Goal: Task Accomplishment & Management: Manage account settings

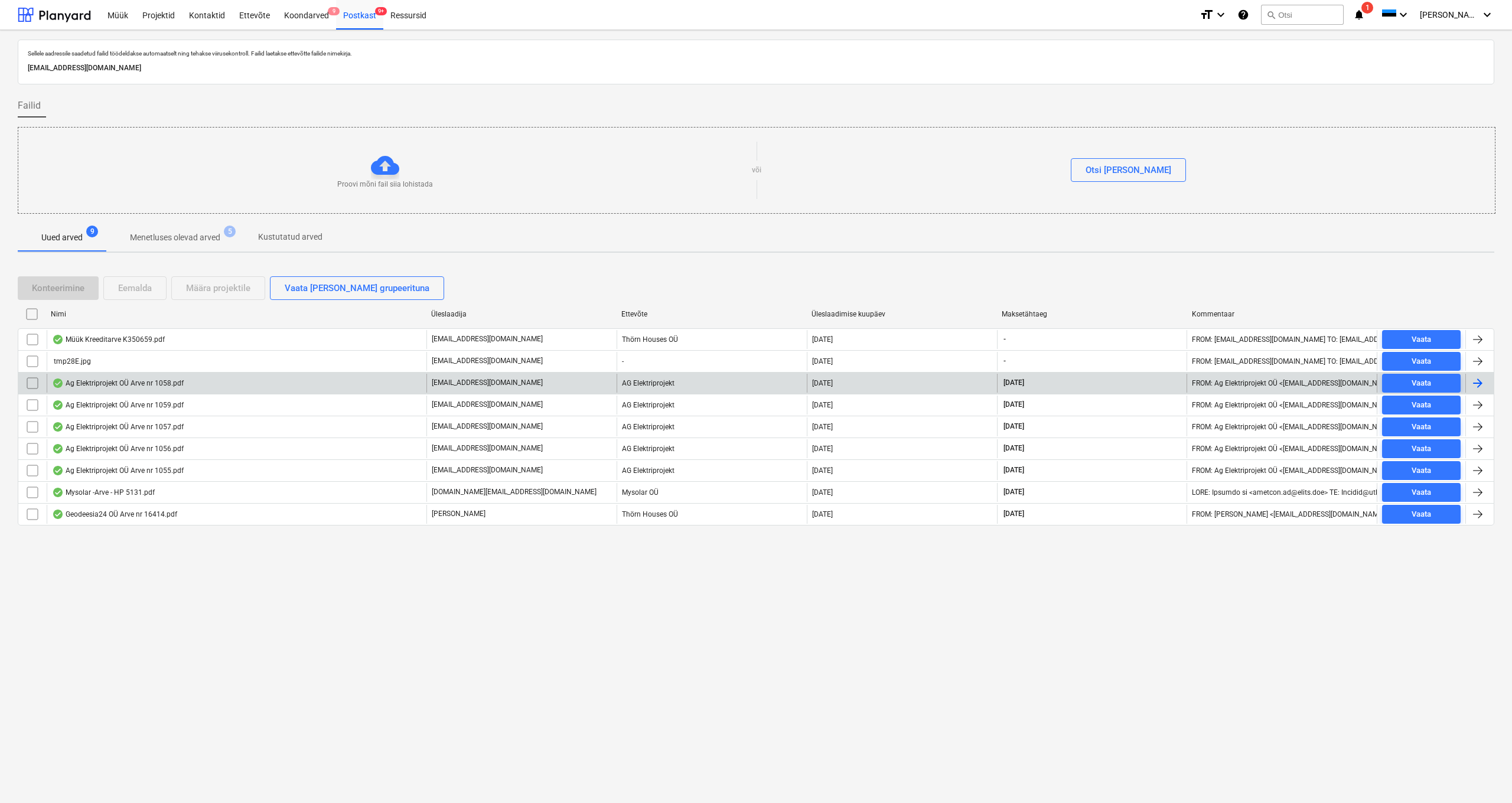
click at [99, 384] on div "Ag Elektriprojekt OÜ Arve nr 1058.pdf" at bounding box center [118, 383] width 132 height 9
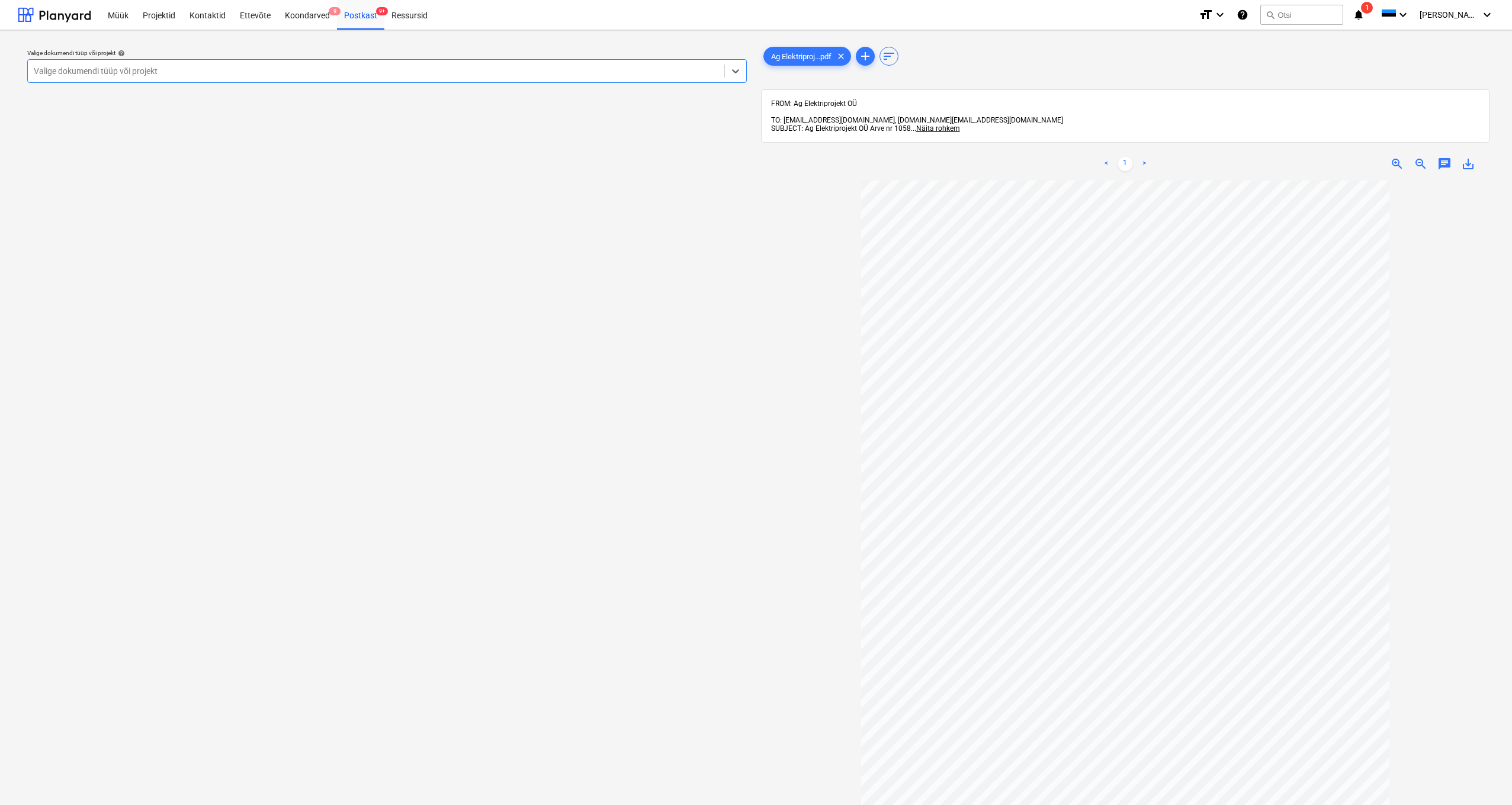
click at [143, 69] on div "Valige dokumendi tüüp või projekt" at bounding box center [377, 71] width 685 height 9
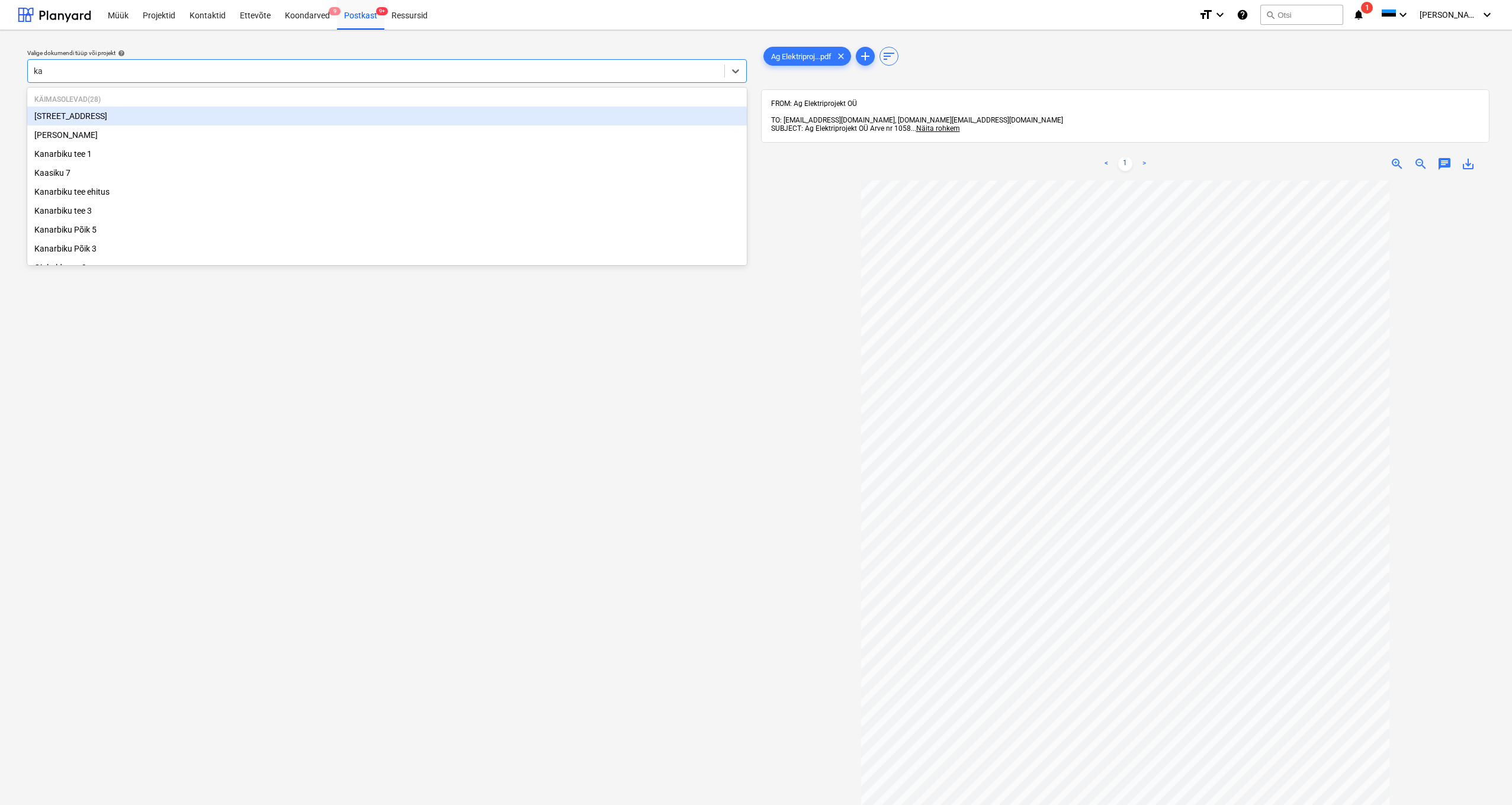
type input "kan"
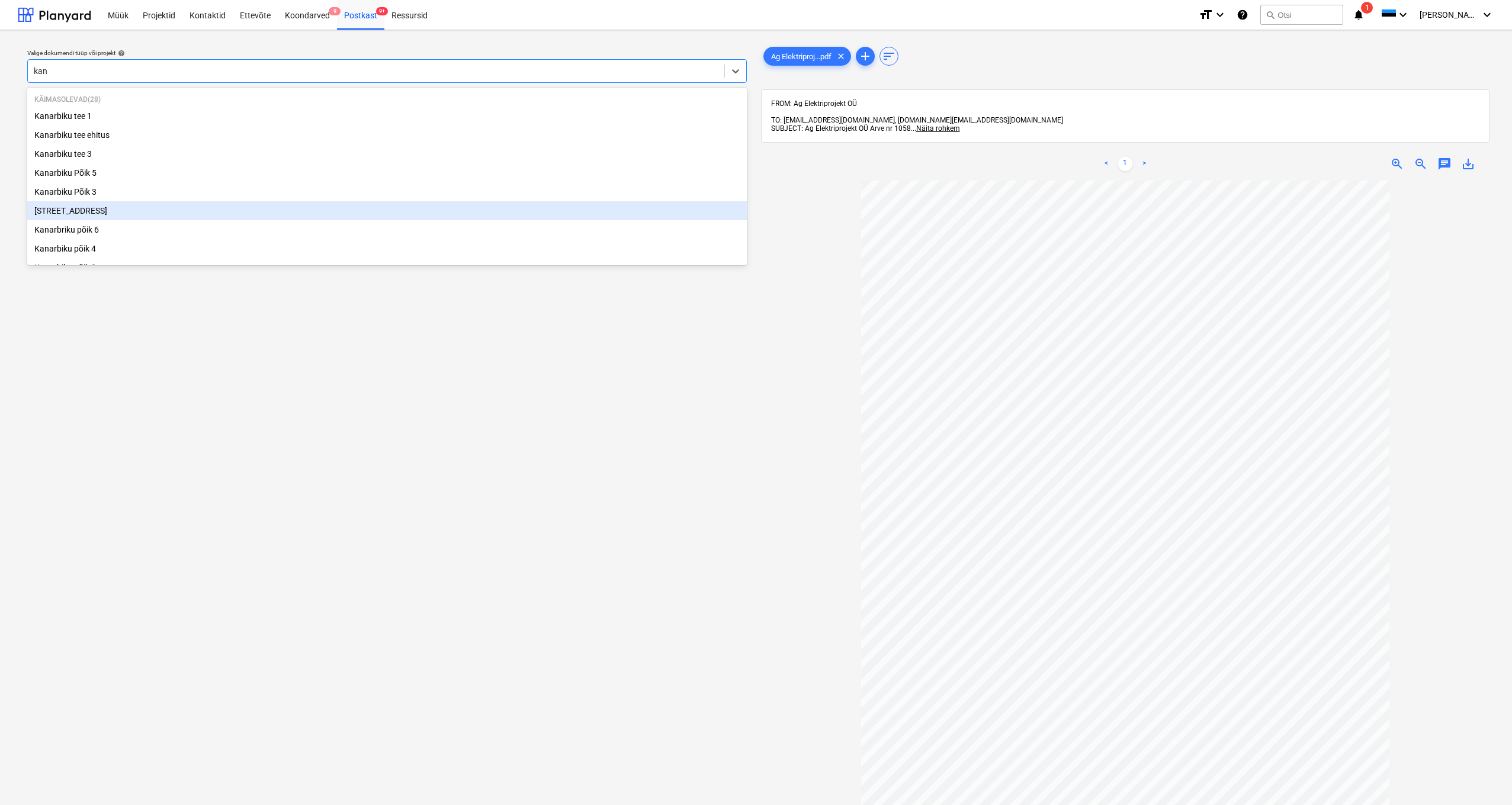
click at [79, 210] on div "[STREET_ADDRESS]" at bounding box center [387, 210] width 720 height 19
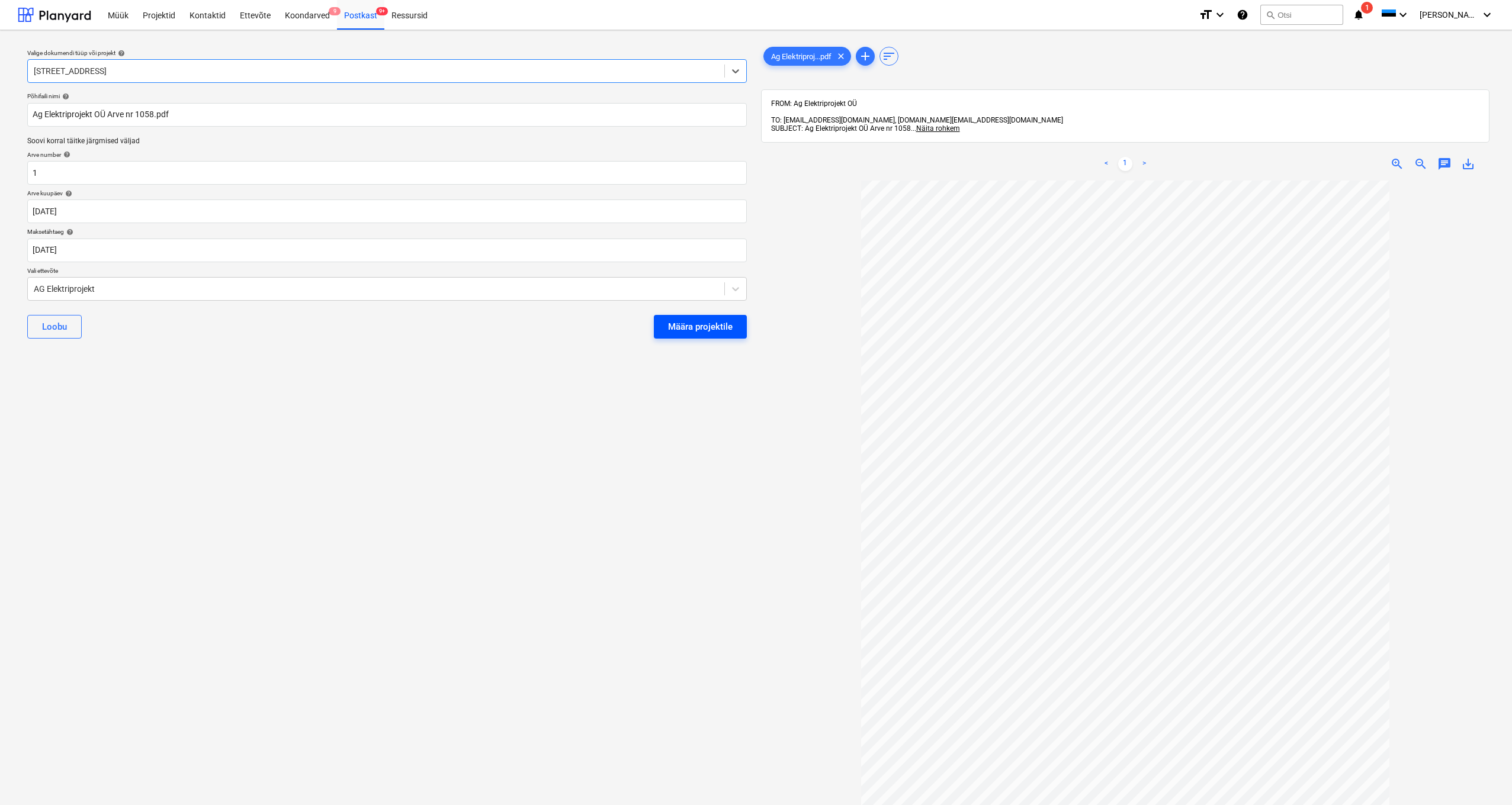
click at [691, 326] on div "Määra projektile" at bounding box center [701, 326] width 65 height 16
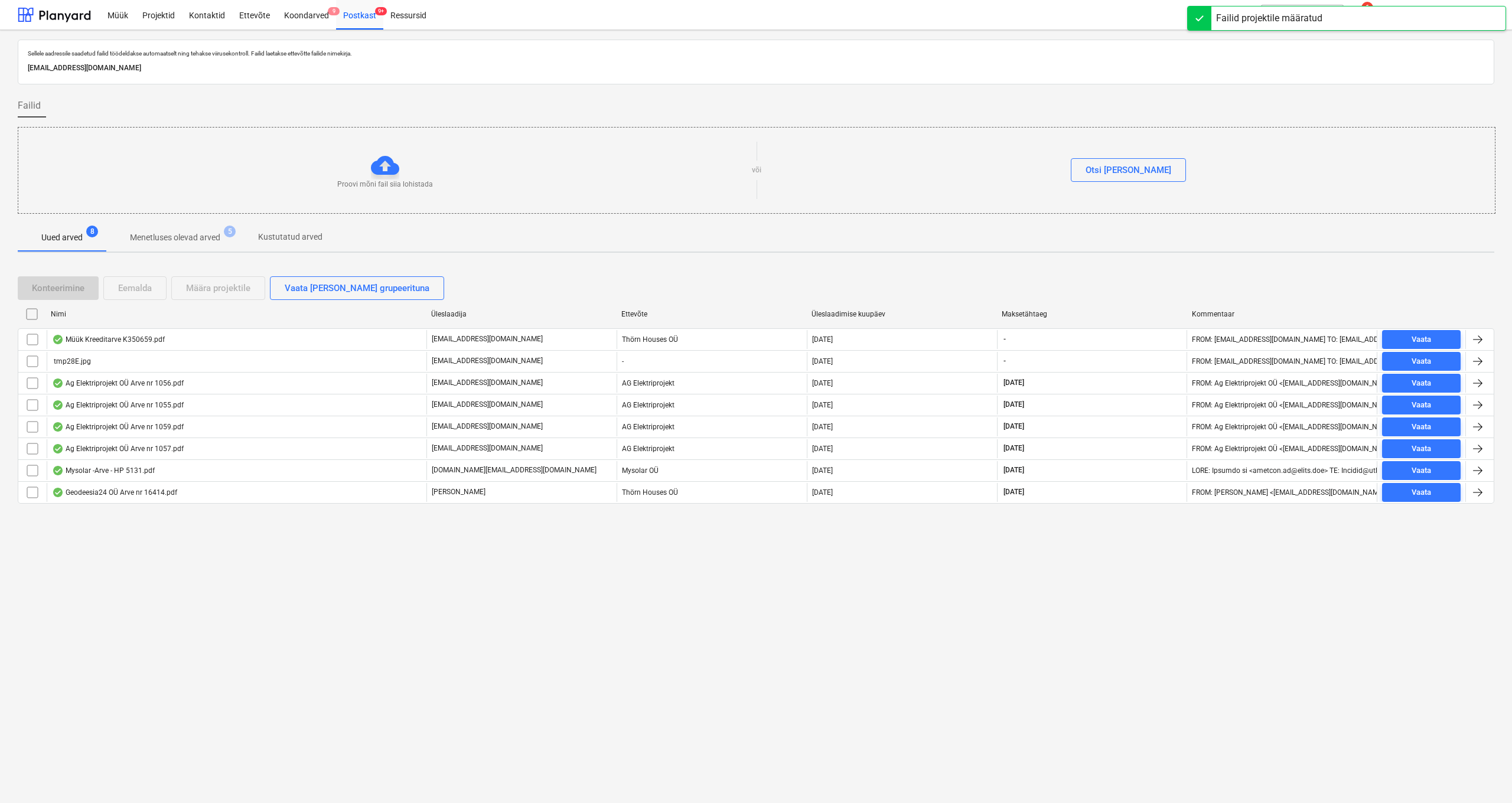
click at [171, 239] on p "Menetluses olevad arved" at bounding box center [175, 237] width 90 height 12
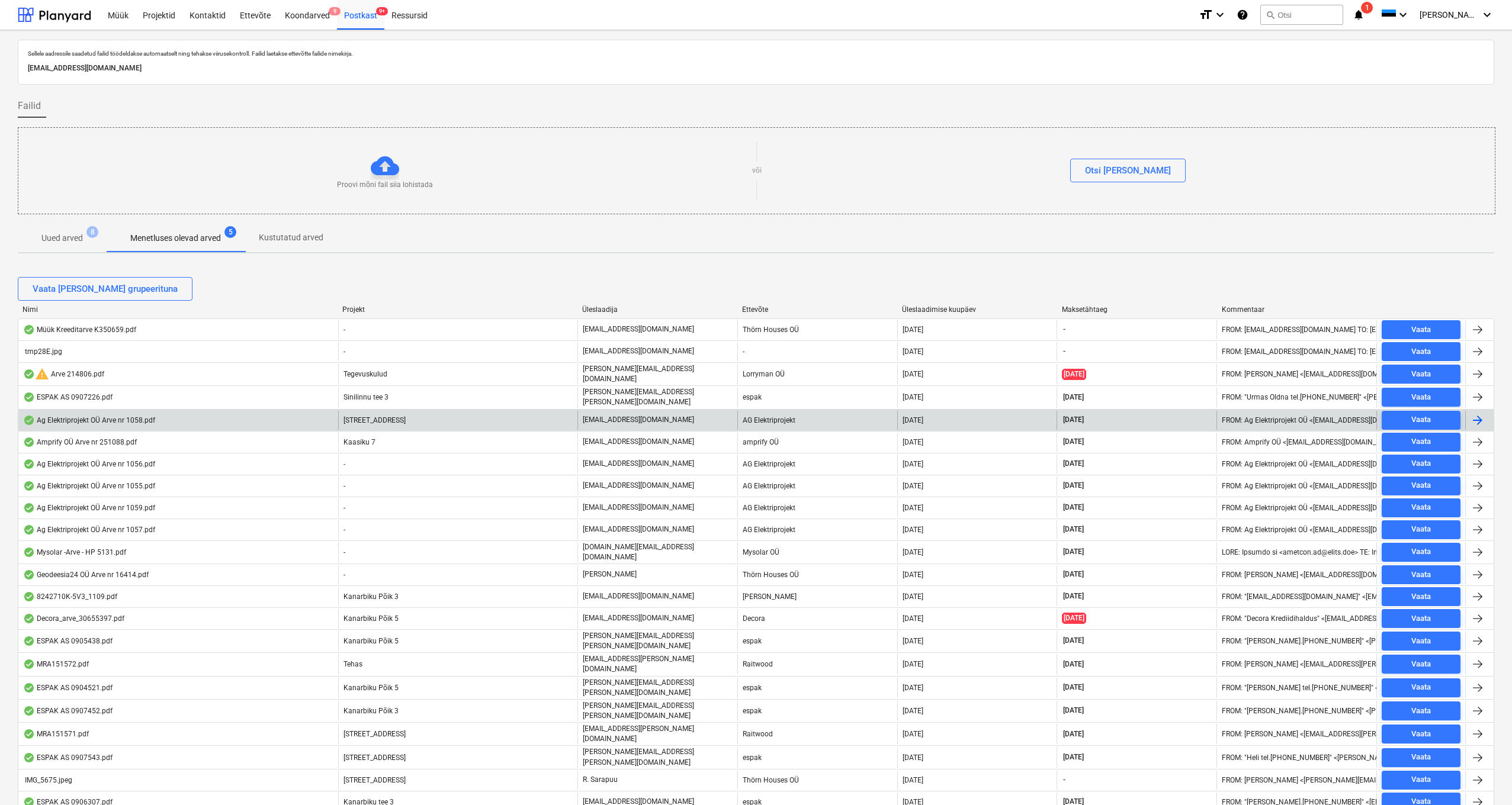
click at [367, 417] on span "[STREET_ADDRESS]" at bounding box center [374, 420] width 62 height 8
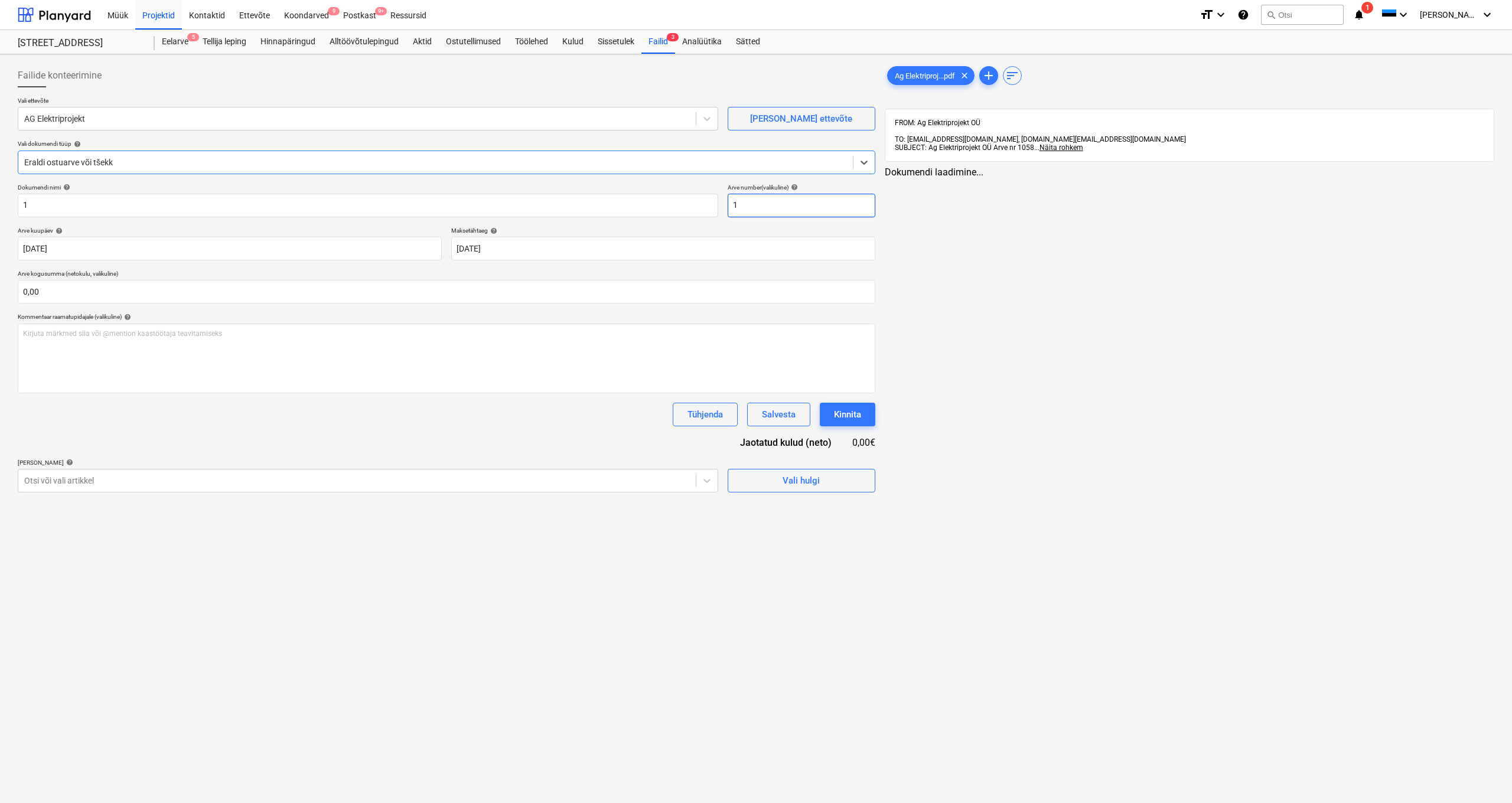
click at [752, 201] on input "1" at bounding box center [802, 206] width 148 height 23
click at [1098, 397] on div "Ag Elektriproj...pdf clear add sort FROM: Ag Elektriprojekt OÜ TO: arved@thornh…" at bounding box center [1189, 278] width 619 height 438
click at [350, 17] on div "Postkast 9+" at bounding box center [359, 14] width 47 height 30
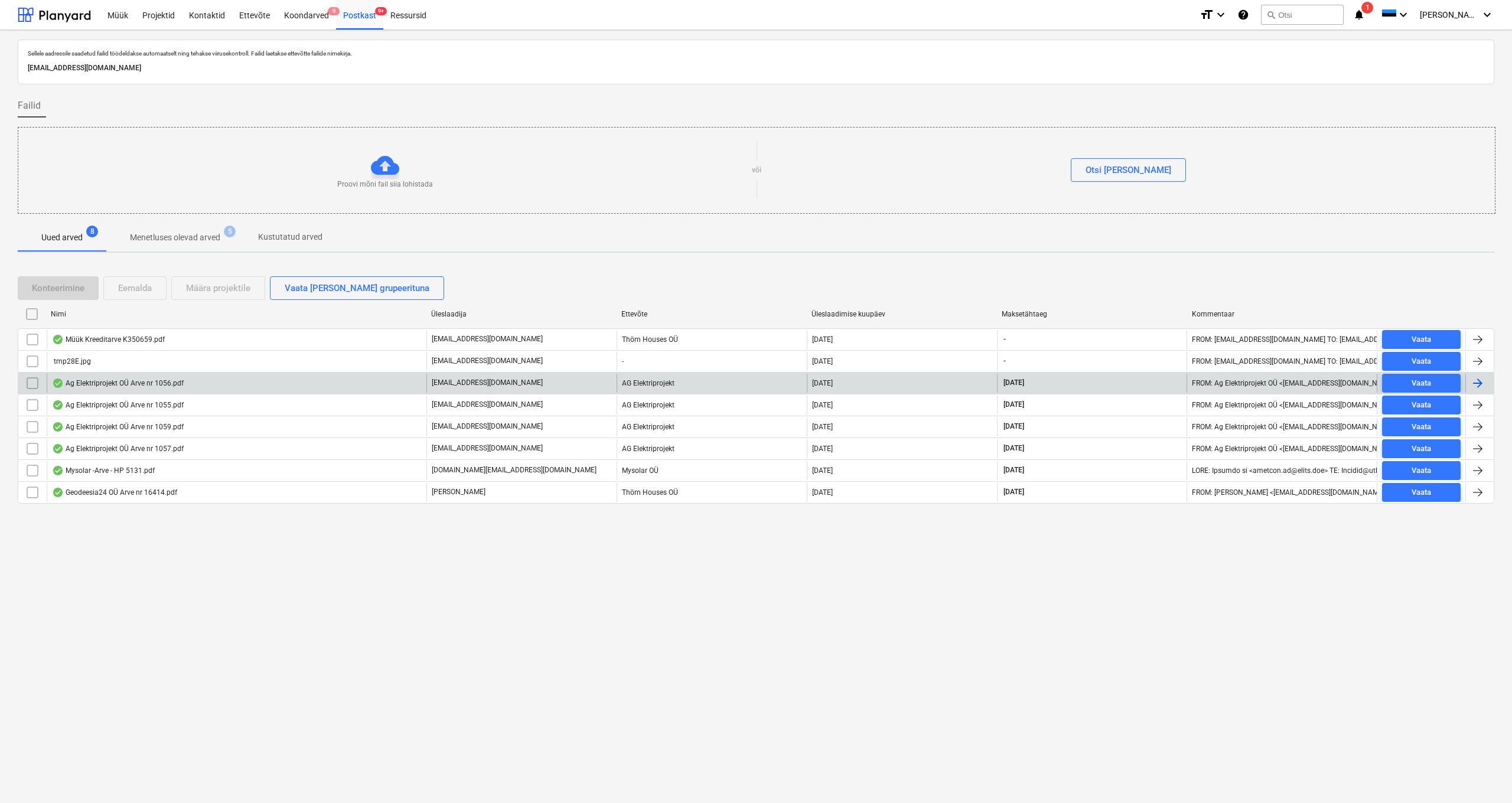
click at [126, 383] on div "Ag Elektriprojekt OÜ Arve nr 1056.pdf" at bounding box center [118, 383] width 132 height 9
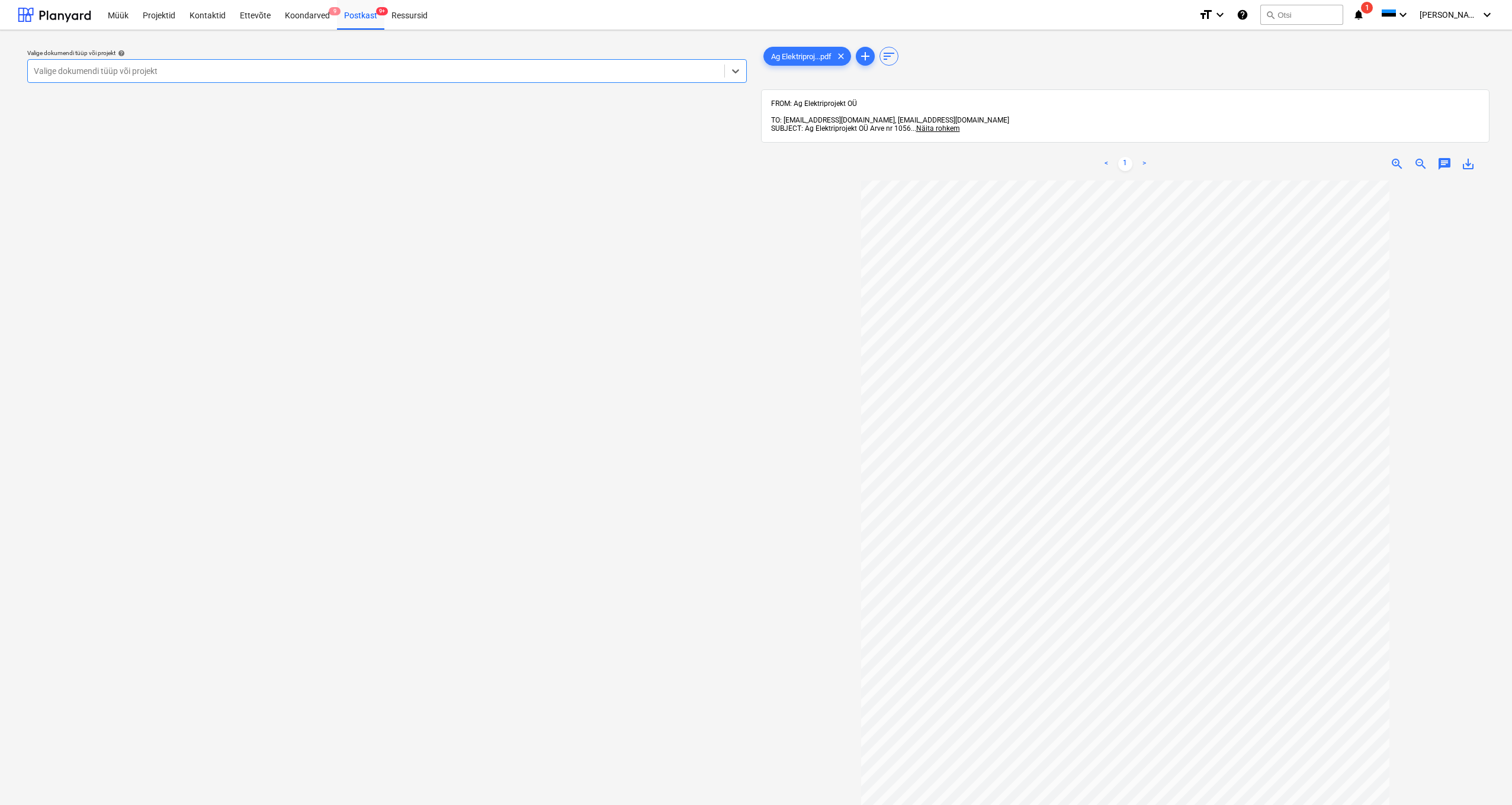
click at [63, 67] on div "Valige dokumendi tüüp või projekt" at bounding box center [377, 71] width 685 height 9
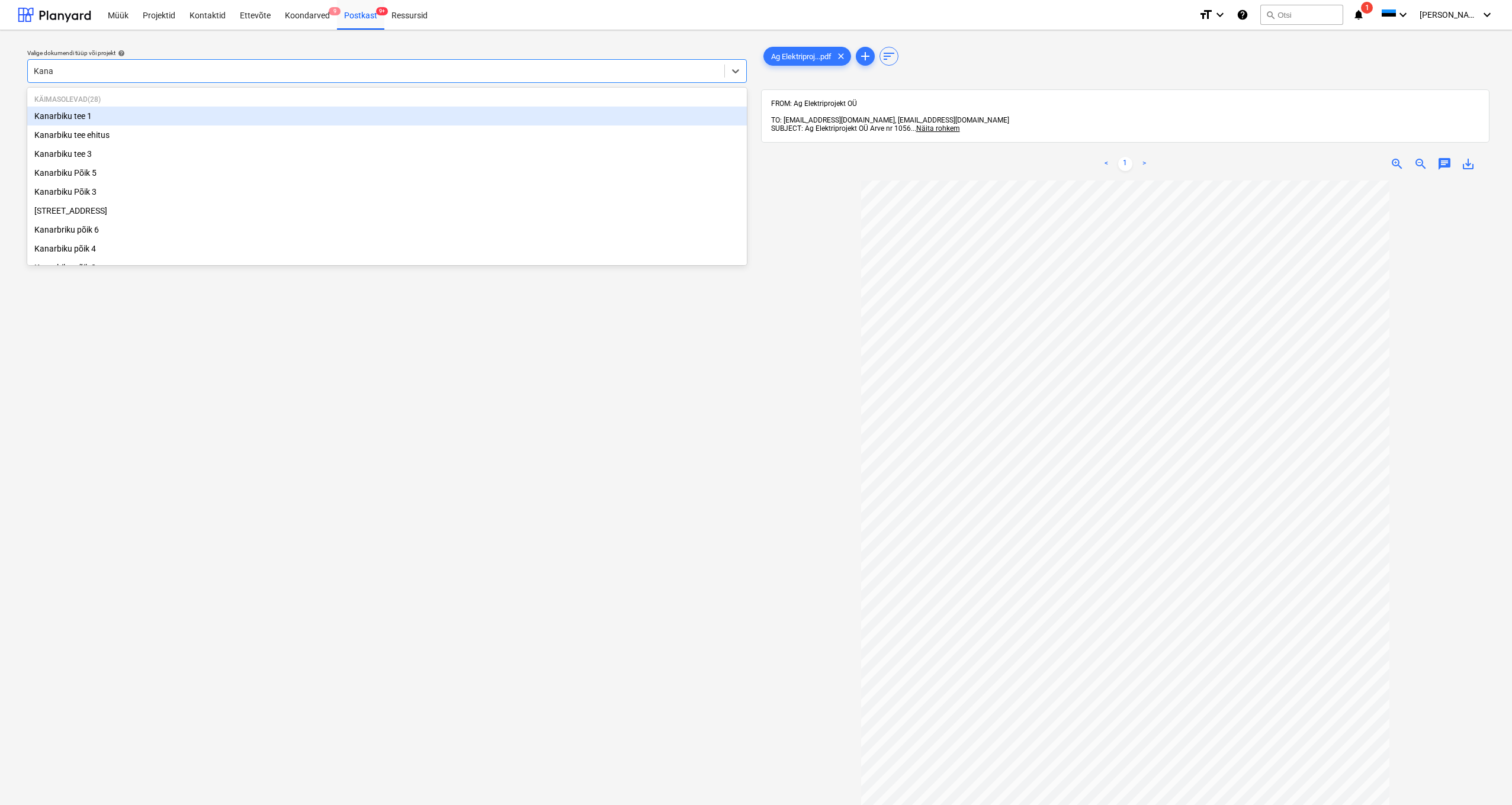
type input "Kanar"
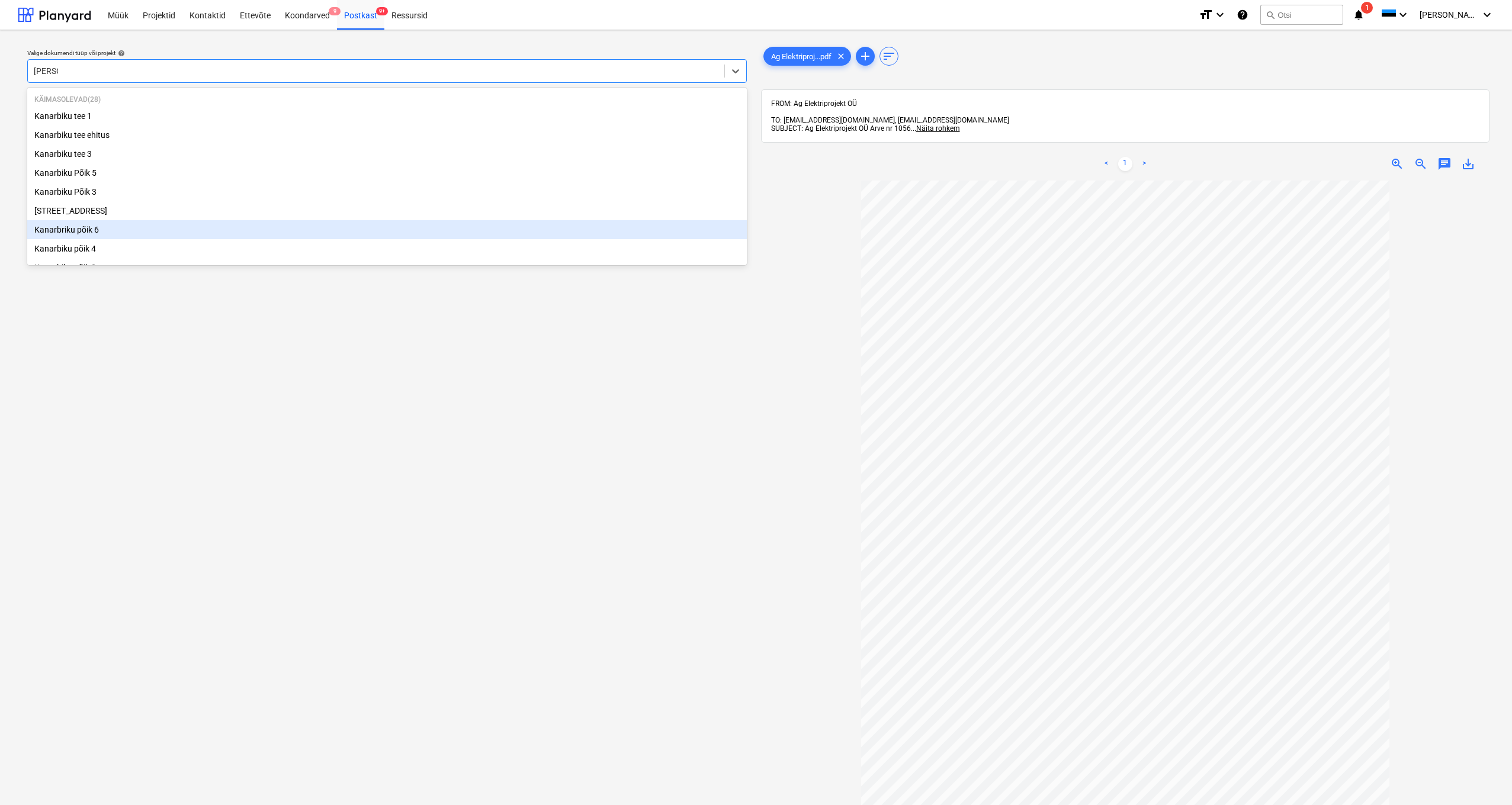
click at [93, 231] on div "Kanarbriku põik 6" at bounding box center [387, 229] width 720 height 19
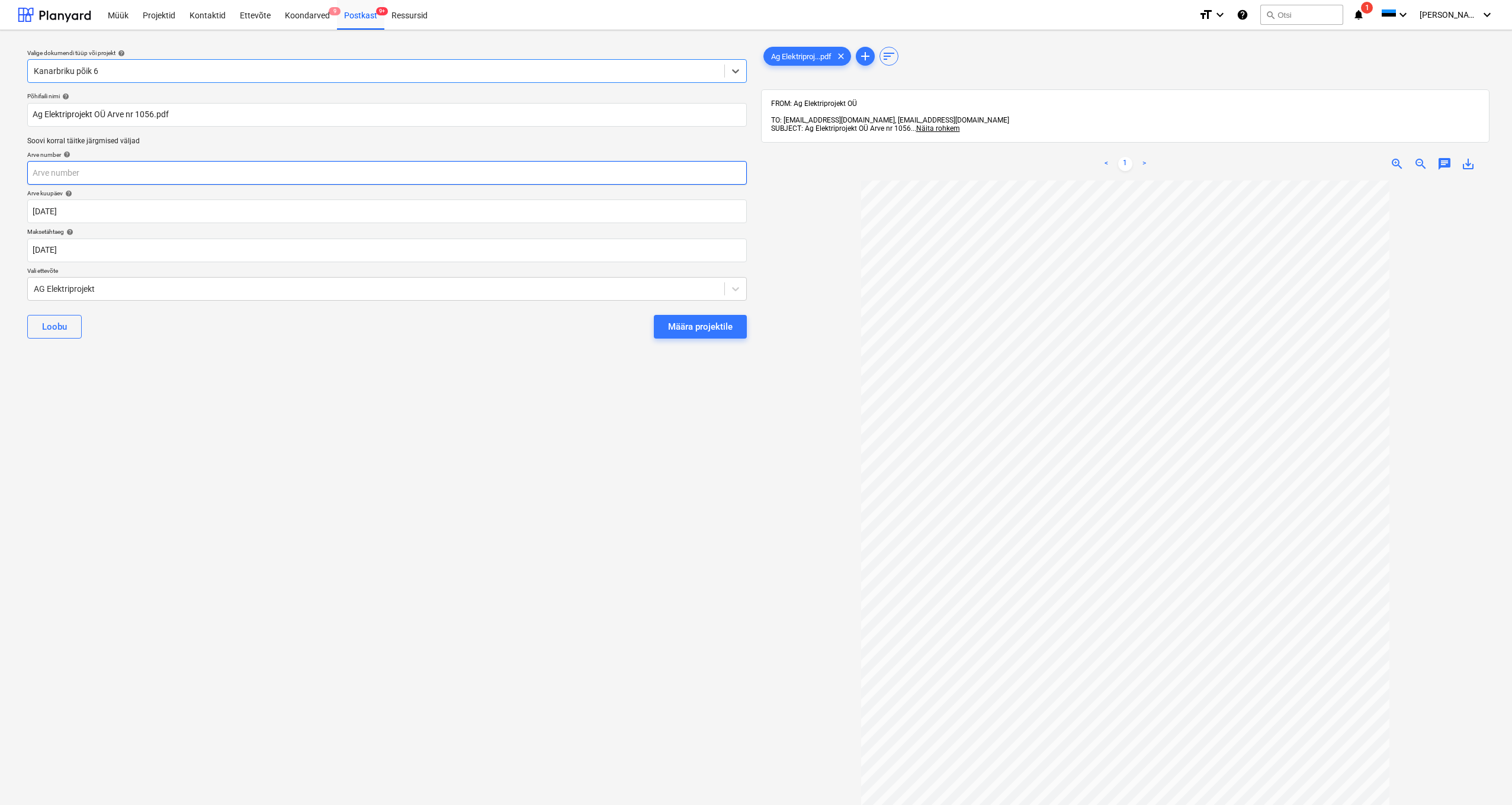
click at [67, 175] on input "text" at bounding box center [387, 173] width 720 height 23
type input "1056"
click at [704, 332] on div "Määra projektile" at bounding box center [701, 326] width 65 height 16
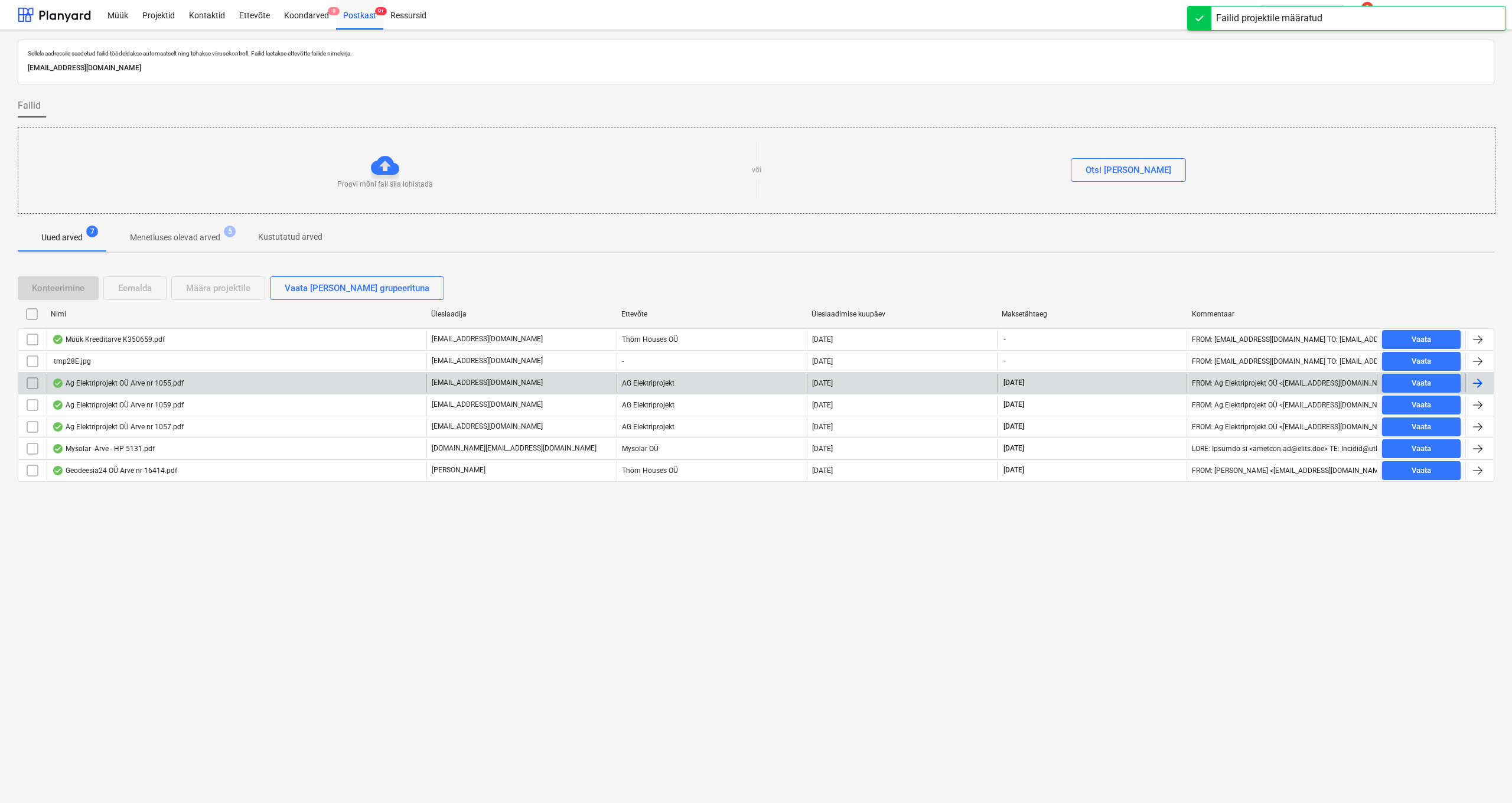
click at [83, 379] on div "Ag Elektriprojekt OÜ Arve nr 1055.pdf" at bounding box center [118, 383] width 132 height 9
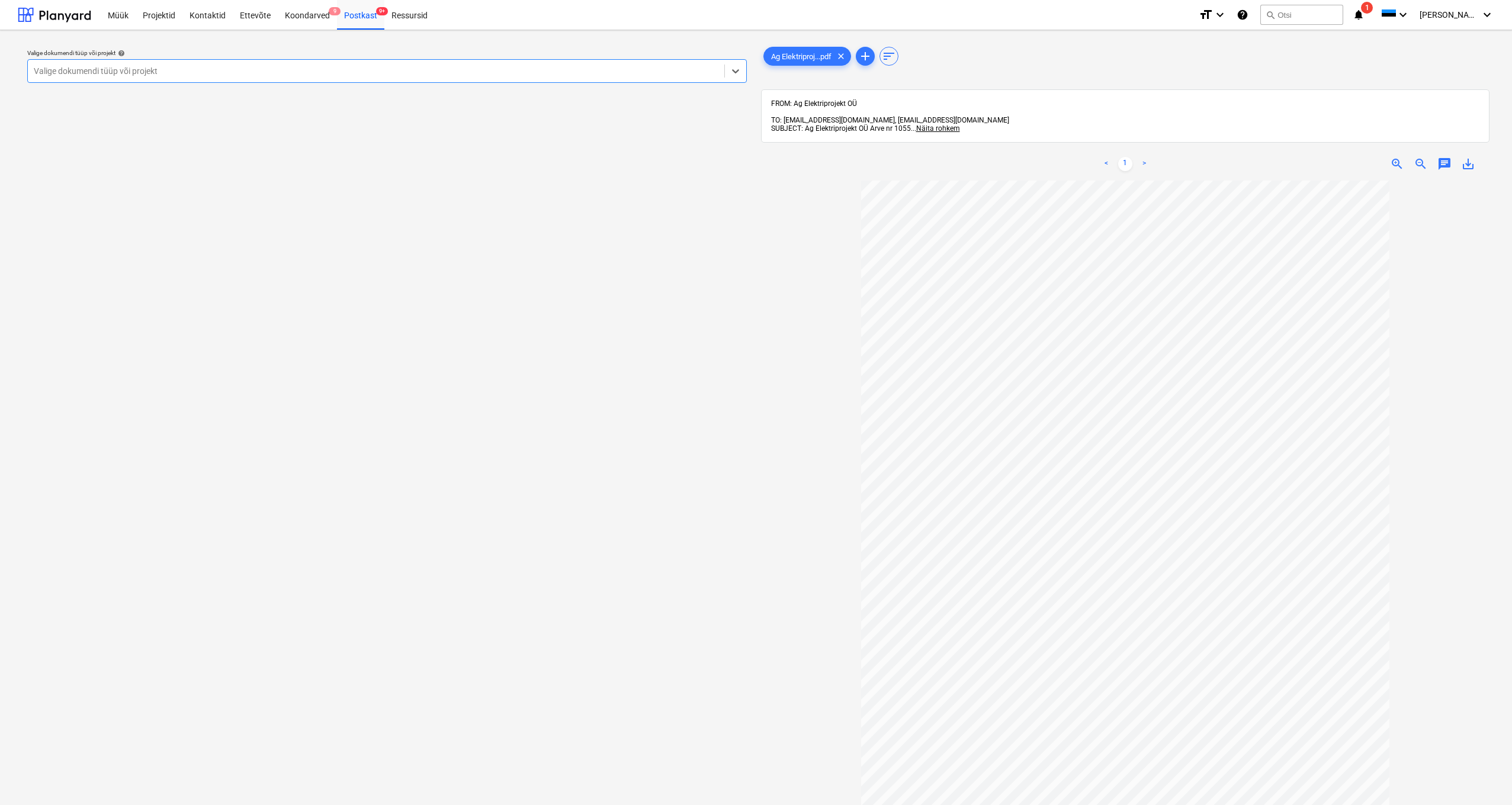
click at [94, 71] on div "Valige dokumendi tüüp või projekt" at bounding box center [377, 71] width 685 height 9
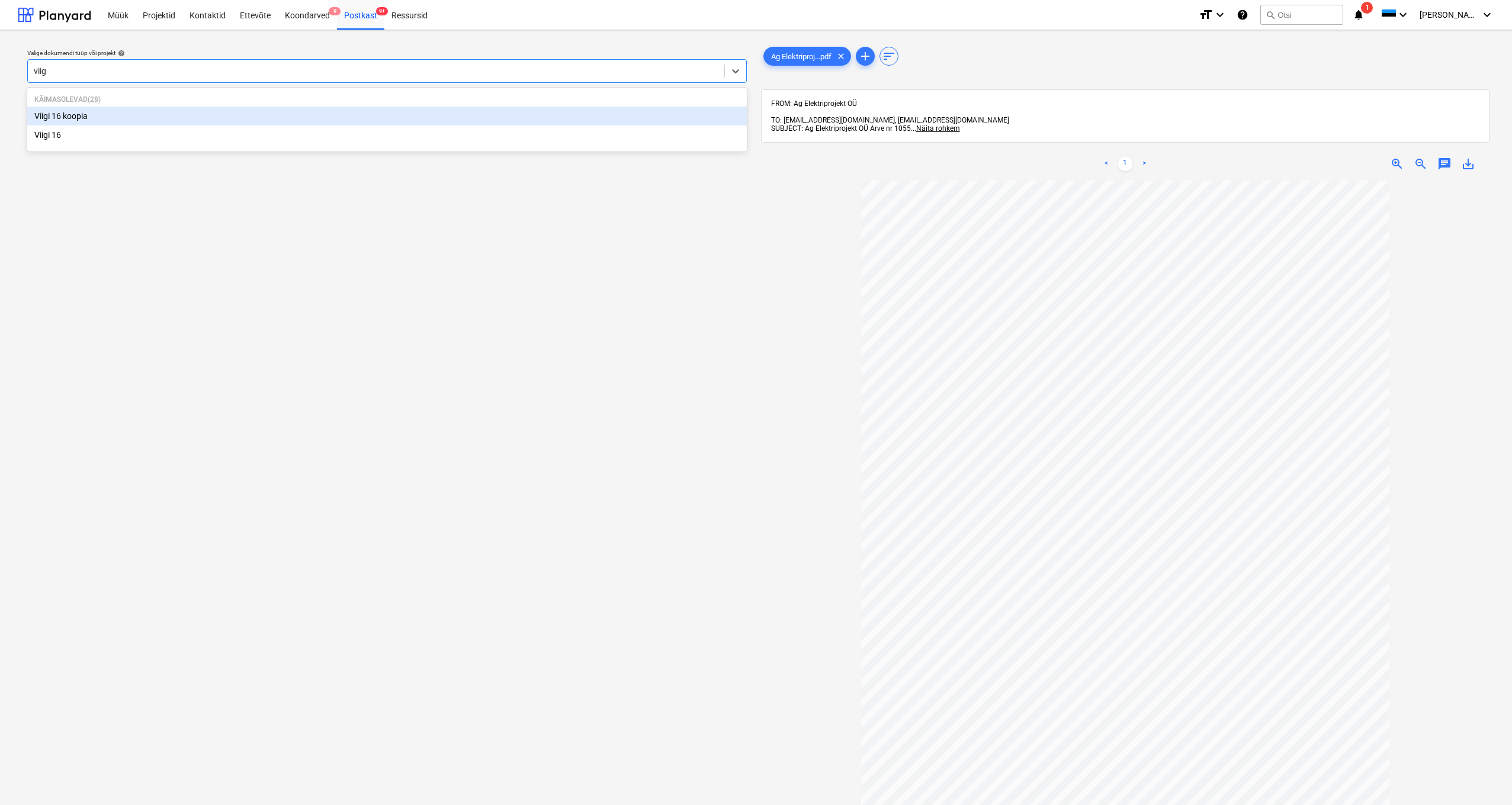
type input "viigi"
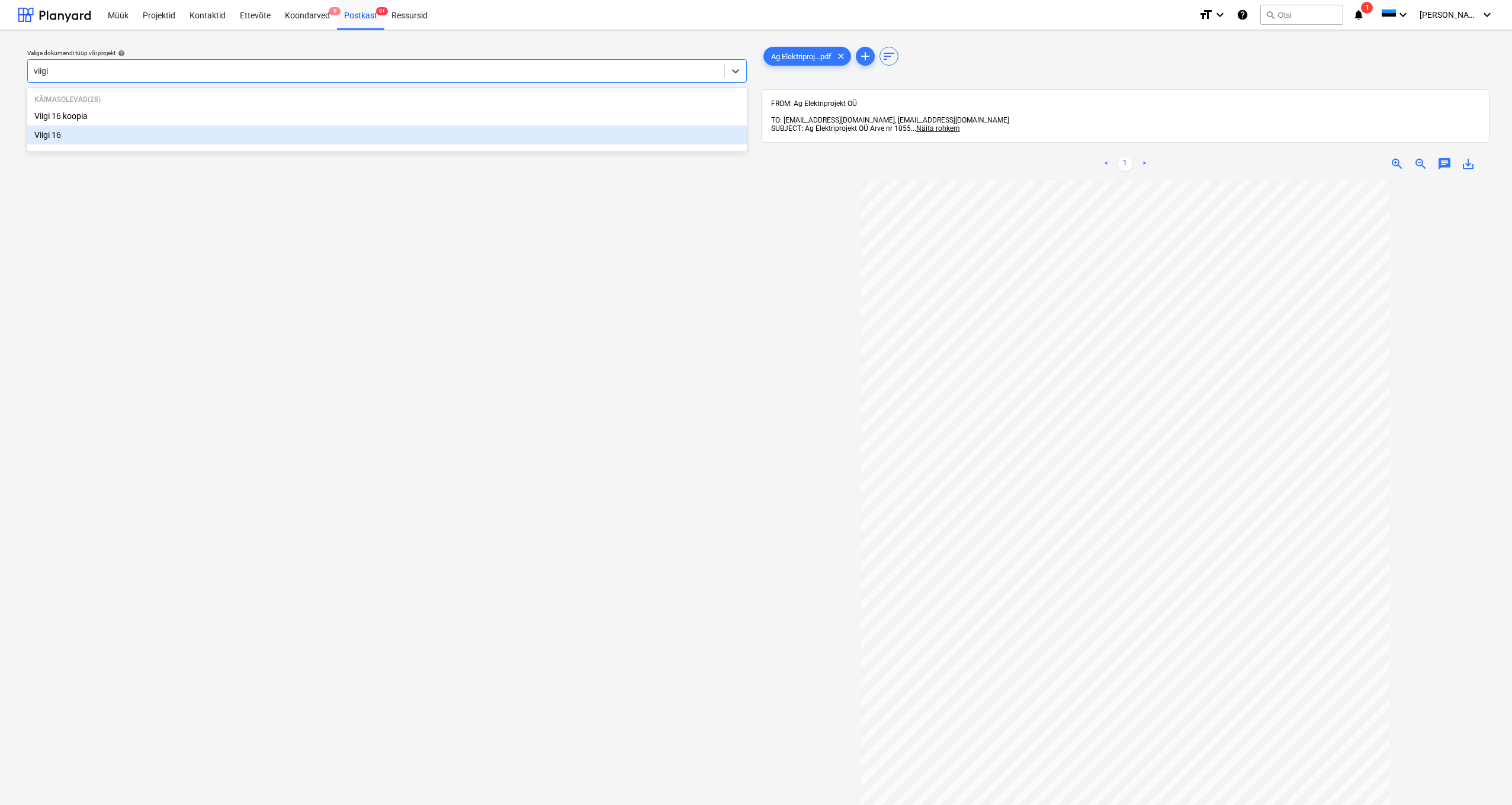
click at [56, 139] on div "Viigi 16" at bounding box center [387, 135] width 720 height 19
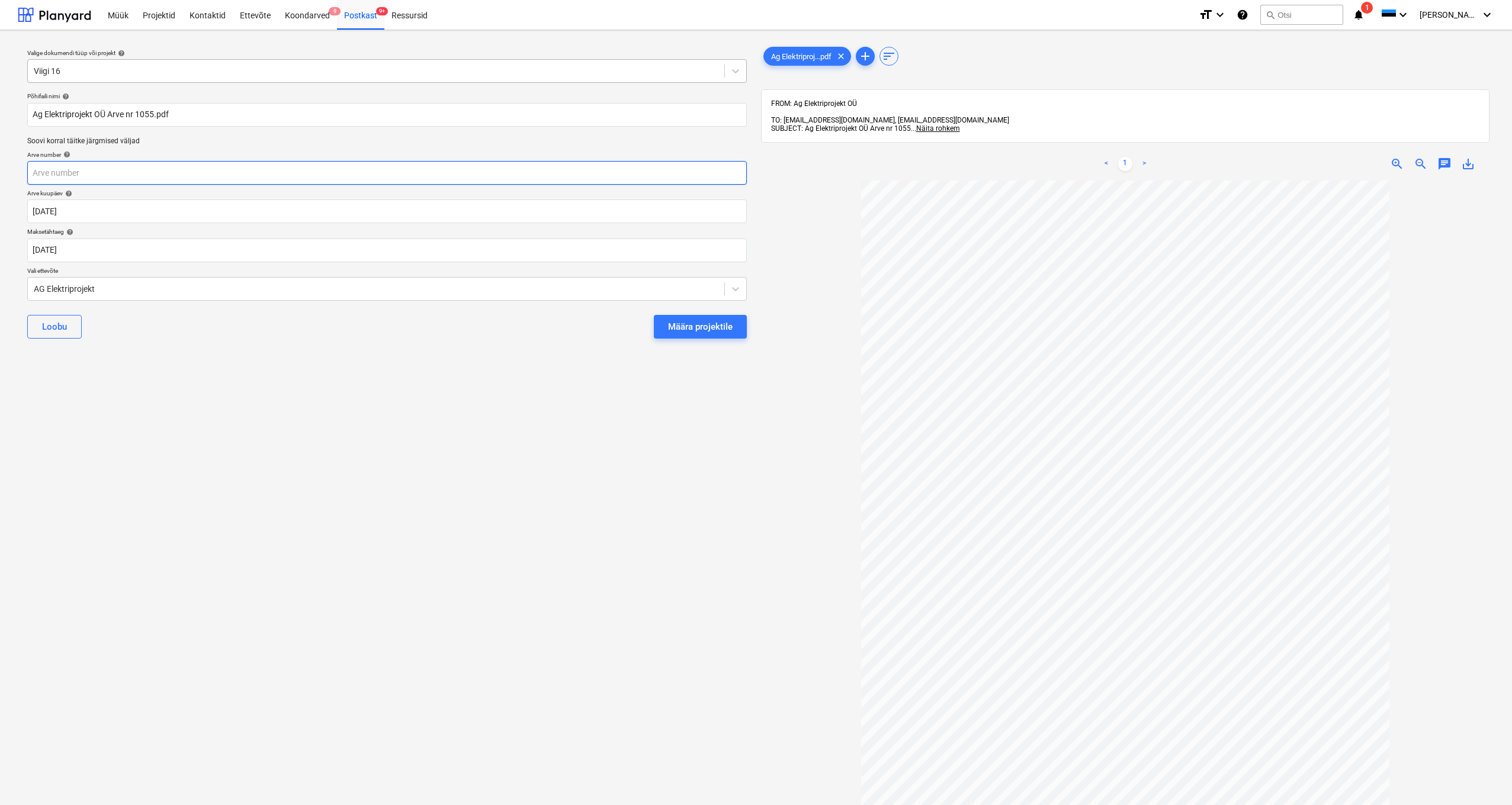
click at [42, 169] on input "text" at bounding box center [387, 173] width 720 height 23
type input "1055"
click at [704, 331] on div "Määra projektile" at bounding box center [701, 326] width 65 height 16
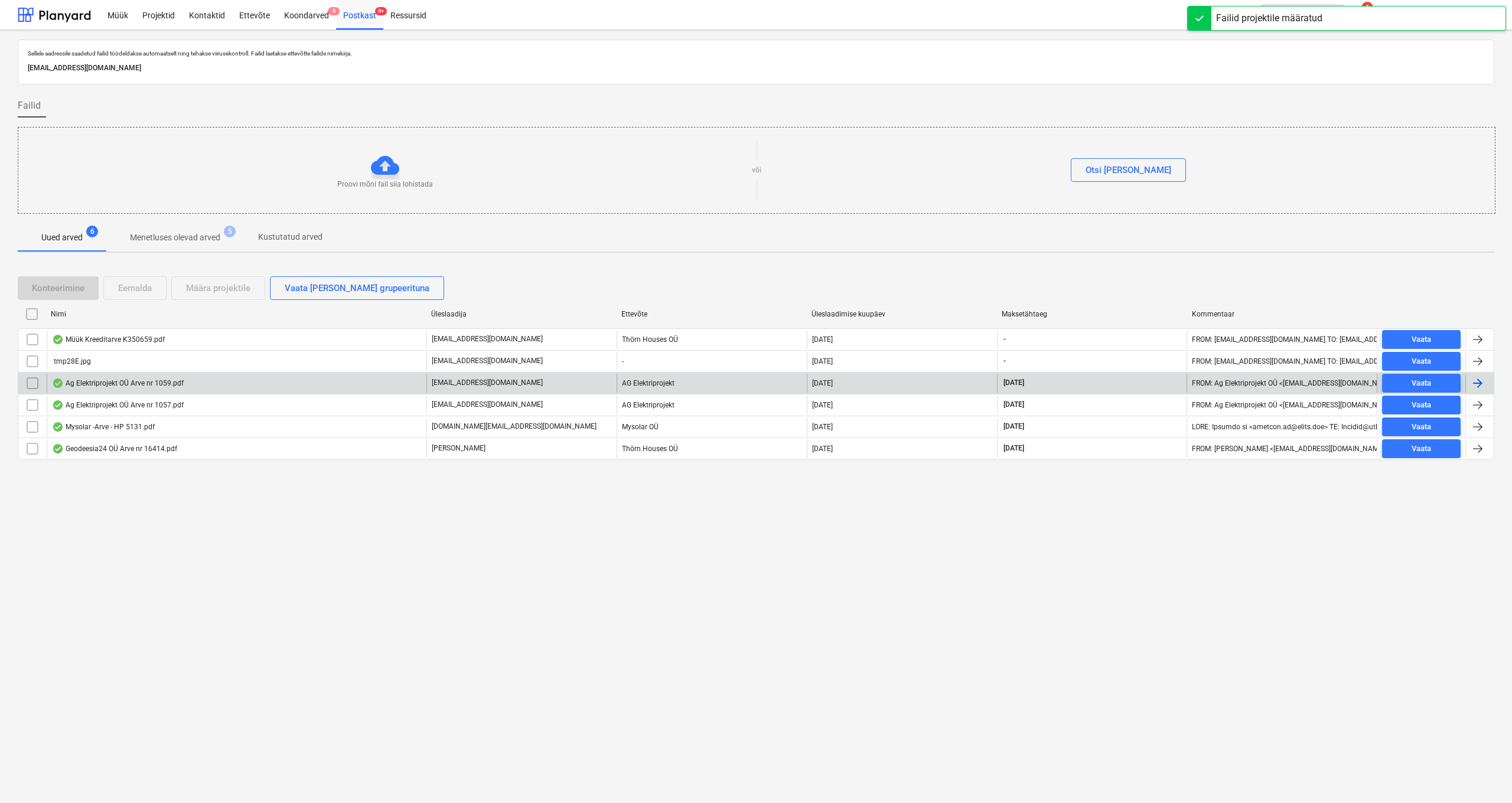
click at [112, 381] on div "Ag Elektriprojekt OÜ Arve nr 1059.pdf" at bounding box center [118, 383] width 132 height 9
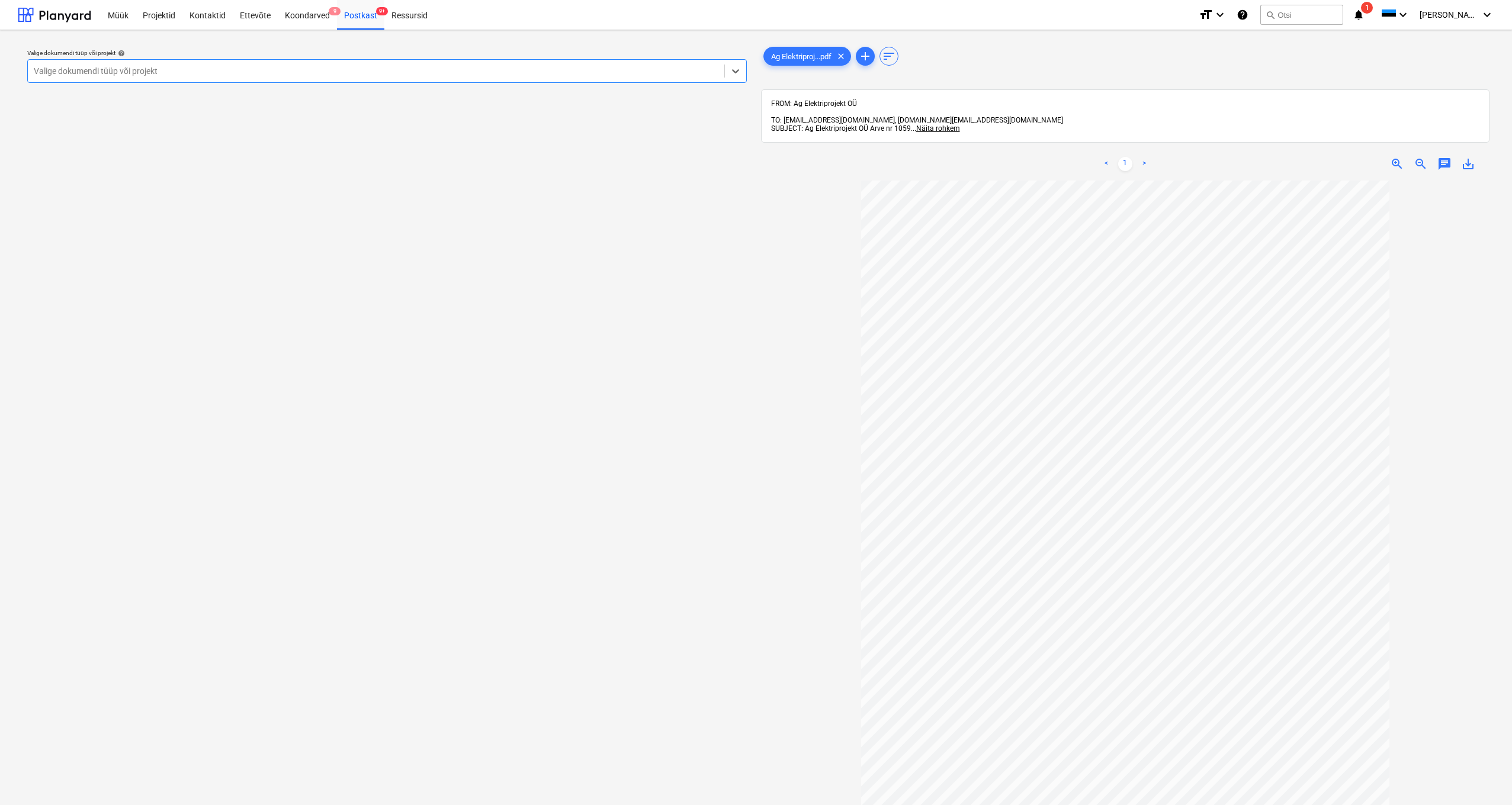
click at [44, 69] on div "Valige dokumendi tüüp või projekt" at bounding box center [377, 71] width 685 height 9
type input "pee"
click at [1467, 158] on span "save_alt" at bounding box center [1468, 164] width 14 height 14
click at [353, 16] on div "Postkast 9+" at bounding box center [360, 14] width 47 height 30
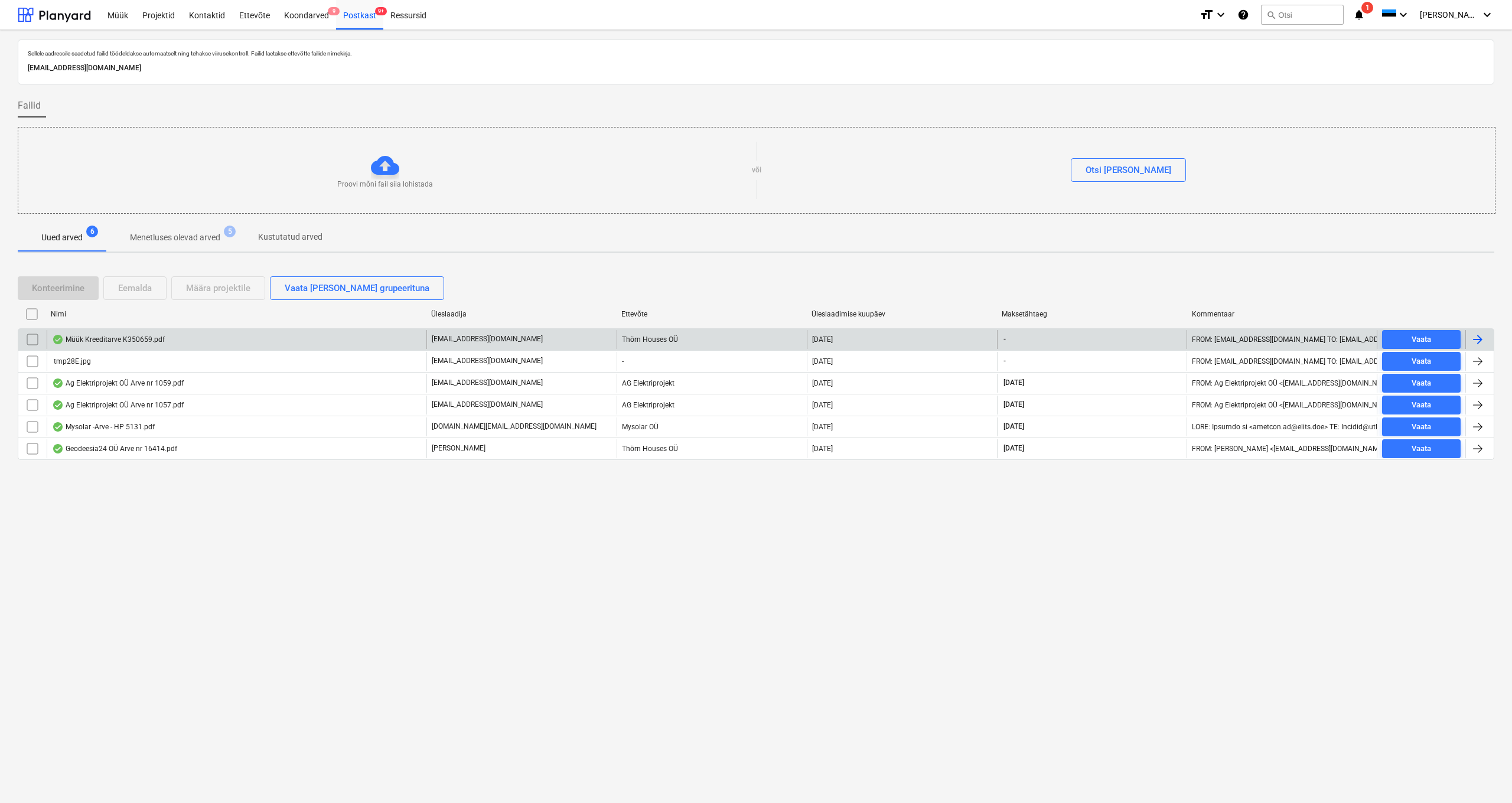
click at [114, 341] on div "Müük Kreeditarve K350659.pdf" at bounding box center [109, 339] width 113 height 9
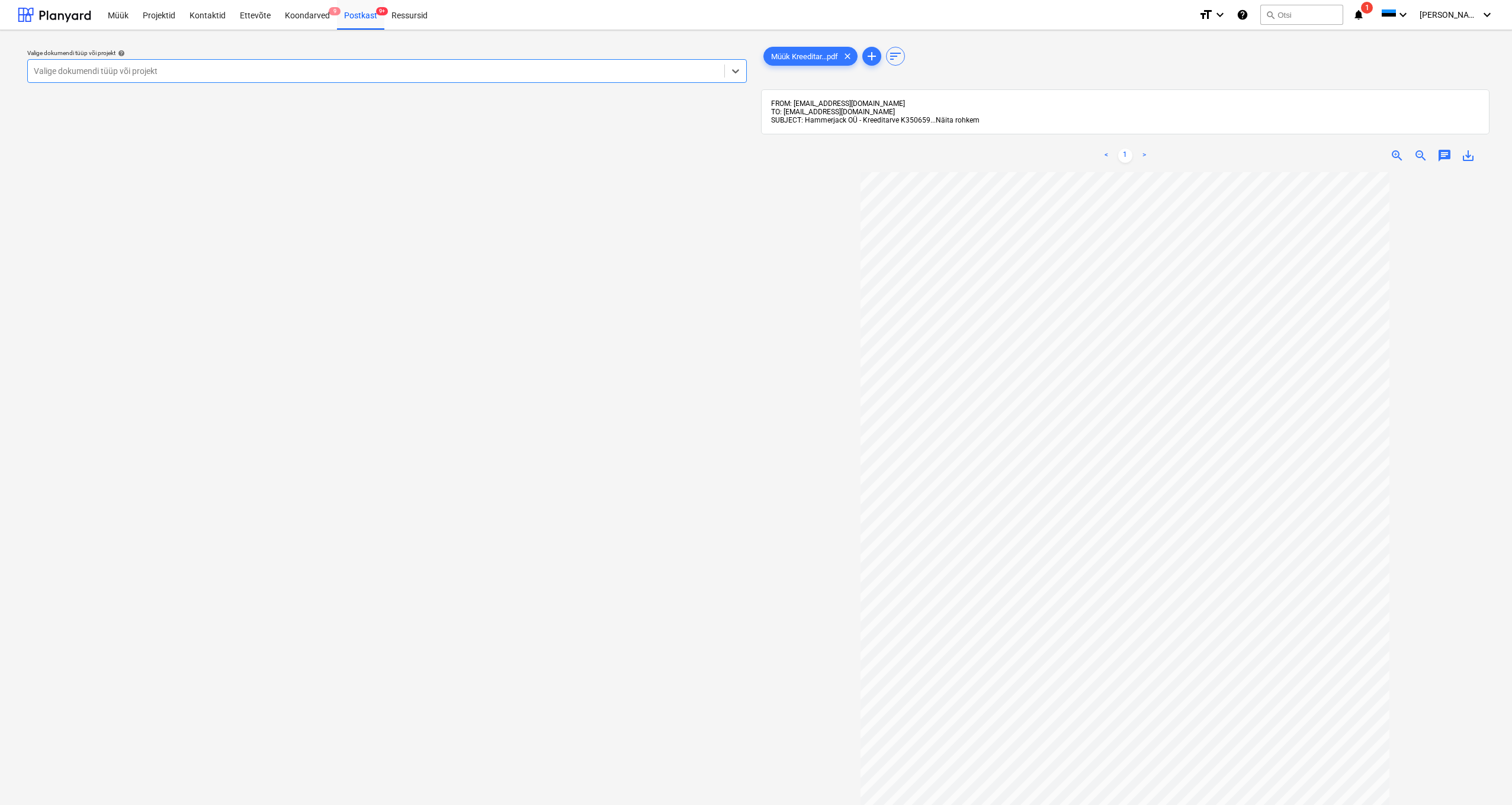
click at [950, 120] on span "Näita rohkem" at bounding box center [958, 120] width 44 height 8
click at [356, 16] on div "Postkast 9+" at bounding box center [360, 14] width 47 height 30
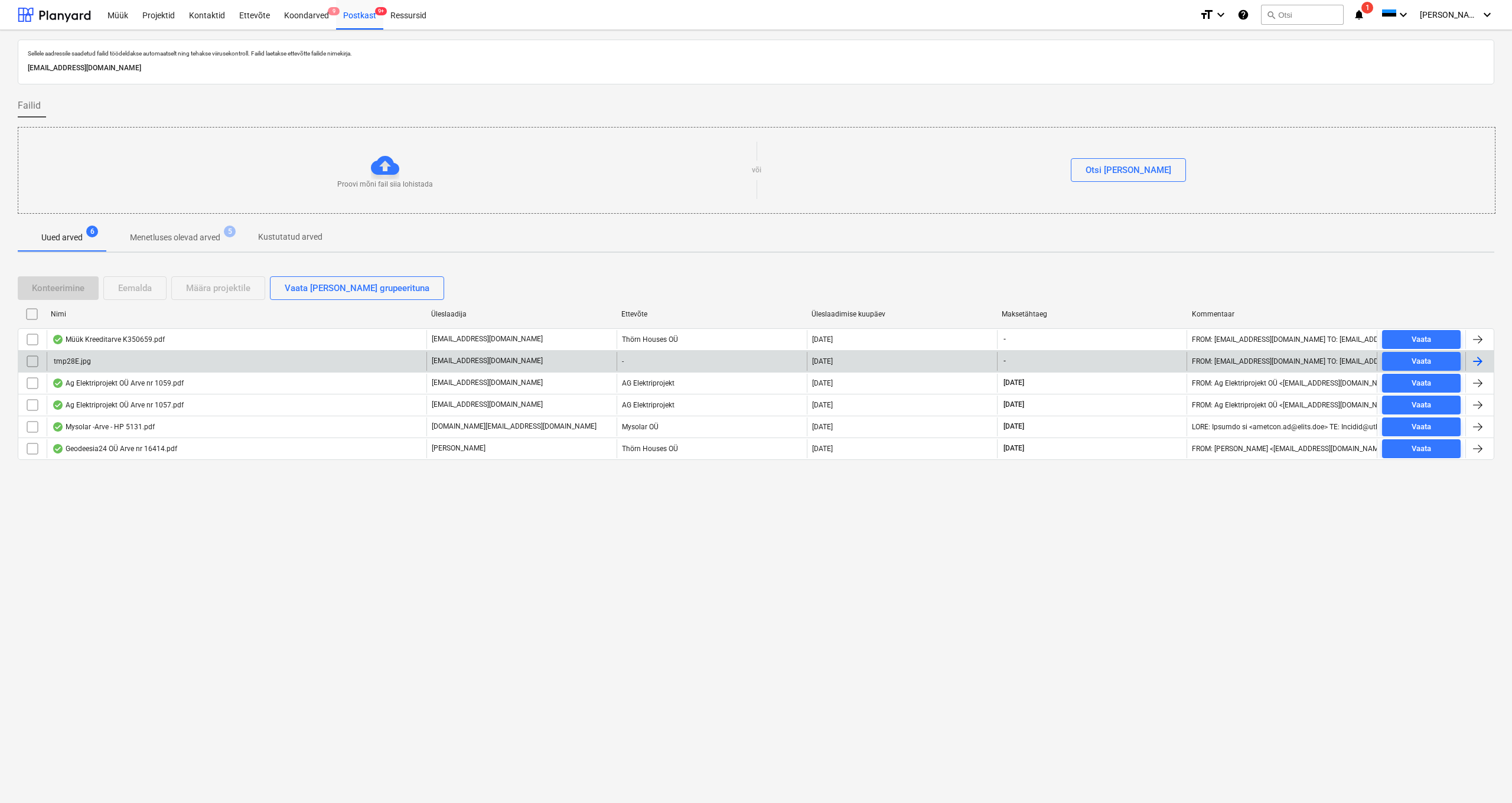
click at [70, 362] on div "tmp28E.jpg" at bounding box center [71, 361] width 39 height 8
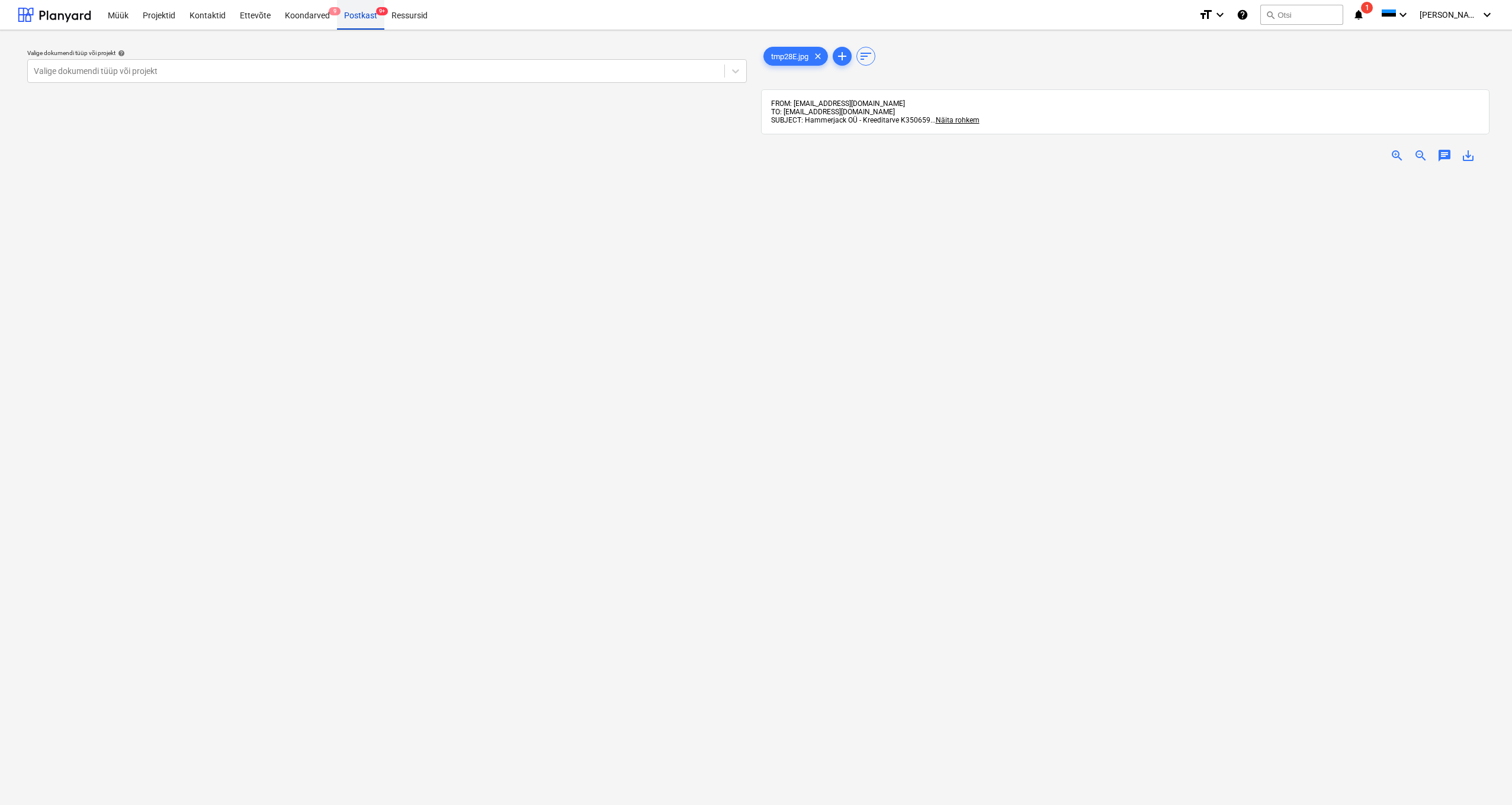
click at [351, 17] on div "Postkast 9+" at bounding box center [360, 14] width 47 height 30
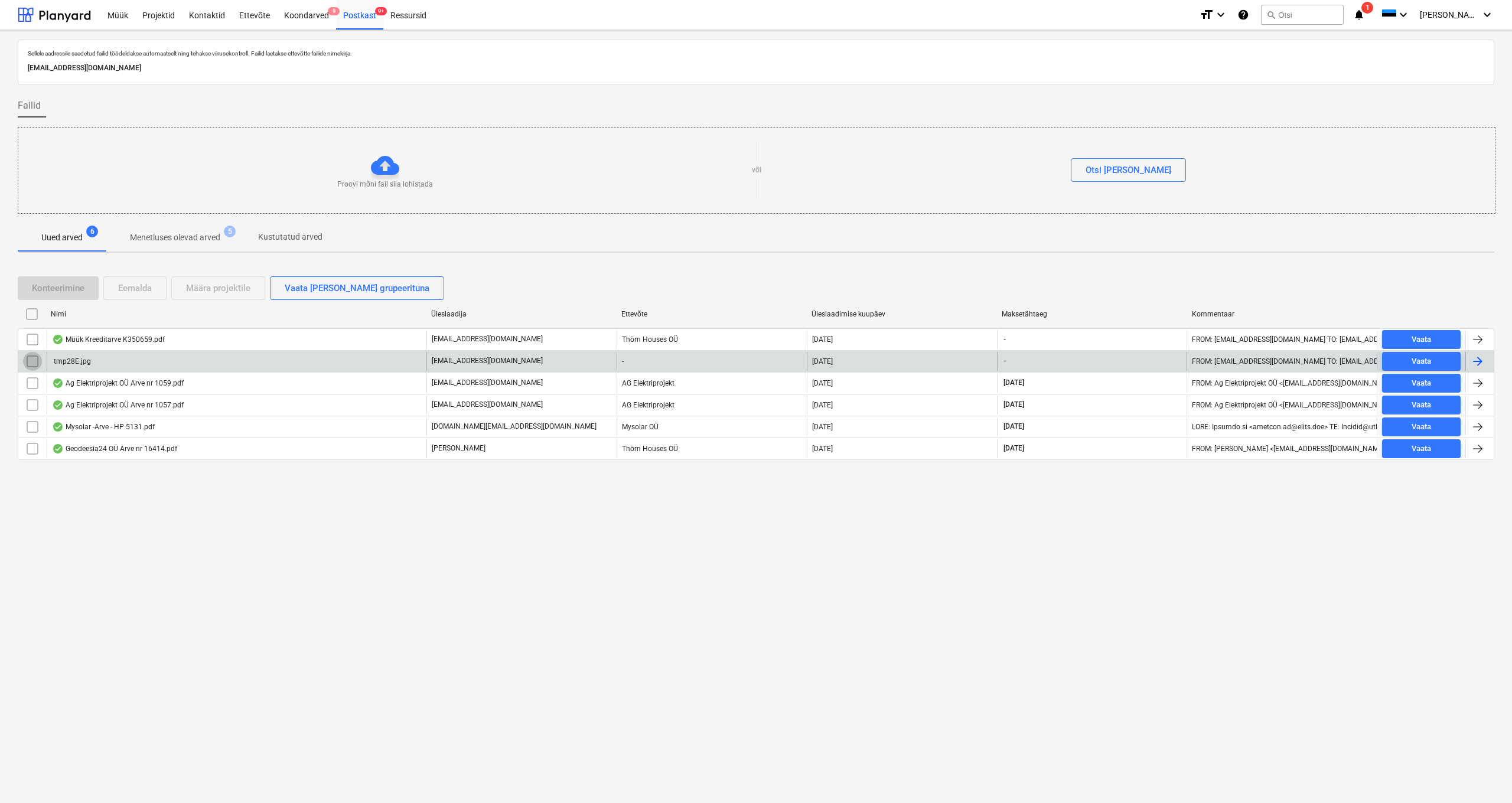
click at [29, 365] on input "checkbox" at bounding box center [32, 361] width 19 height 19
click at [124, 291] on div "Eemalda" at bounding box center [134, 288] width 34 height 16
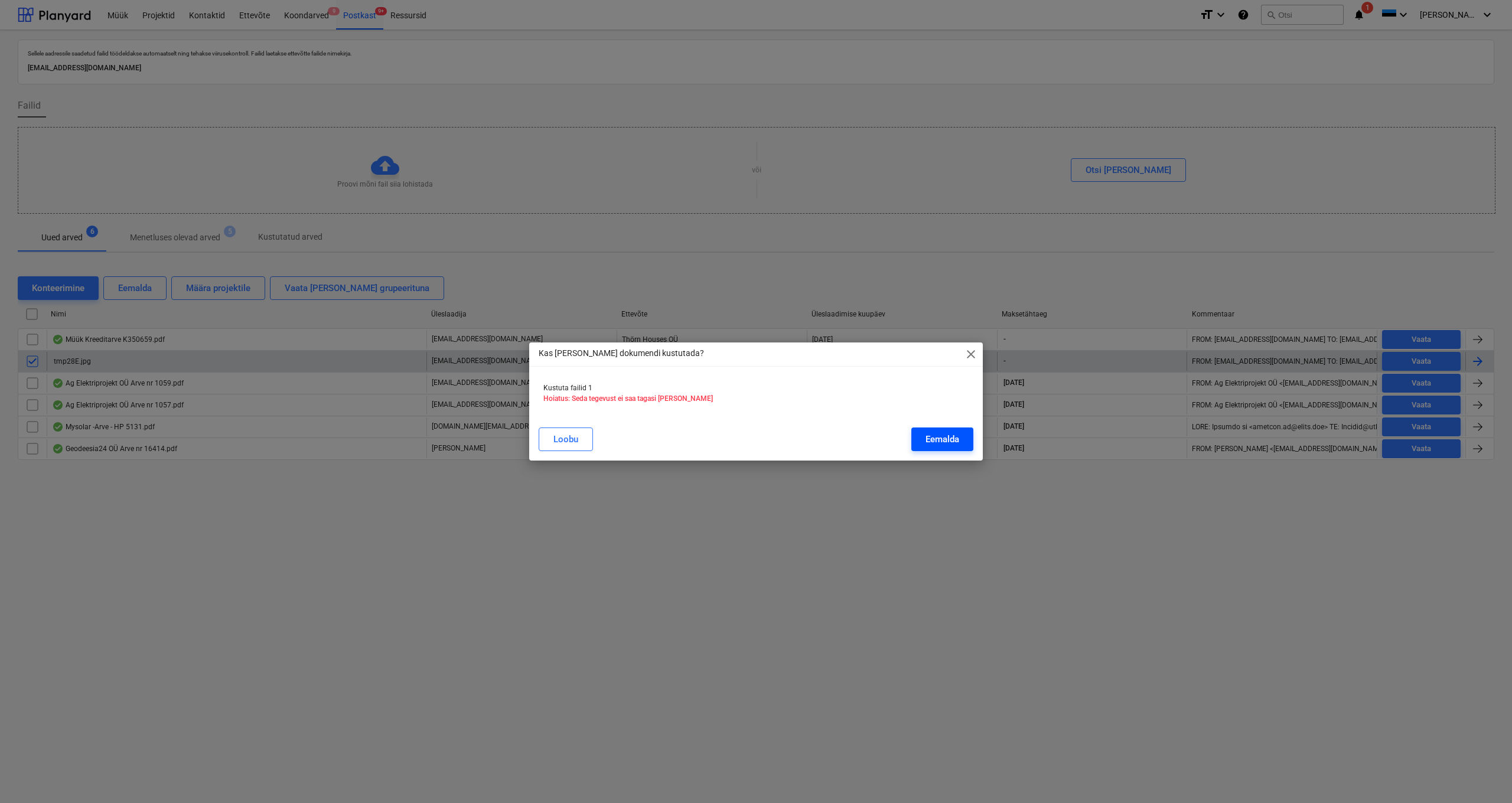
click at [947, 443] on div "Eemalda" at bounding box center [942, 439] width 34 height 16
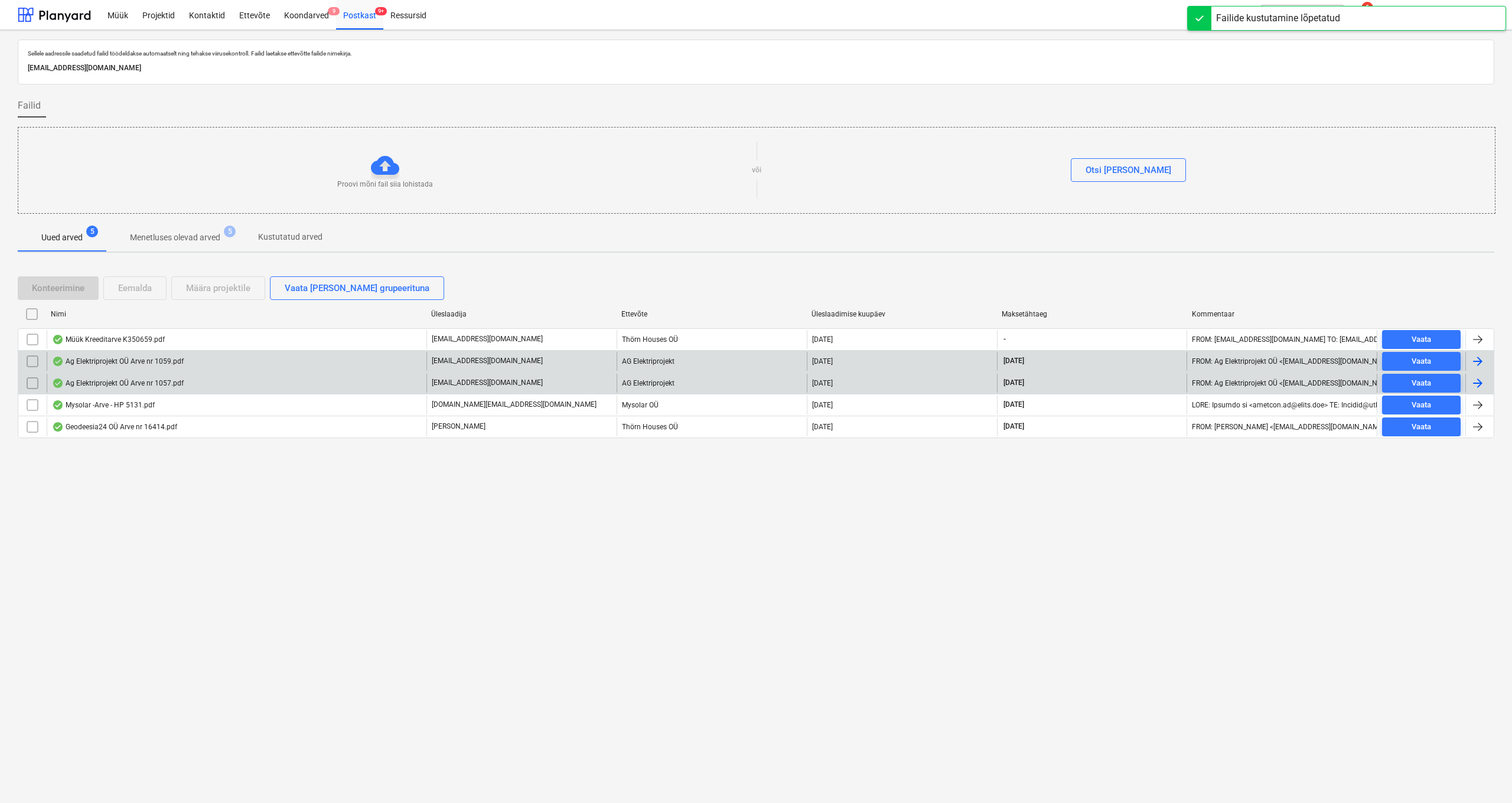
click at [106, 387] on div "Ag Elektriprojekt OÜ Arve nr 1057.pdf" at bounding box center [236, 383] width 380 height 19
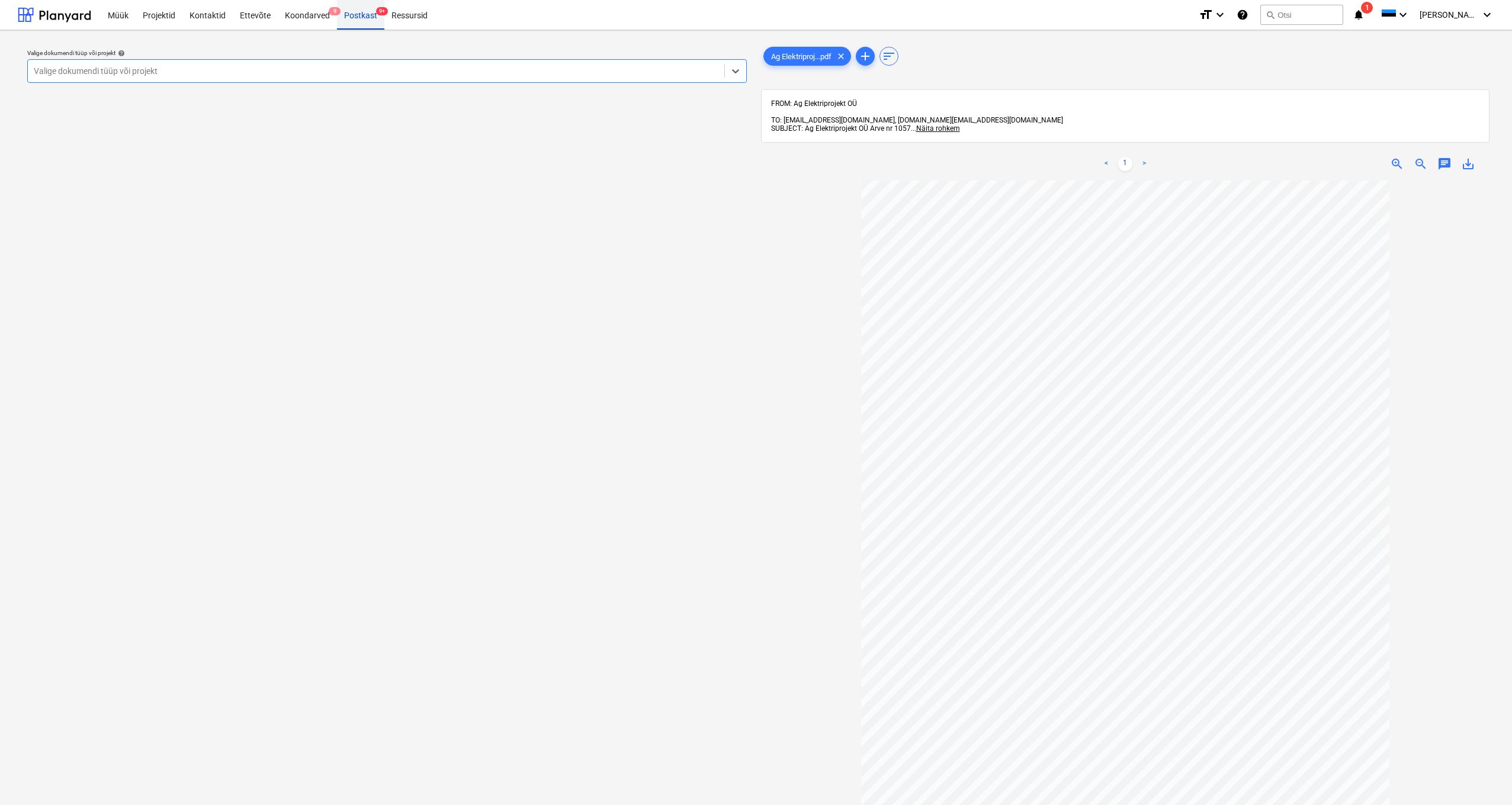
click at [360, 13] on div "Postkast 9+" at bounding box center [360, 14] width 47 height 30
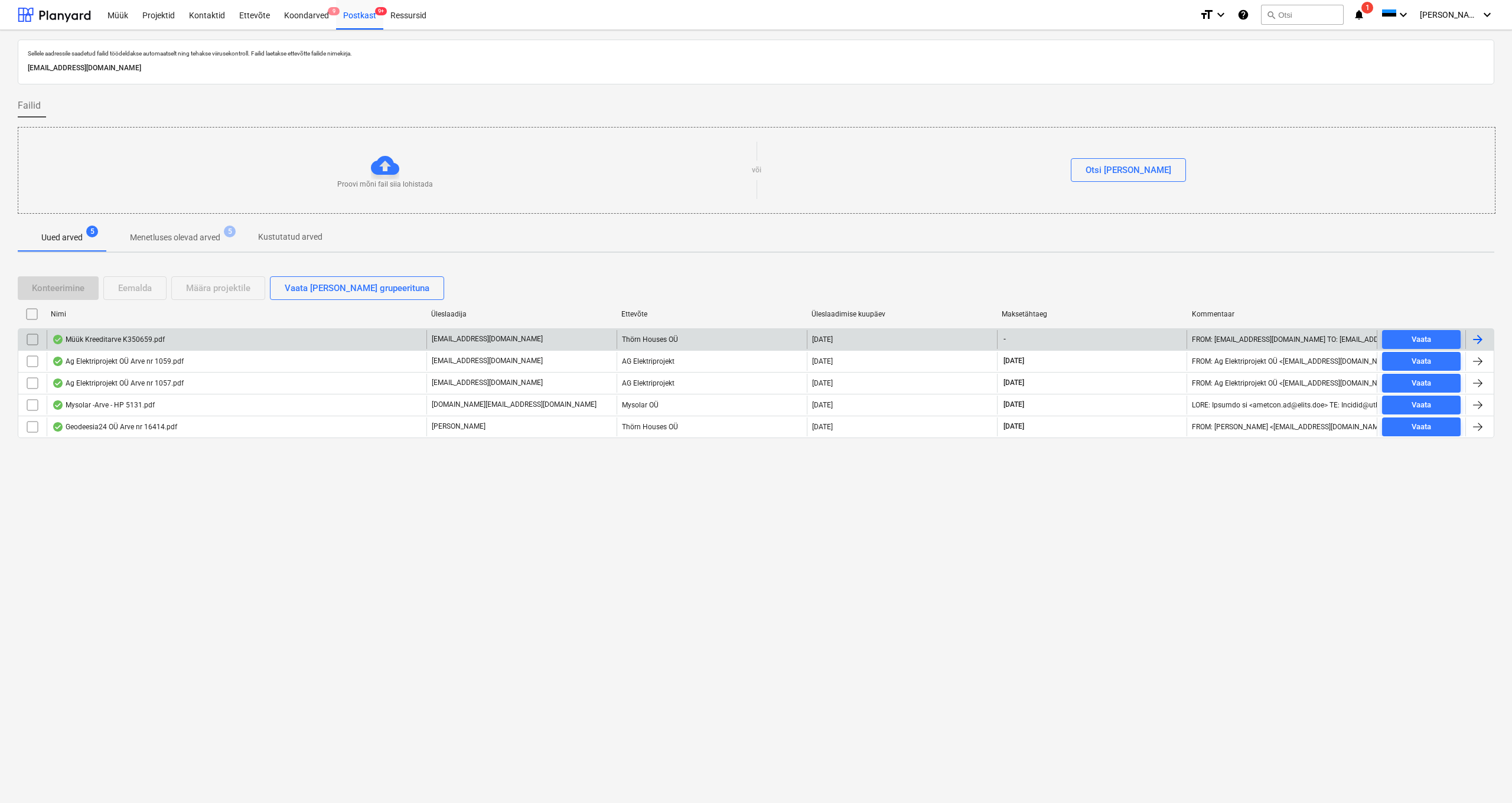
click at [99, 338] on div "Müük Kreeditarve K350659.pdf" at bounding box center [109, 339] width 113 height 9
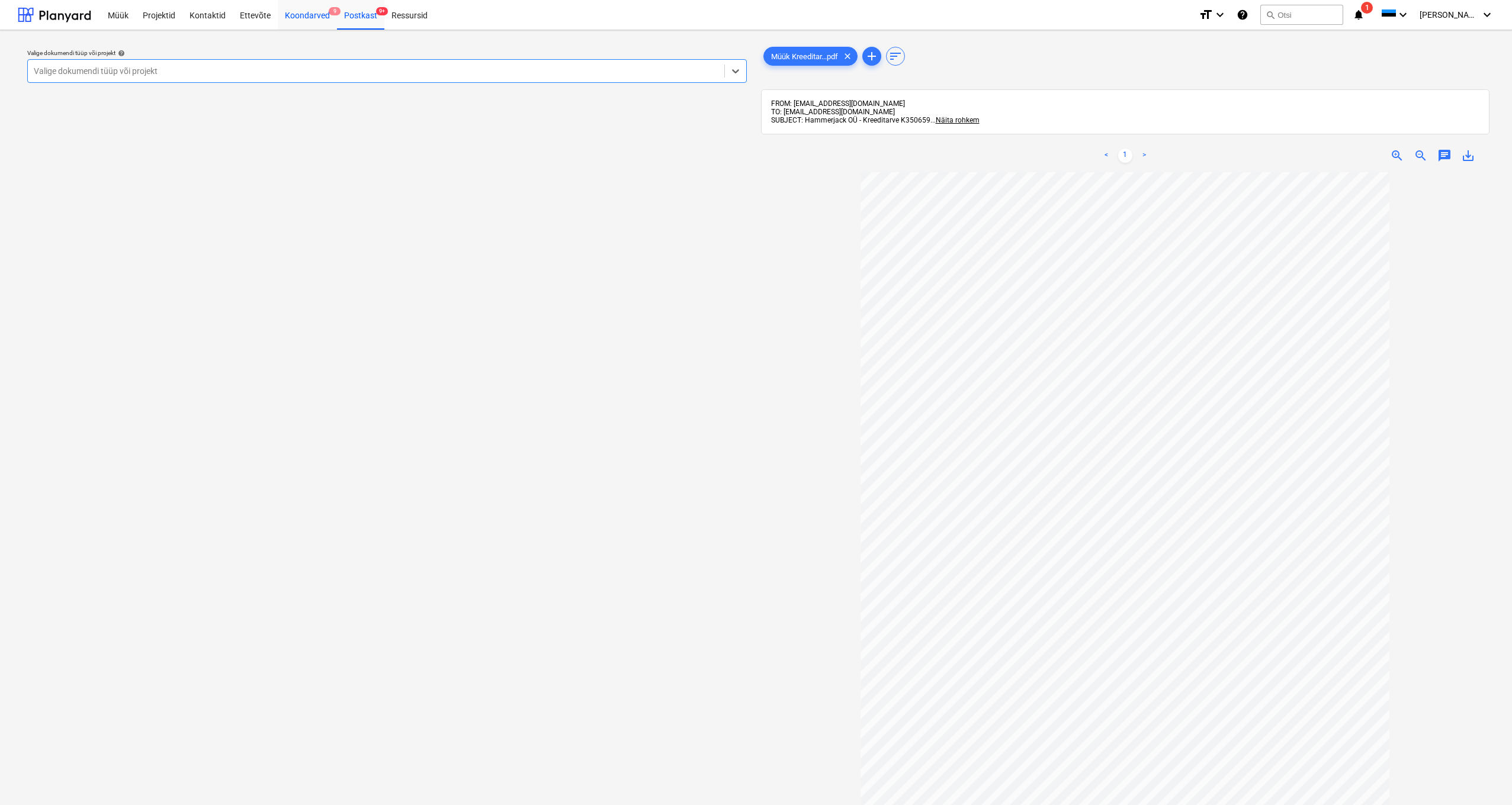
click at [298, 17] on div "Koondarved 9" at bounding box center [307, 14] width 59 height 30
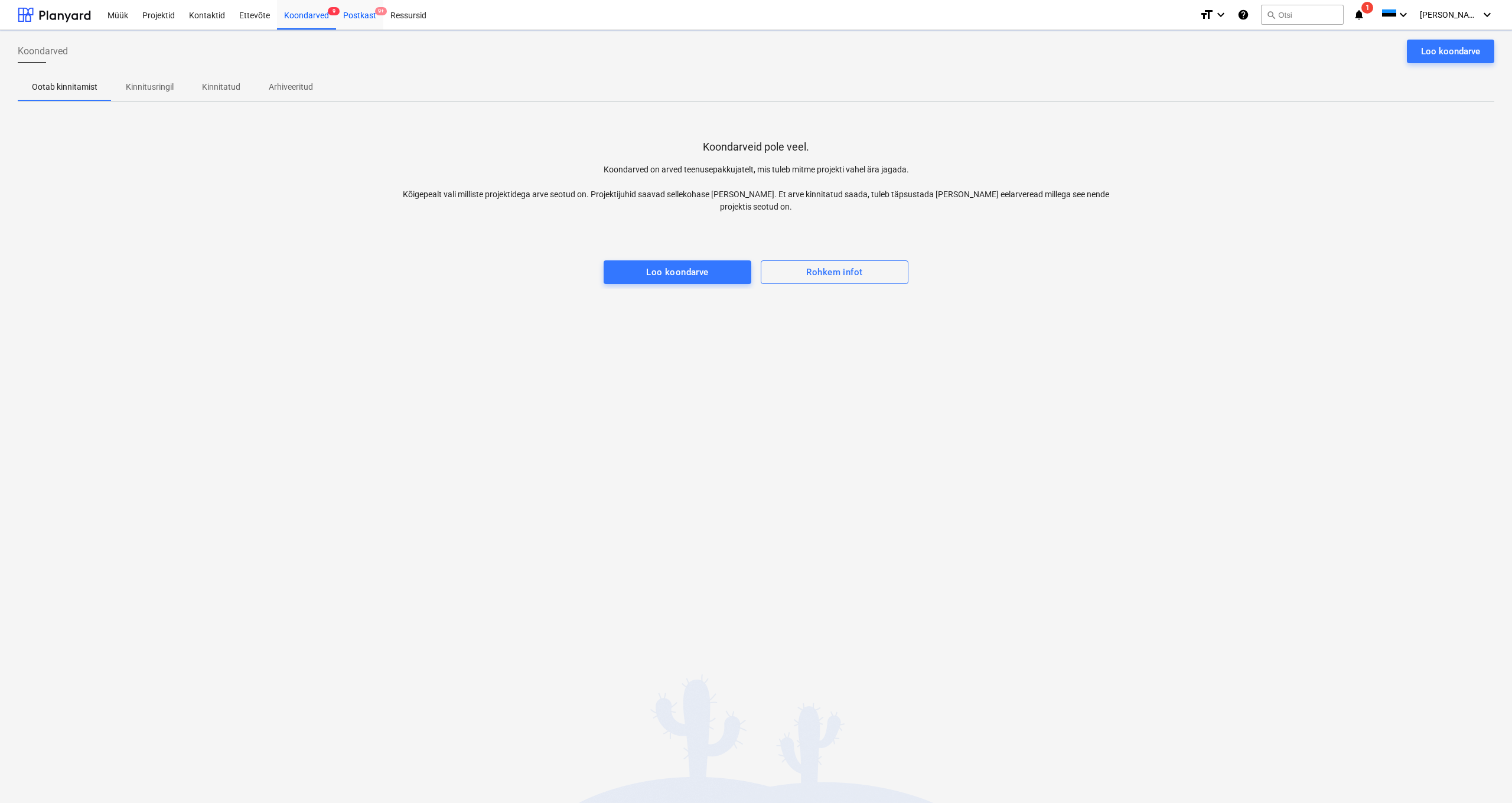
click at [366, 14] on div "Postkast 9+" at bounding box center [359, 14] width 47 height 30
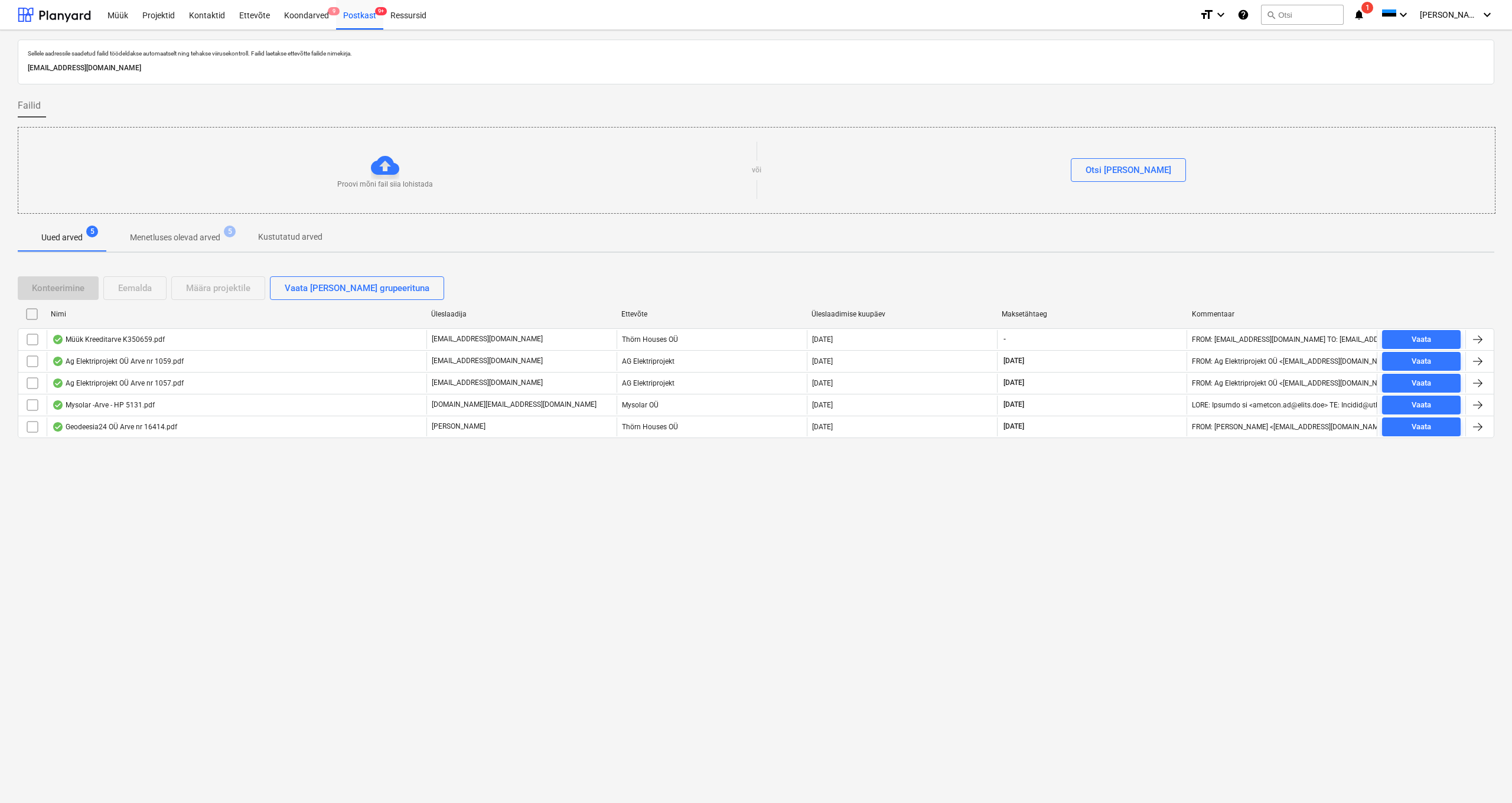
click at [178, 243] on button "Menetluses olevad arved 5" at bounding box center [175, 237] width 138 height 28
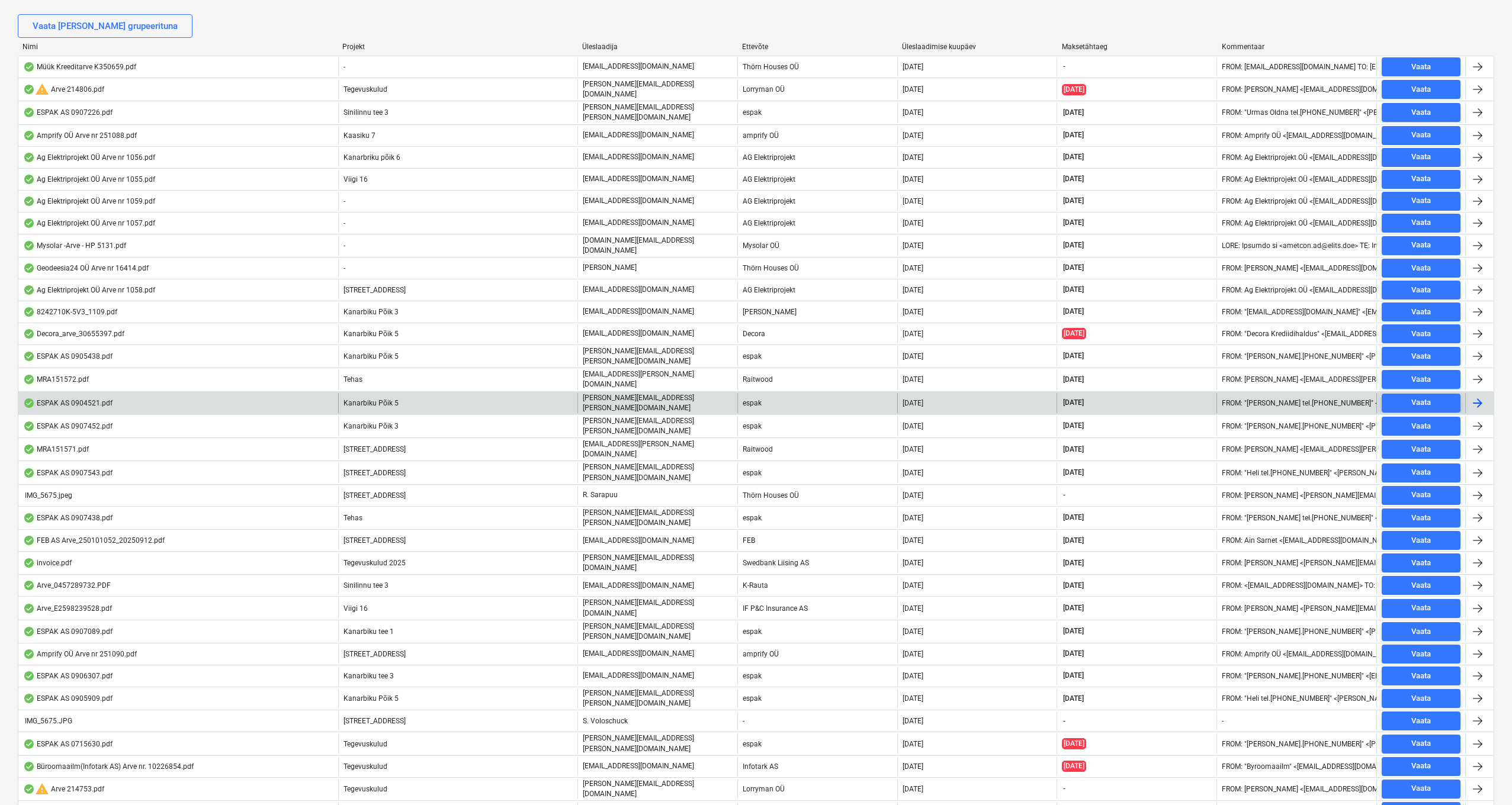
scroll to position [179, 0]
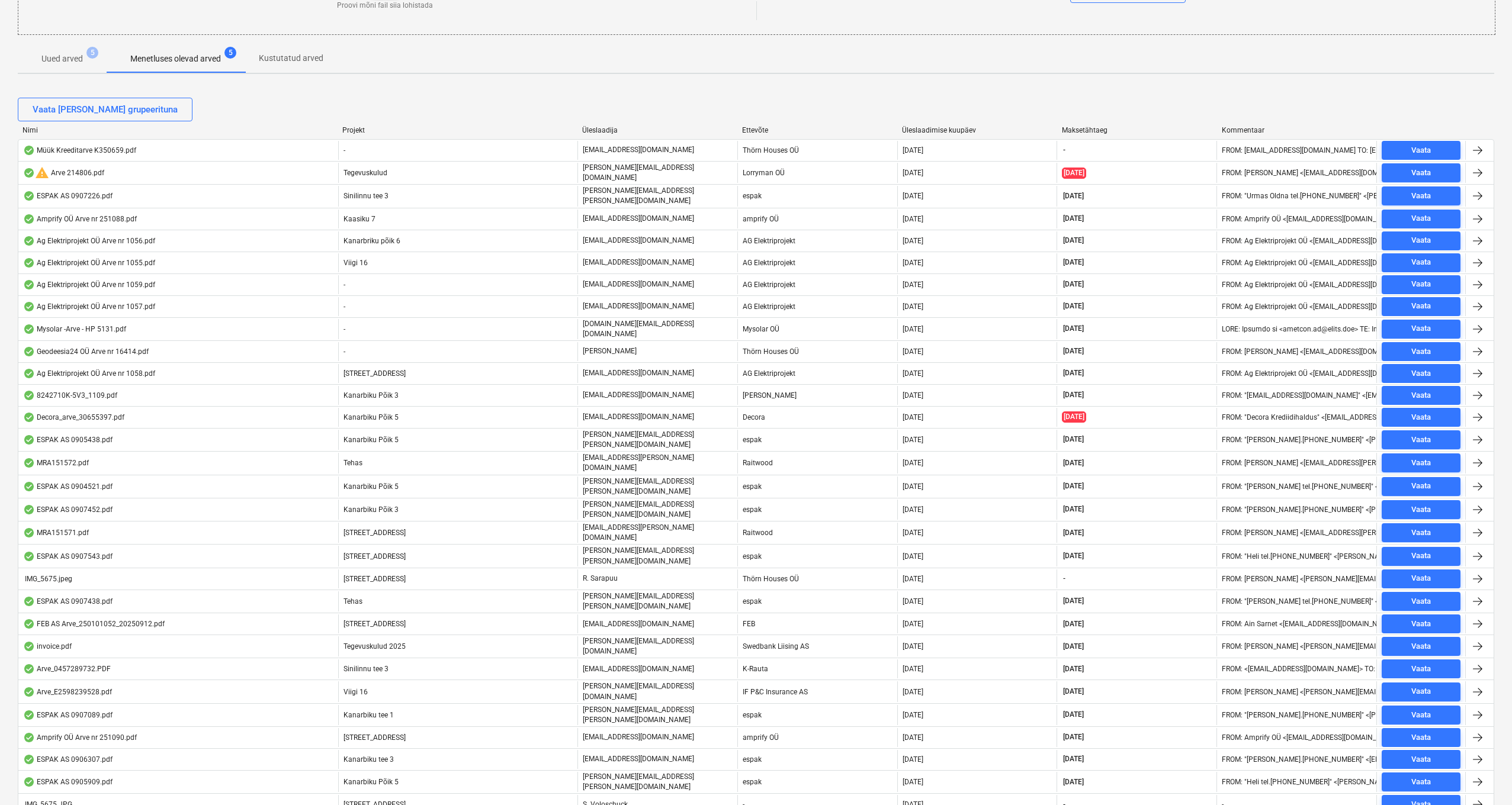
click at [604, 130] on div "Üleslaadija" at bounding box center [657, 130] width 150 height 8
click at [599, 129] on div "Üleslaadija" at bounding box center [657, 130] width 150 height 8
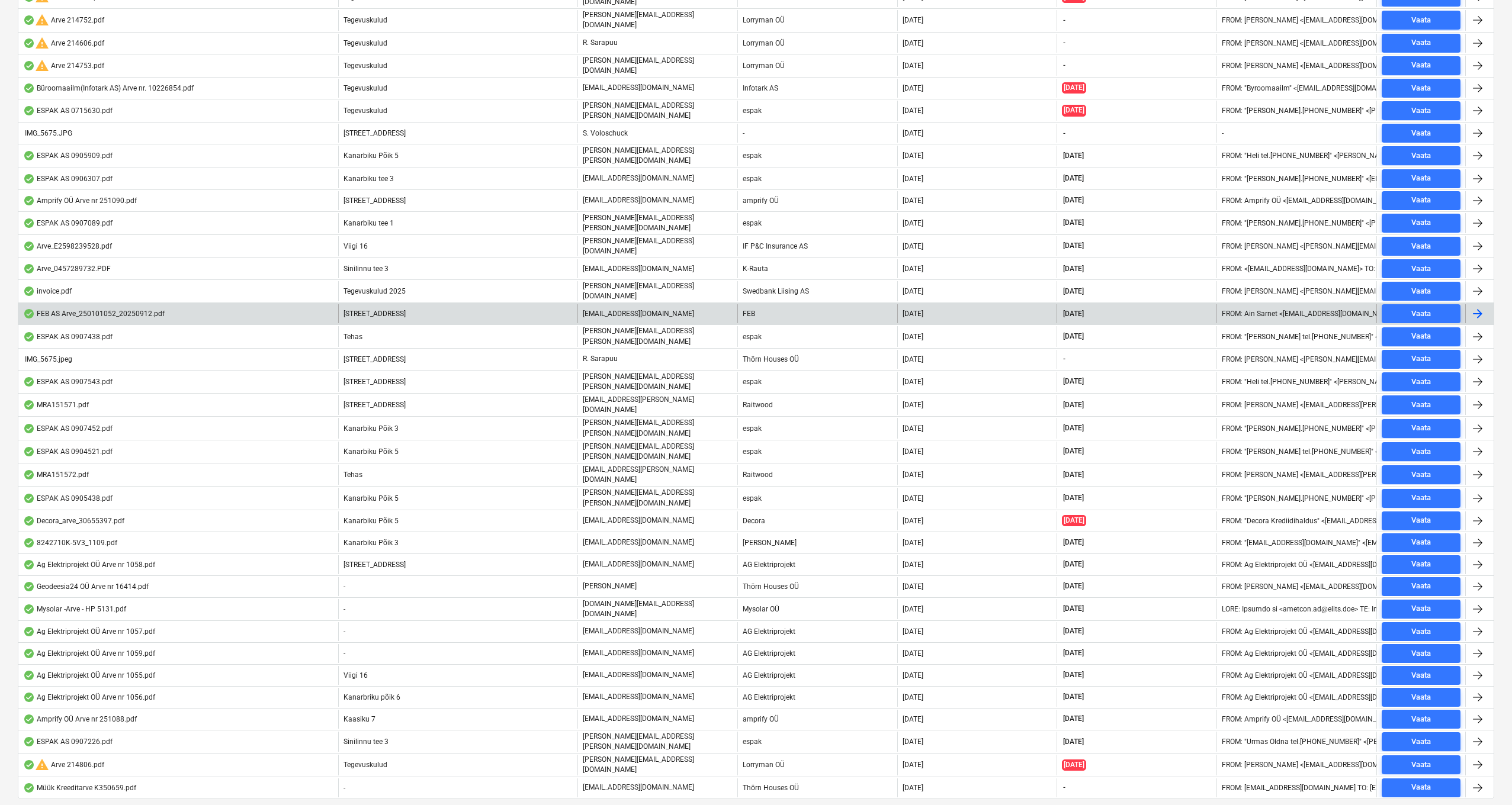
scroll to position [0, 0]
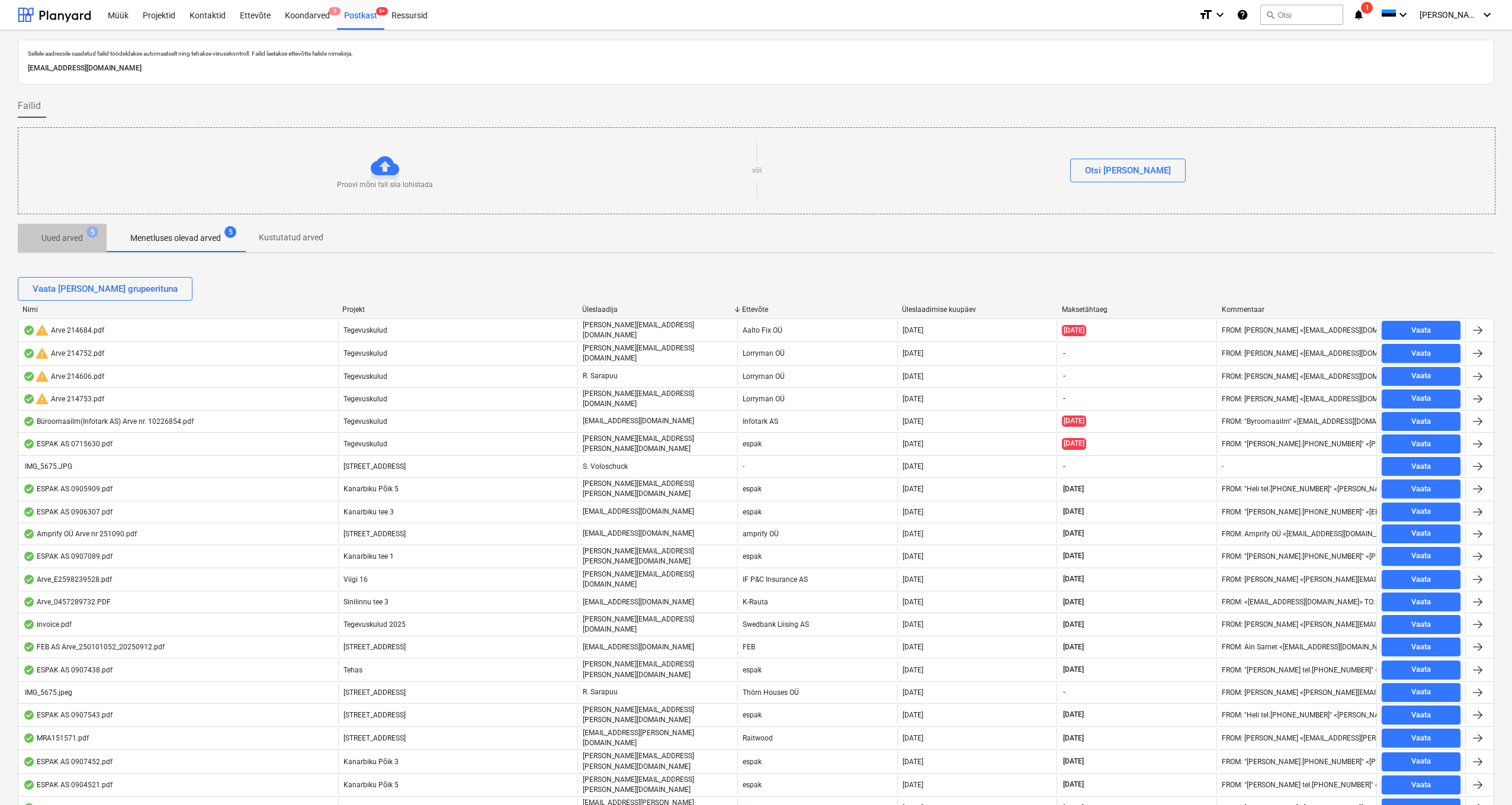
click at [52, 239] on p "Uued arved" at bounding box center [62, 238] width 42 height 12
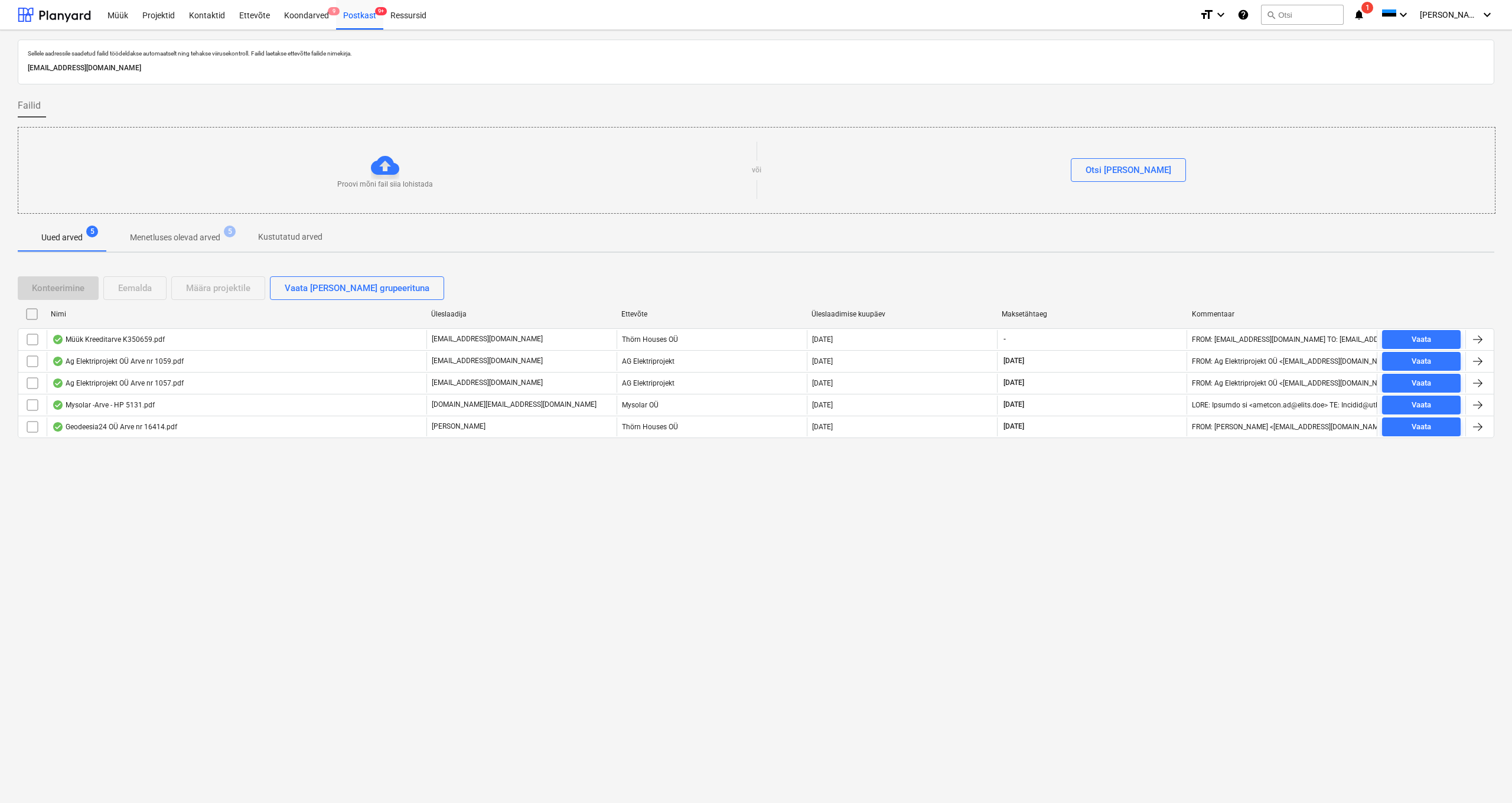
click at [179, 236] on p "Menetluses olevad arved" at bounding box center [175, 237] width 90 height 12
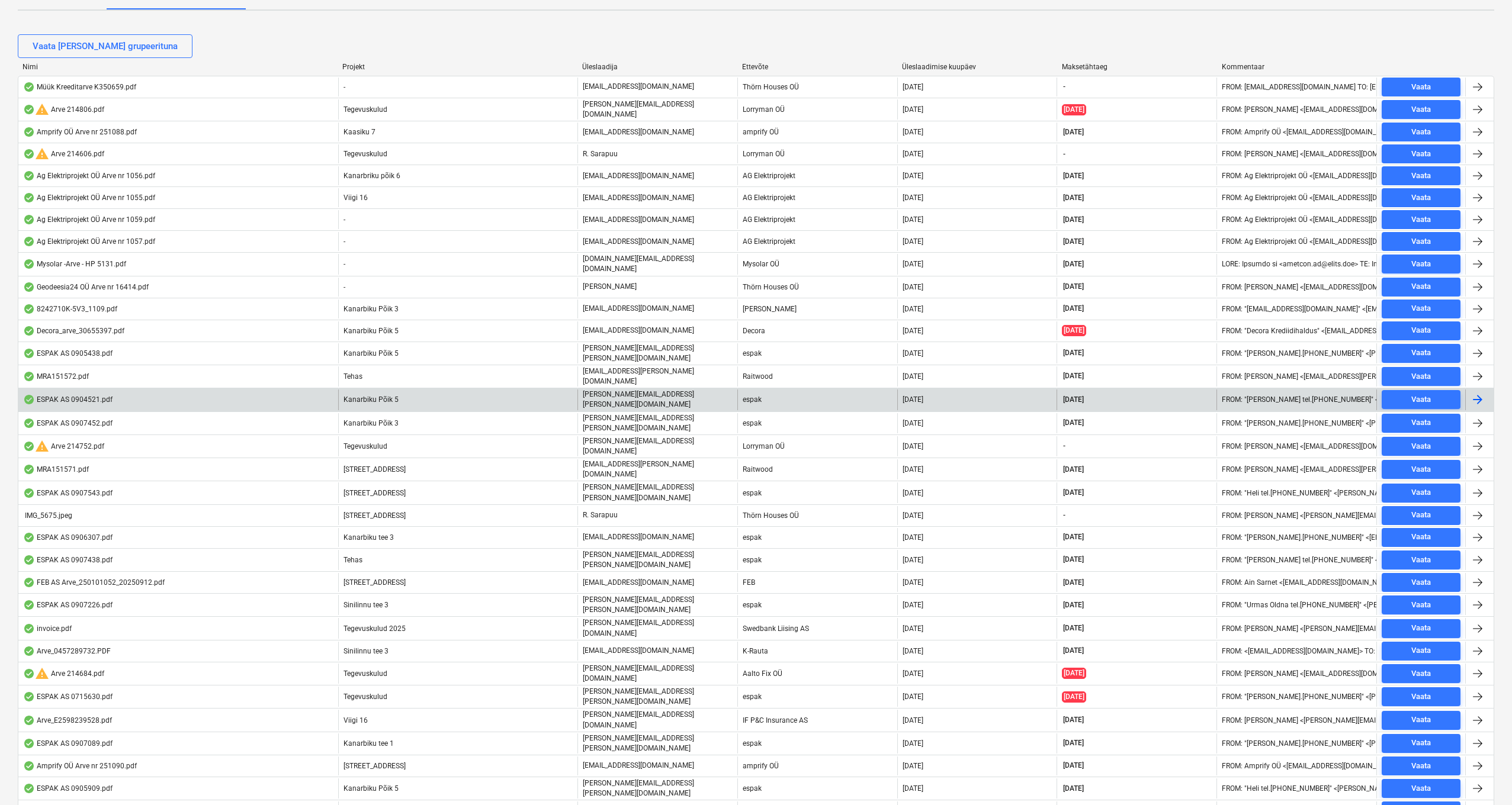
scroll to position [205, 0]
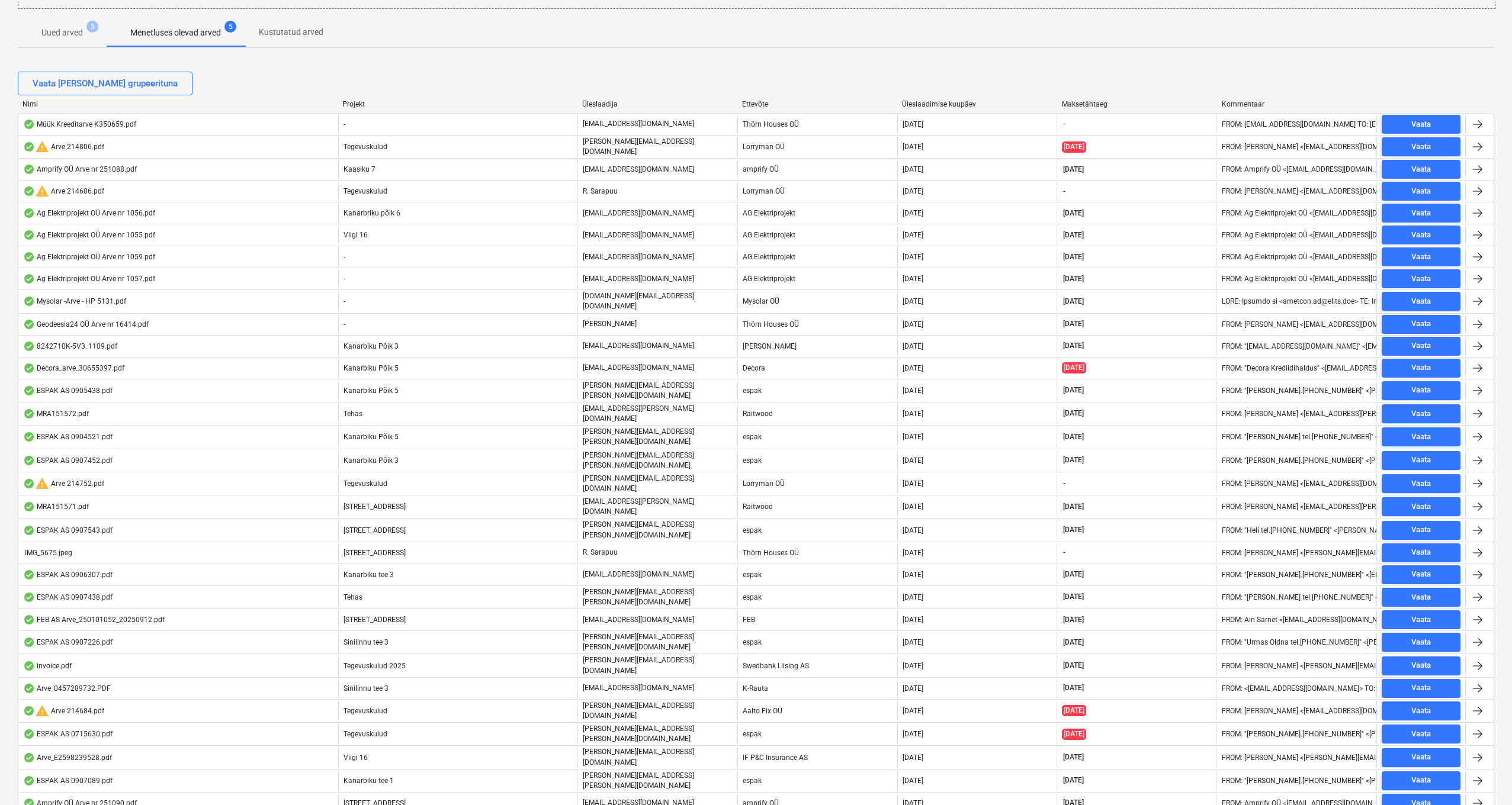
click at [604, 104] on div "Üleslaadija" at bounding box center [657, 104] width 150 height 8
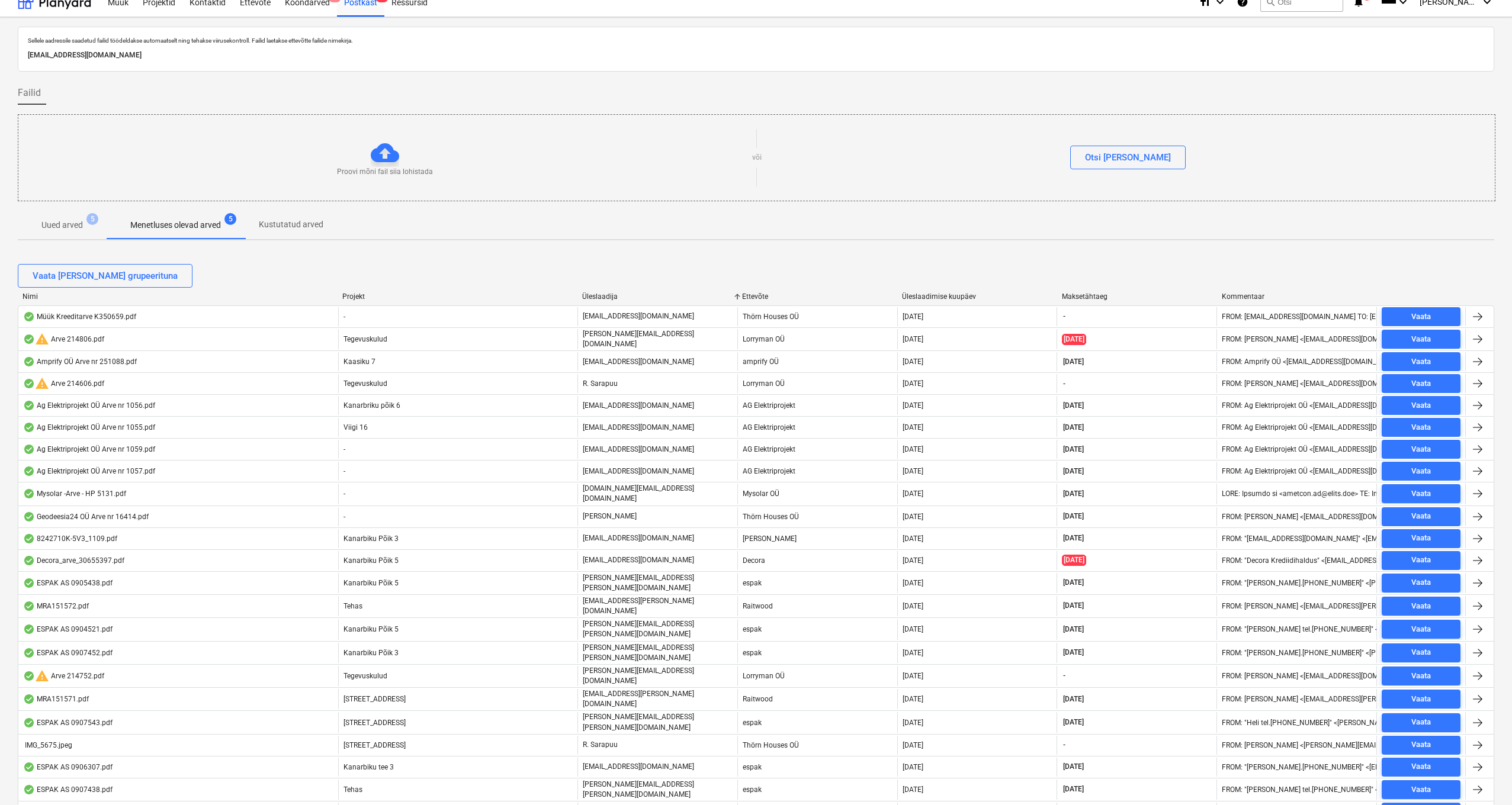
scroll to position [0, 0]
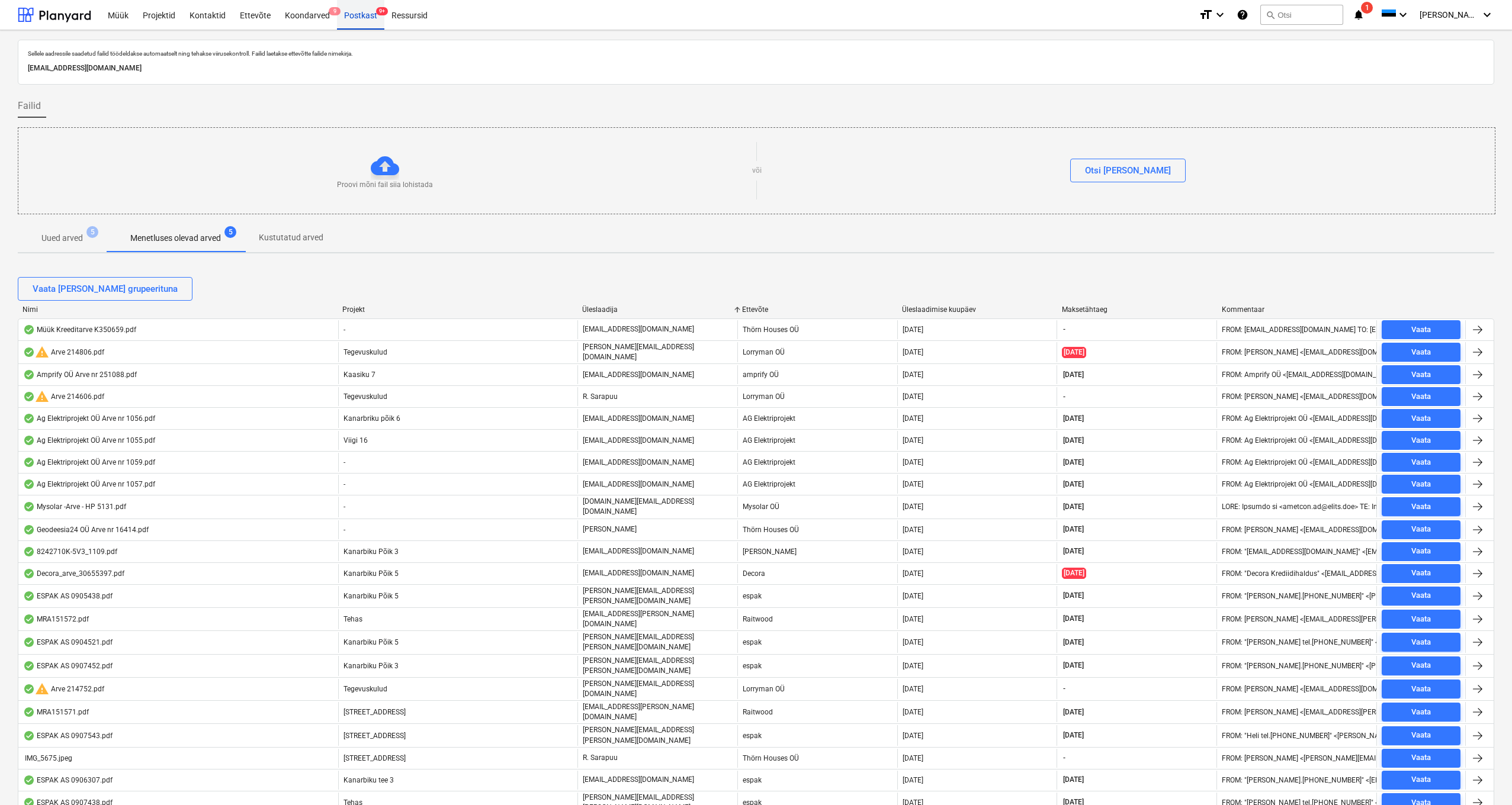
click at [357, 7] on div "Postkast 9+" at bounding box center [360, 14] width 47 height 30
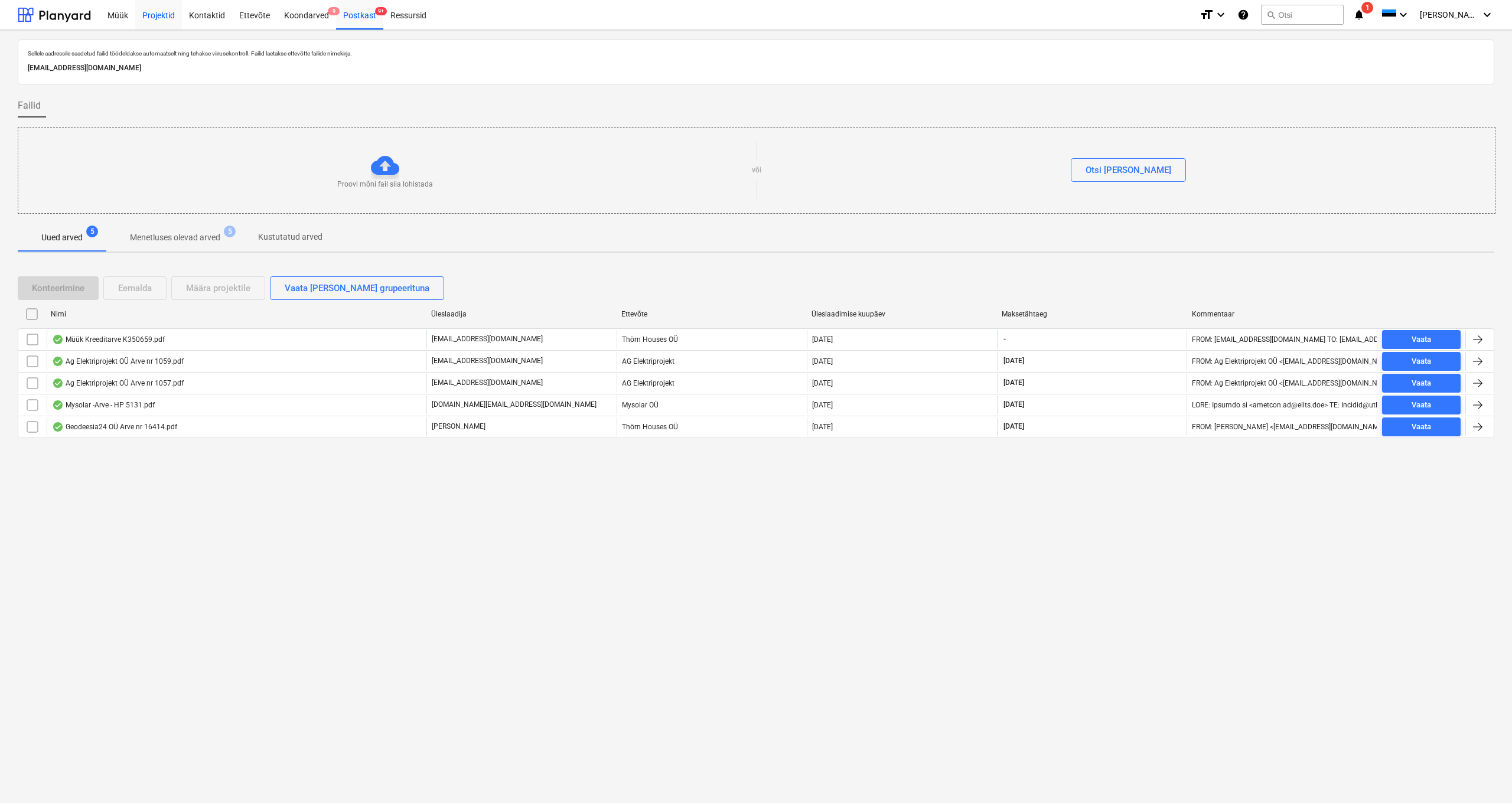
click at [154, 16] on div "Projektid" at bounding box center [158, 14] width 46 height 30
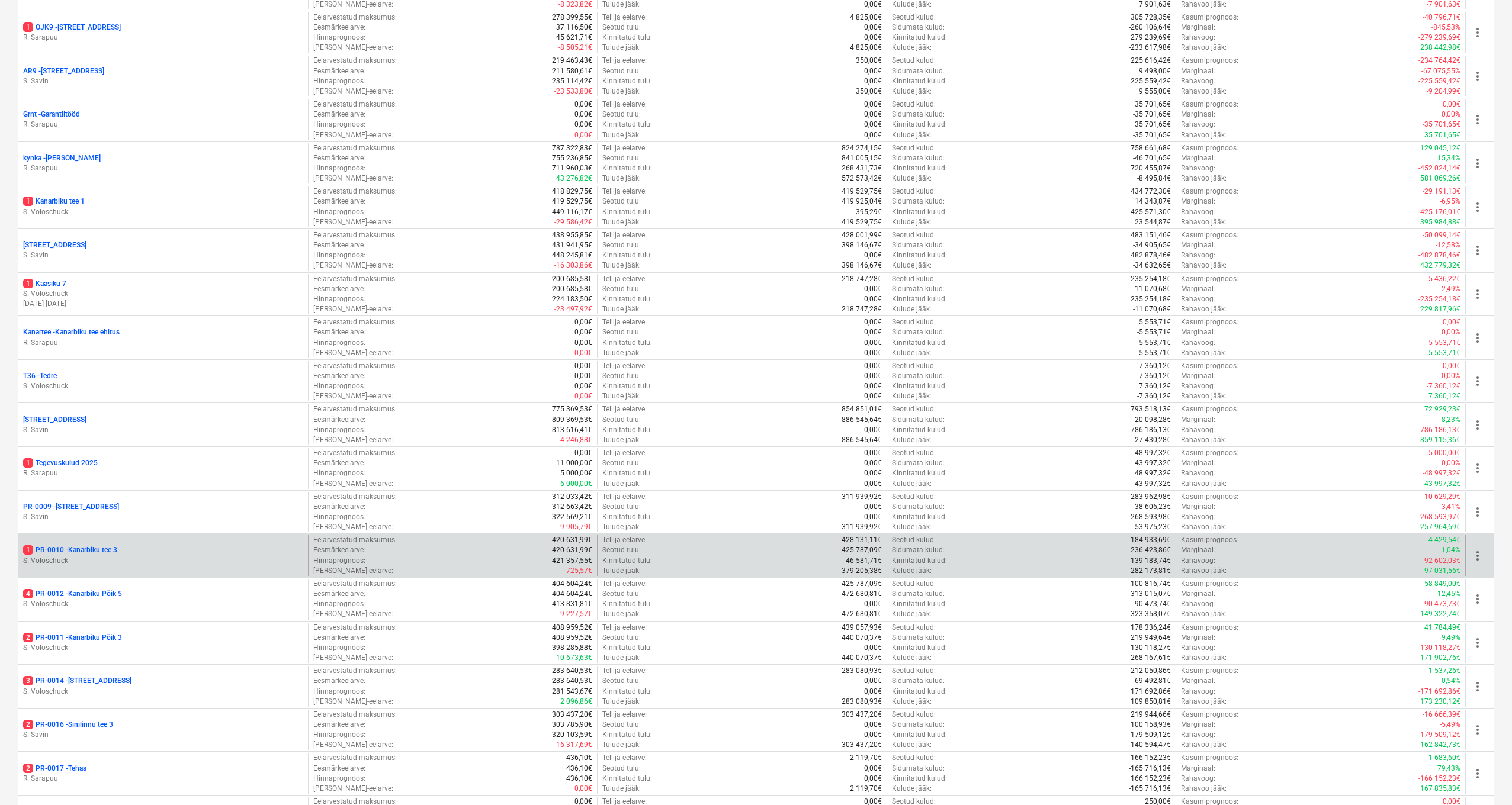
scroll to position [502, 0]
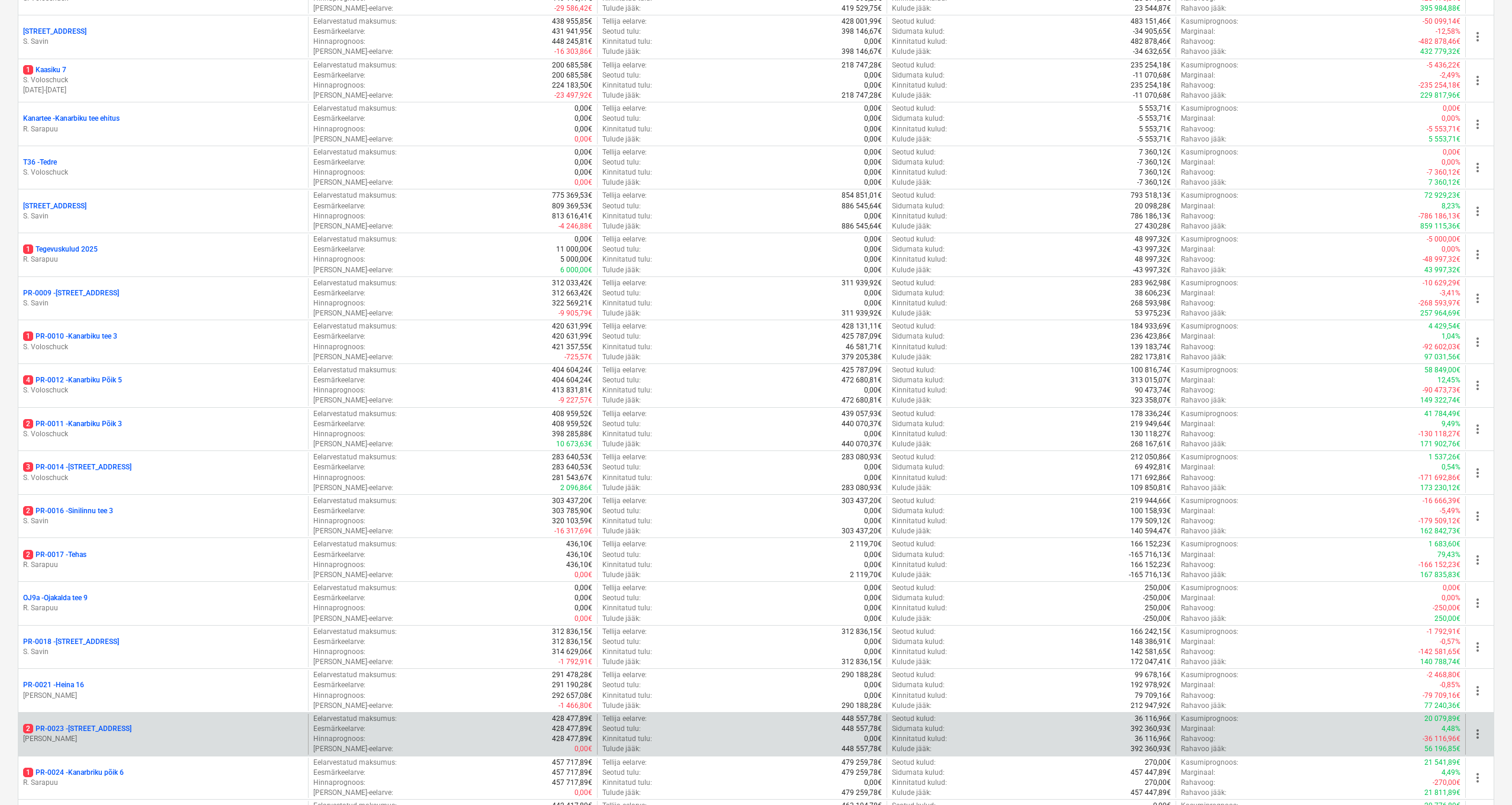
click at [93, 724] on p "2 PR-0023 - Kanarbriku tee 7" at bounding box center [77, 729] width 108 height 10
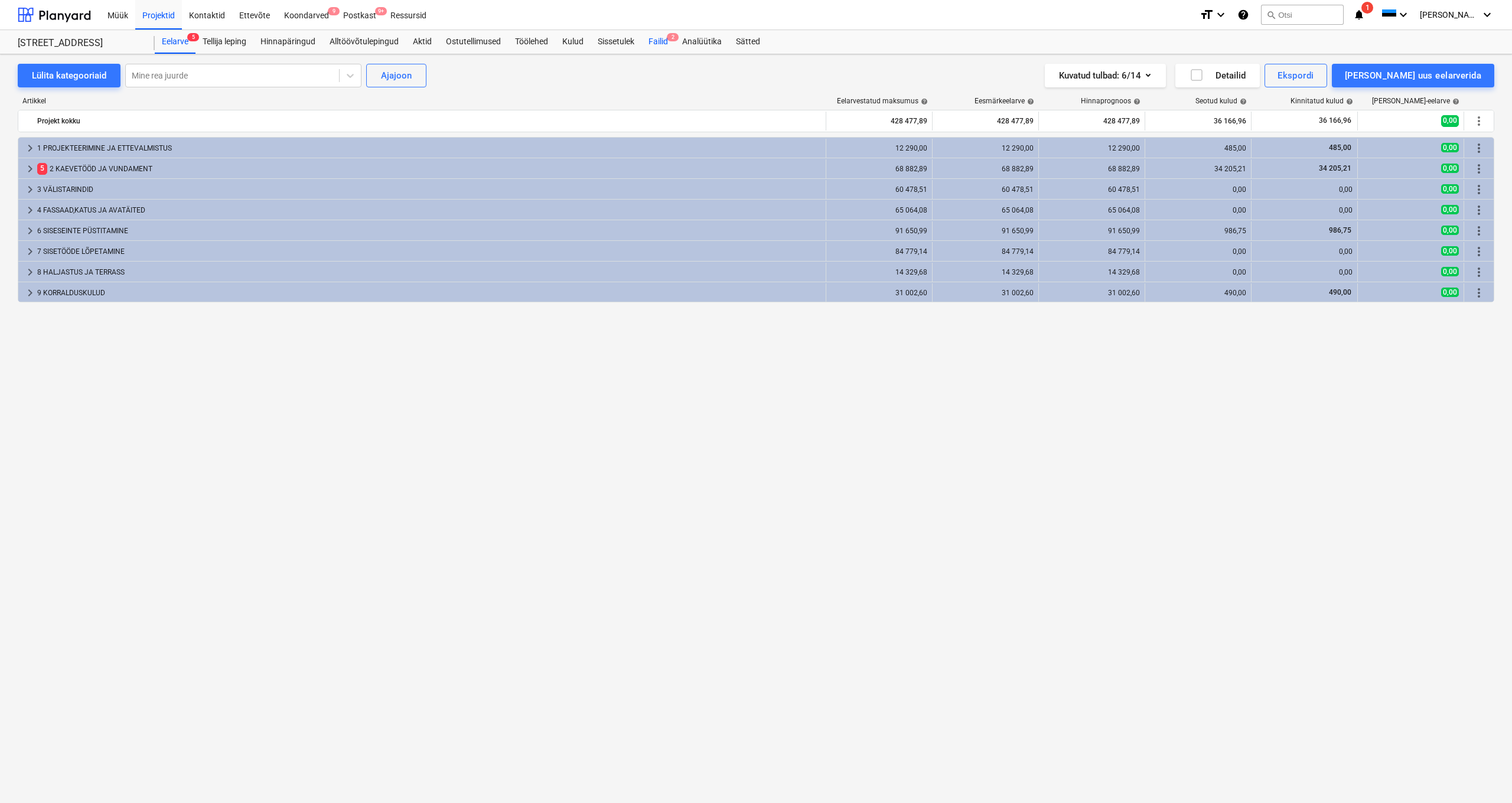
click at [660, 44] on div "Failid 2" at bounding box center [658, 41] width 34 height 23
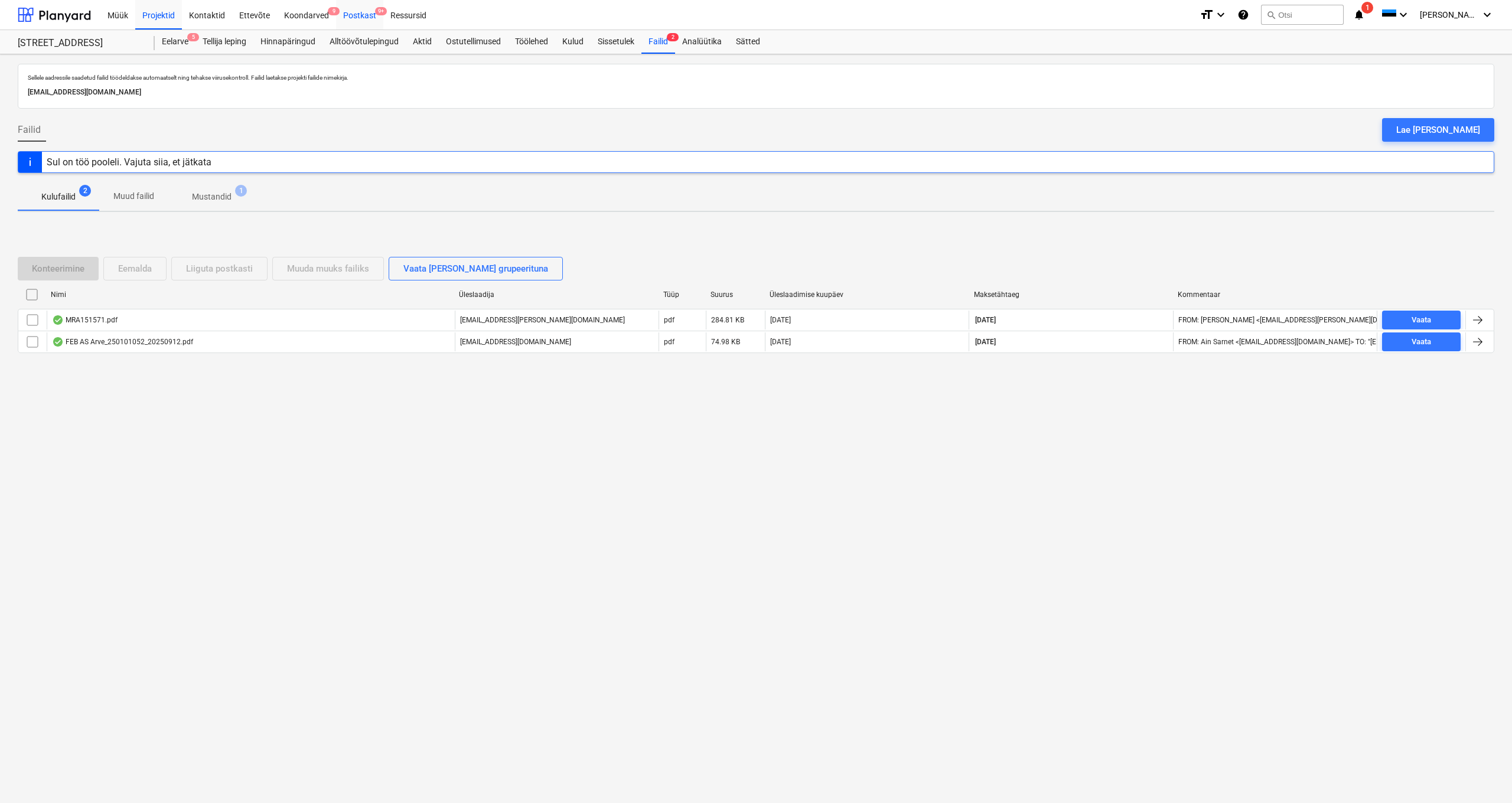
click at [351, 16] on div "Postkast 9+" at bounding box center [359, 14] width 47 height 30
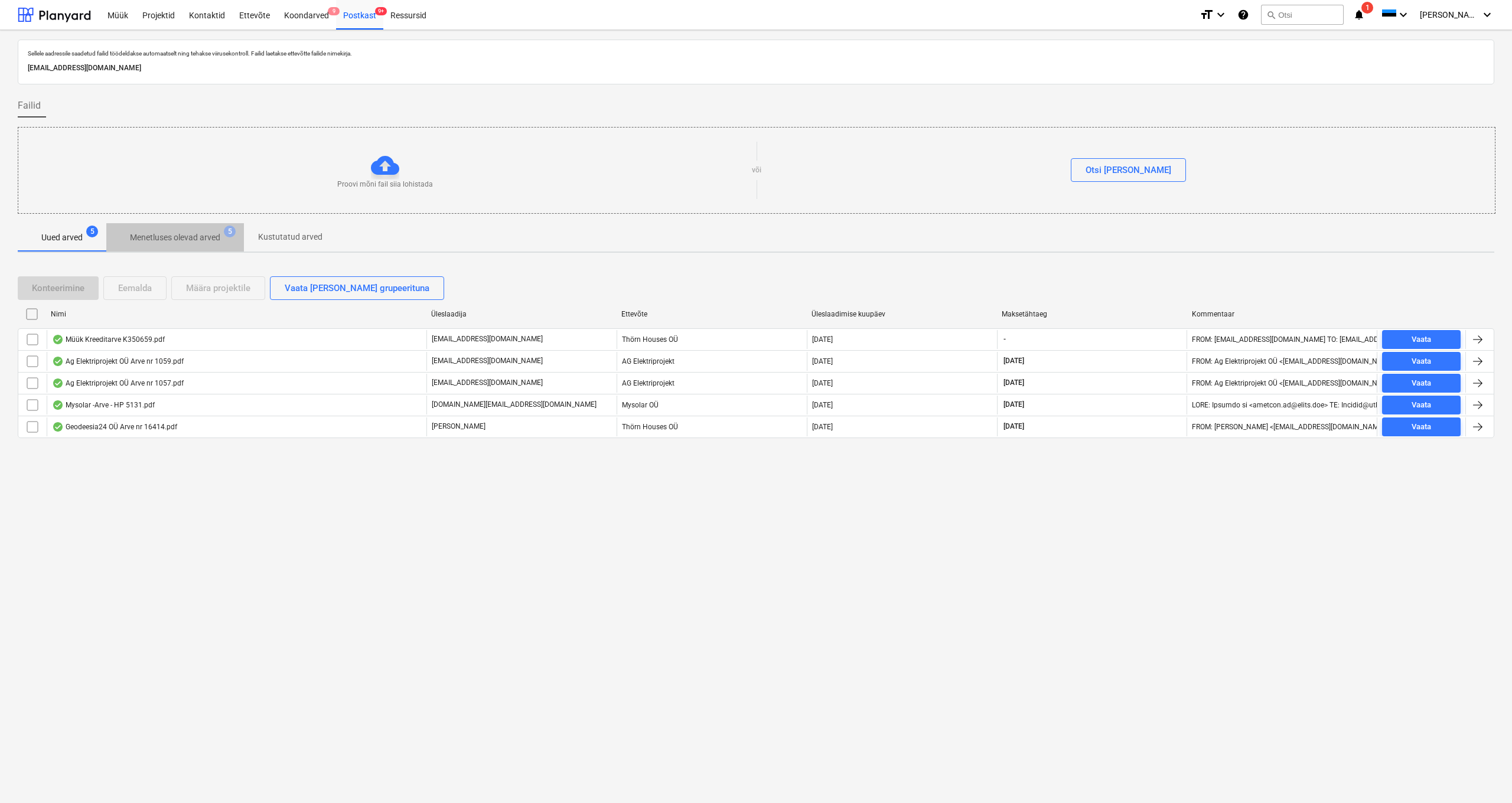
click at [189, 233] on p "Menetluses olevad arved" at bounding box center [175, 237] width 90 height 12
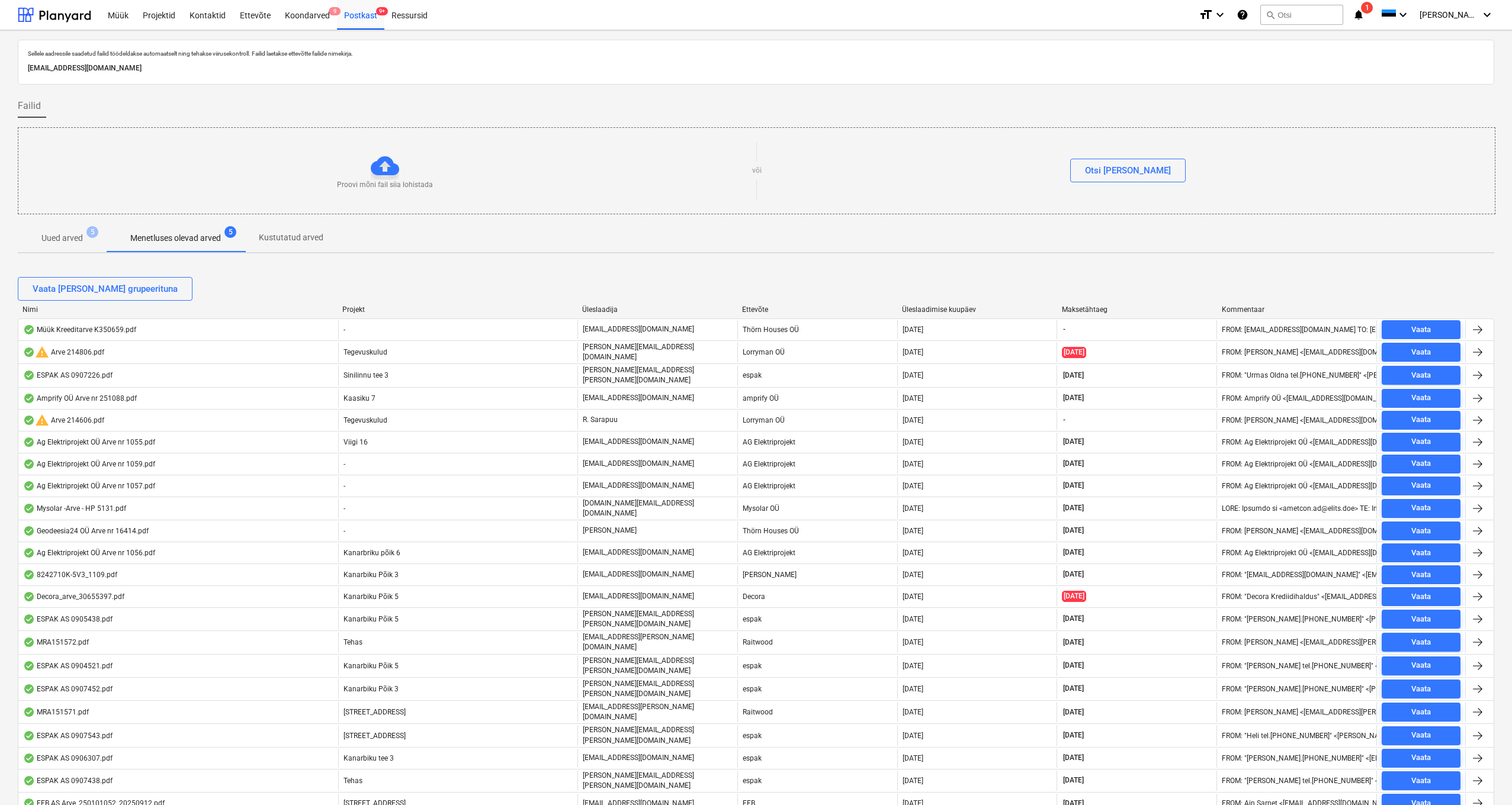
click at [34, 310] on div "Nimi" at bounding box center [177, 310] width 310 height 8
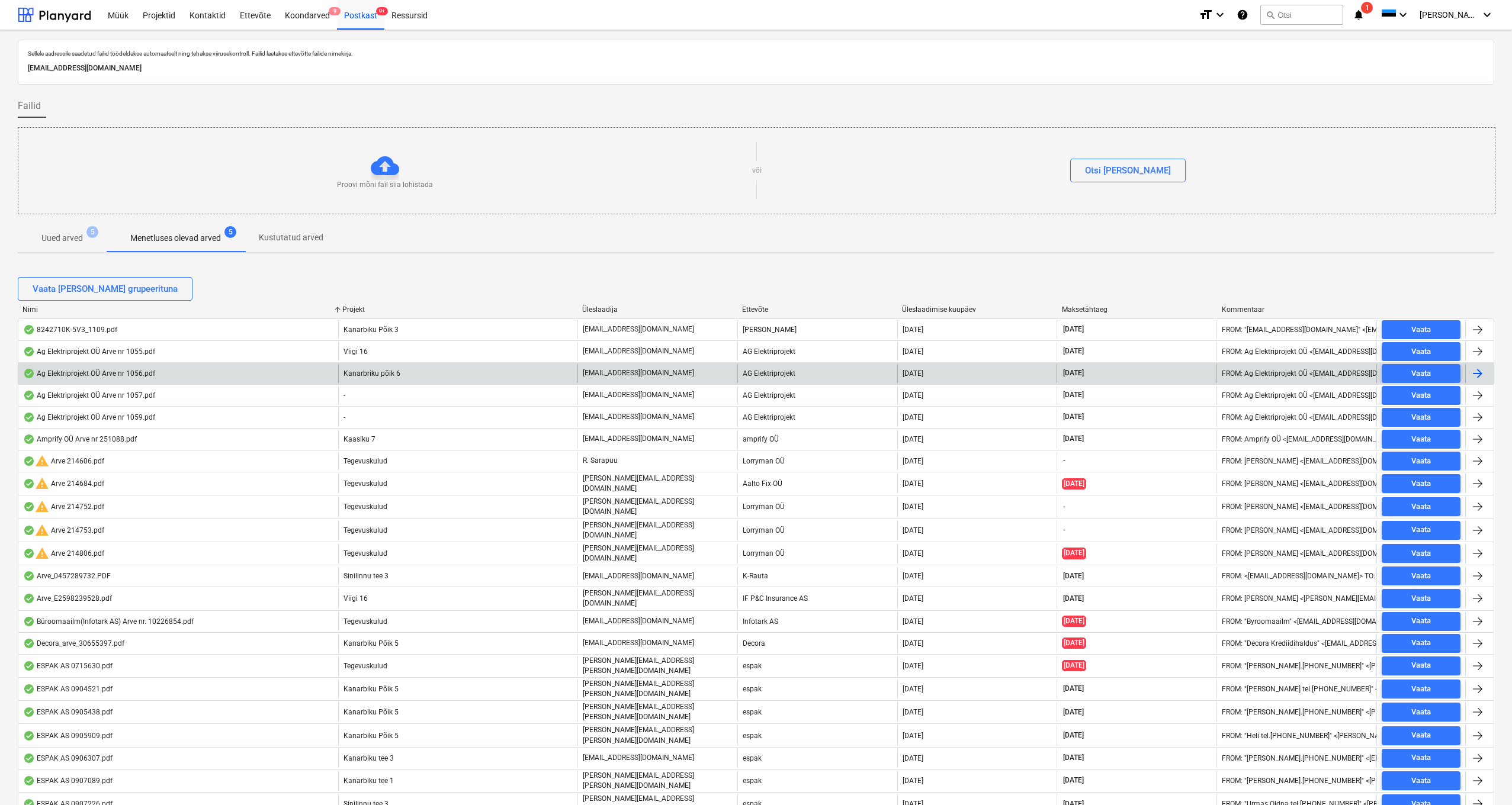
click at [111, 374] on div "Ag Elektriprojekt OÜ Arve nr 1056.pdf" at bounding box center [89, 373] width 132 height 9
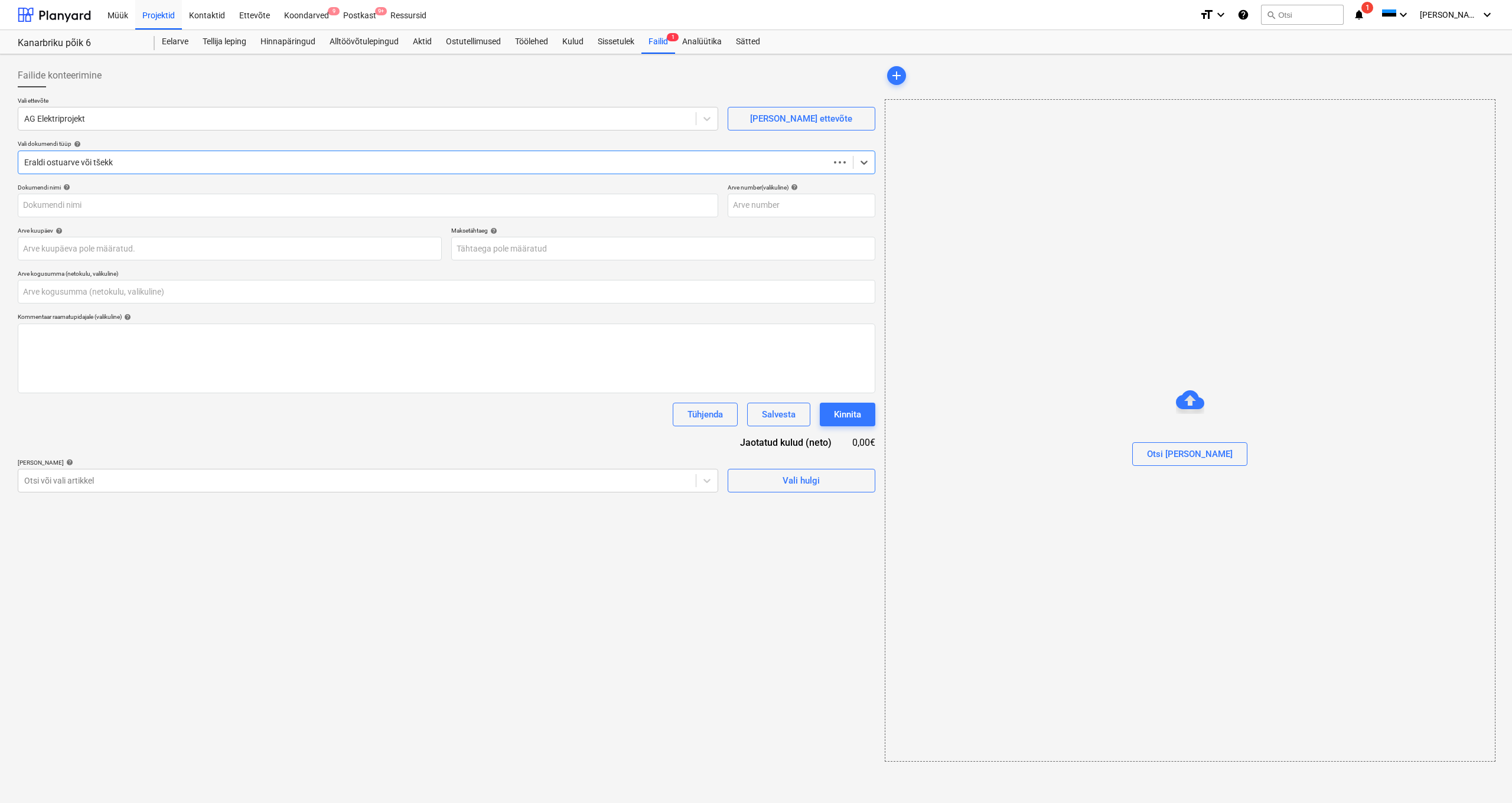
type input "0,00"
type input "1056"
type input "[DATE]"
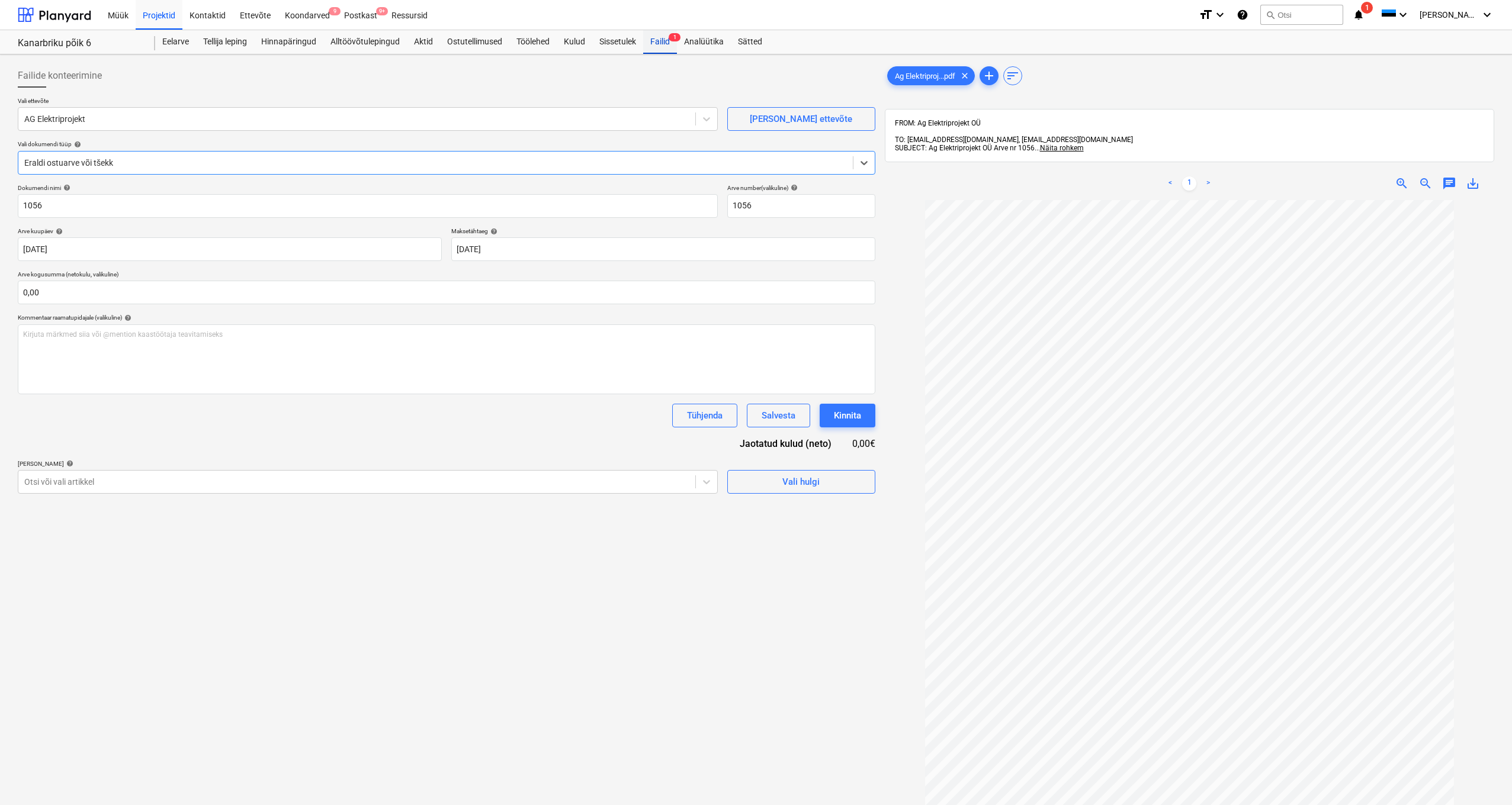
click at [666, 47] on div "Failid 1" at bounding box center [660, 42] width 34 height 23
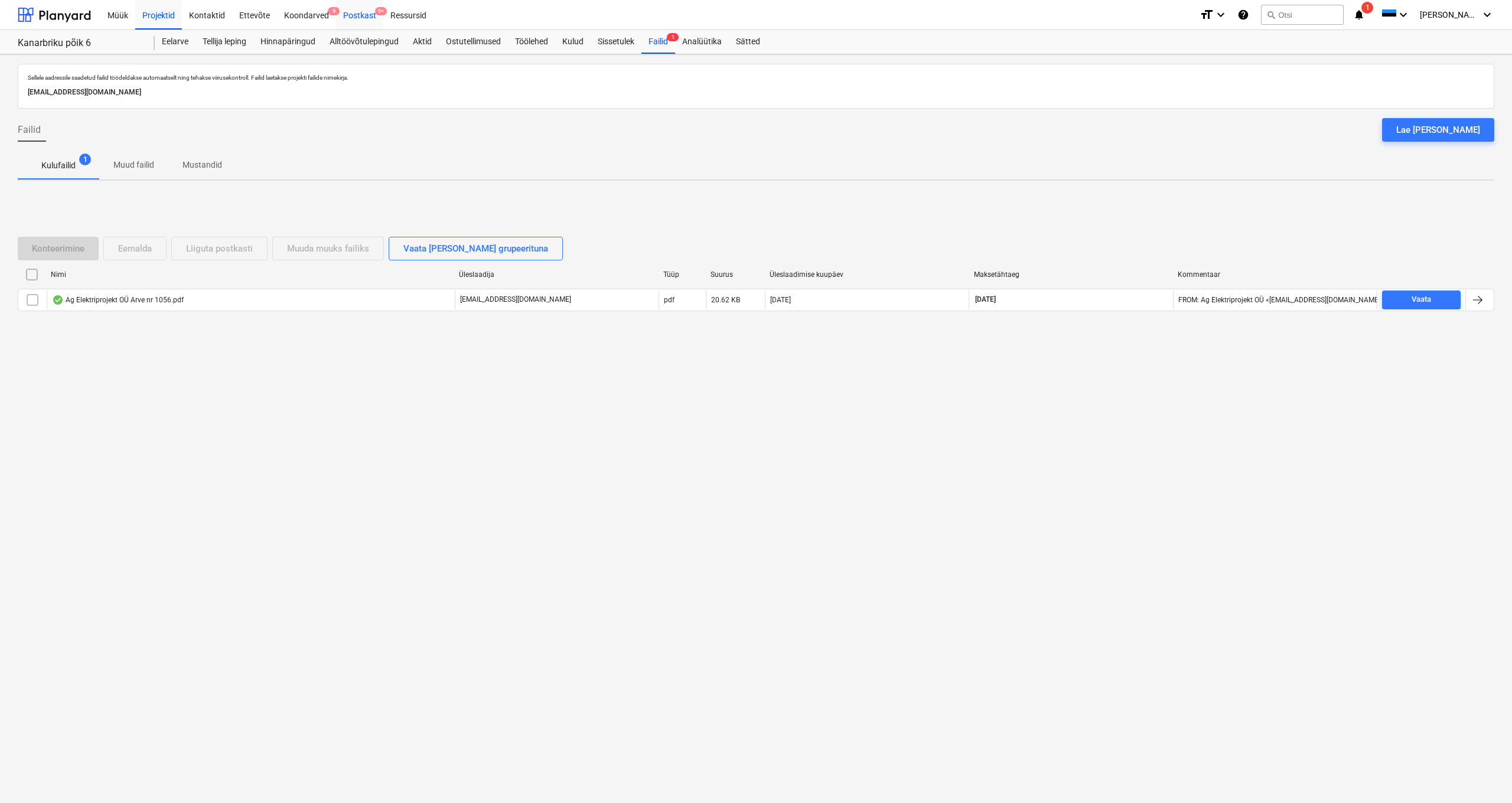
click at [354, 16] on div "Postkast 9+" at bounding box center [359, 14] width 47 height 30
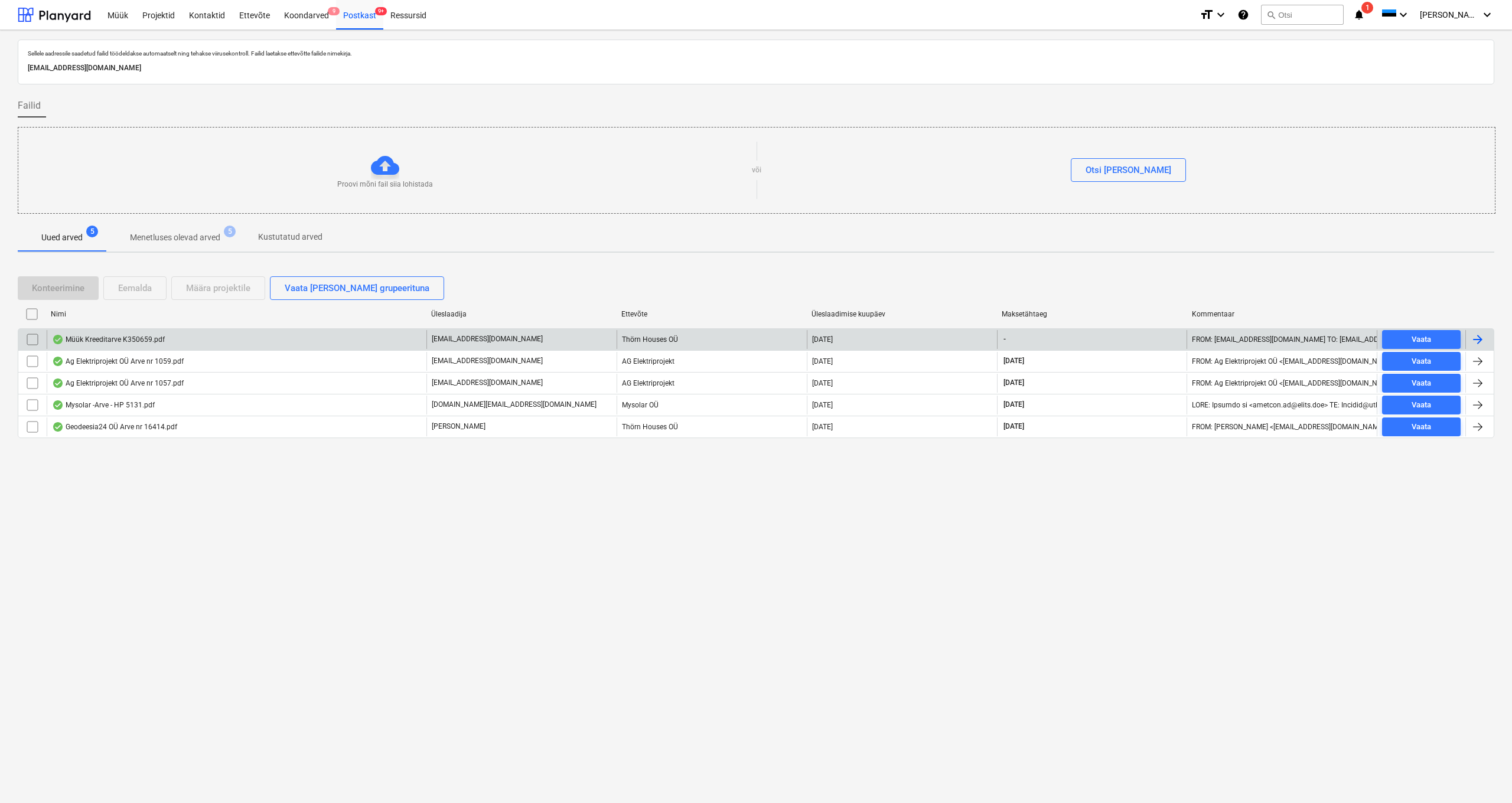
click at [133, 341] on div "Müük Kreeditarve K350659.pdf" at bounding box center [109, 339] width 113 height 9
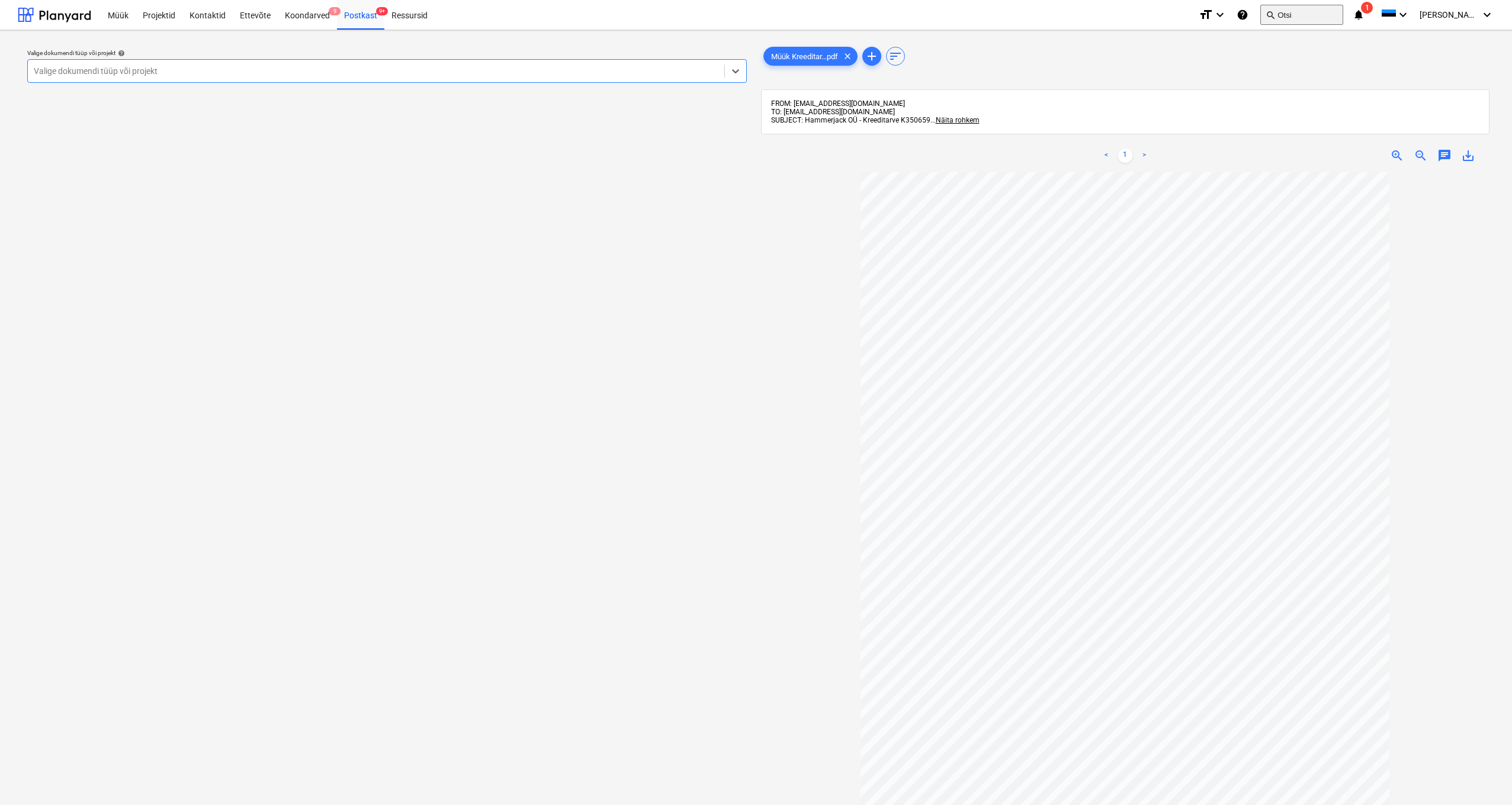
click at [1308, 17] on button "search Otsi" at bounding box center [1302, 15] width 83 height 20
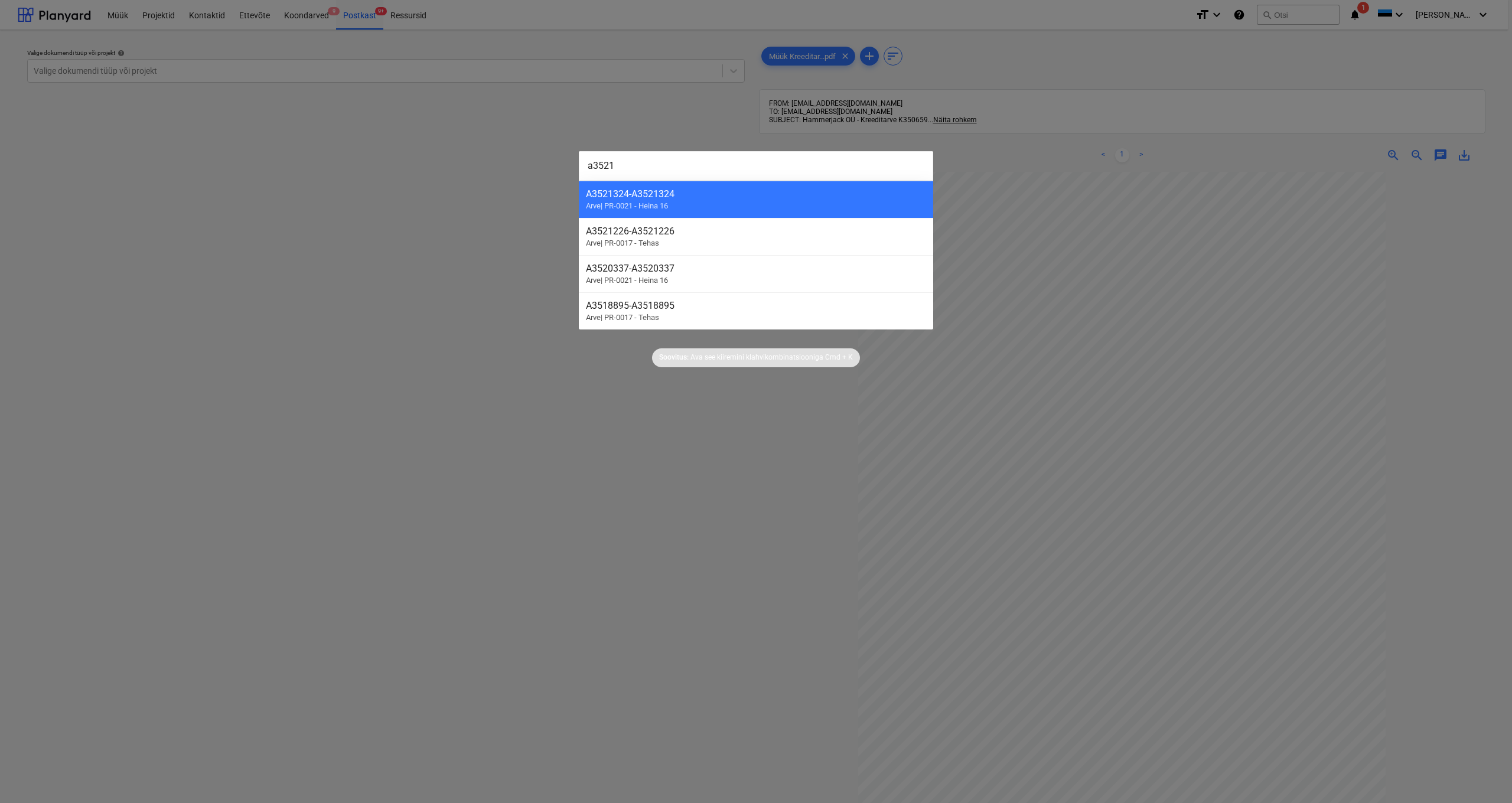
type input "a3521"
drag, startPoint x: 608, startPoint y: 485, endPoint x: 608, endPoint y: 434, distance: 51.0
click at [608, 486] on div at bounding box center [756, 401] width 1512 height 803
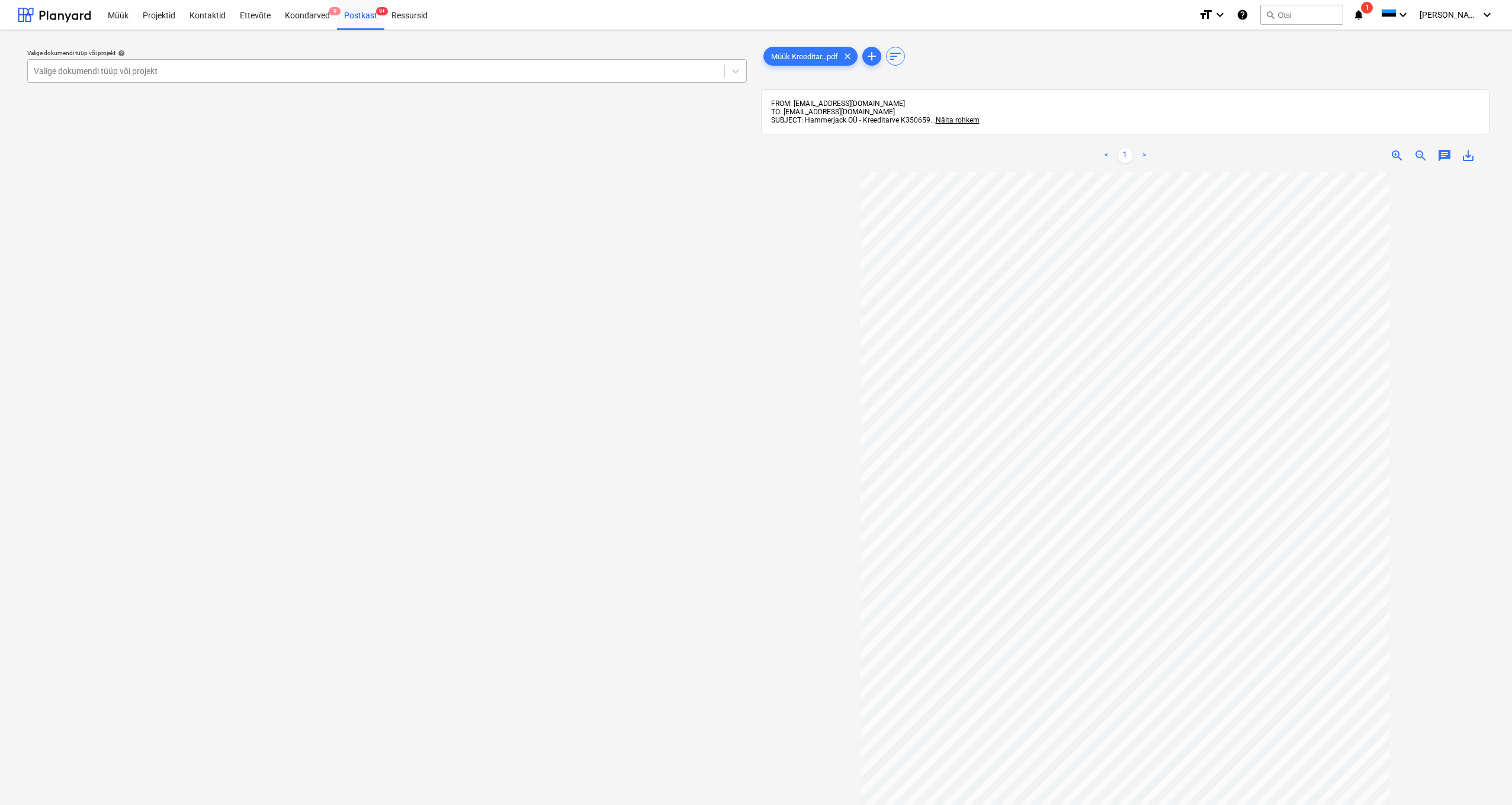
click at [61, 69] on div "Valige dokumendi tüüp või projekt" at bounding box center [377, 71] width 685 height 9
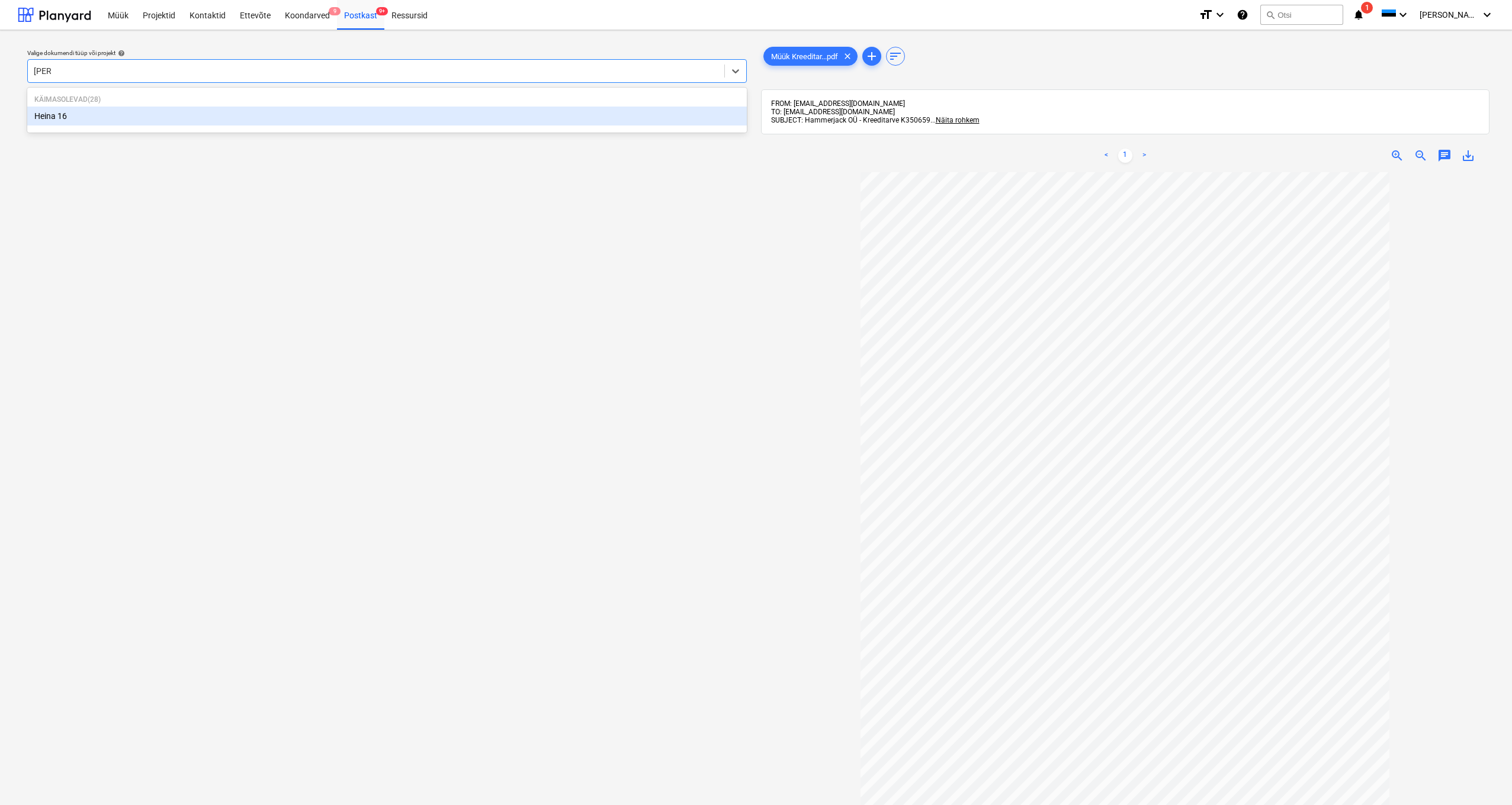
type input "heina"
click at [54, 116] on div "Heina 16" at bounding box center [387, 115] width 720 height 19
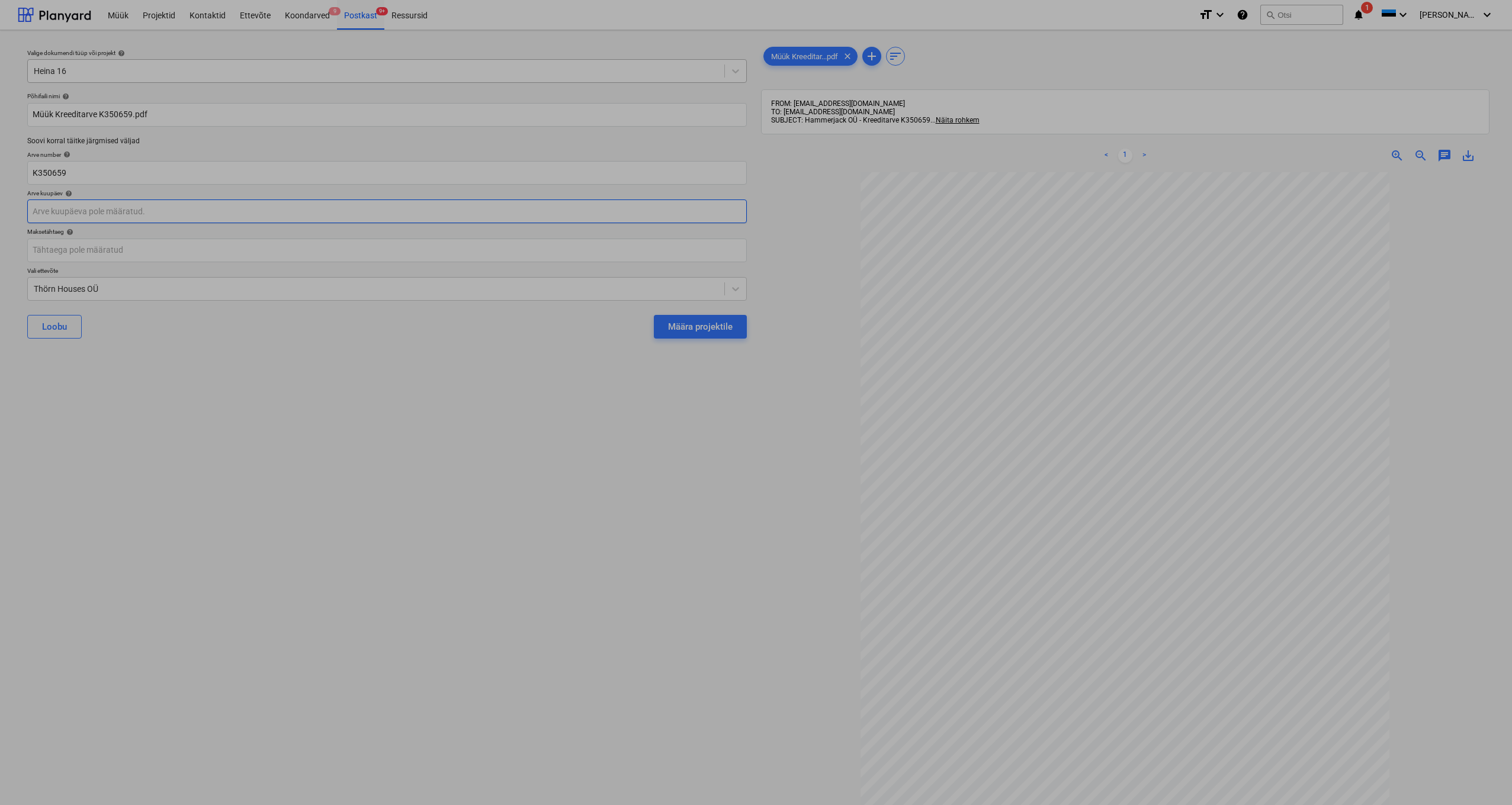
click at [40, 211] on body "Müük Projektid Kontaktid Ettevõte Koondarved 9 Postkast 9+ Ressursid format_siz…" at bounding box center [756, 402] width 1512 height 805
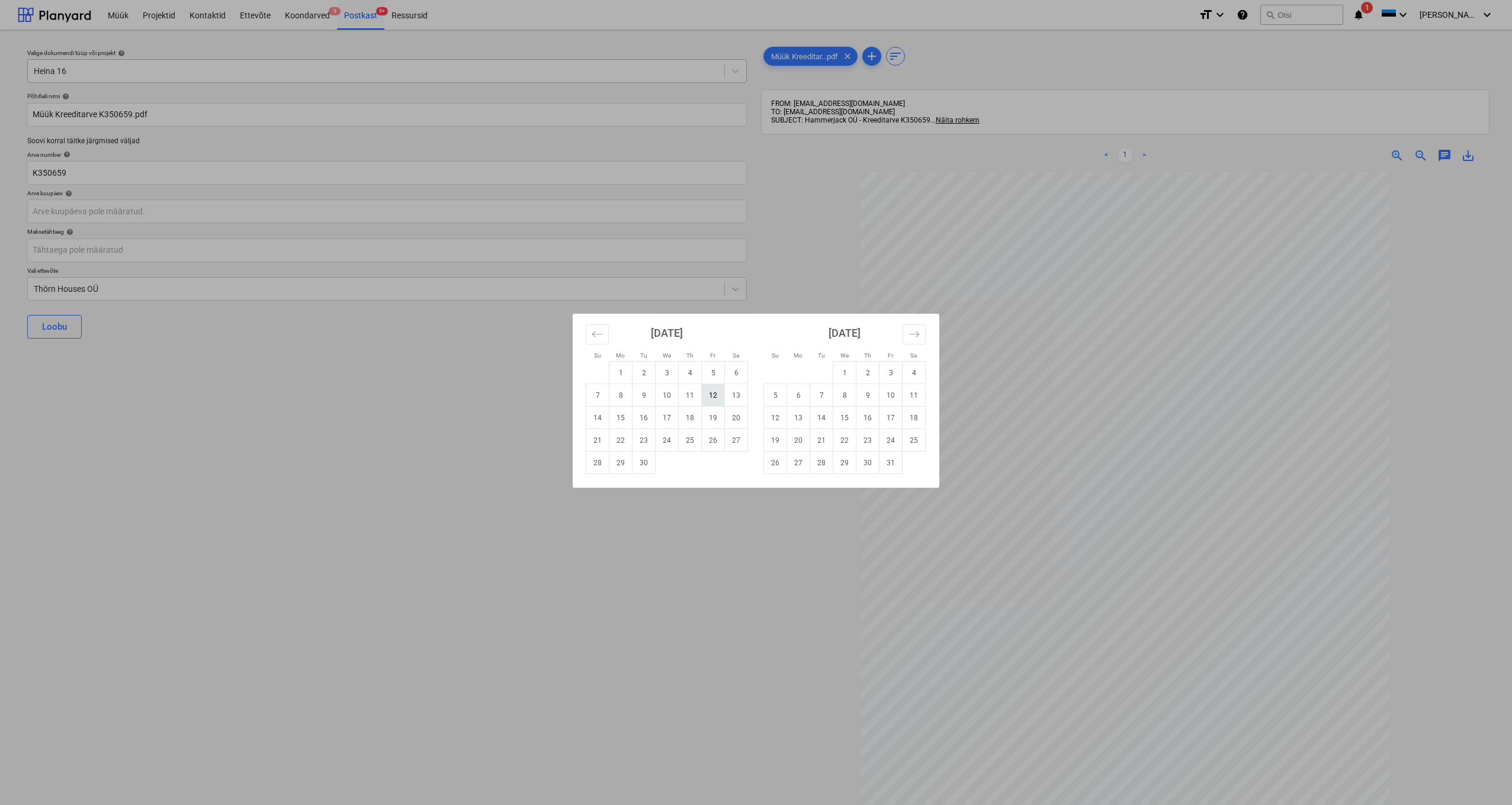
click at [710, 396] on td "12" at bounding box center [713, 395] width 23 height 22
type input "[DATE]"
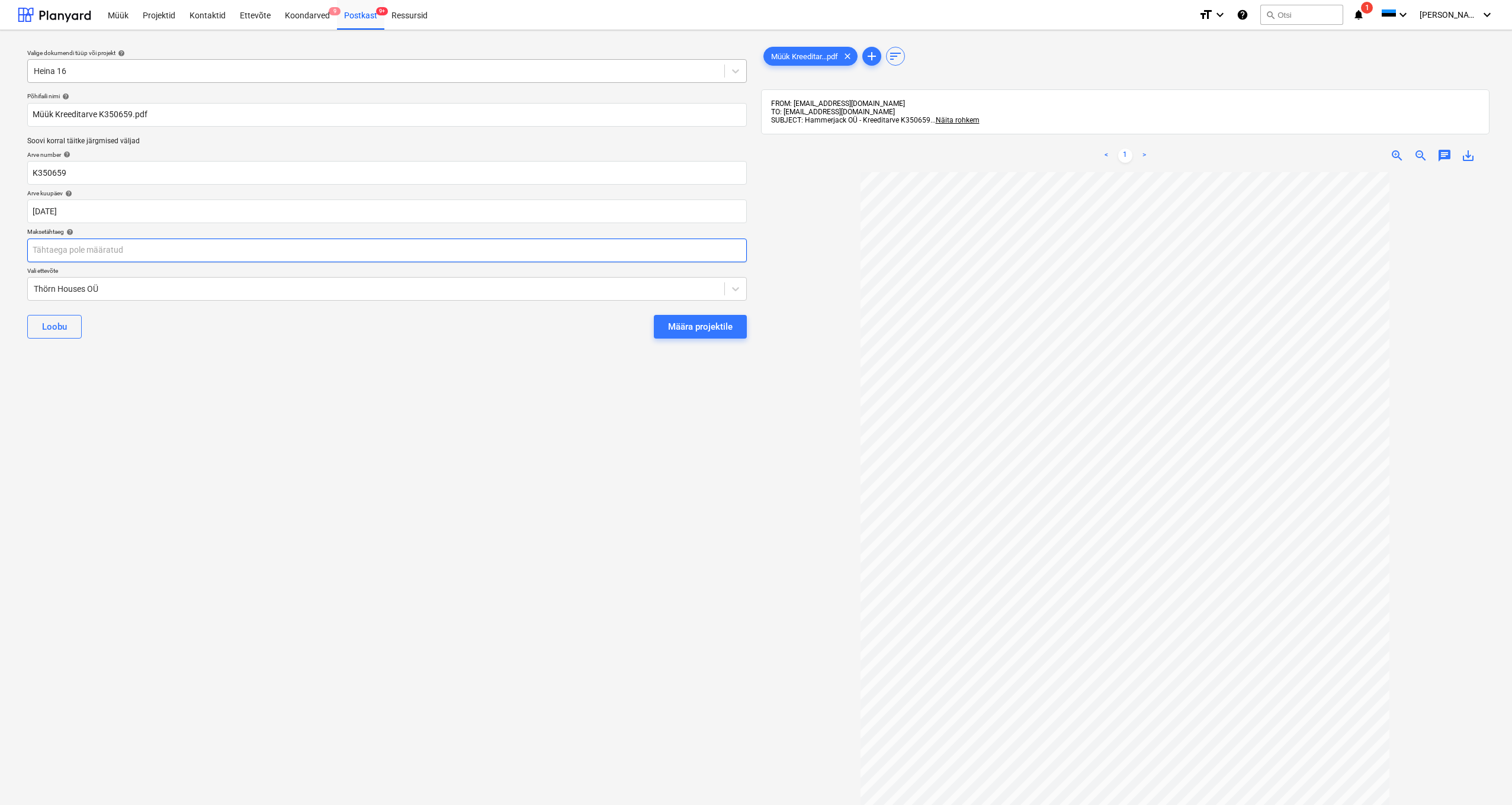
click at [54, 253] on body "Müük Projektid Kontaktid Ettevõte Koondarved 9 Postkast 9+ Ressursid format_siz…" at bounding box center [756, 402] width 1512 height 805
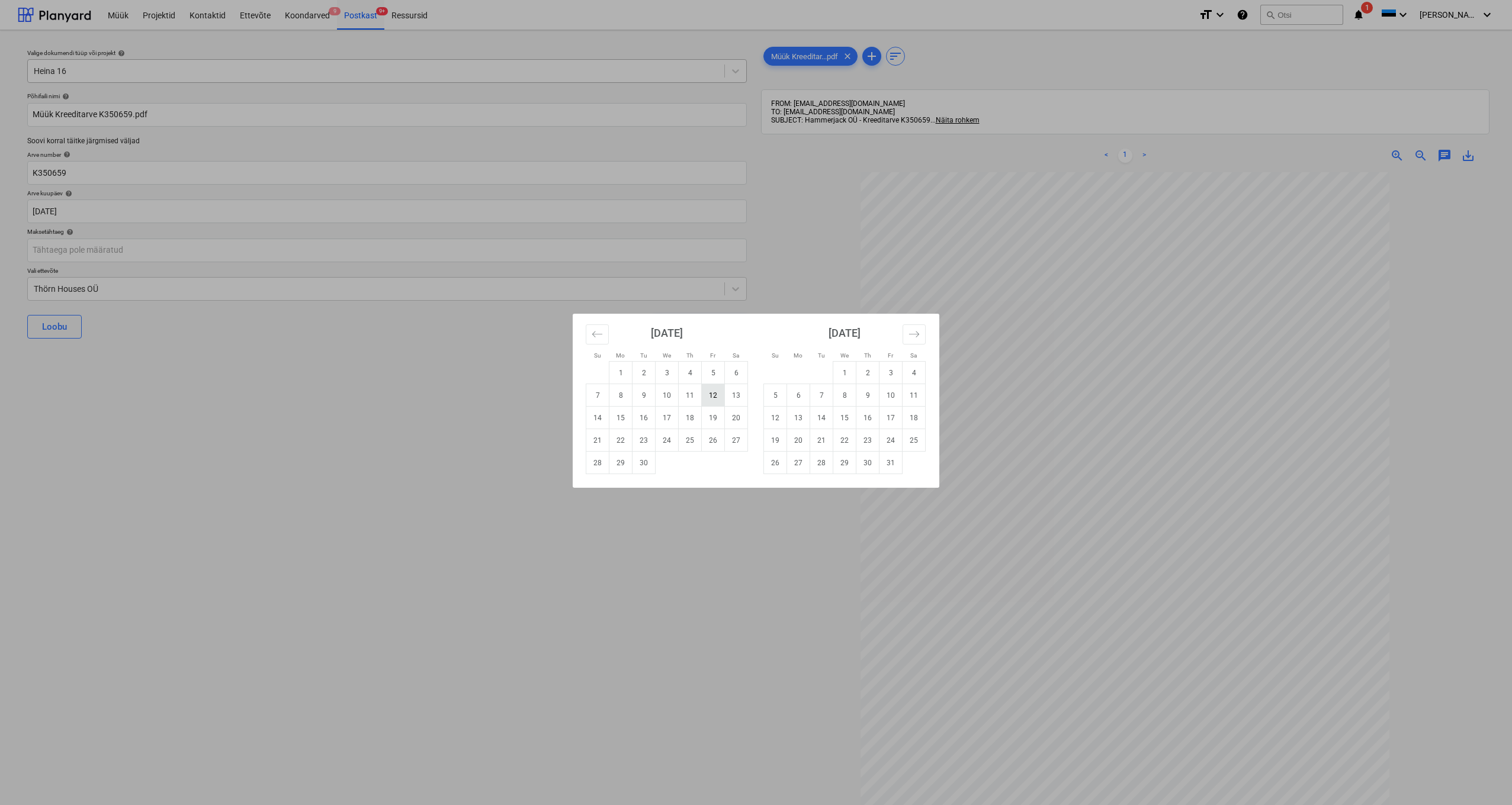
click at [710, 395] on td "12" at bounding box center [713, 395] width 23 height 22
type input "[DATE]"
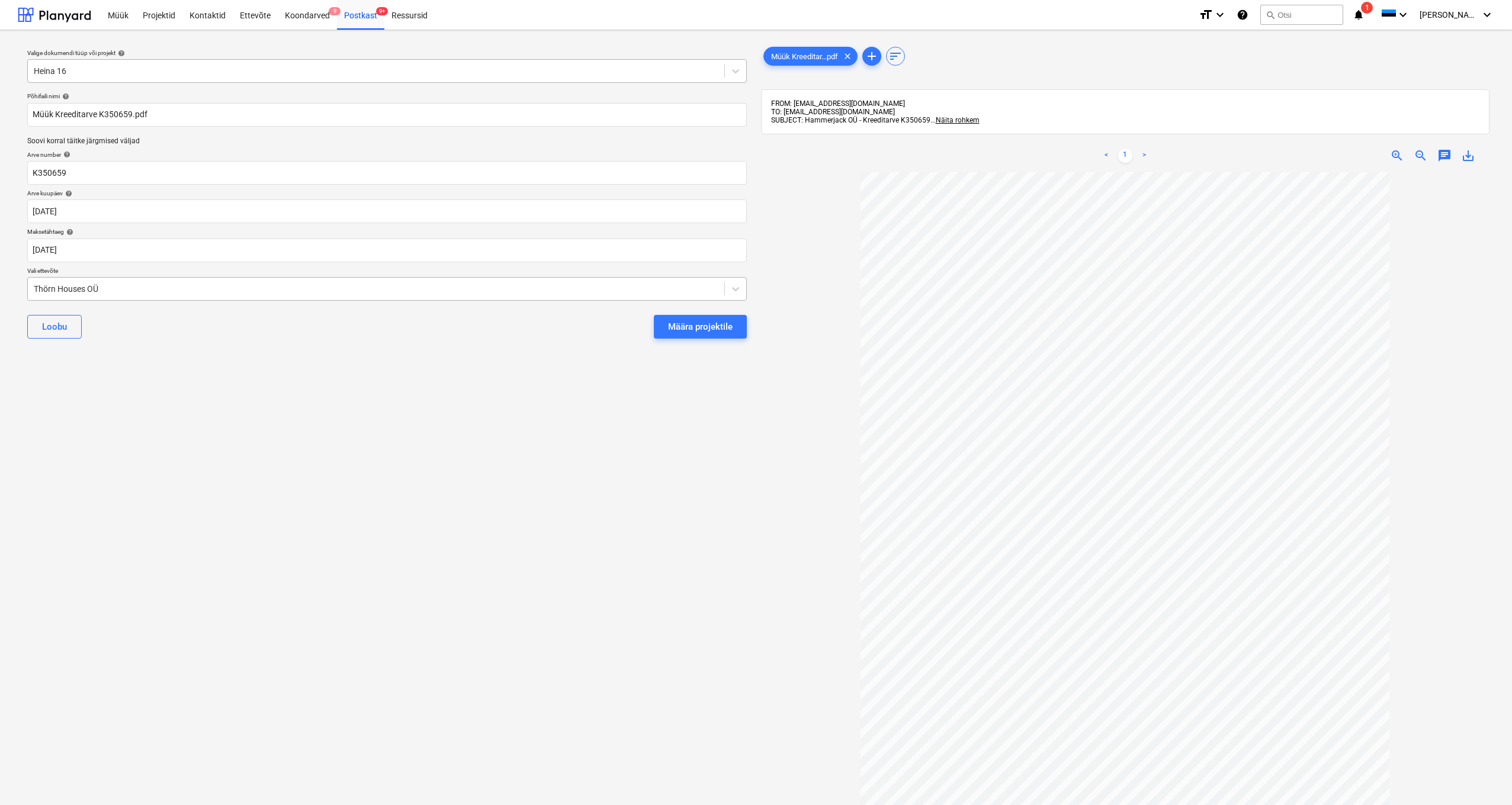
click at [28, 289] on div "Thörn Houses OÜ" at bounding box center [376, 289] width 697 height 17
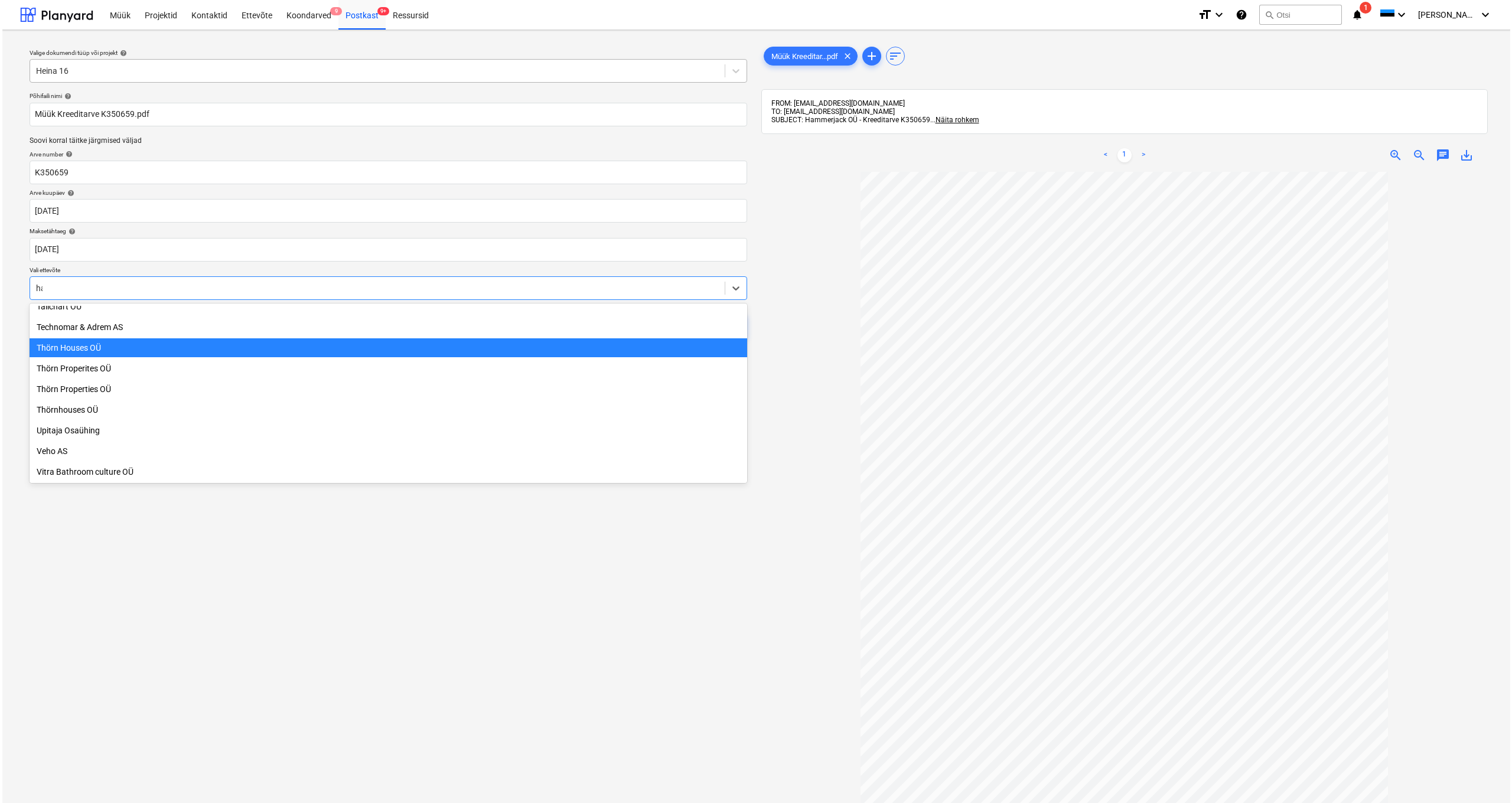
scroll to position [236, 0]
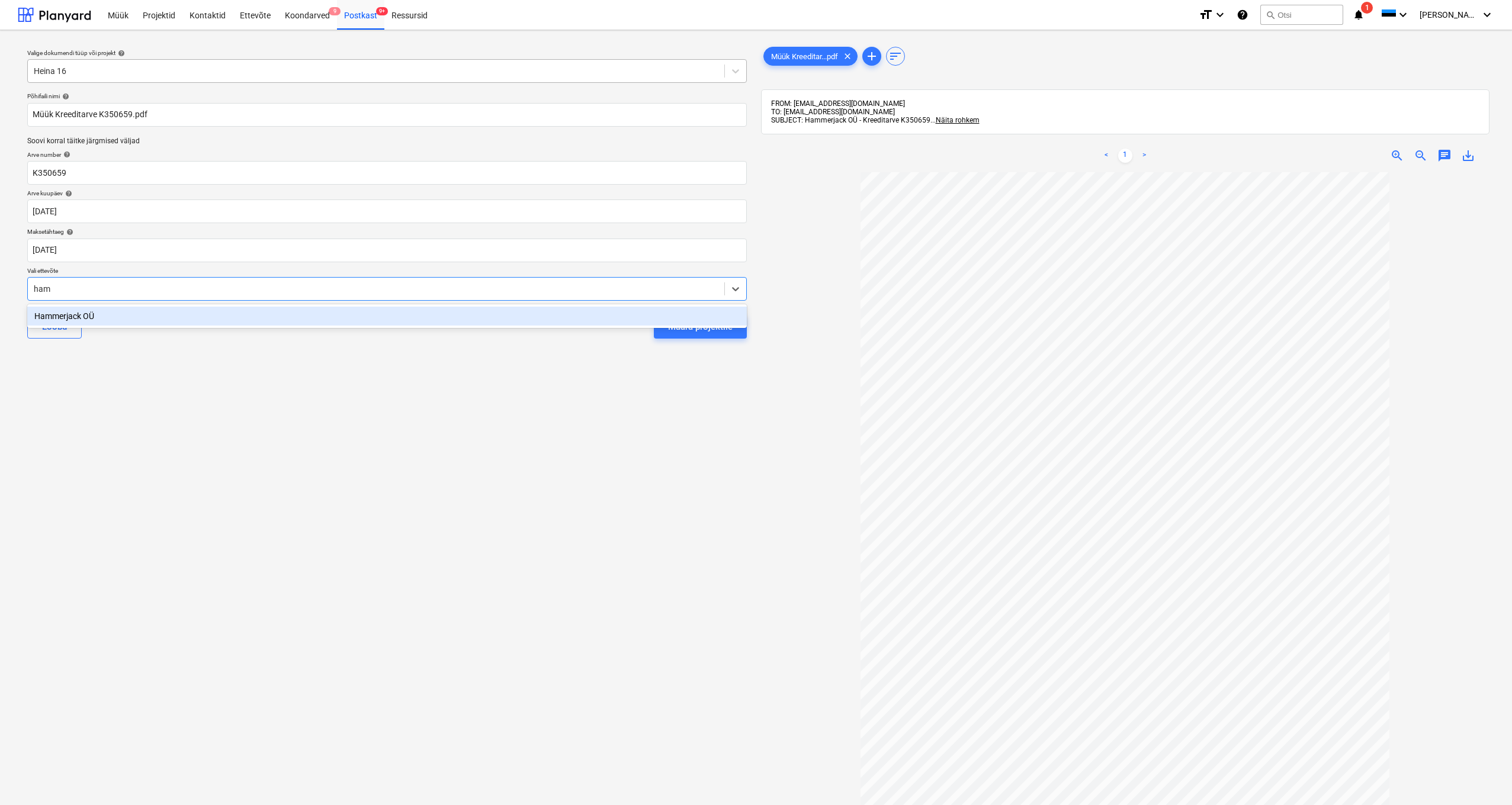
type input "[PERSON_NAME]"
click at [59, 307] on div "Hammerjack OÜ" at bounding box center [387, 316] width 720 height 19
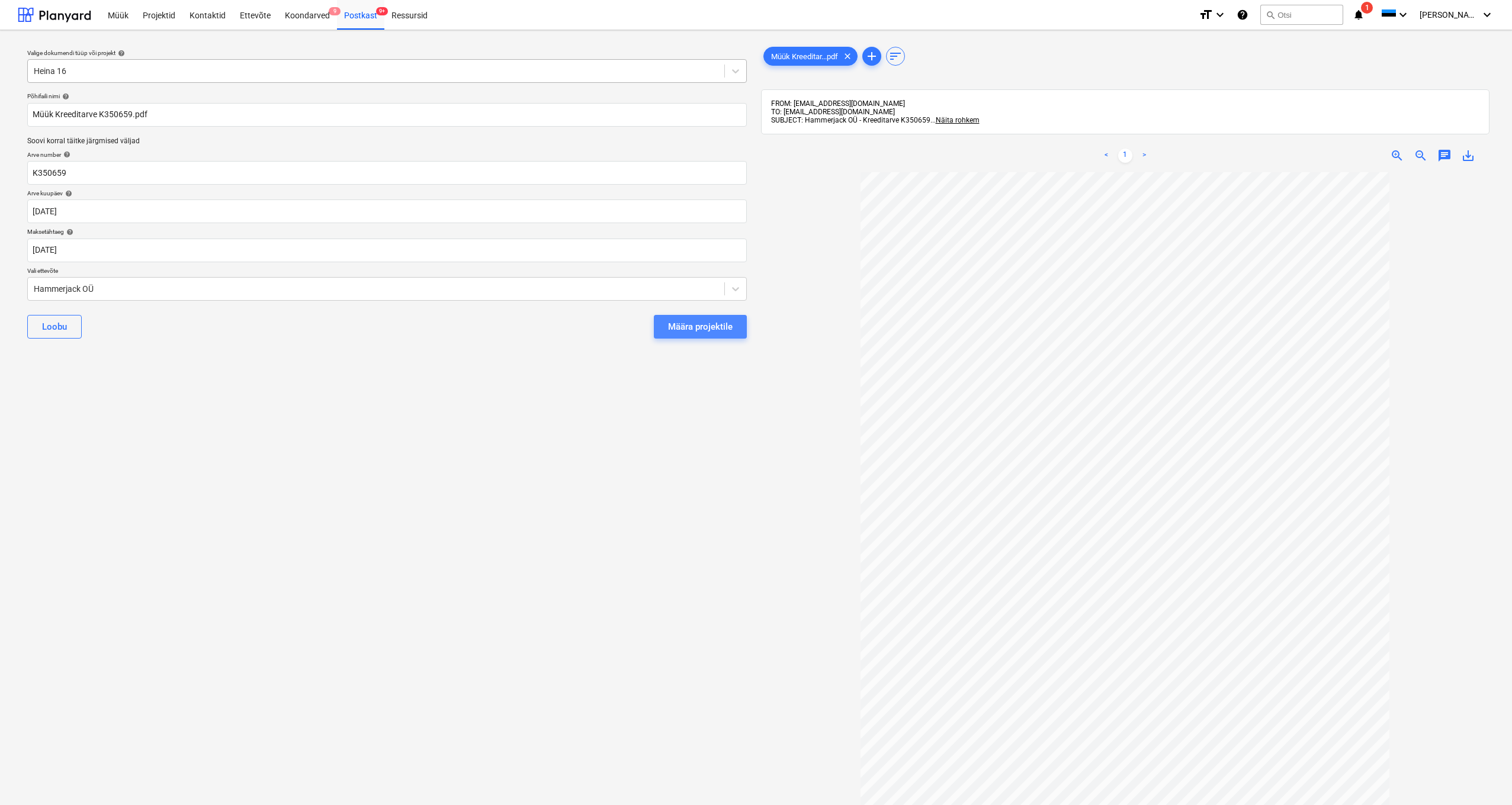
click at [712, 334] on button "Määra projektile" at bounding box center [701, 326] width 93 height 23
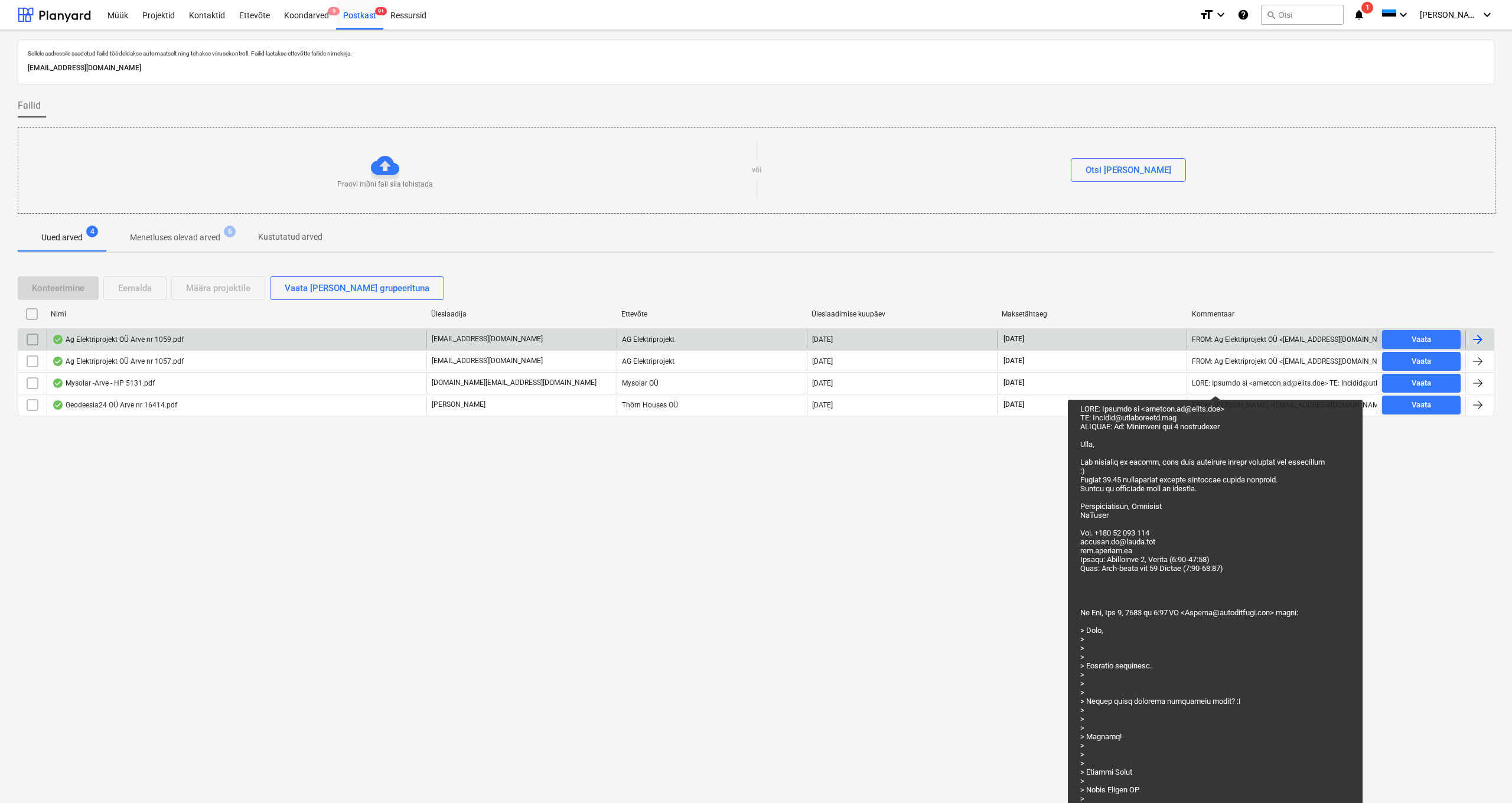
click at [141, 344] on div "Ag Elektriprojekt OÜ Arve nr 1059.pdf" at bounding box center [236, 339] width 380 height 19
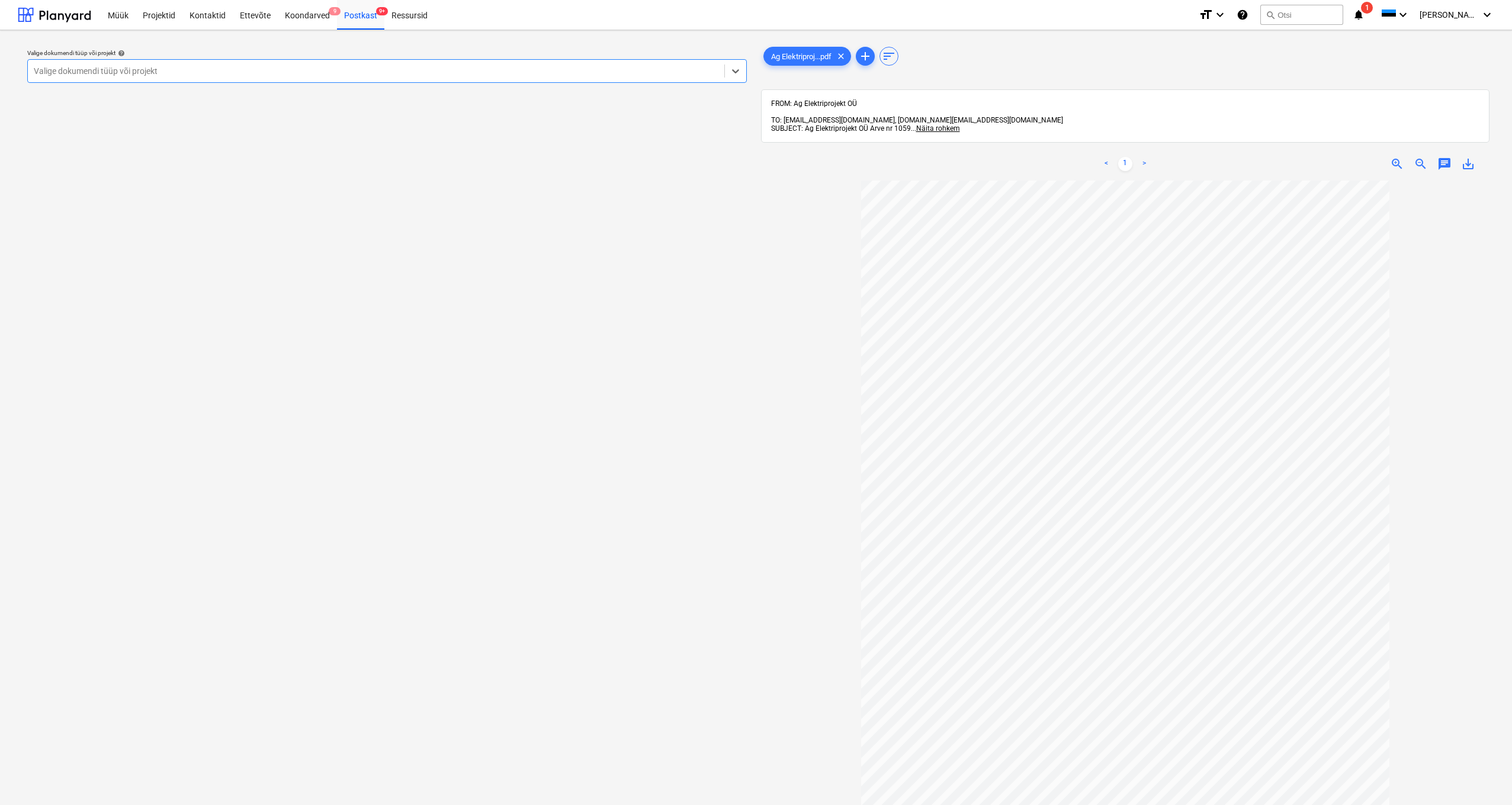
click at [1471, 157] on span "save_alt" at bounding box center [1468, 164] width 14 height 14
click at [357, 17] on div "Postkast 9+" at bounding box center [360, 14] width 47 height 30
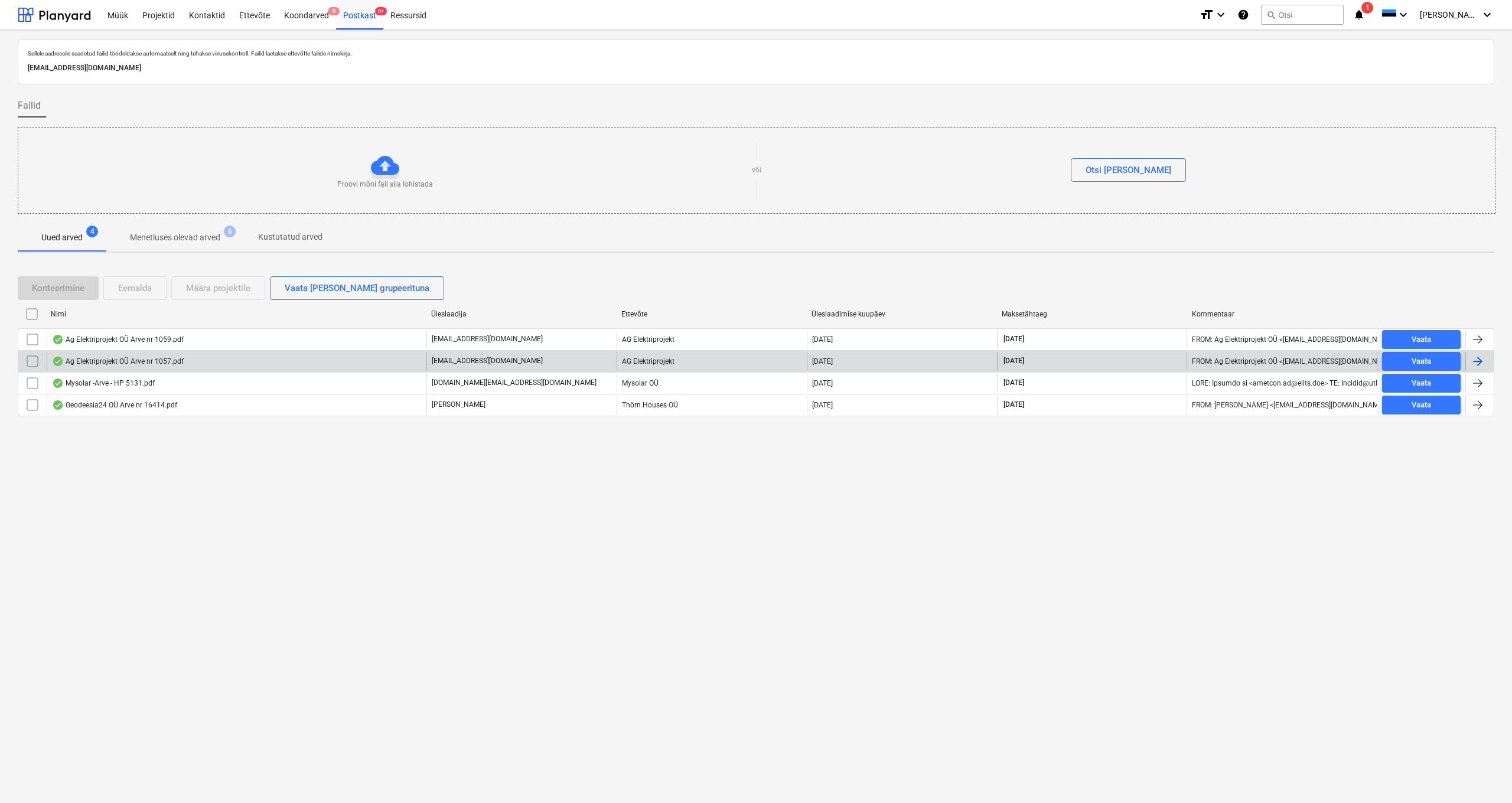
drag, startPoint x: 173, startPoint y: 370, endPoint x: 161, endPoint y: 356, distance: 18.4
click at [161, 356] on div "Ag Elektriprojekt OÜ Arve nr 1057.pdf" at bounding box center [118, 360] width 132 height 9
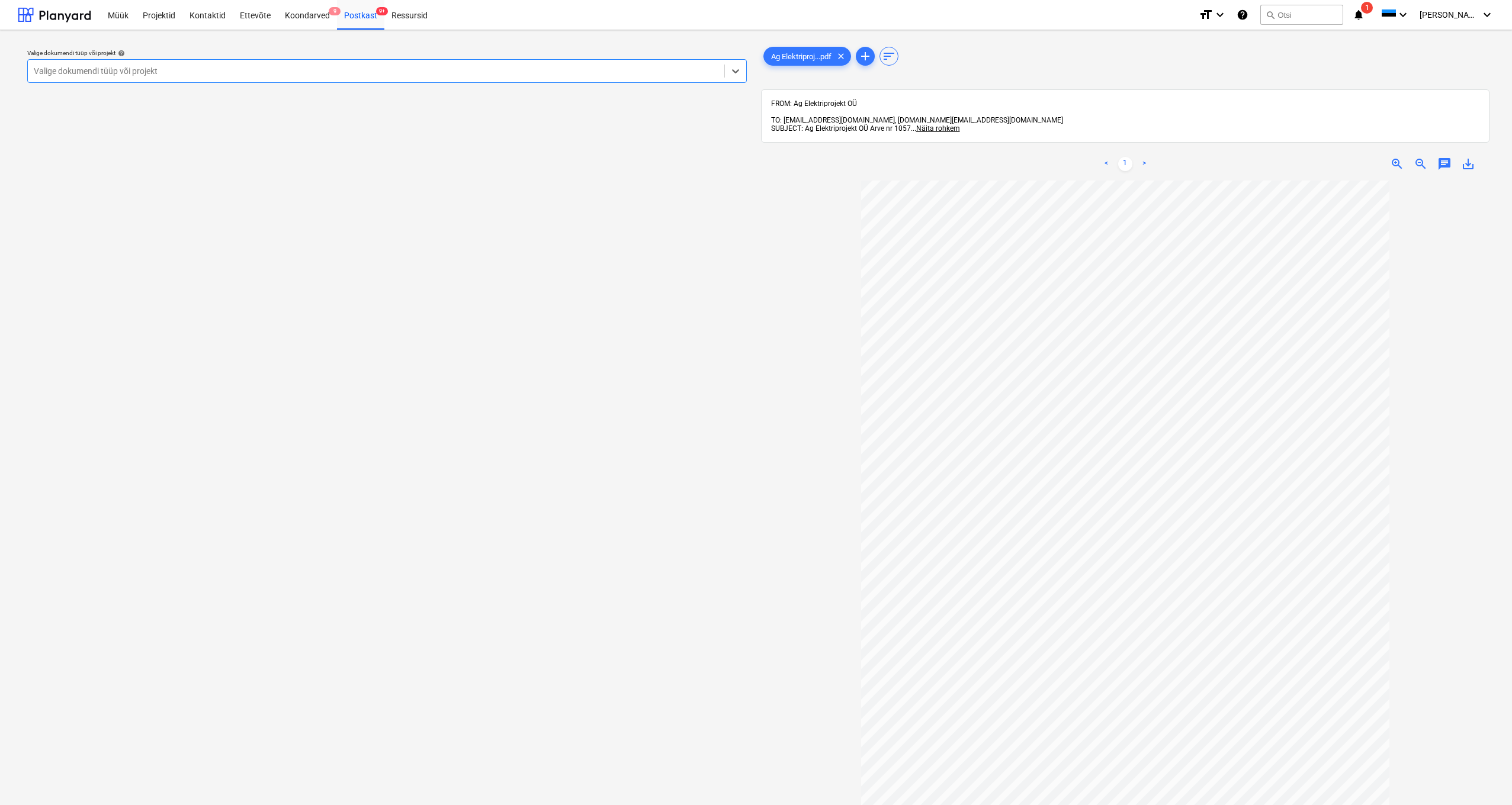
click at [1468, 158] on span "save_alt" at bounding box center [1468, 164] width 14 height 14
click at [355, 17] on div "Postkast 9+" at bounding box center [360, 14] width 47 height 30
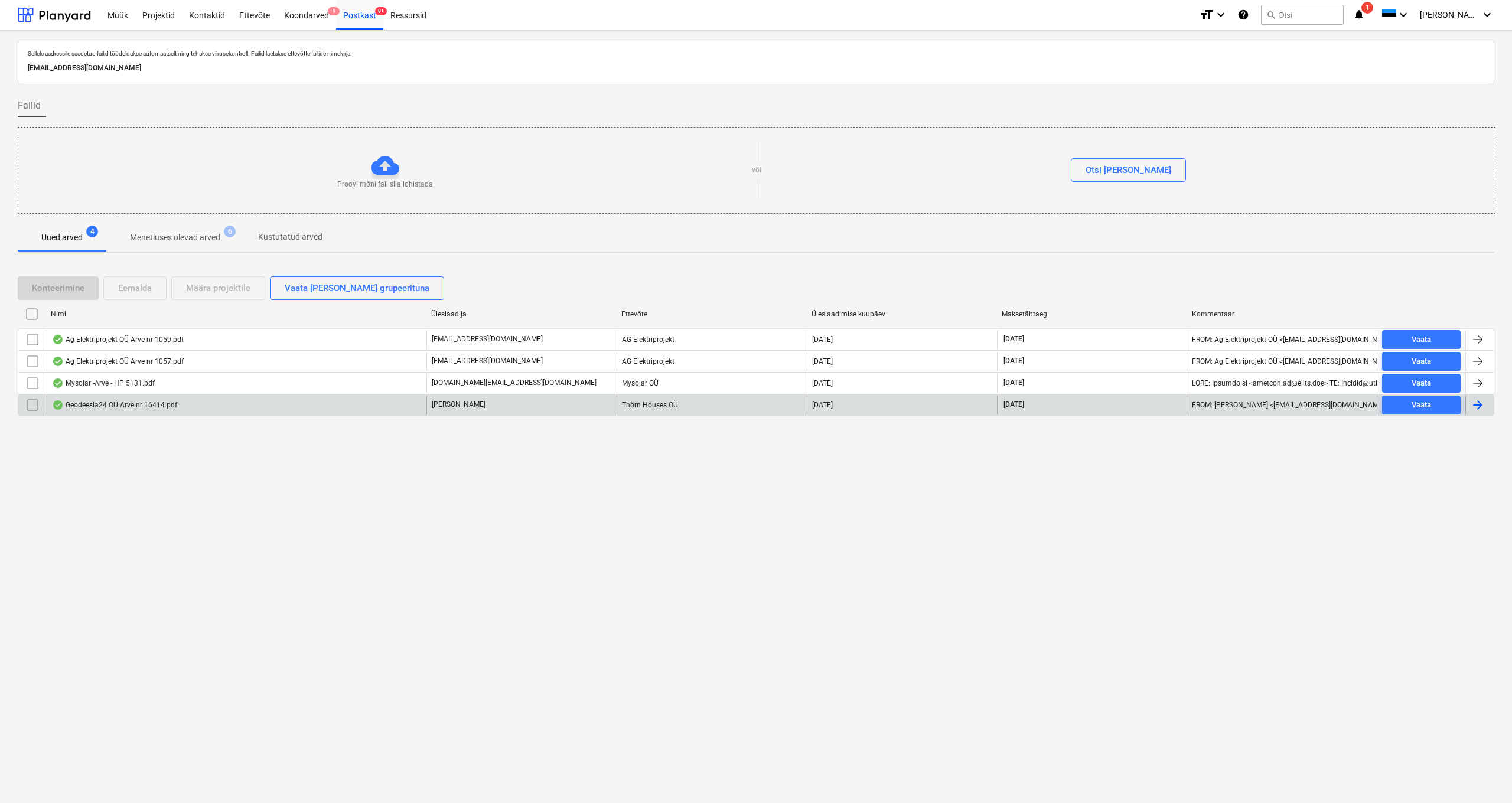
click at [136, 404] on div "Geodeesia24 OÜ Arve nr 16414.pdf" at bounding box center [114, 404] width 125 height 9
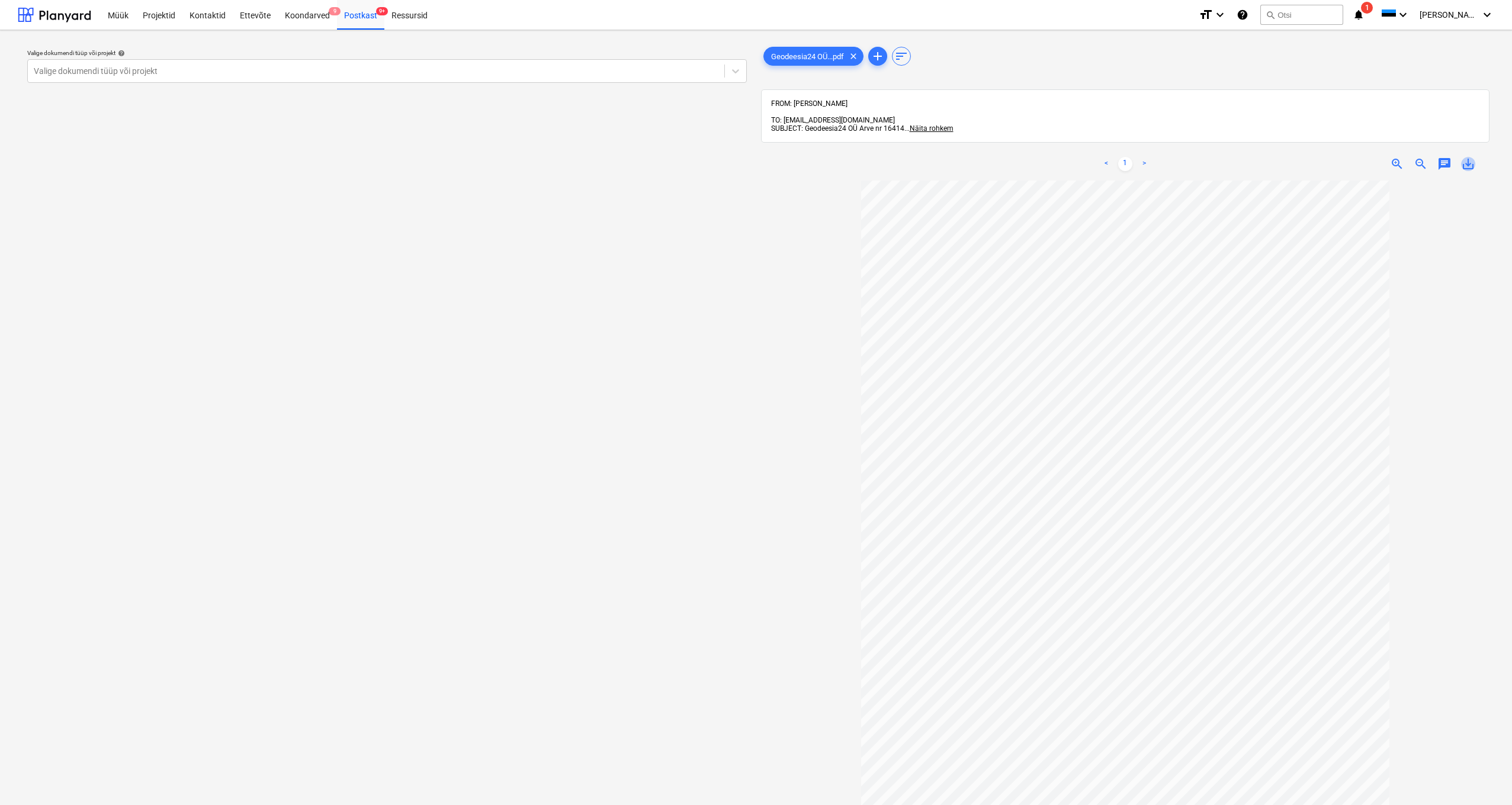
click at [1465, 158] on span "save_alt" at bounding box center [1468, 164] width 14 height 14
click at [359, 20] on div "Postkast 9+" at bounding box center [360, 14] width 47 height 30
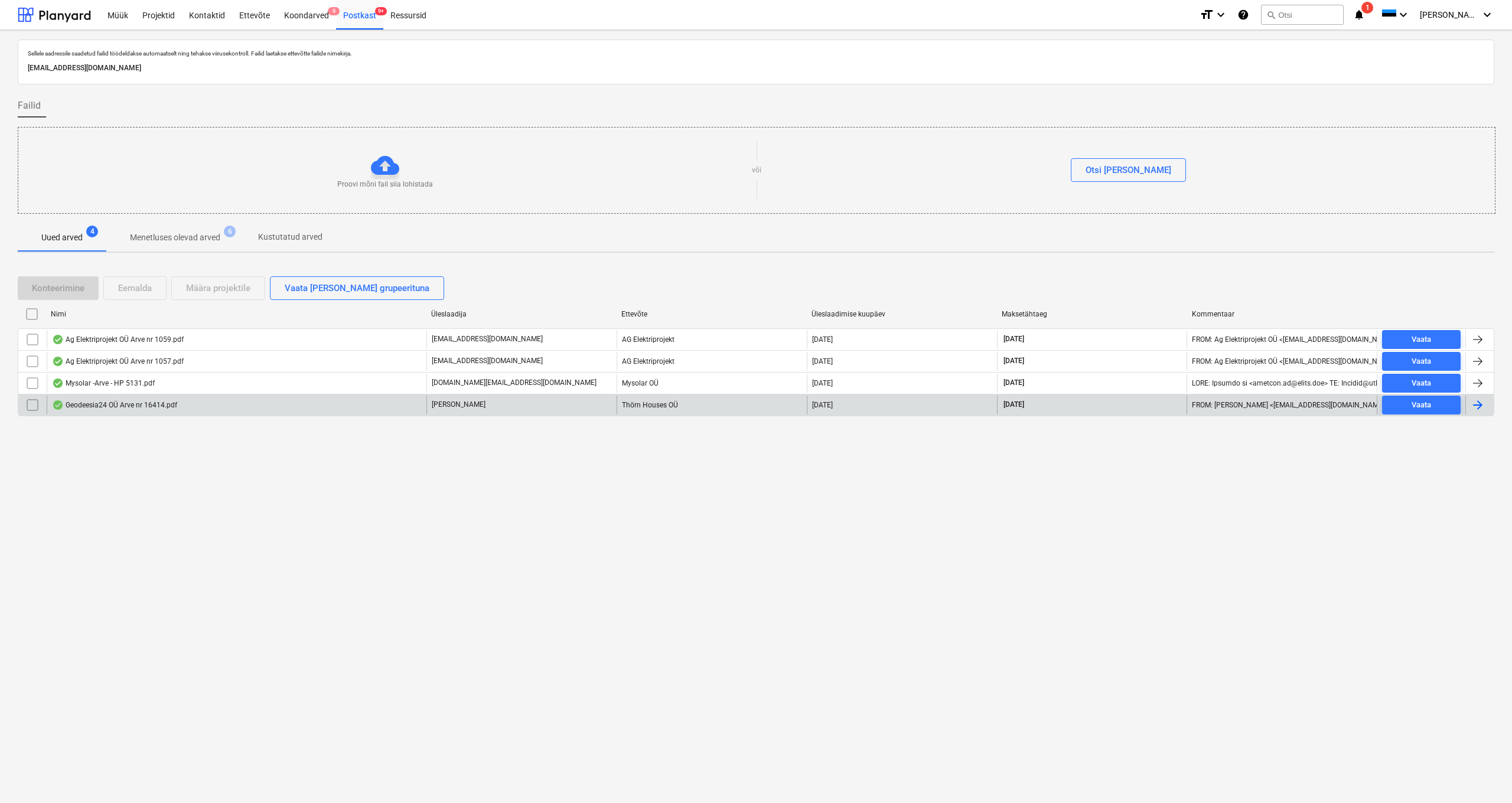
click at [36, 402] on input "checkbox" at bounding box center [32, 404] width 19 height 19
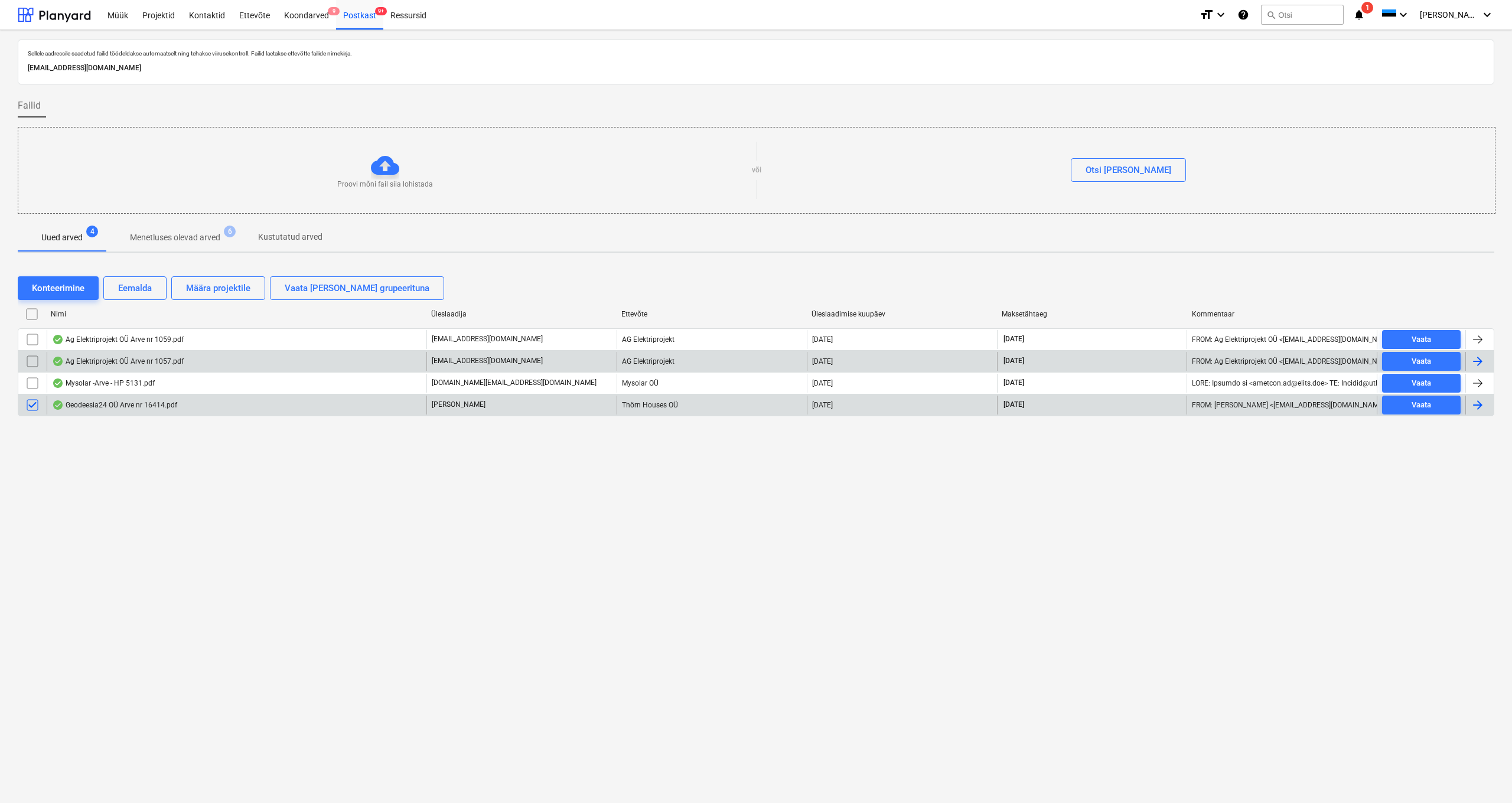
click at [34, 358] on input "checkbox" at bounding box center [32, 361] width 19 height 19
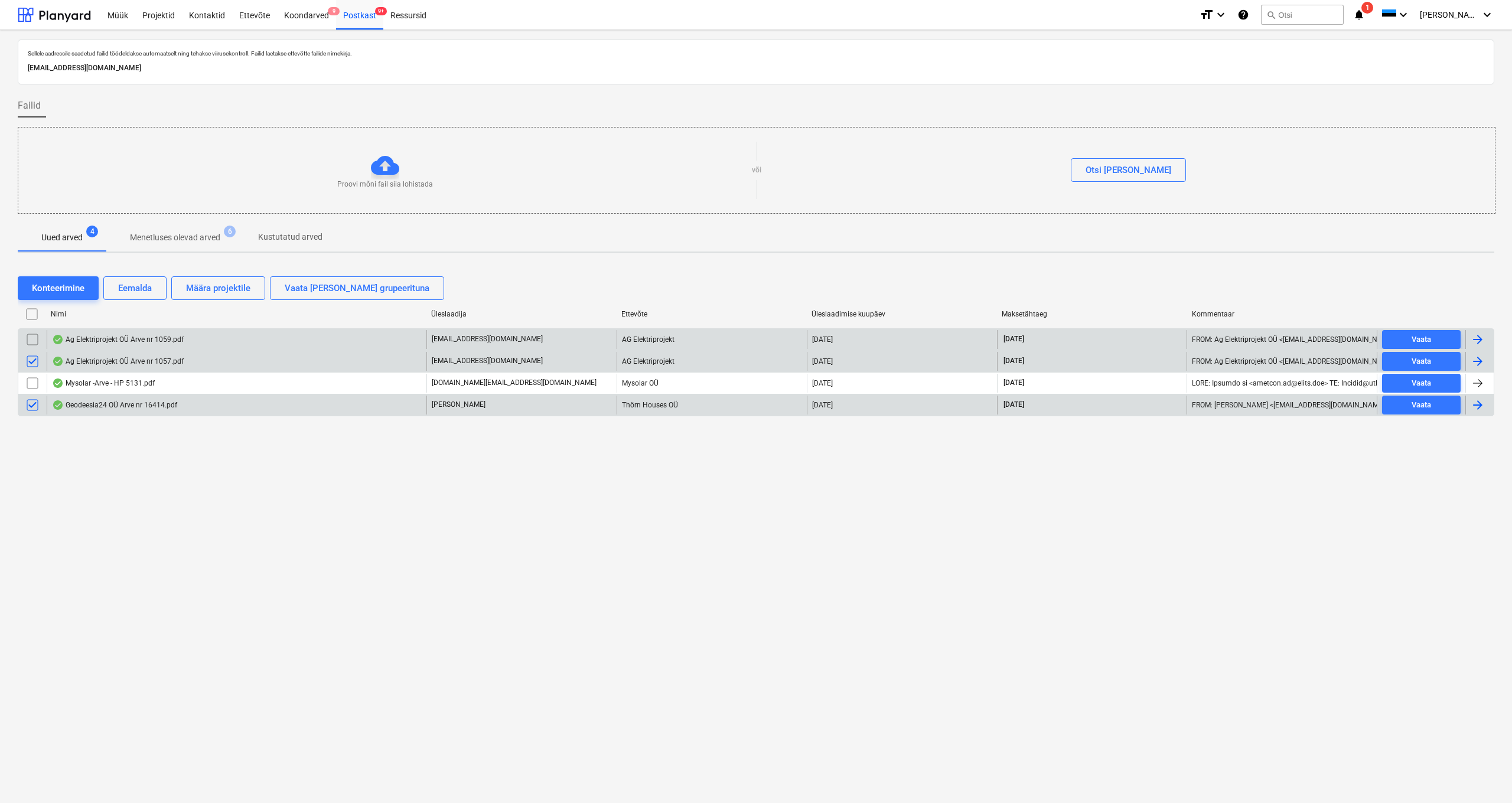
click at [29, 331] on input "checkbox" at bounding box center [32, 339] width 19 height 19
click at [130, 287] on div "Eemalda" at bounding box center [134, 288] width 34 height 16
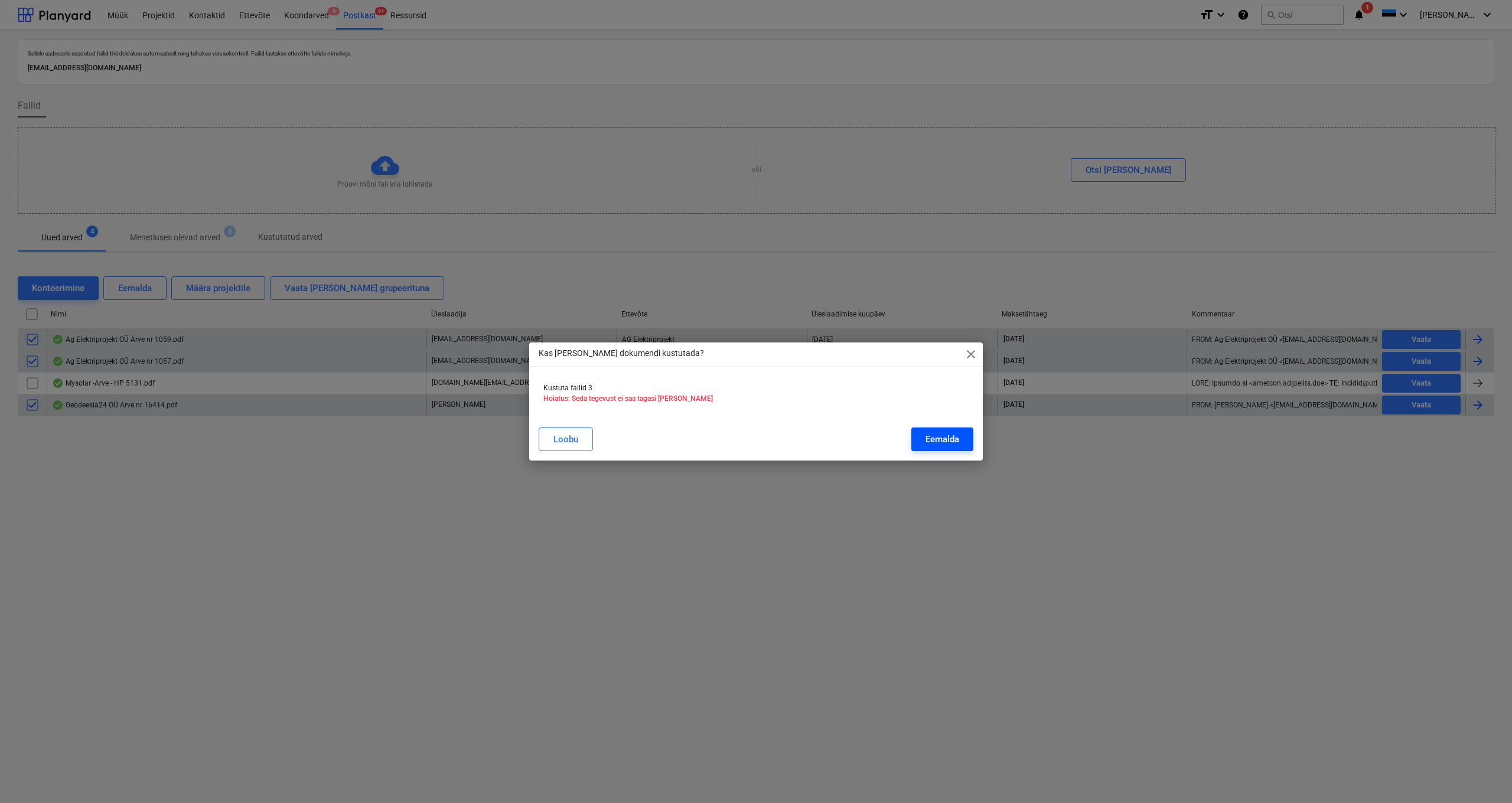
click at [941, 443] on div "Eemalda" at bounding box center [942, 439] width 34 height 16
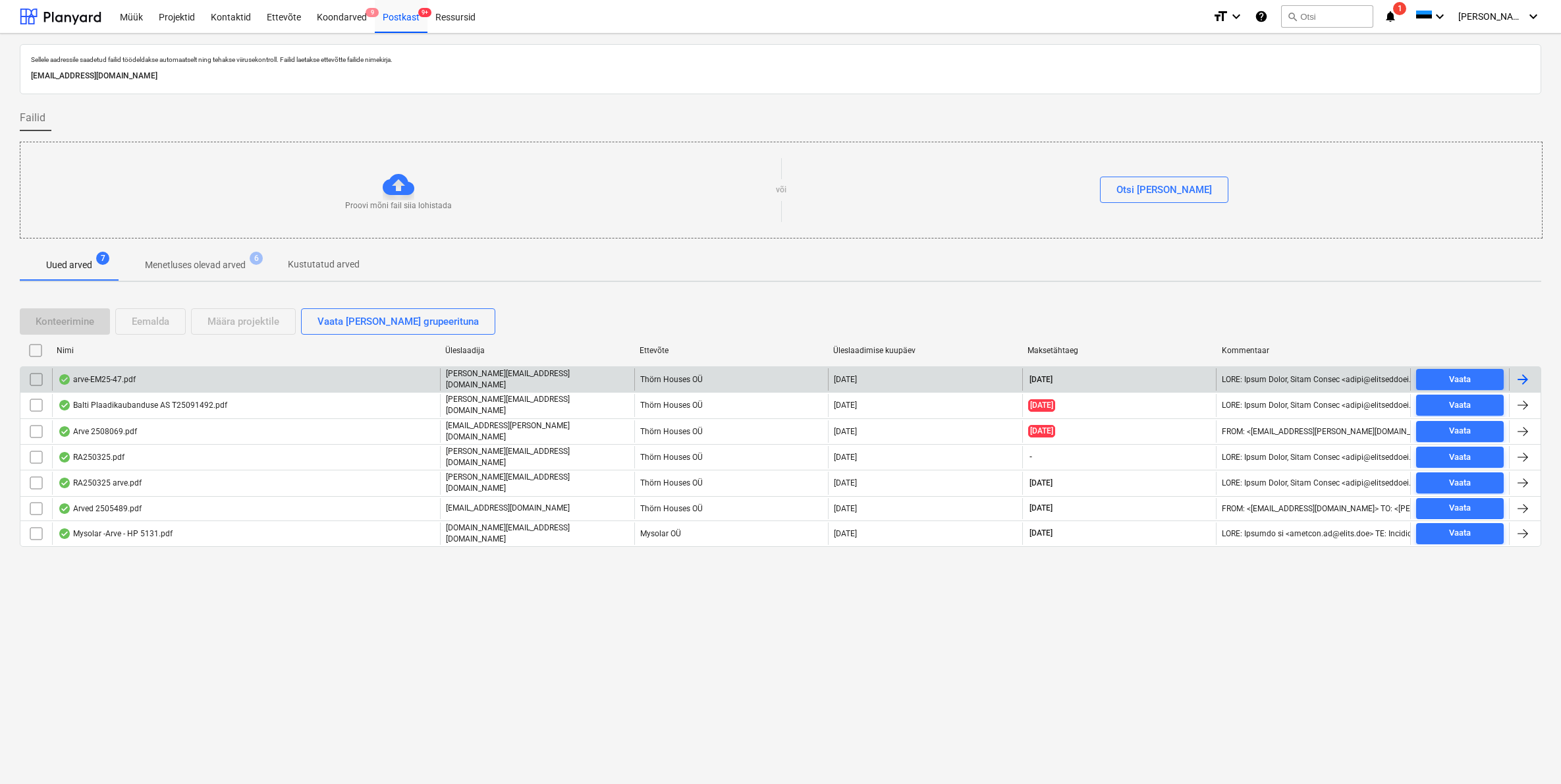
click at [93, 370] on div "arve-EM25-47.pdf" at bounding box center [246, 379] width 388 height 22
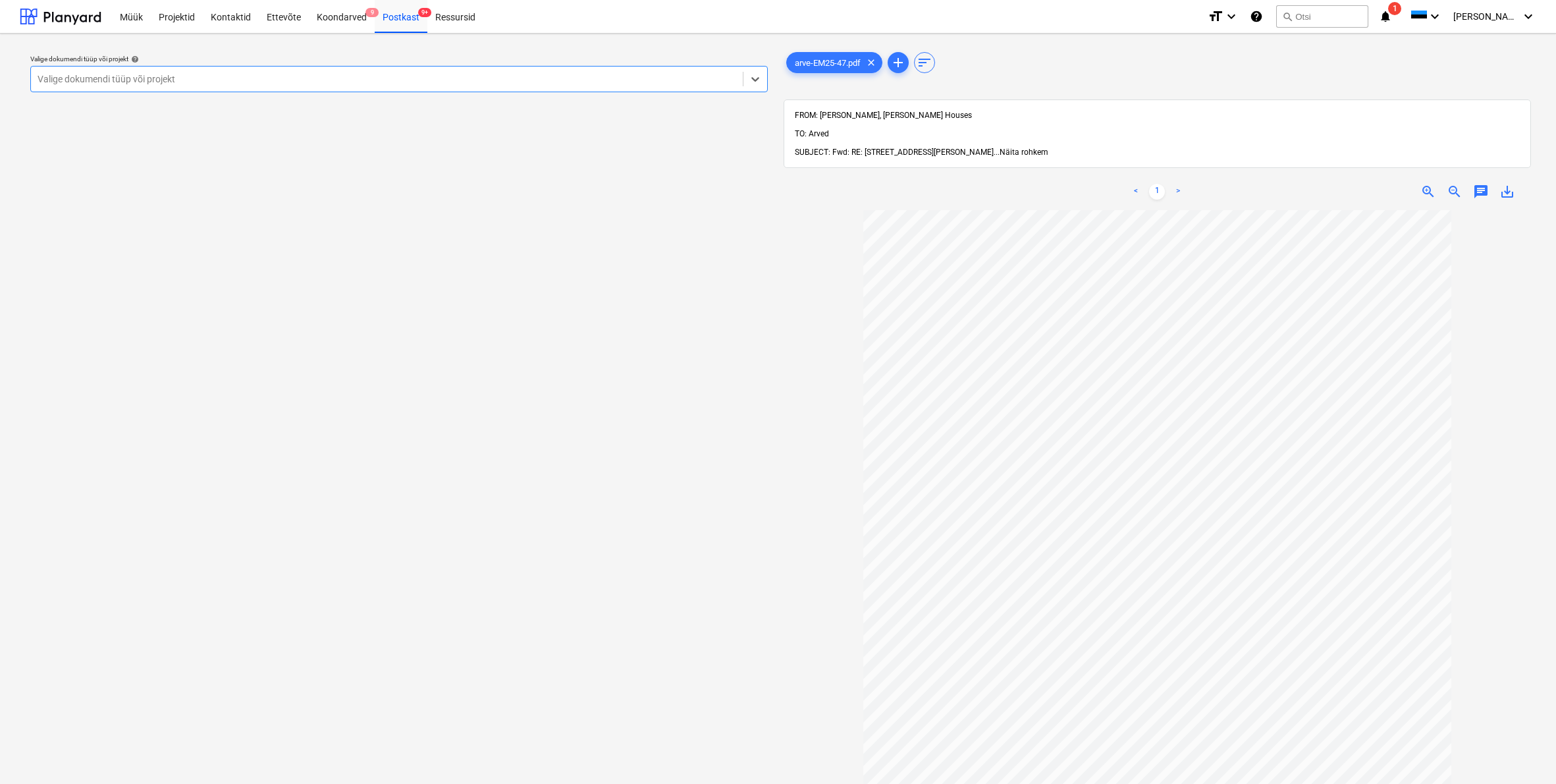
click at [1048, 148] on span "Näita rohkem" at bounding box center [1023, 153] width 49 height 9
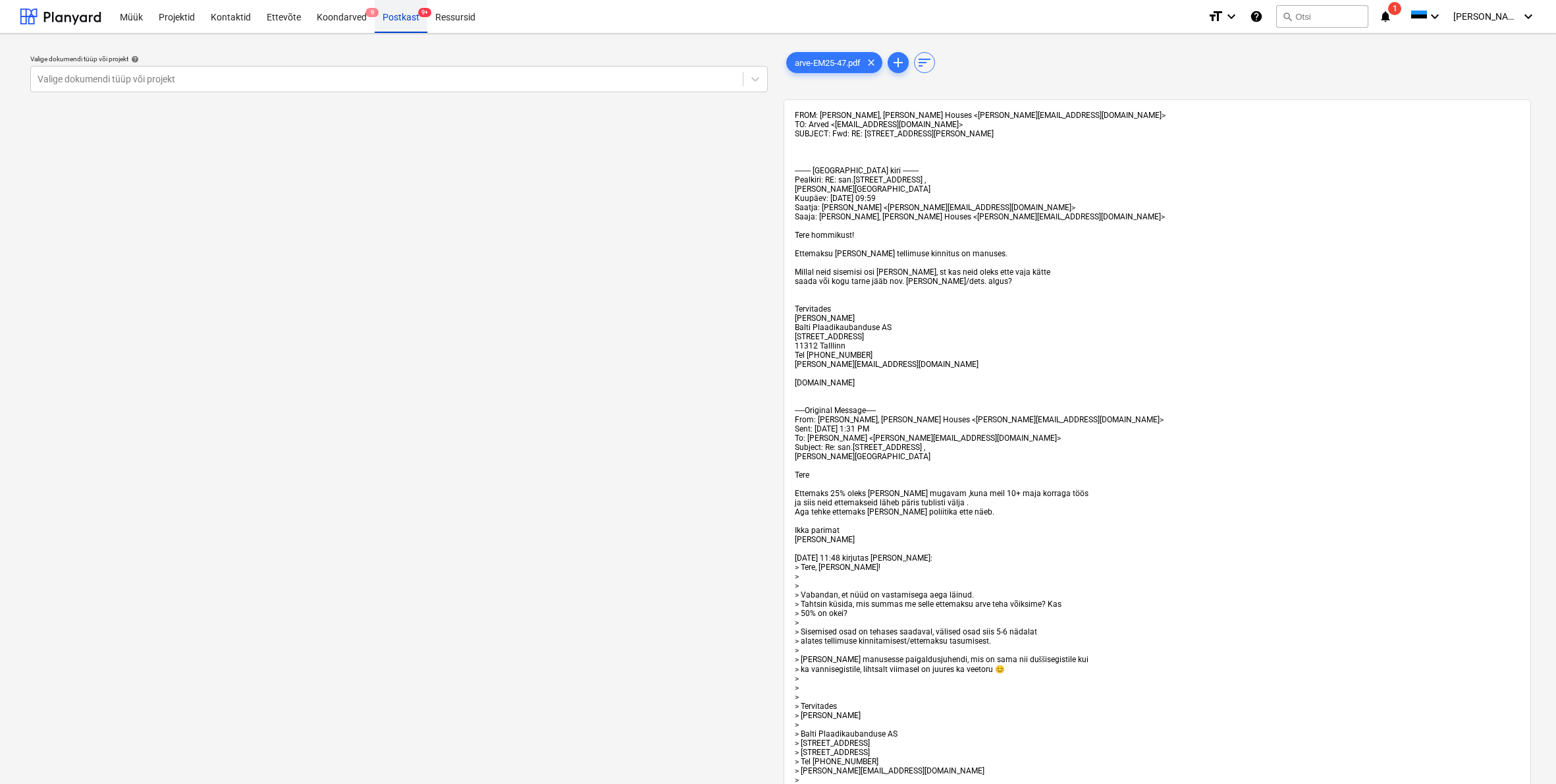
click at [397, 19] on div "Postkast 9+" at bounding box center [400, 16] width 53 height 33
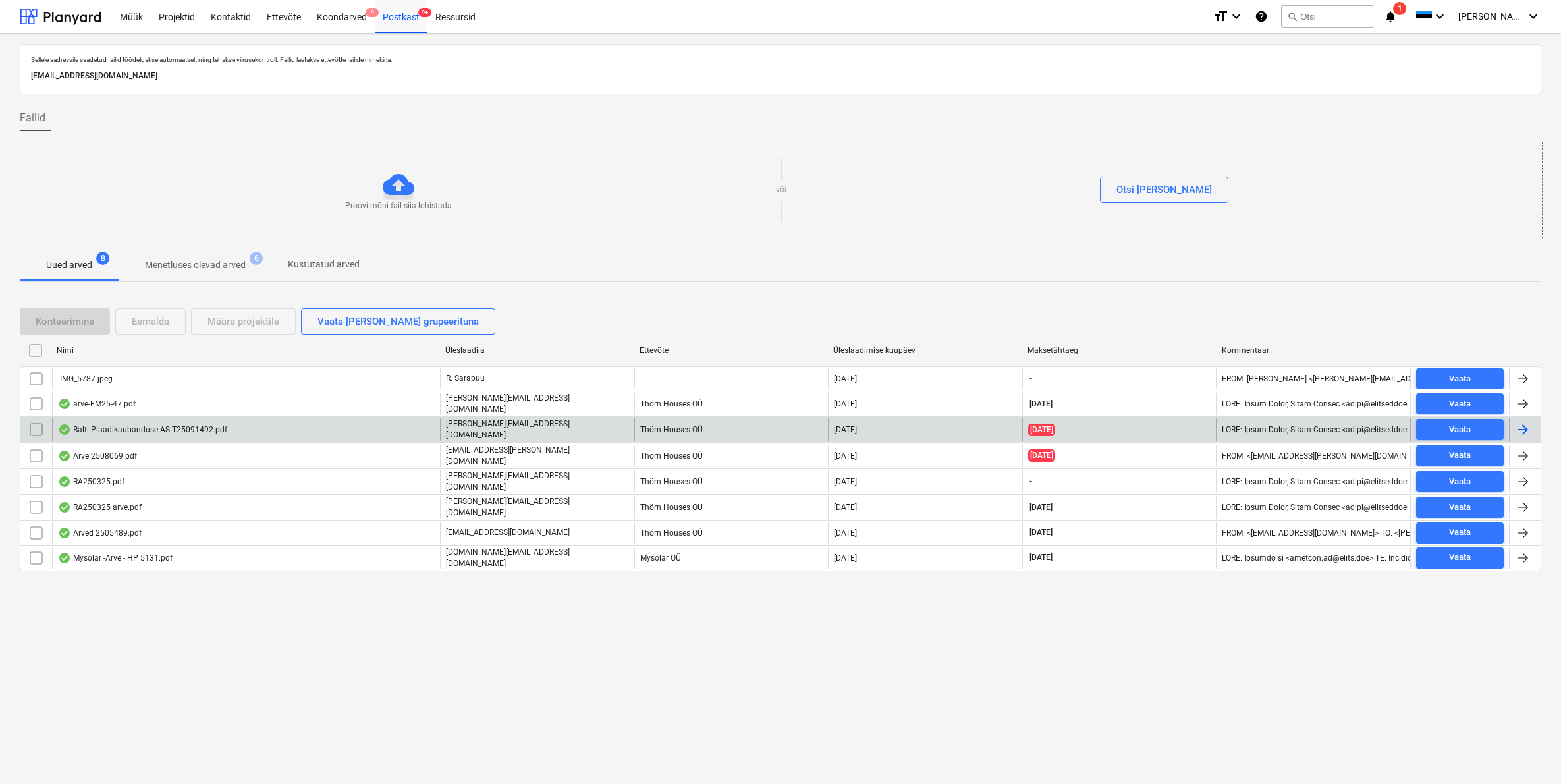
click at [123, 427] on div "Balti Plaadikaubanduse AS T25091492.pdf" at bounding box center [142, 429] width 169 height 10
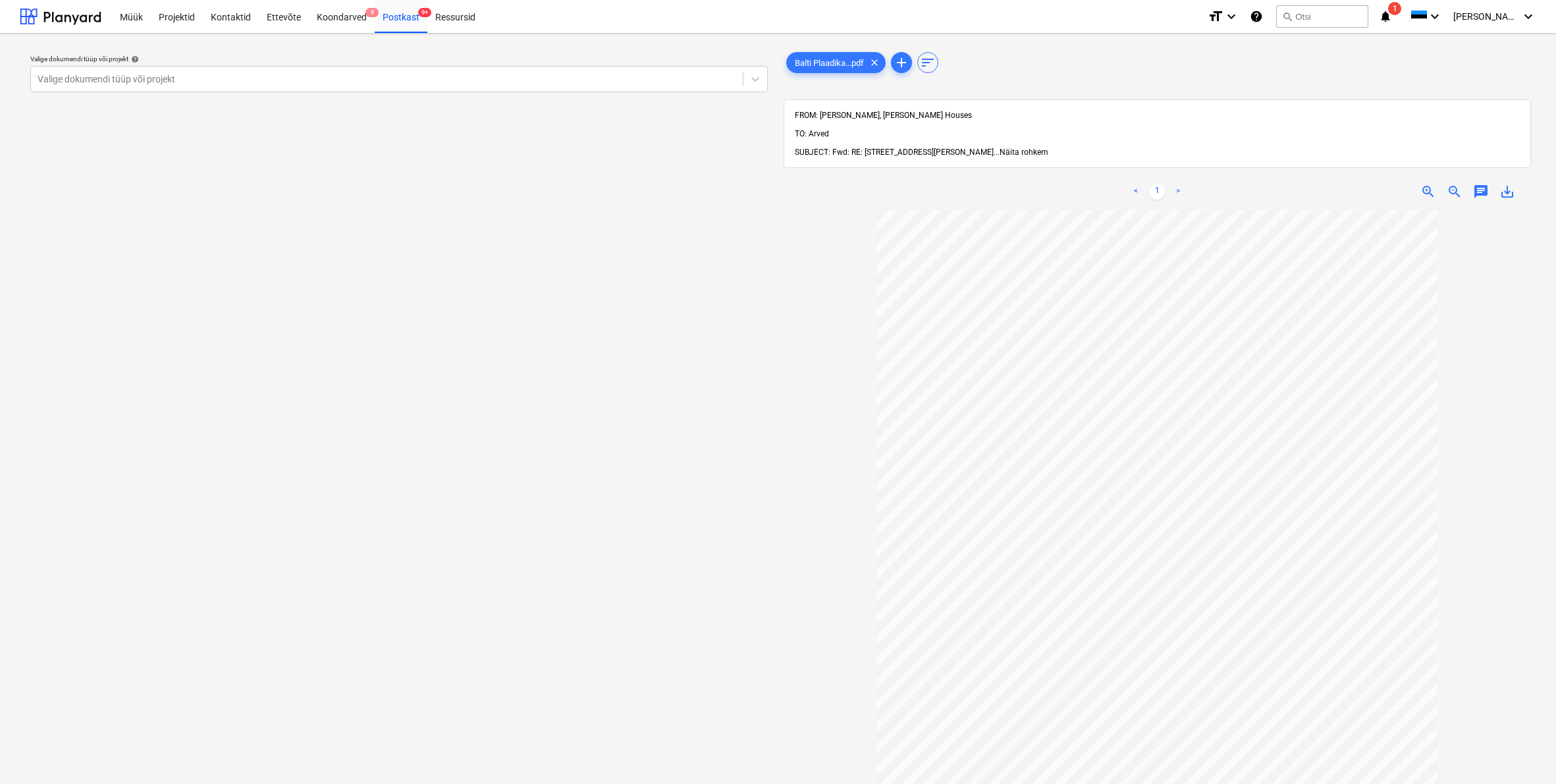
click at [1048, 148] on span "Näita rohkem" at bounding box center [1023, 153] width 49 height 9
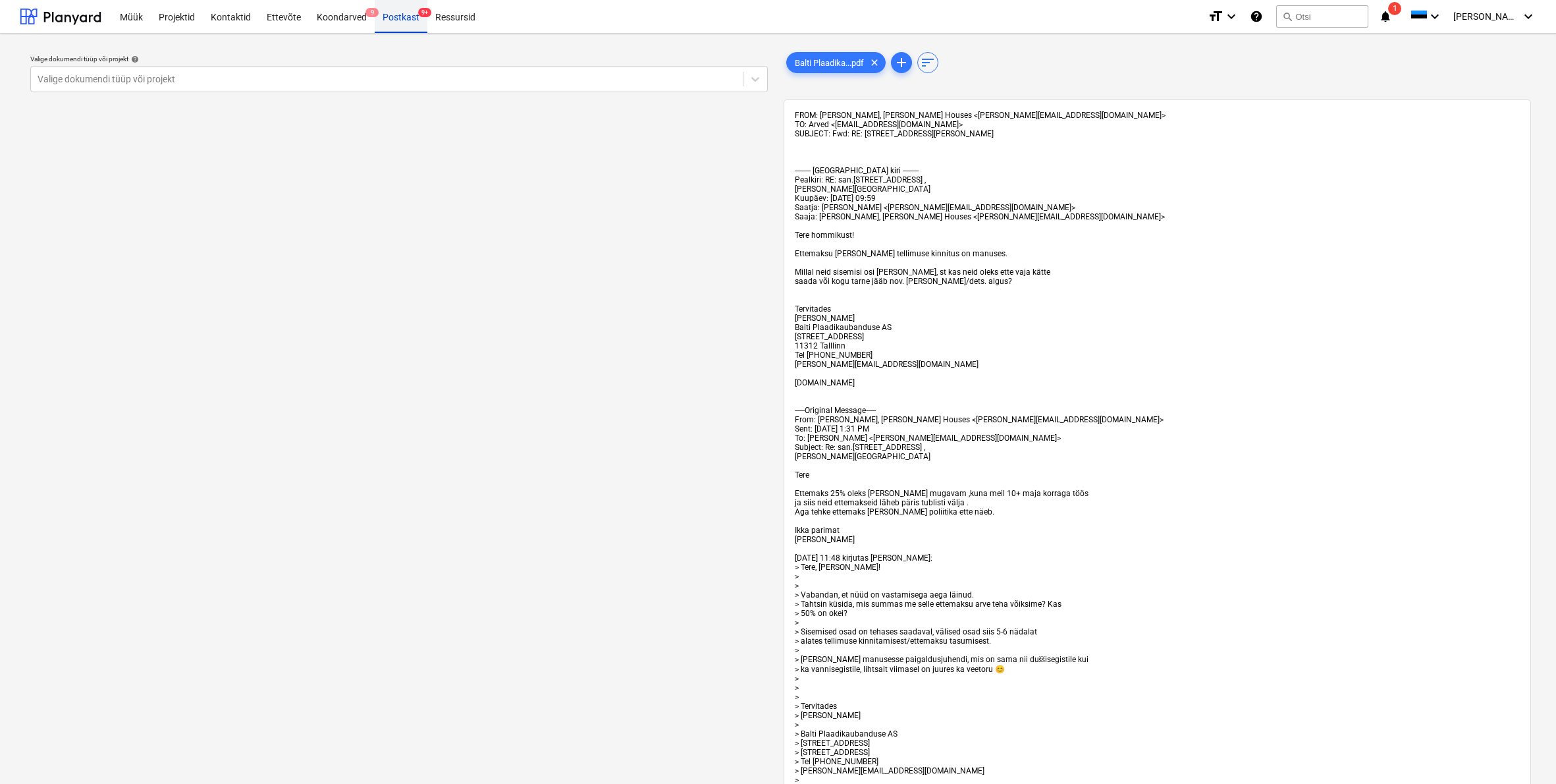
click at [398, 18] on div "Postkast 9+" at bounding box center [400, 16] width 53 height 33
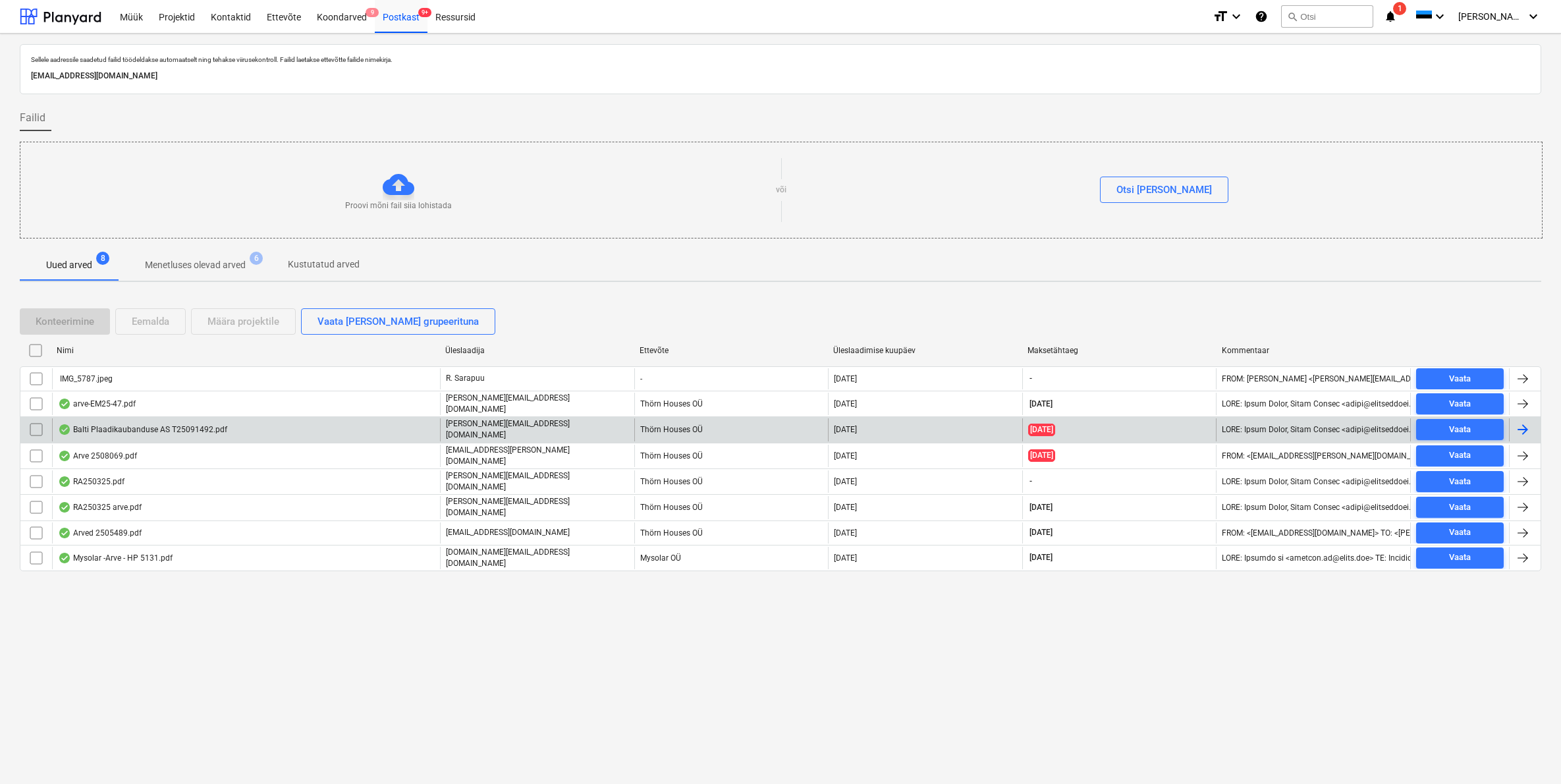
click at [137, 432] on div "Balti Plaadikaubanduse AS T25091492.pdf" at bounding box center [246, 429] width 388 height 22
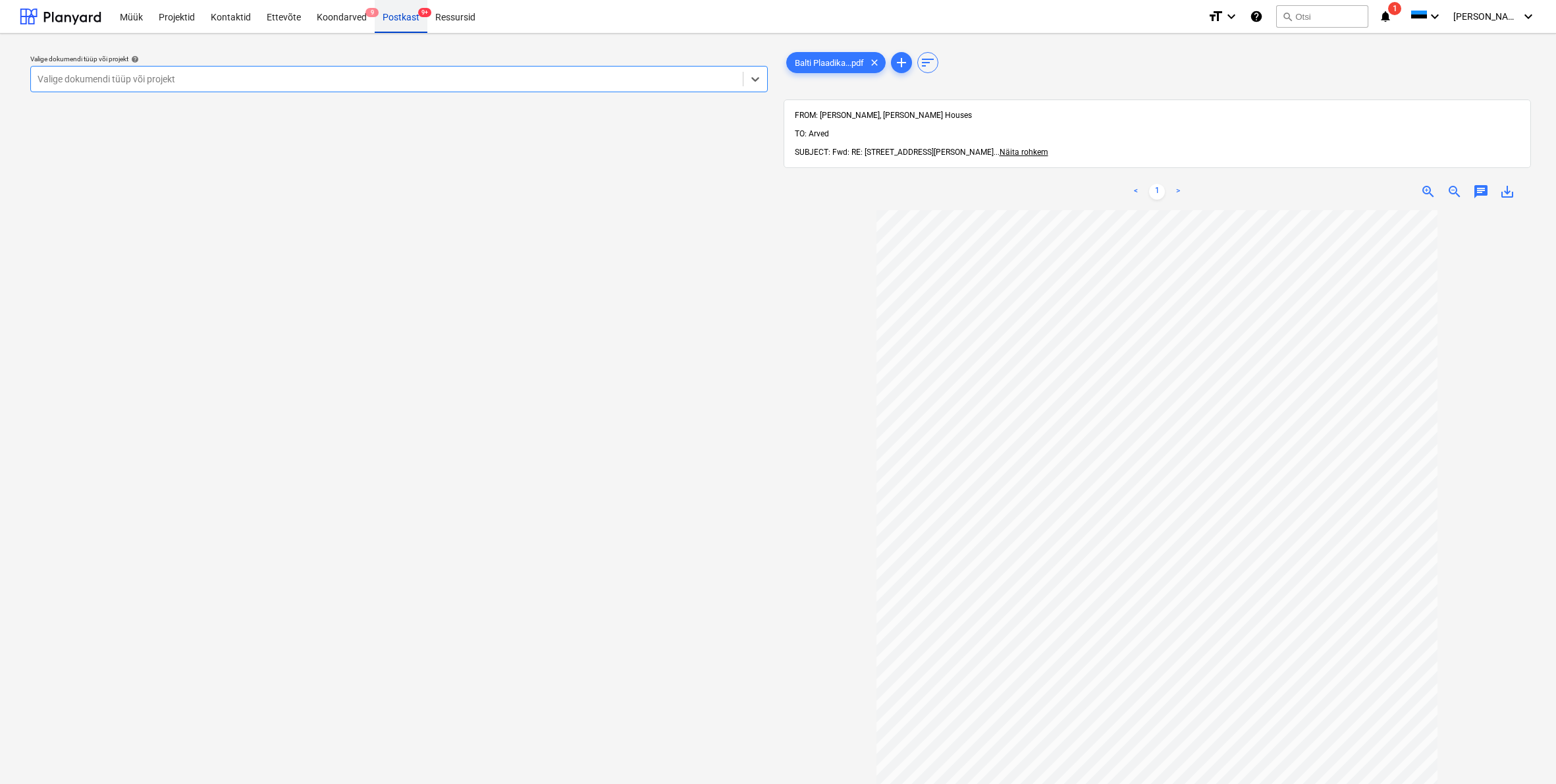
click at [408, 13] on div "Postkast 9+" at bounding box center [400, 16] width 53 height 33
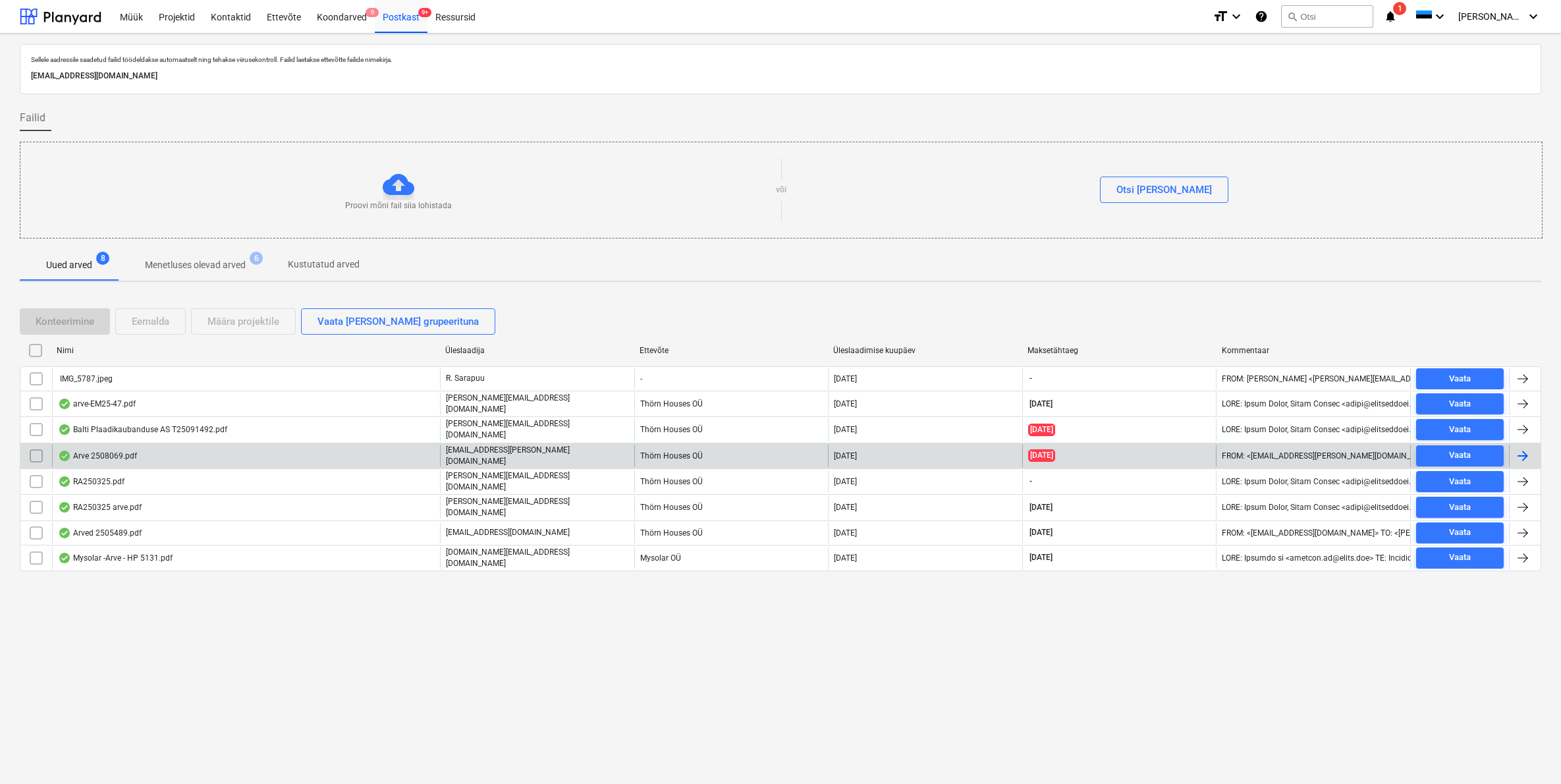
click at [94, 452] on div "Arve 2508069.pdf" at bounding box center [97, 455] width 79 height 10
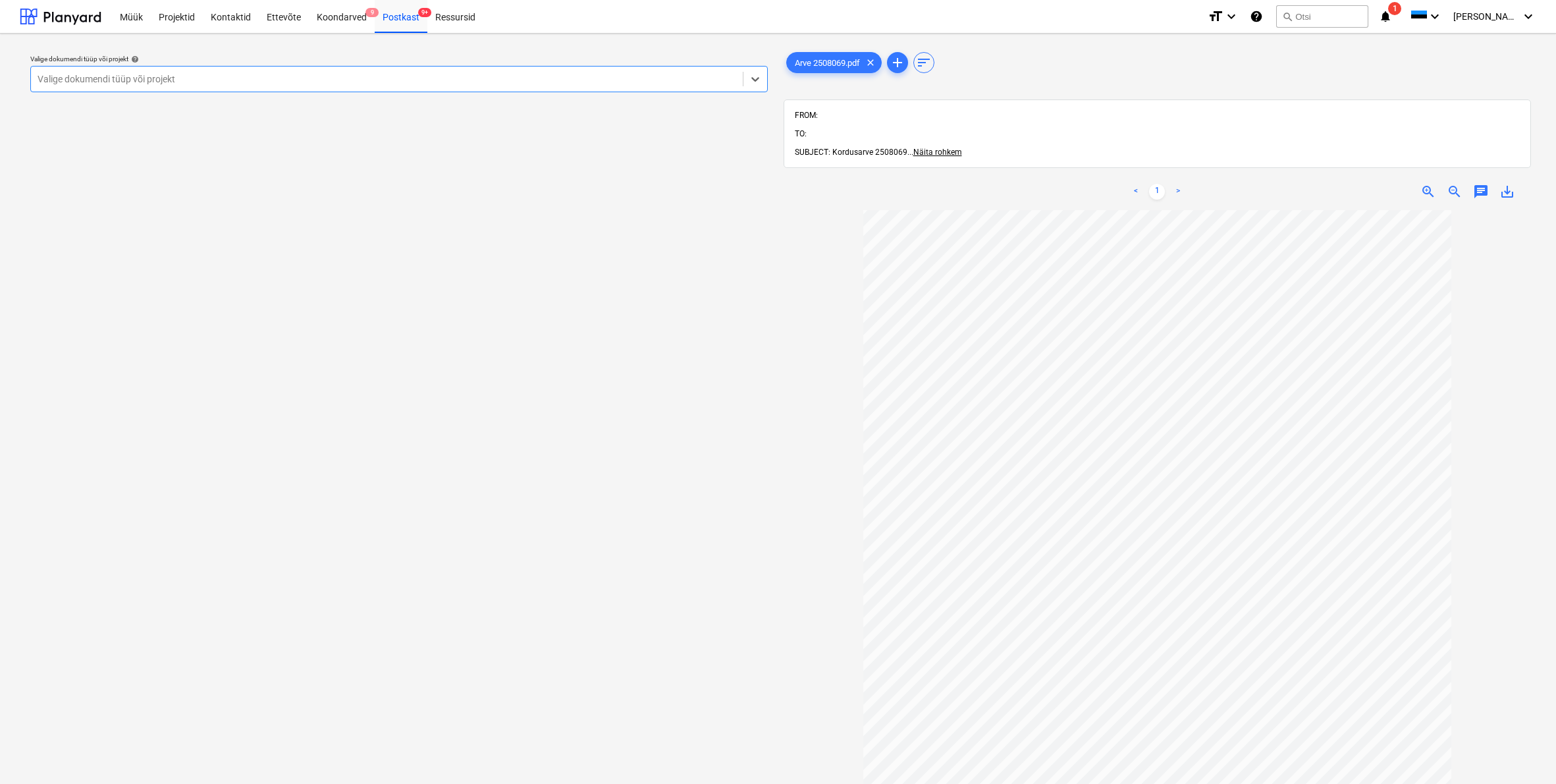
scroll to position [88, 0]
click at [919, 148] on span "Näita rohkem" at bounding box center [937, 153] width 49 height 9
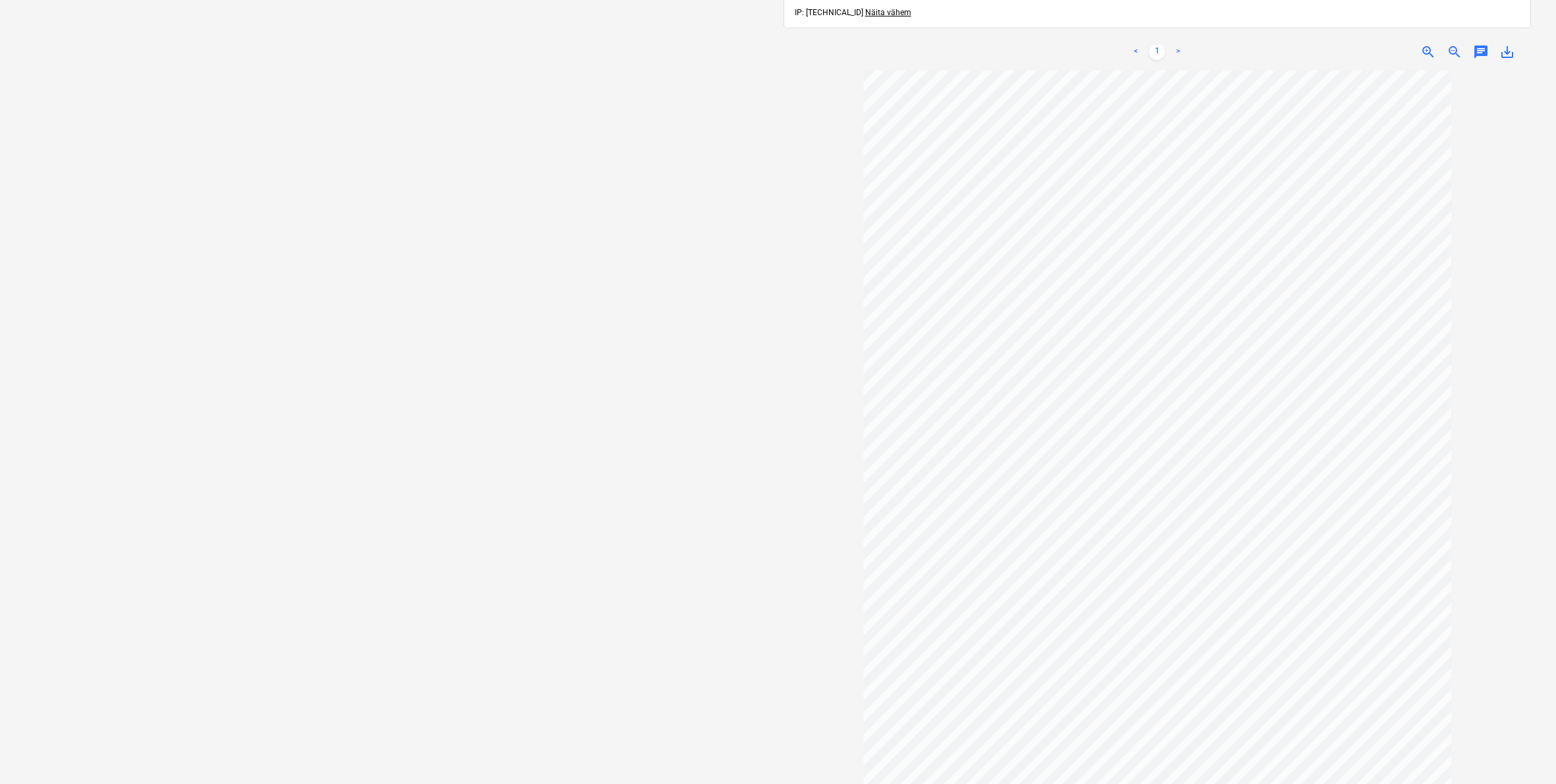
scroll to position [0, 0]
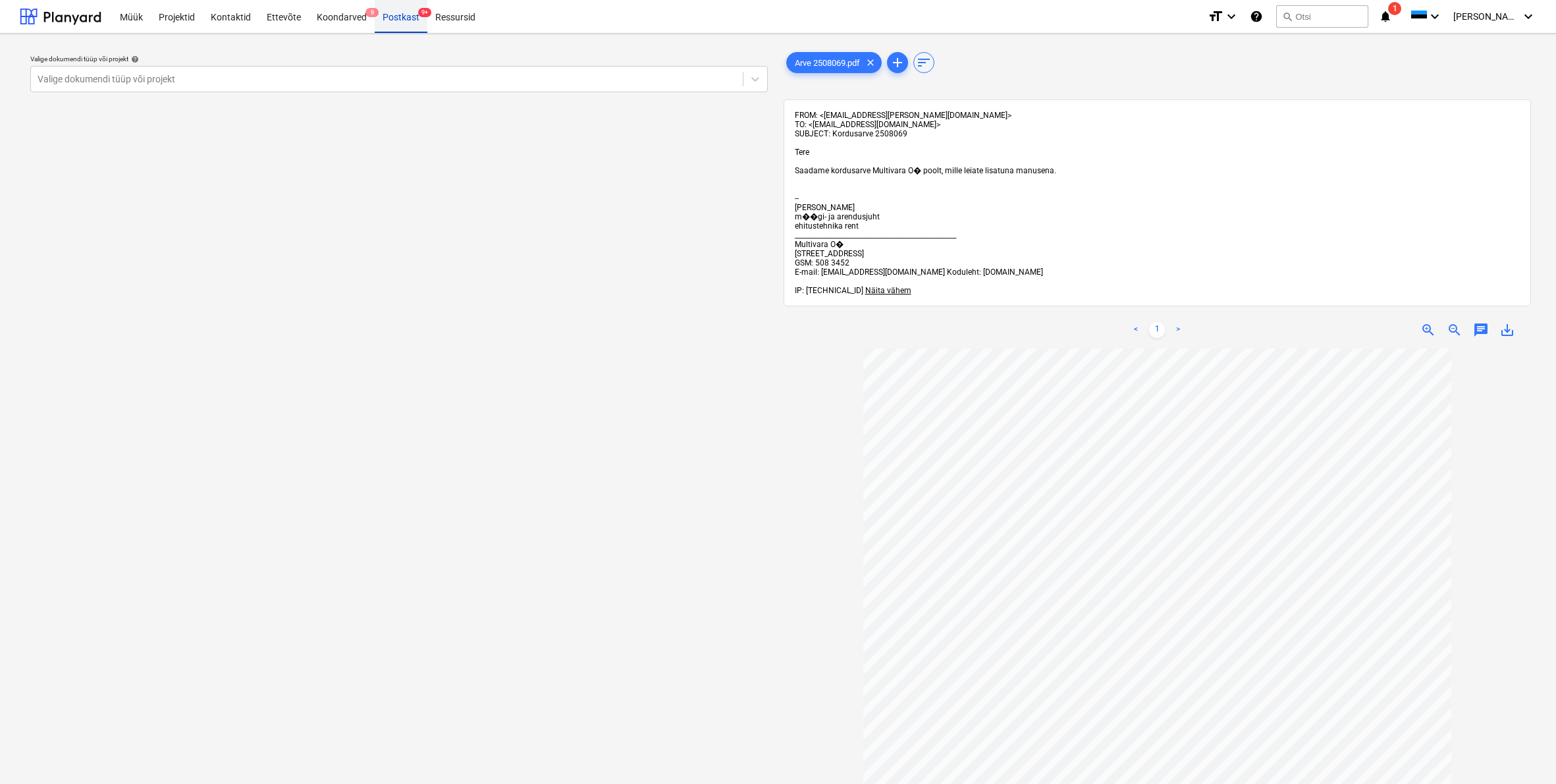
click at [401, 17] on div "Postkast 9+" at bounding box center [400, 16] width 53 height 33
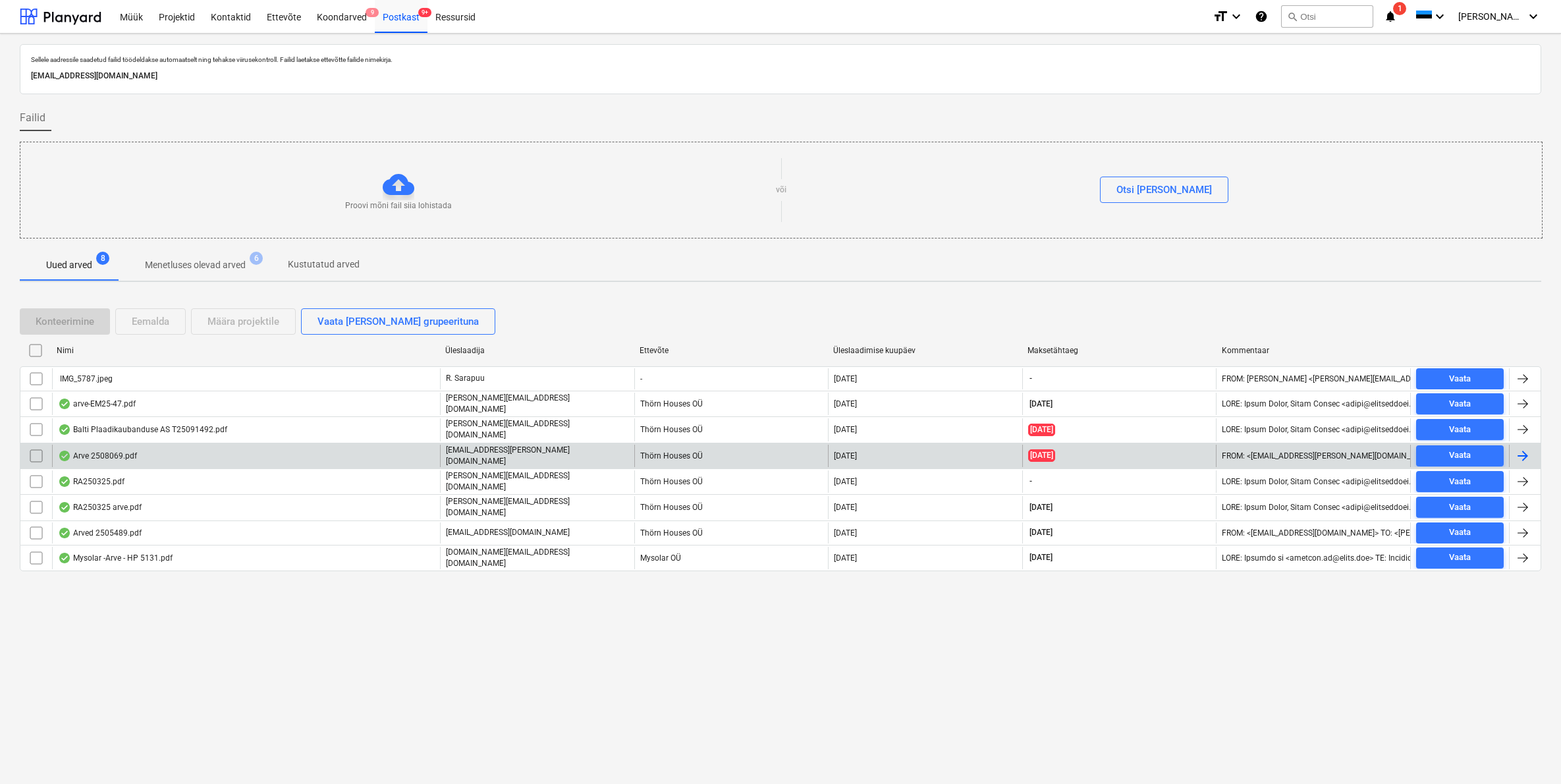
click at [99, 455] on div "Arve 2508069.pdf" at bounding box center [97, 455] width 79 height 10
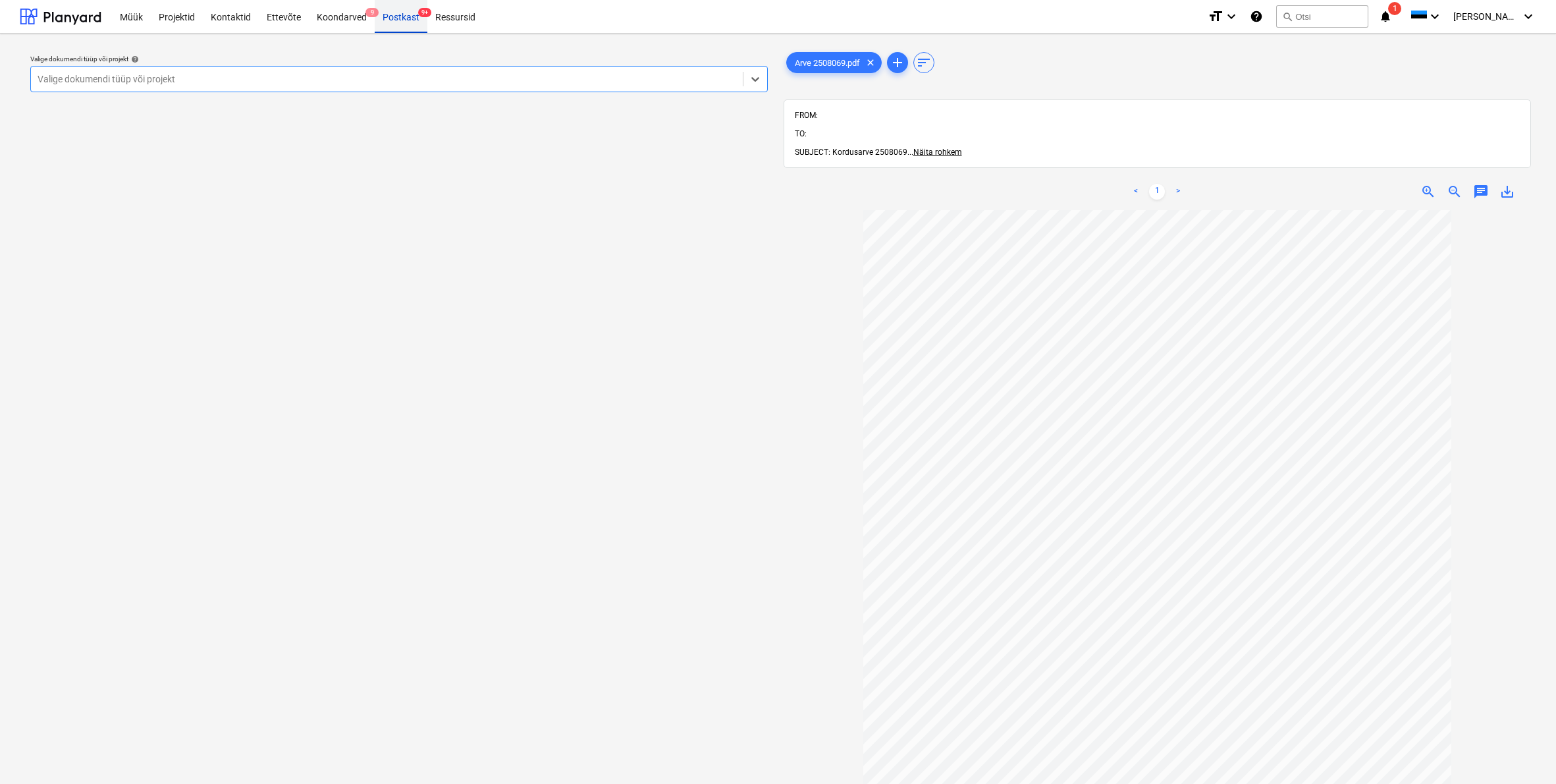
click at [408, 19] on div "Postkast 9+" at bounding box center [400, 16] width 53 height 33
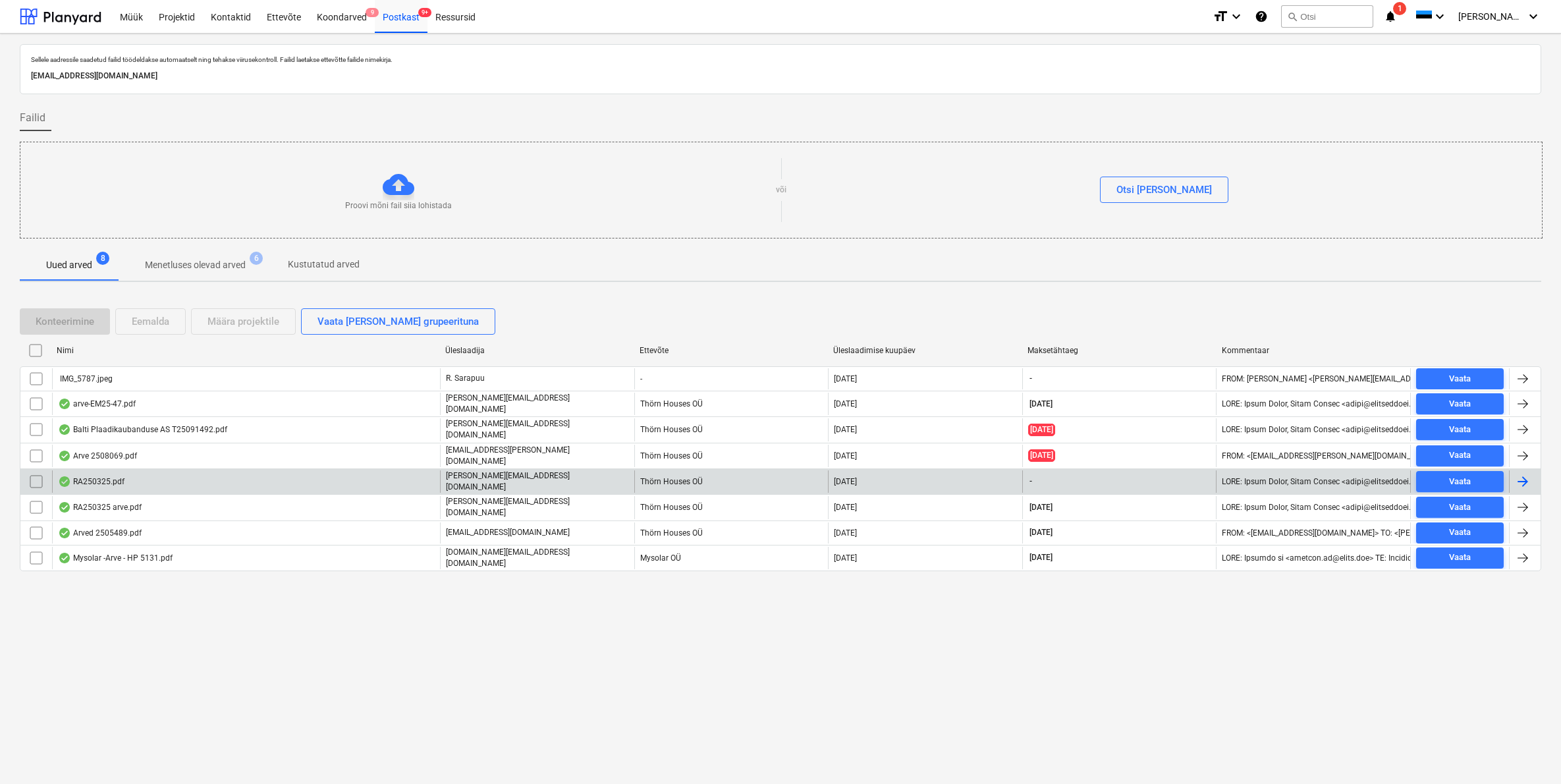
click at [94, 480] on div "RA250325.pdf" at bounding box center [92, 481] width 67 height 10
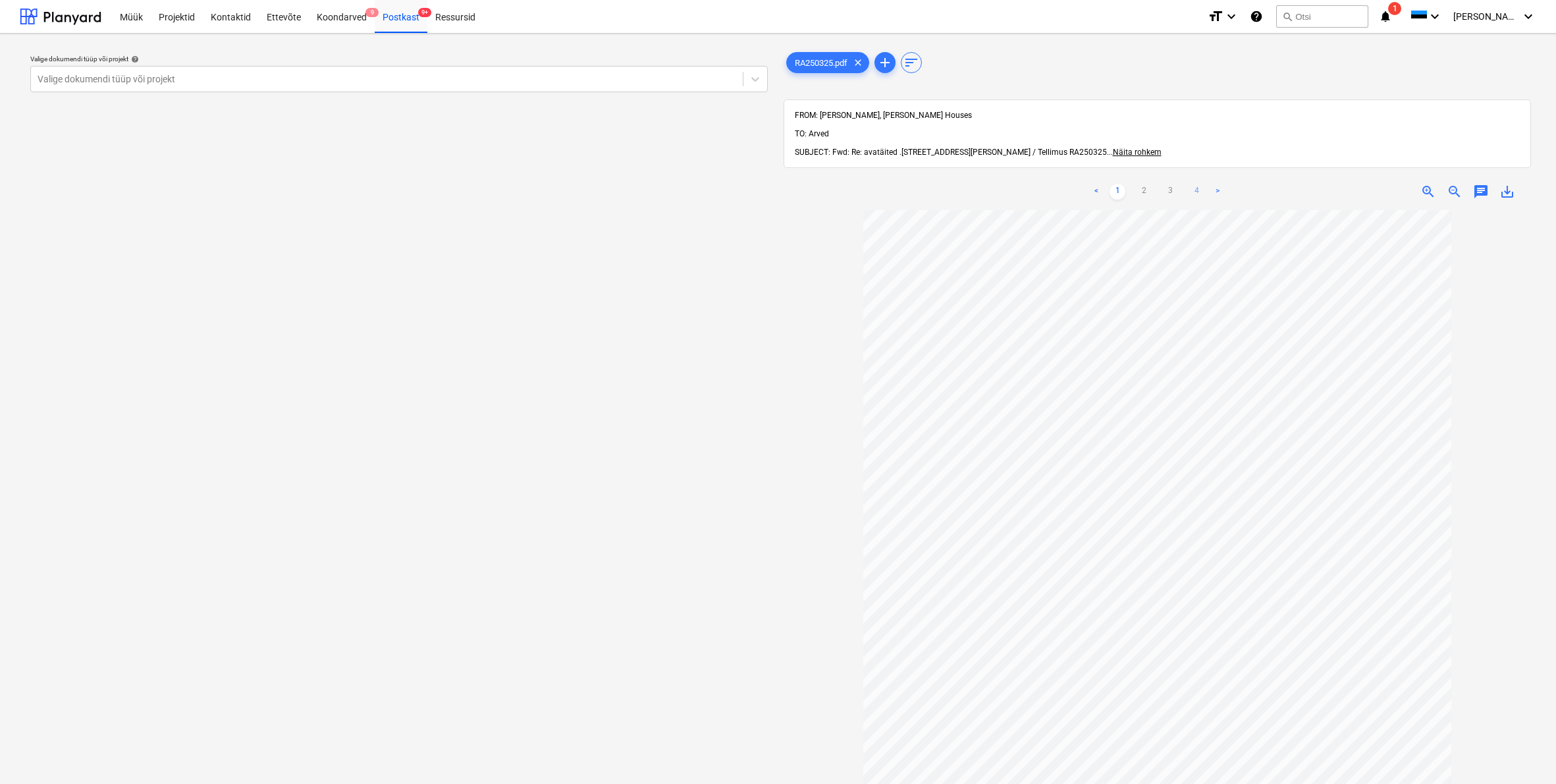
click at [1194, 184] on link "4" at bounding box center [1196, 191] width 16 height 16
click at [396, 27] on div "Postkast 9+" at bounding box center [400, 16] width 53 height 33
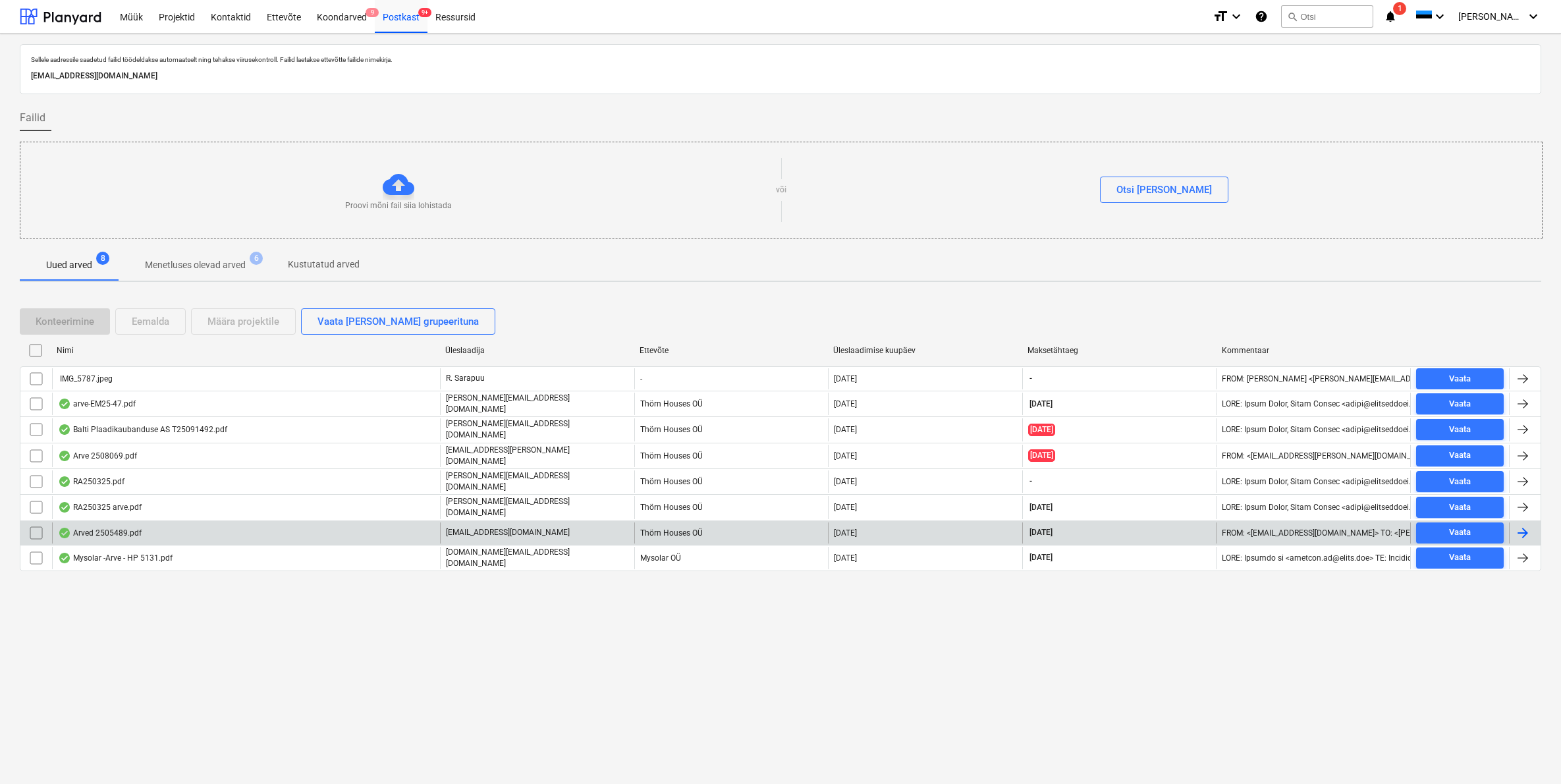
click at [108, 528] on div "Arved 2505489.pdf" at bounding box center [100, 533] width 83 height 10
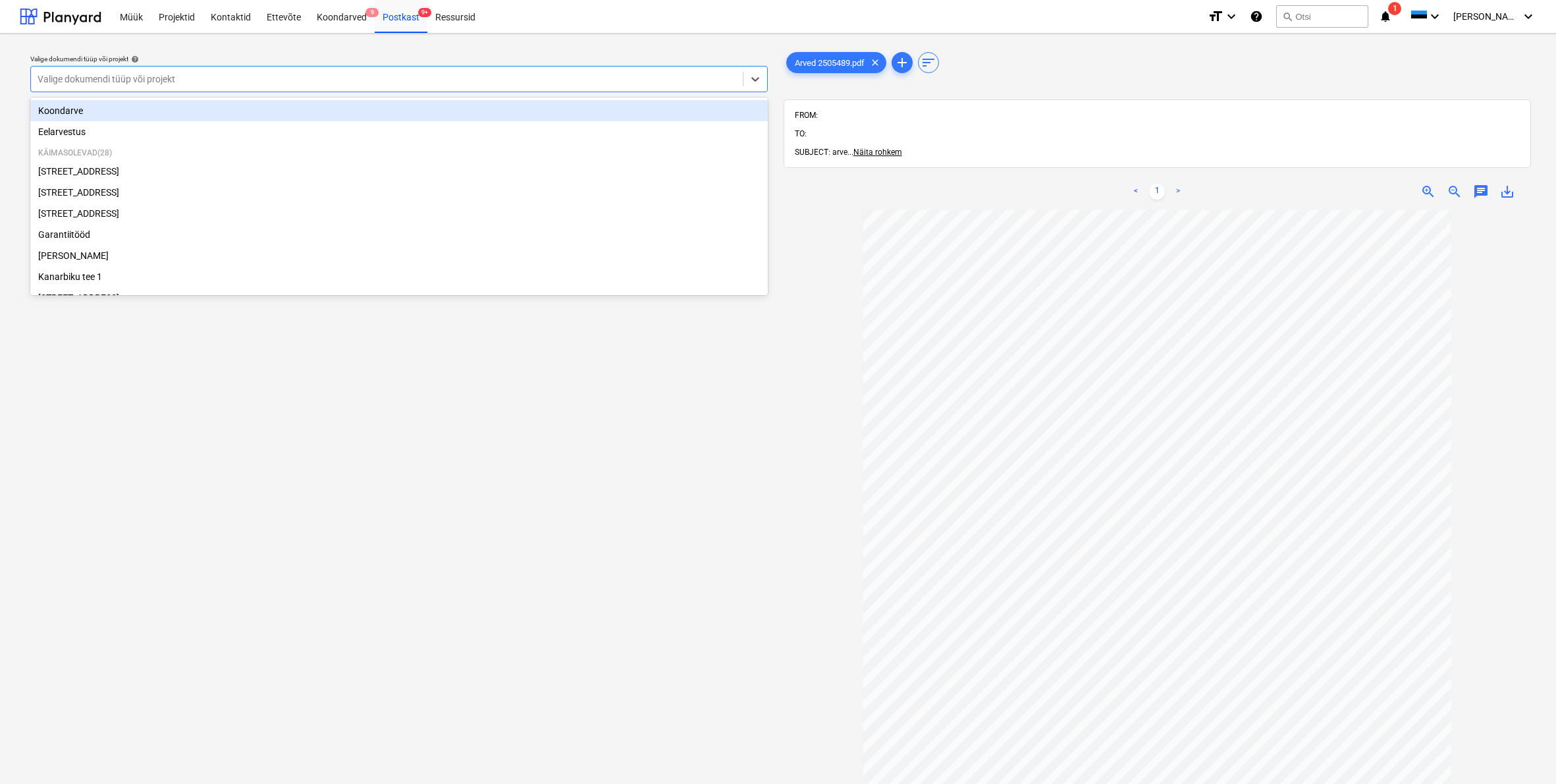
click at [150, 77] on div "Valige dokumendi tüüp või projekt" at bounding box center [387, 79] width 699 height 10
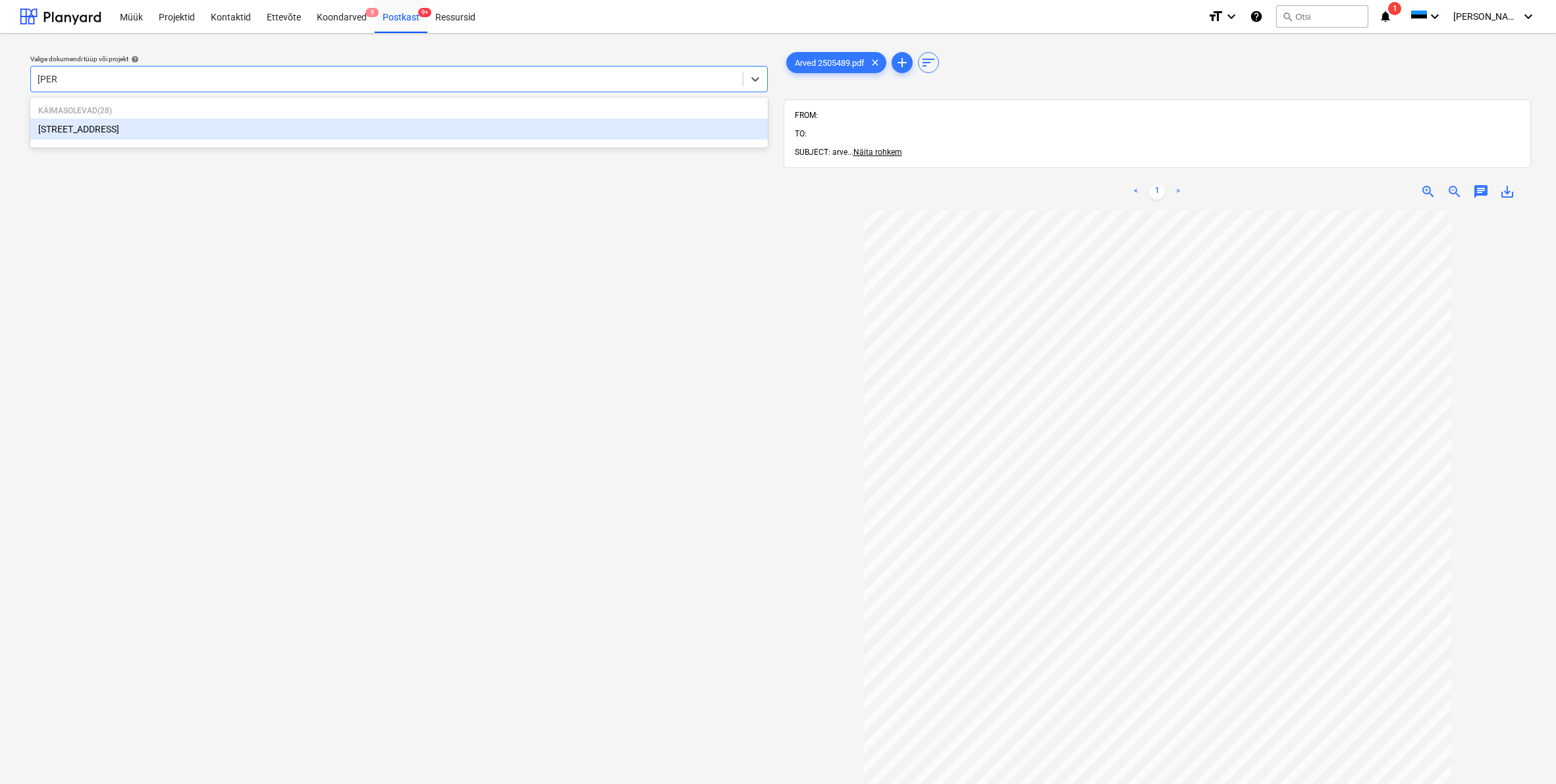
type input "pohla"
click at [79, 136] on div "[STREET_ADDRESS]" at bounding box center [399, 129] width 738 height 21
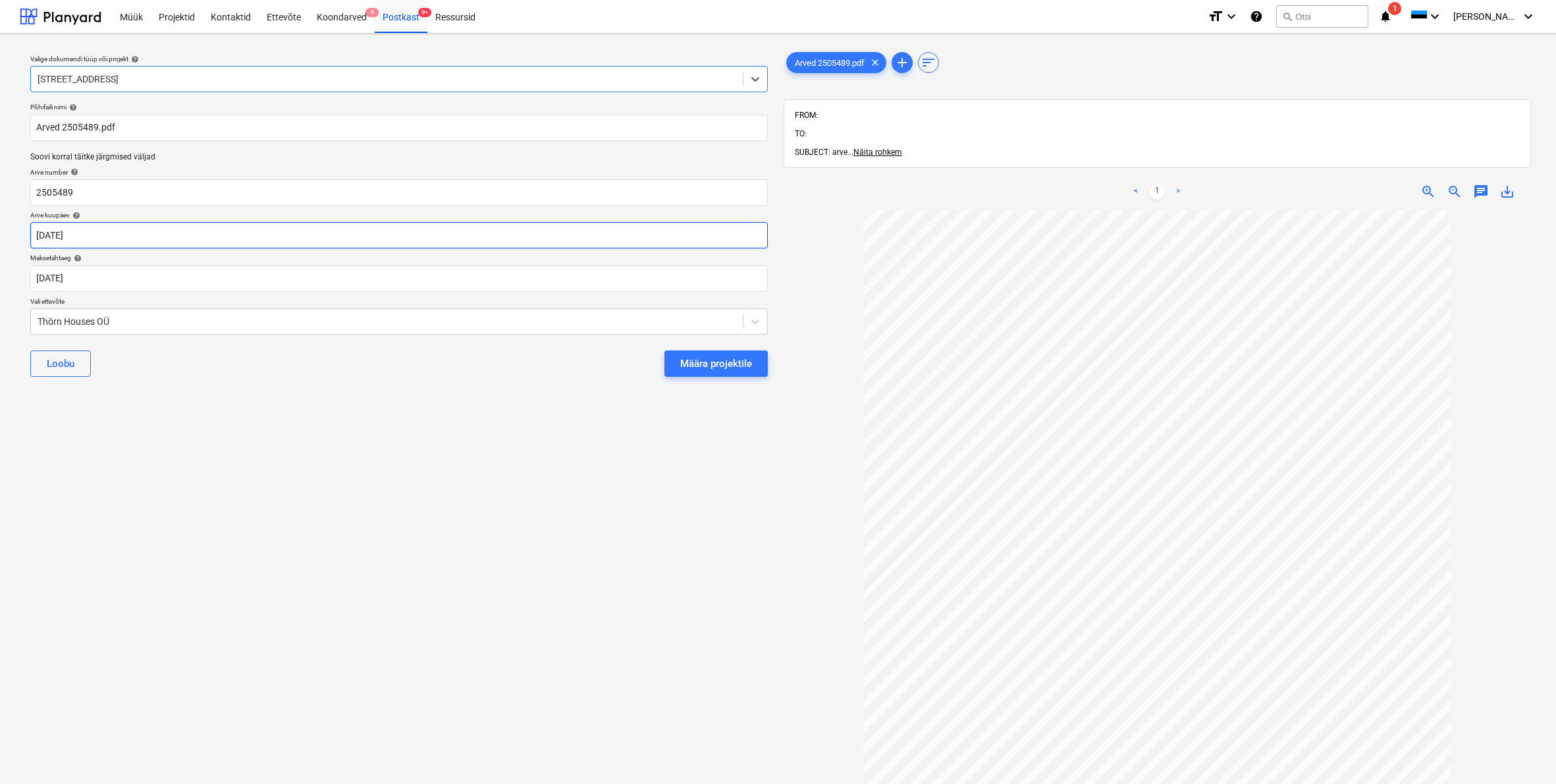
click at [47, 233] on body "Müük Projektid Kontaktid Ettevõte Koondarved 9 Postkast 9+ Ressursid format_siz…" at bounding box center [778, 392] width 1556 height 784
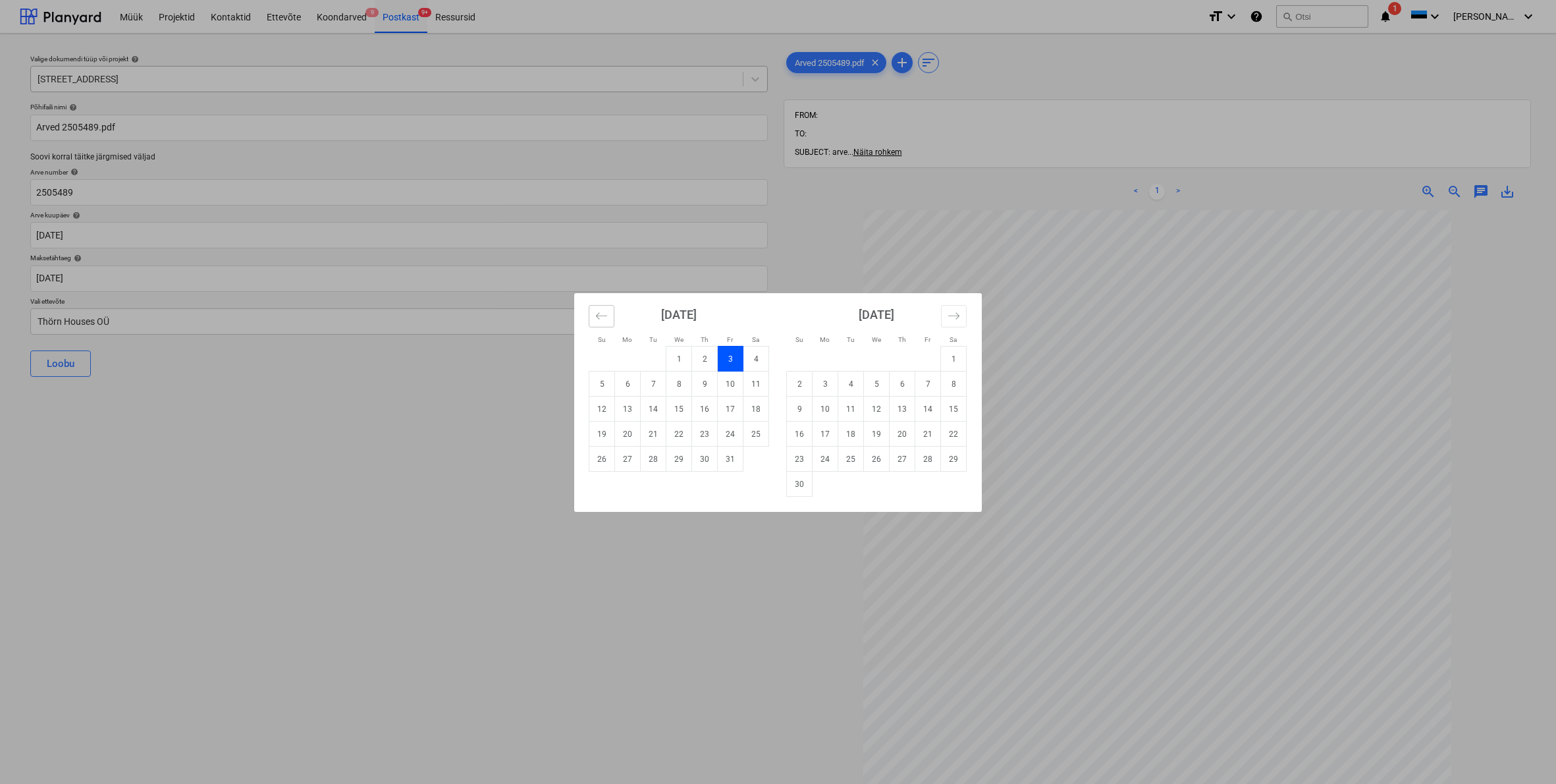
click at [603, 319] on icon "Move backward to switch to the previous month." at bounding box center [602, 316] width 13 height 13
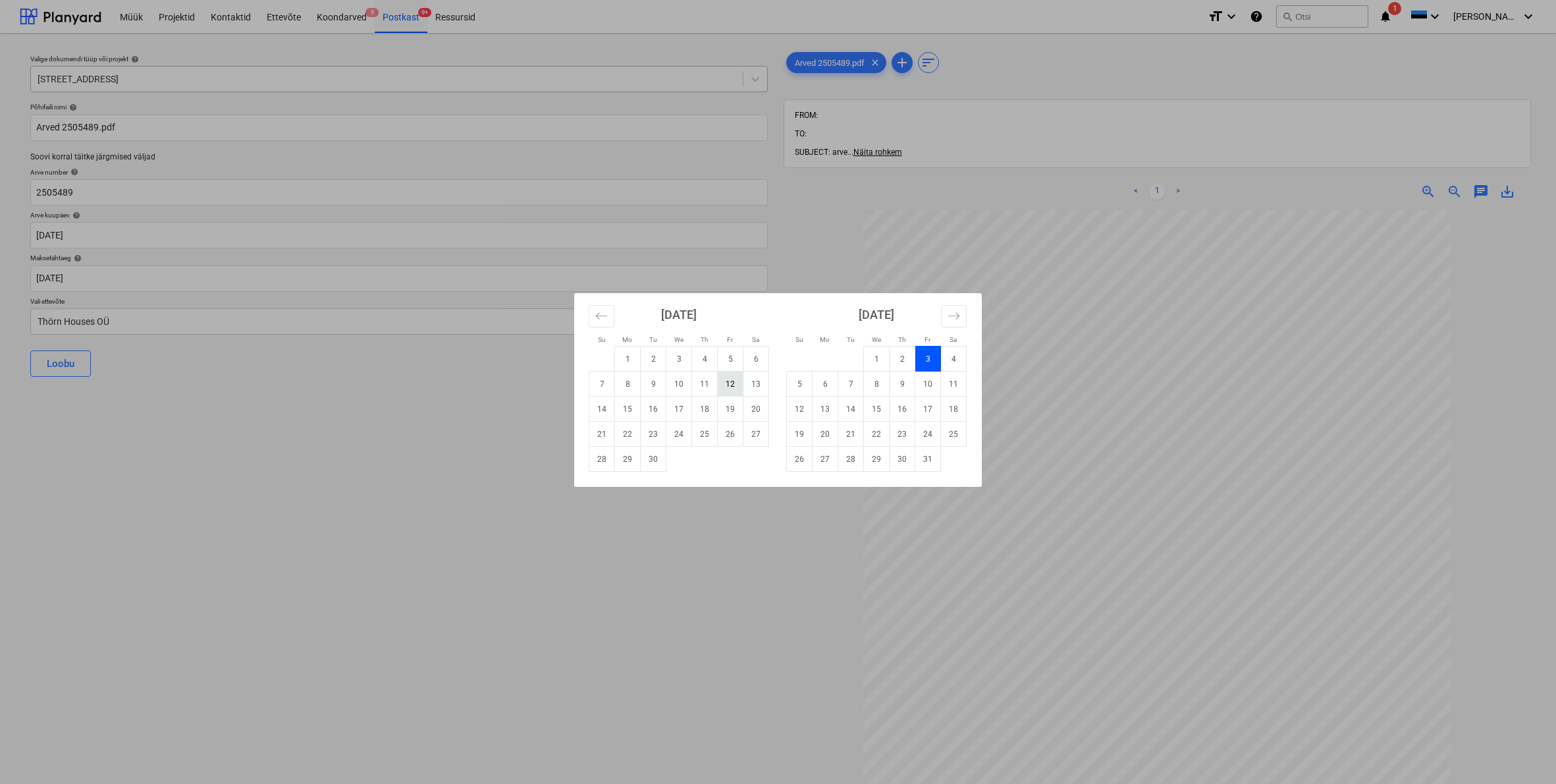
click at [725, 384] on td "12" at bounding box center [731, 384] width 26 height 25
type input "[DATE]"
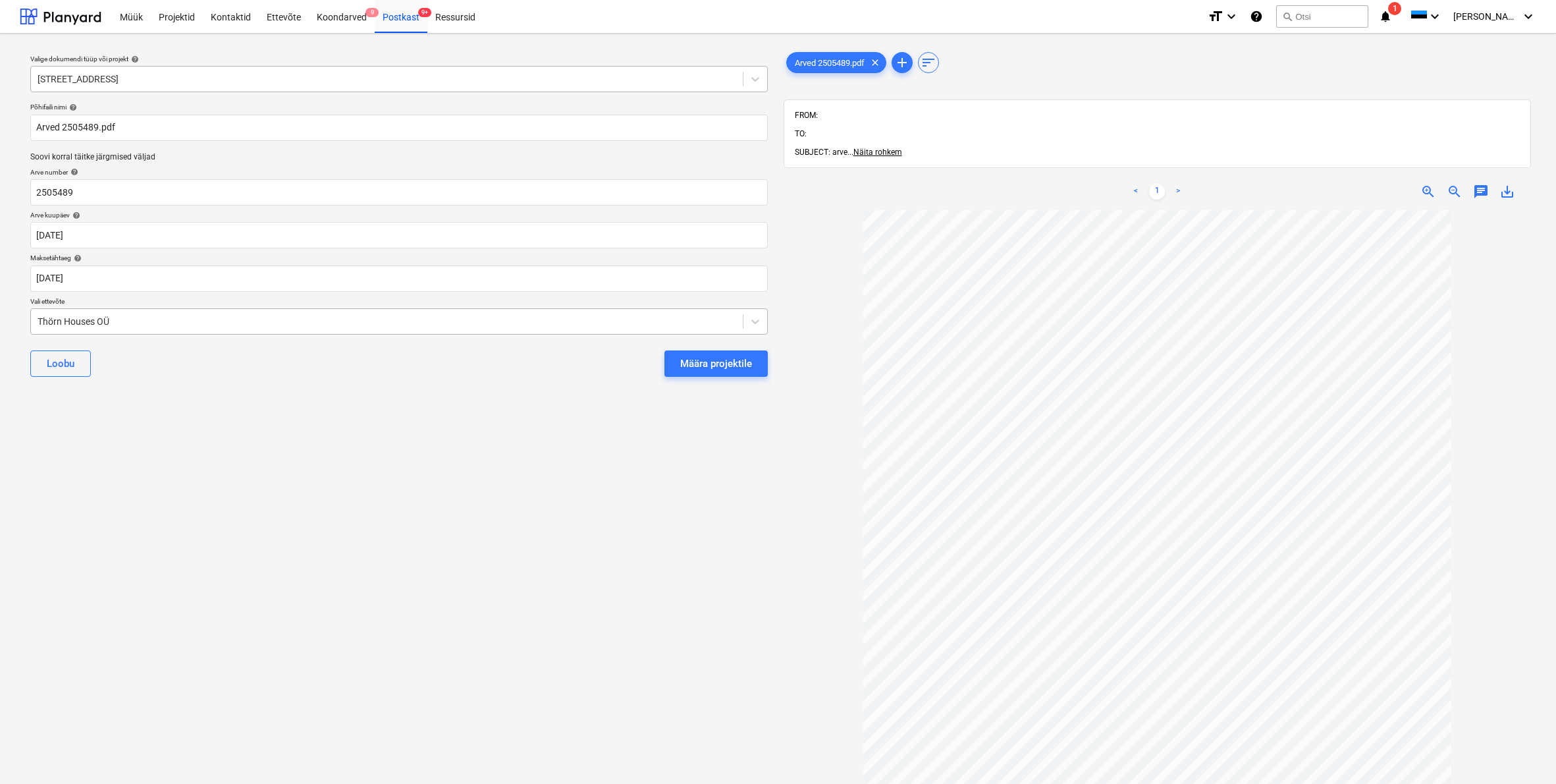
click at [40, 316] on div "Thörn Houses OÜ" at bounding box center [387, 321] width 699 height 10
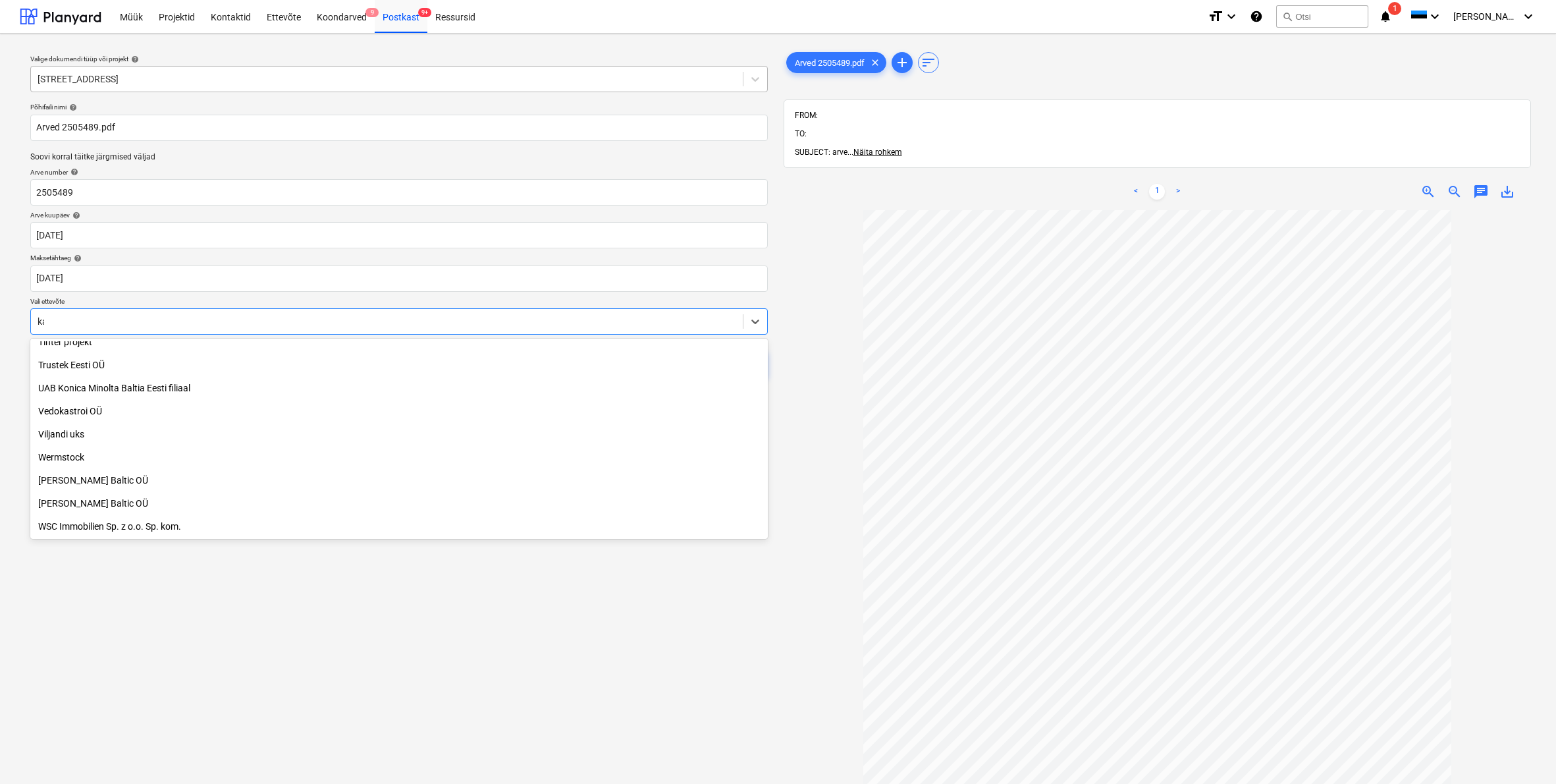
scroll to position [356, 0]
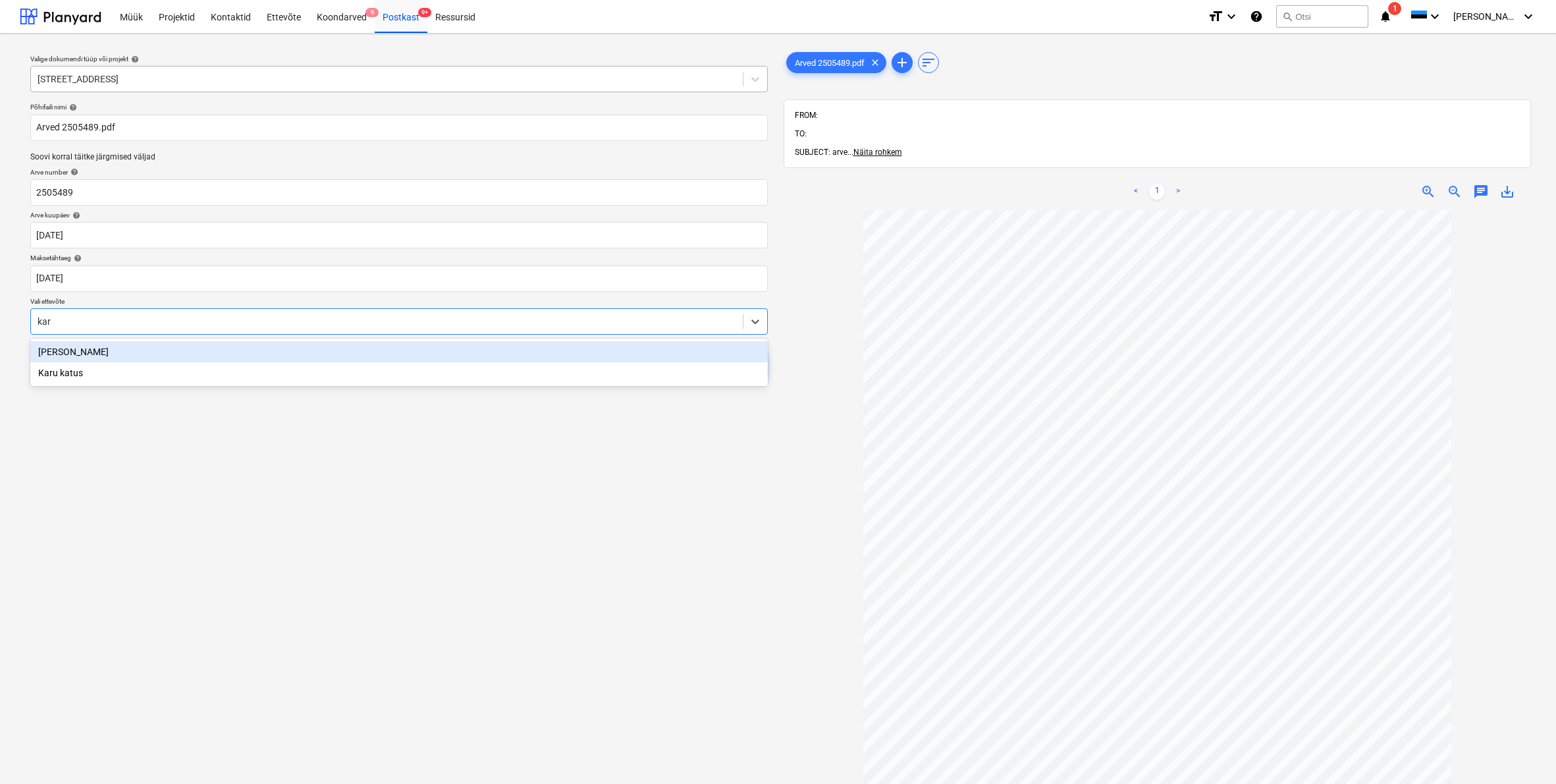
type input "karu"
drag, startPoint x: 77, startPoint y: 347, endPoint x: 97, endPoint y: 341, distance: 20.9
click at [77, 347] on div "Karu katus" at bounding box center [399, 351] width 738 height 21
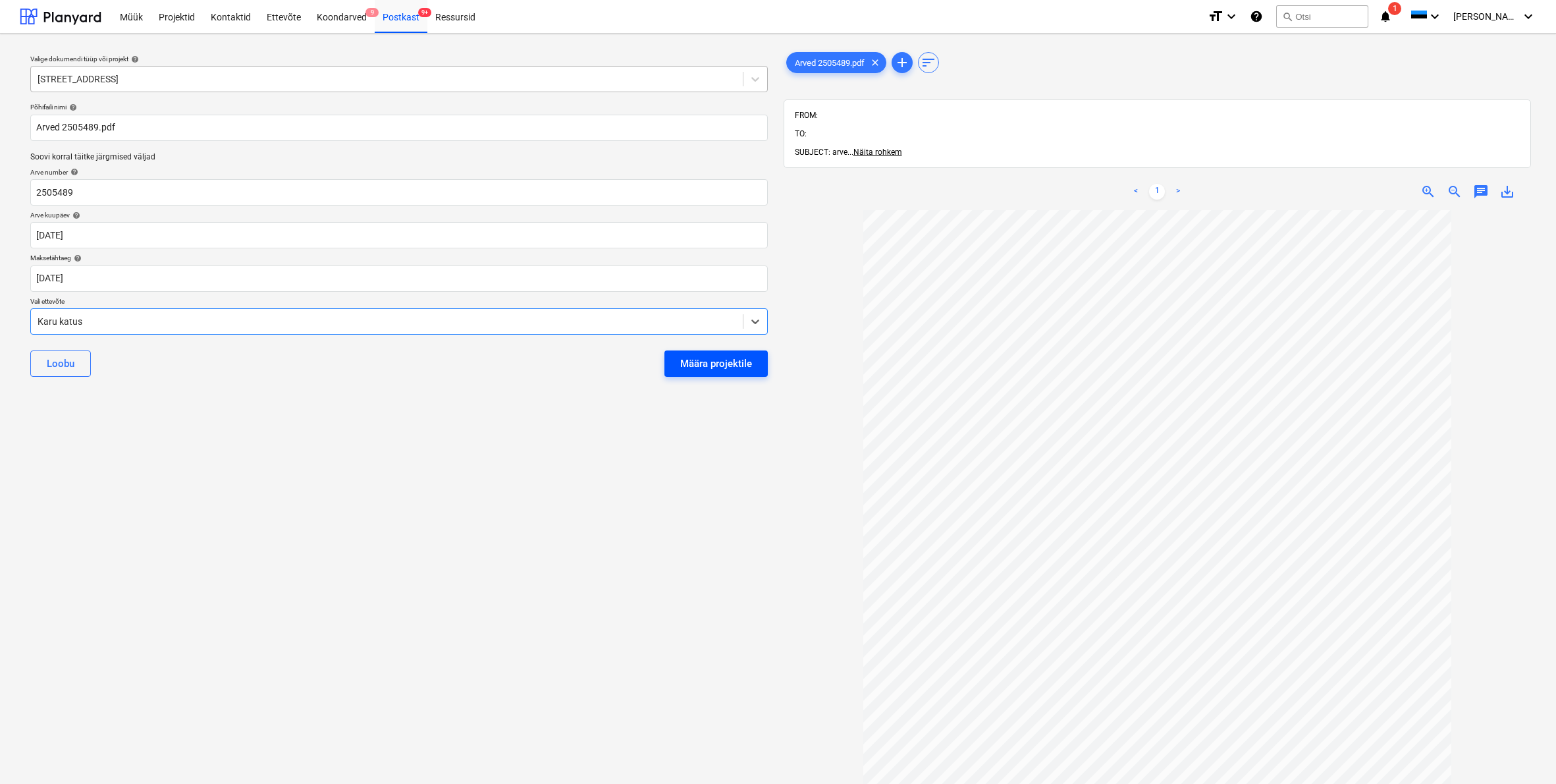
click at [717, 359] on div "Määra projektile" at bounding box center [717, 363] width 72 height 18
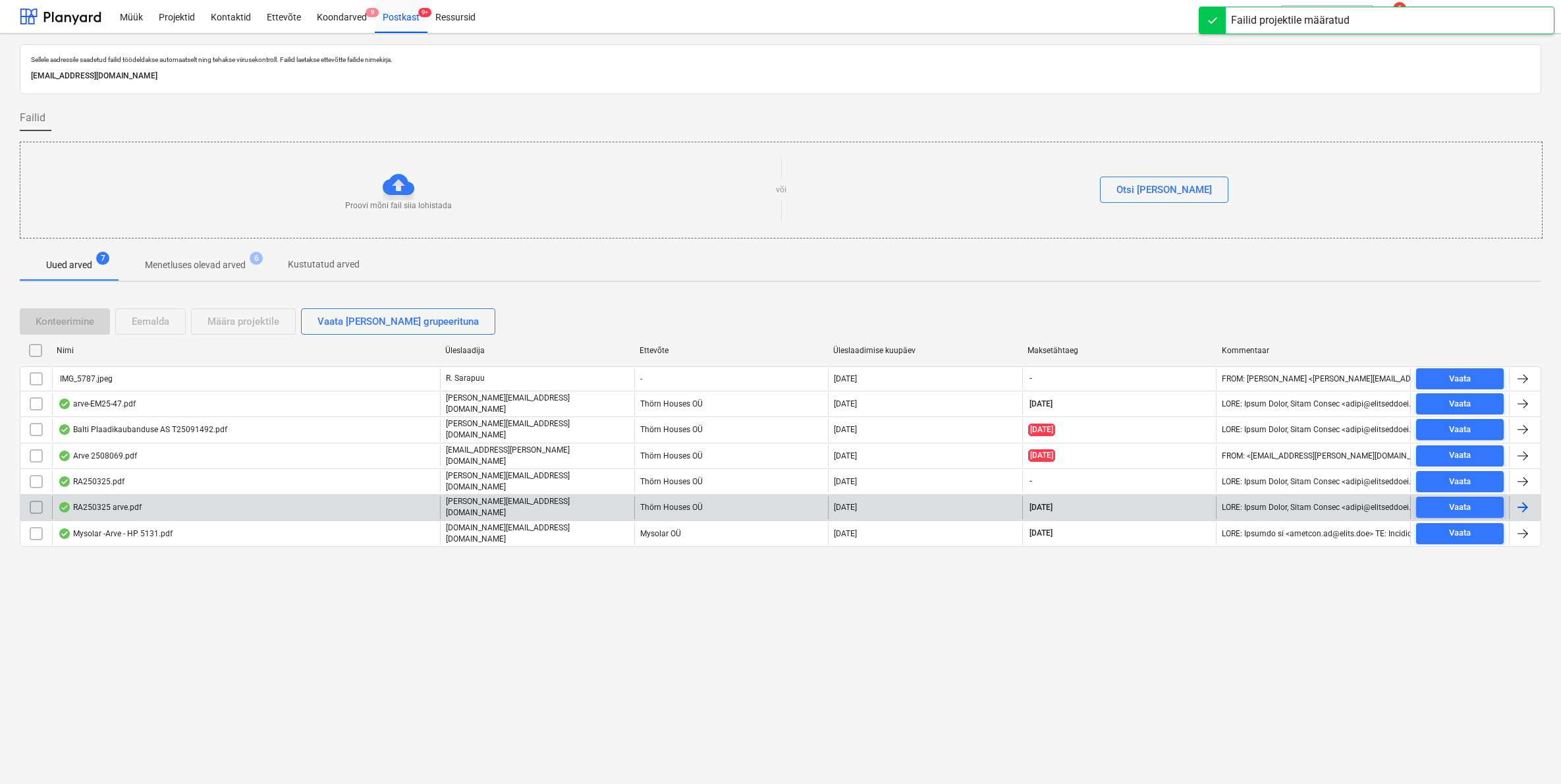
click at [109, 502] on div "RA250325 arve.pdf" at bounding box center [100, 507] width 83 height 10
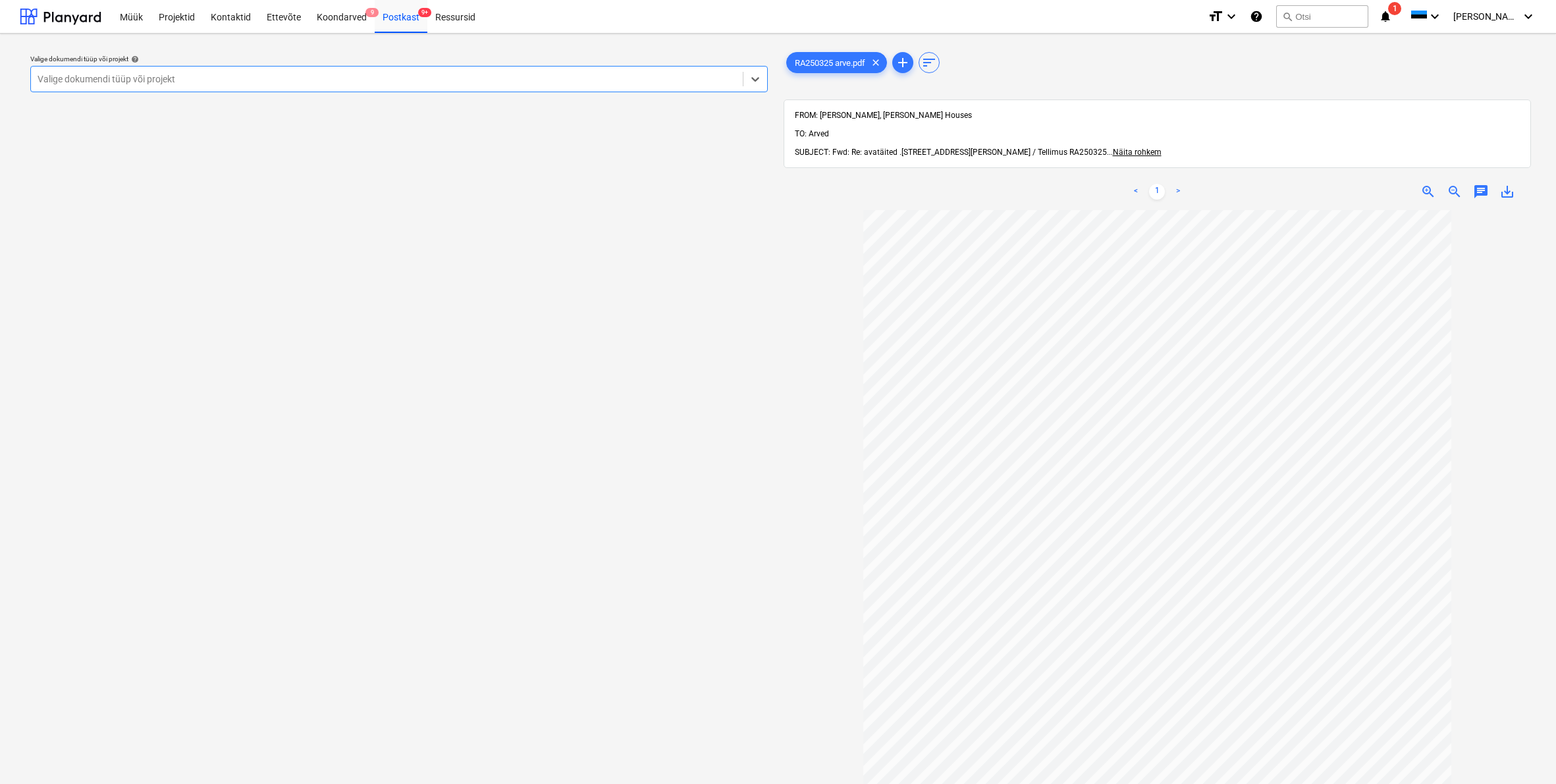
click at [132, 79] on div "Valige dokumendi tüüp või projekt" at bounding box center [387, 79] width 699 height 10
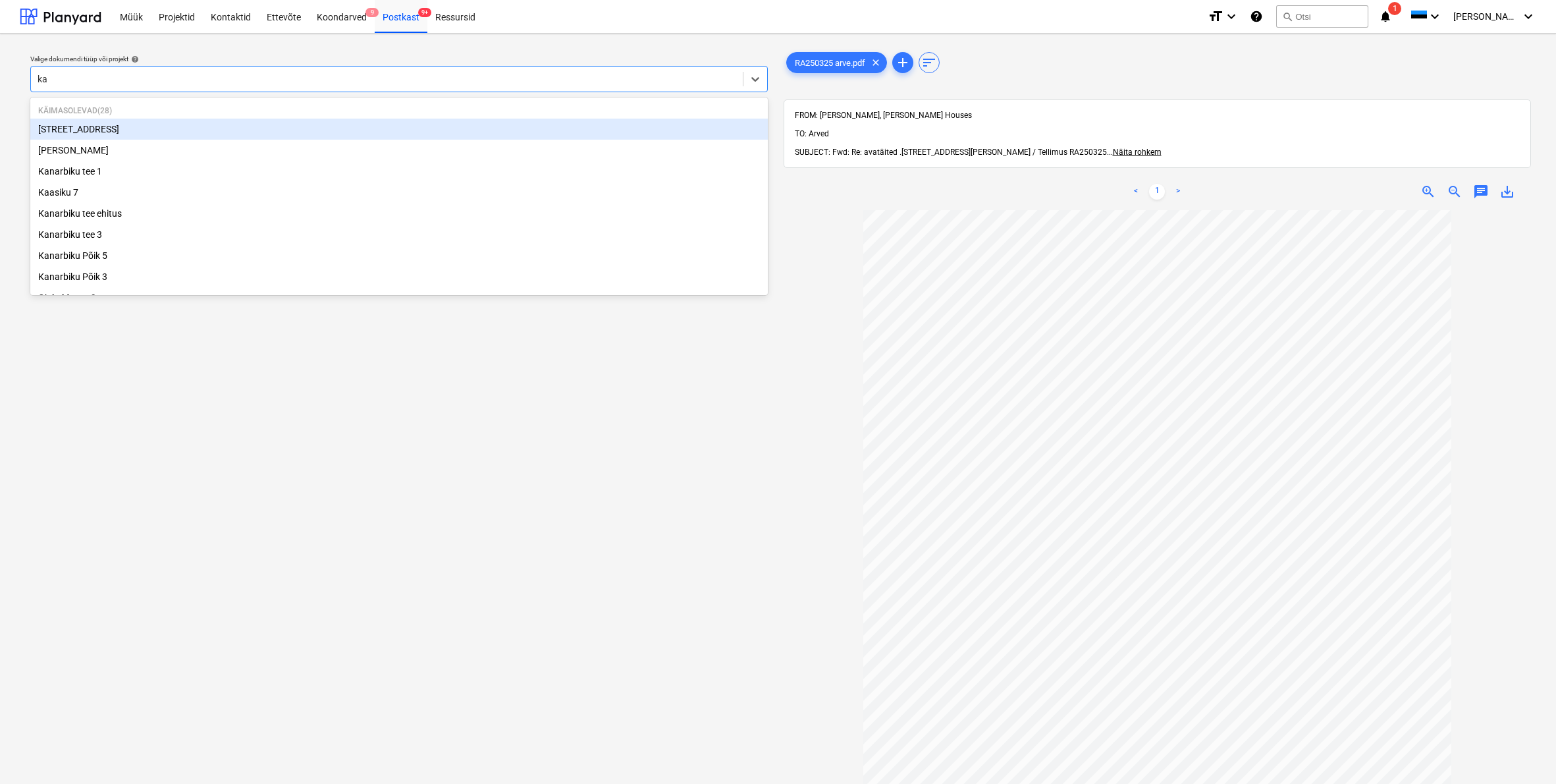
type input "kan"
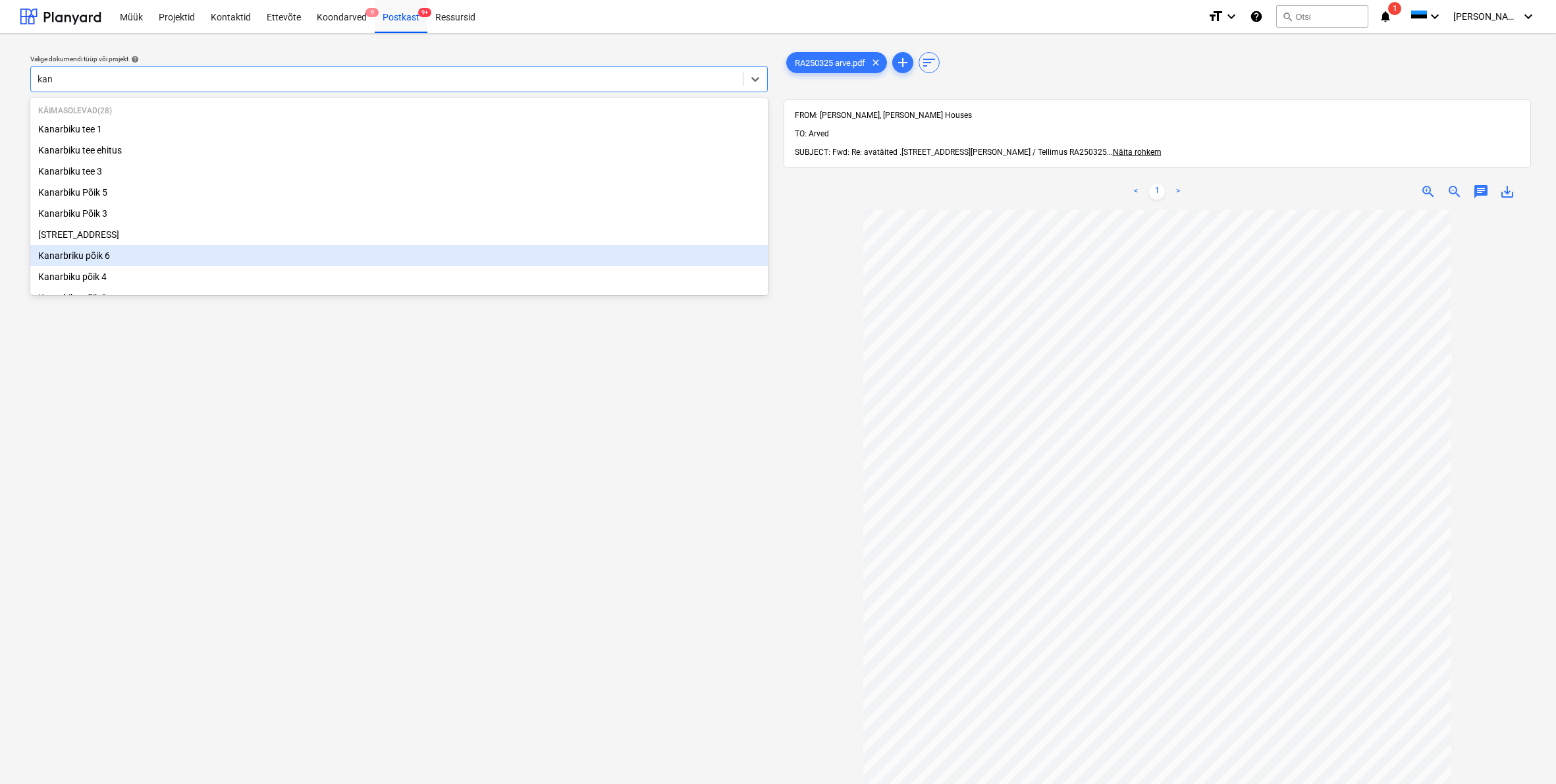
click at [94, 238] on div "[STREET_ADDRESS]" at bounding box center [399, 234] width 738 height 21
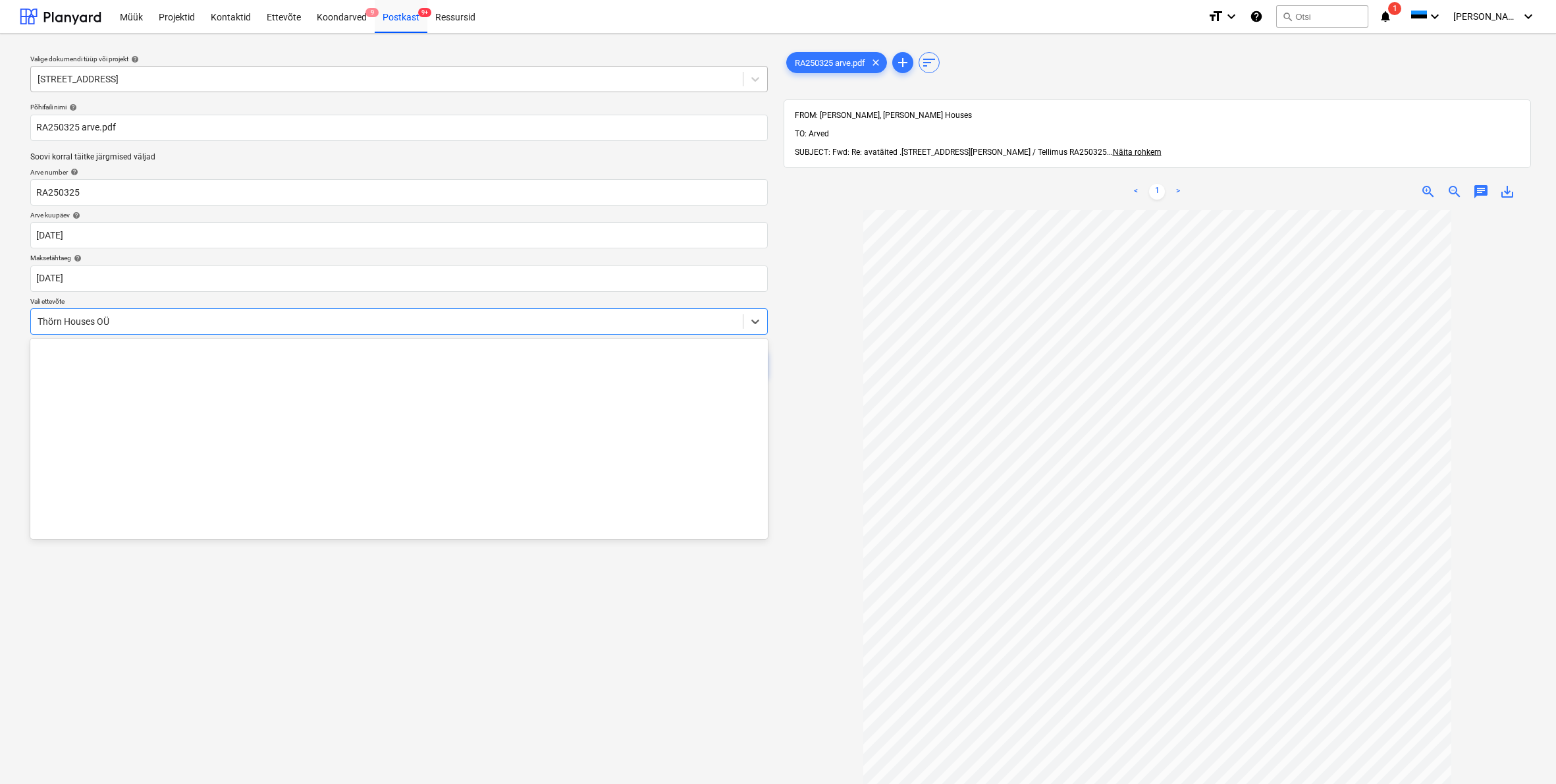
click at [40, 322] on div "Thörn Houses OÜ" at bounding box center [387, 321] width 699 height 10
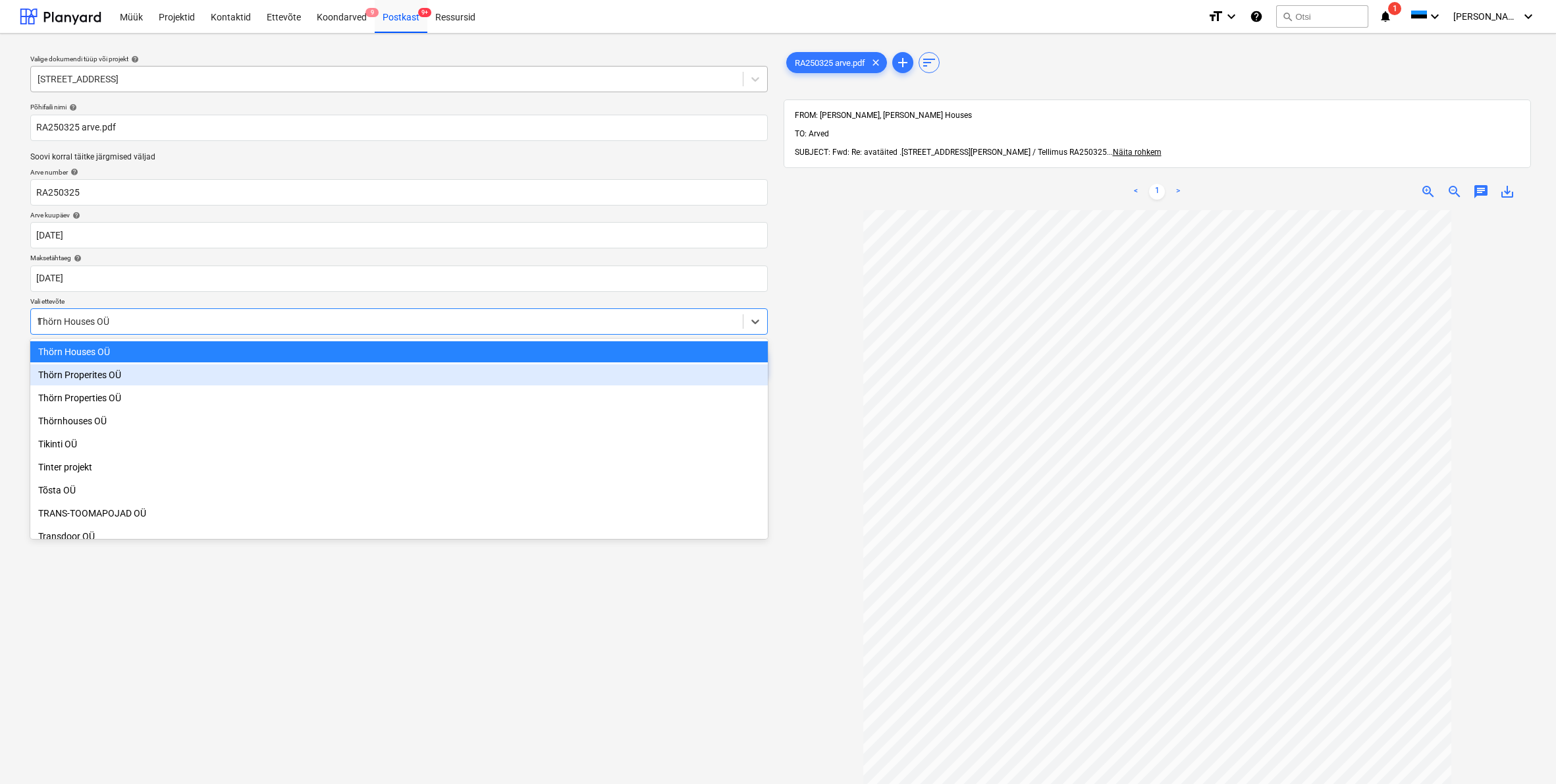
scroll to position [609, 0]
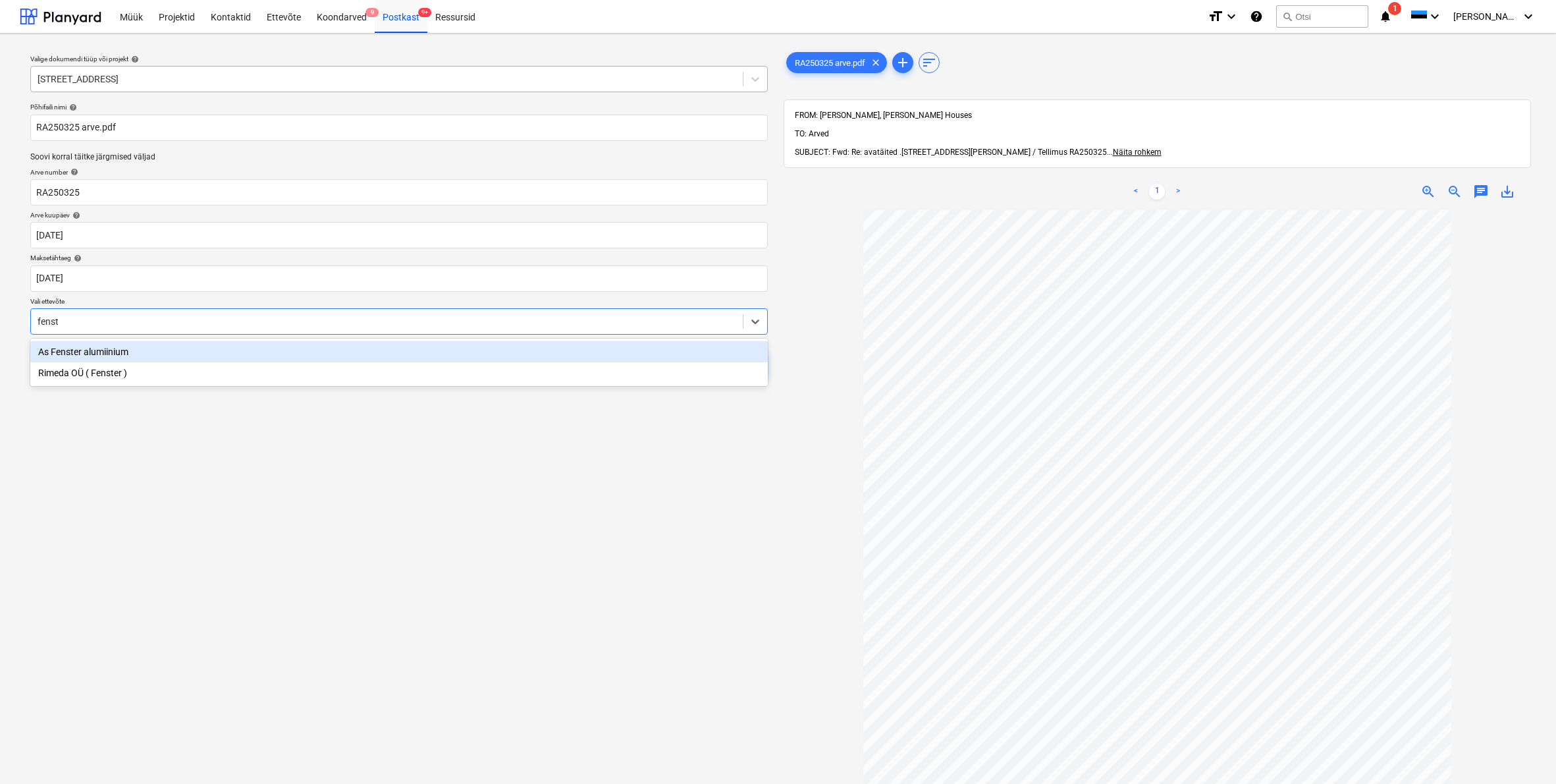
type input "fenste"
click at [100, 356] on div "As Fenster alumiinium" at bounding box center [399, 351] width 738 height 21
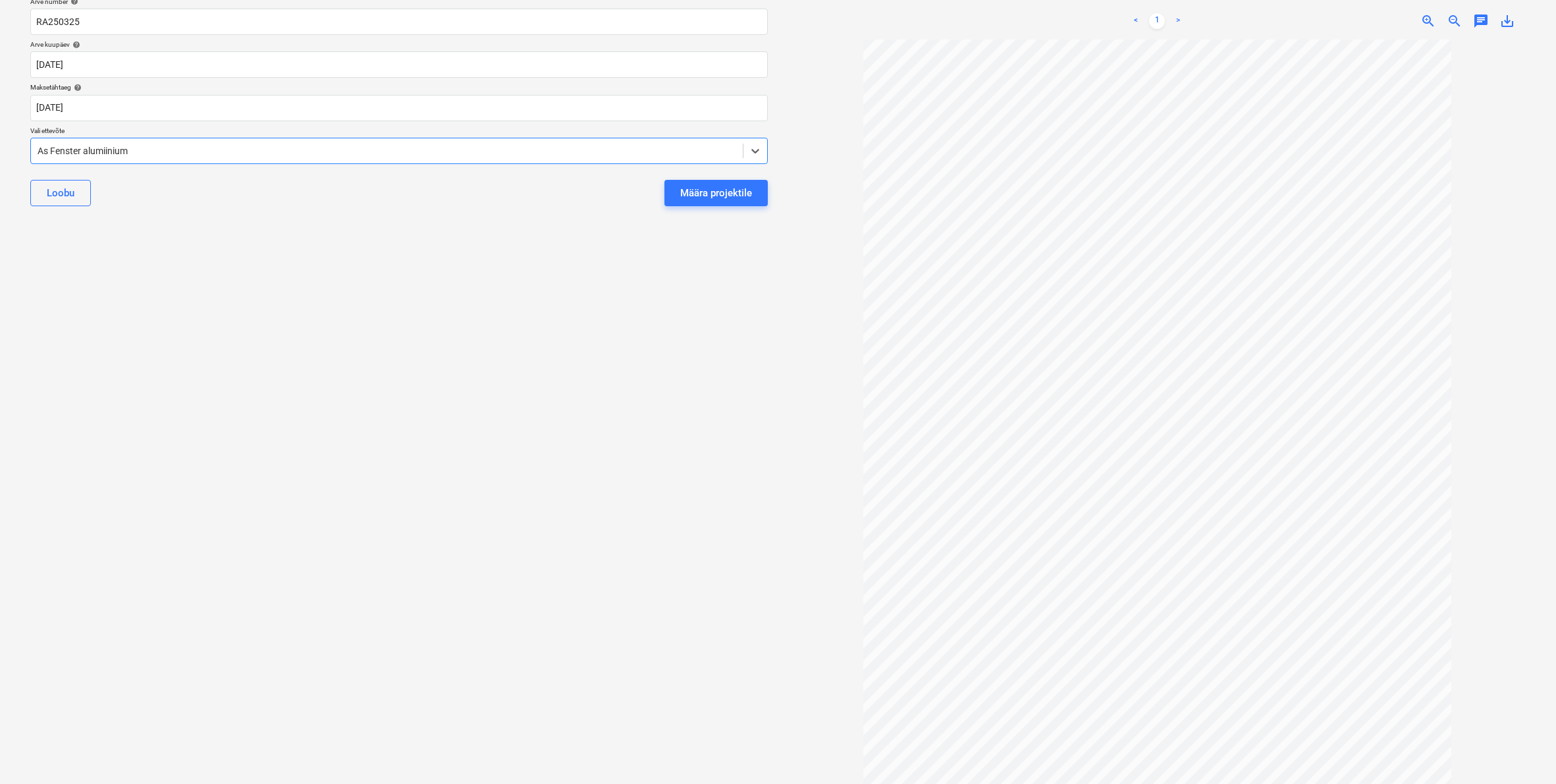
scroll to position [0, 0]
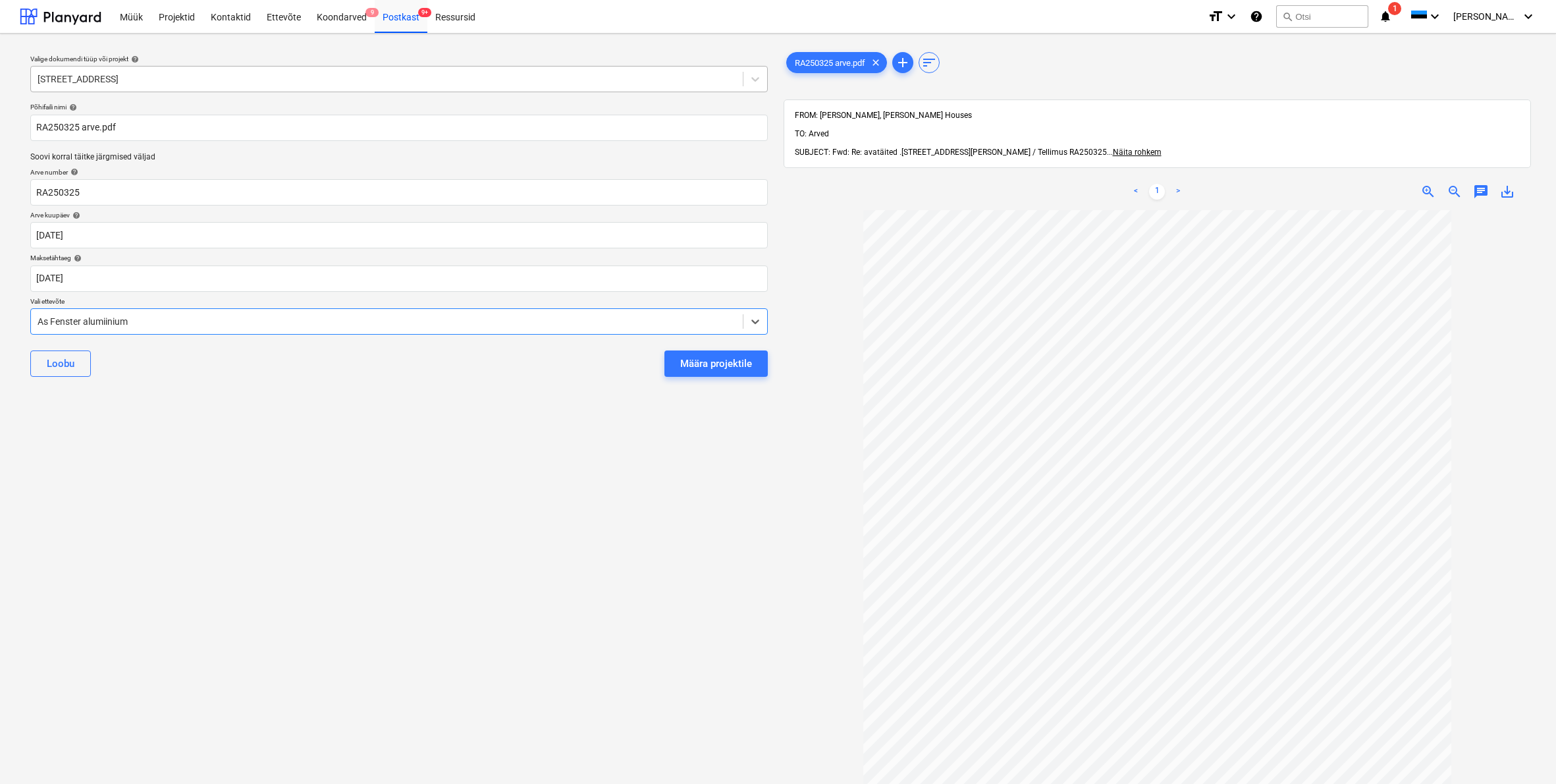
click at [153, 318] on div at bounding box center [387, 322] width 699 height 13
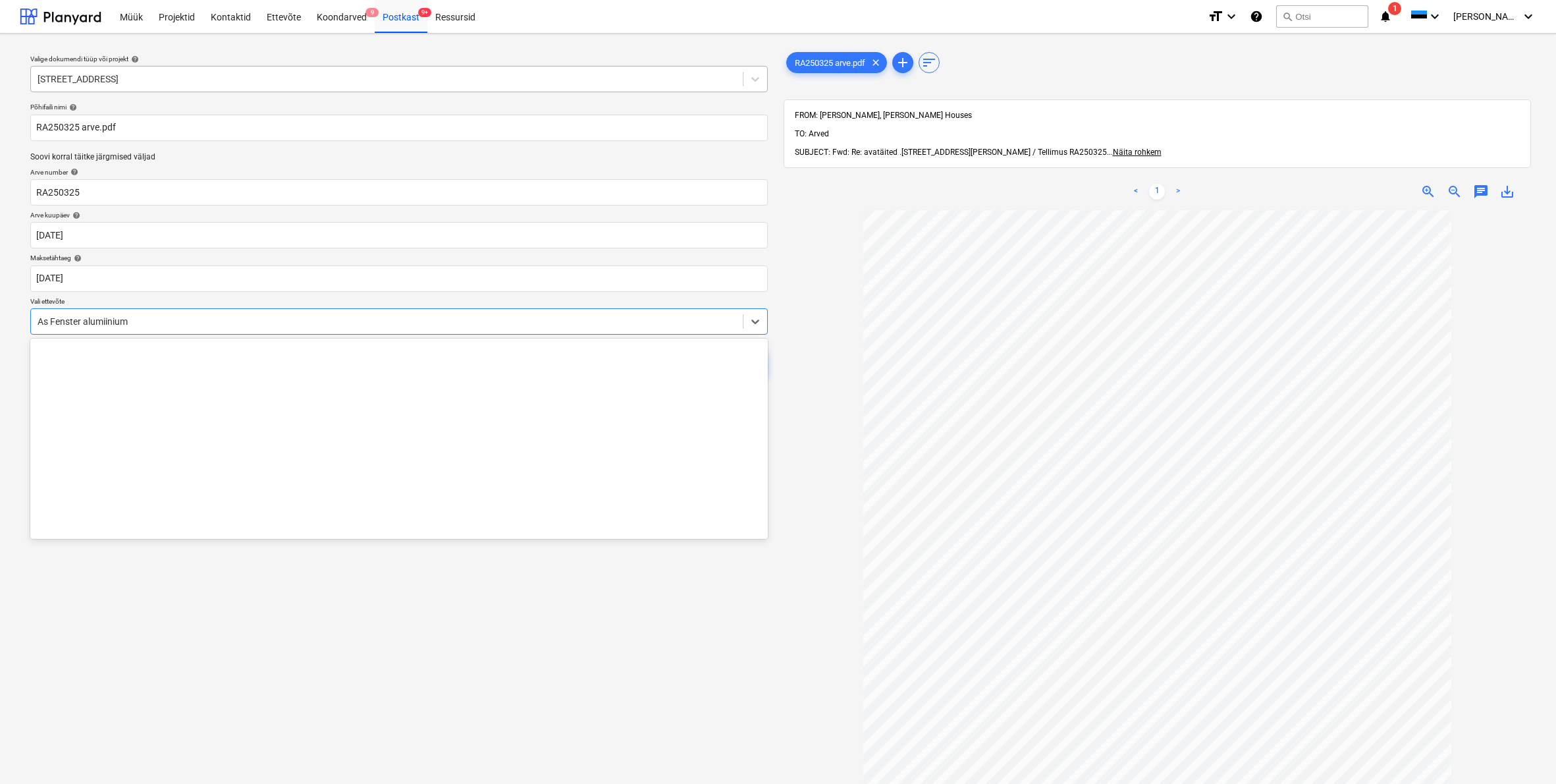
scroll to position [645, 0]
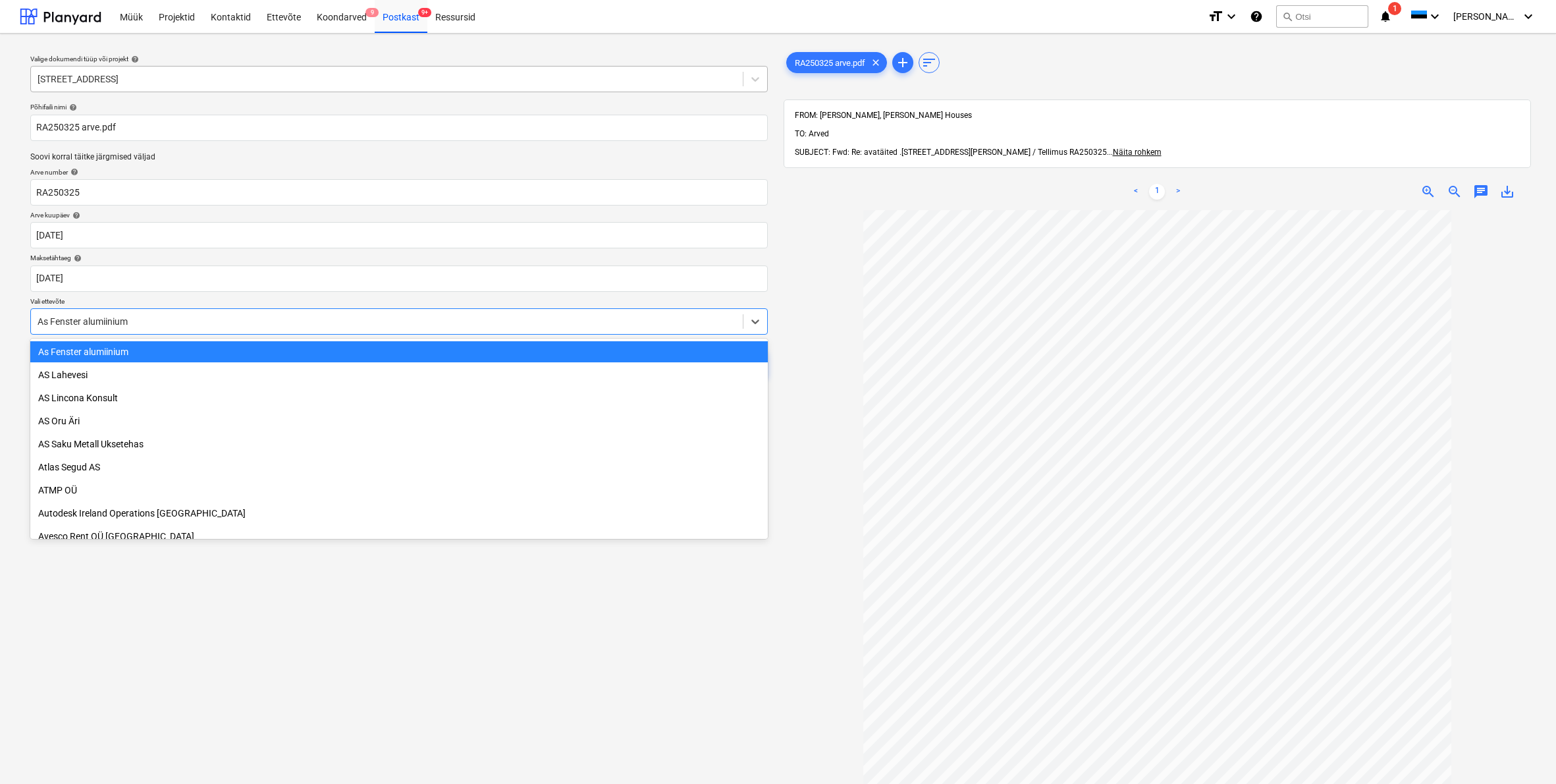
click at [134, 319] on div at bounding box center [387, 322] width 699 height 13
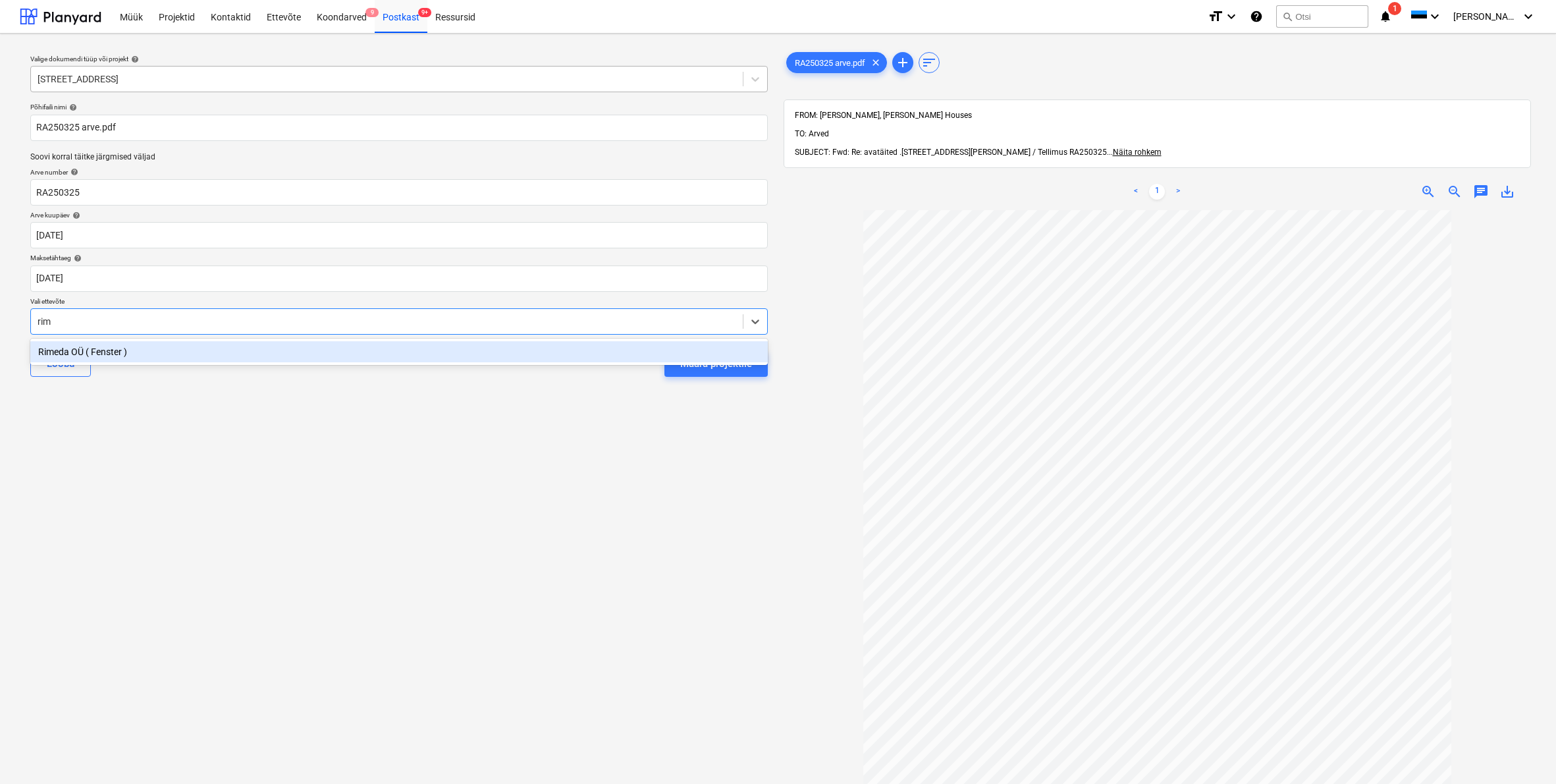
type input "rime"
click at [100, 351] on div "Rimeda OÜ ( Fenster )" at bounding box center [399, 351] width 738 height 21
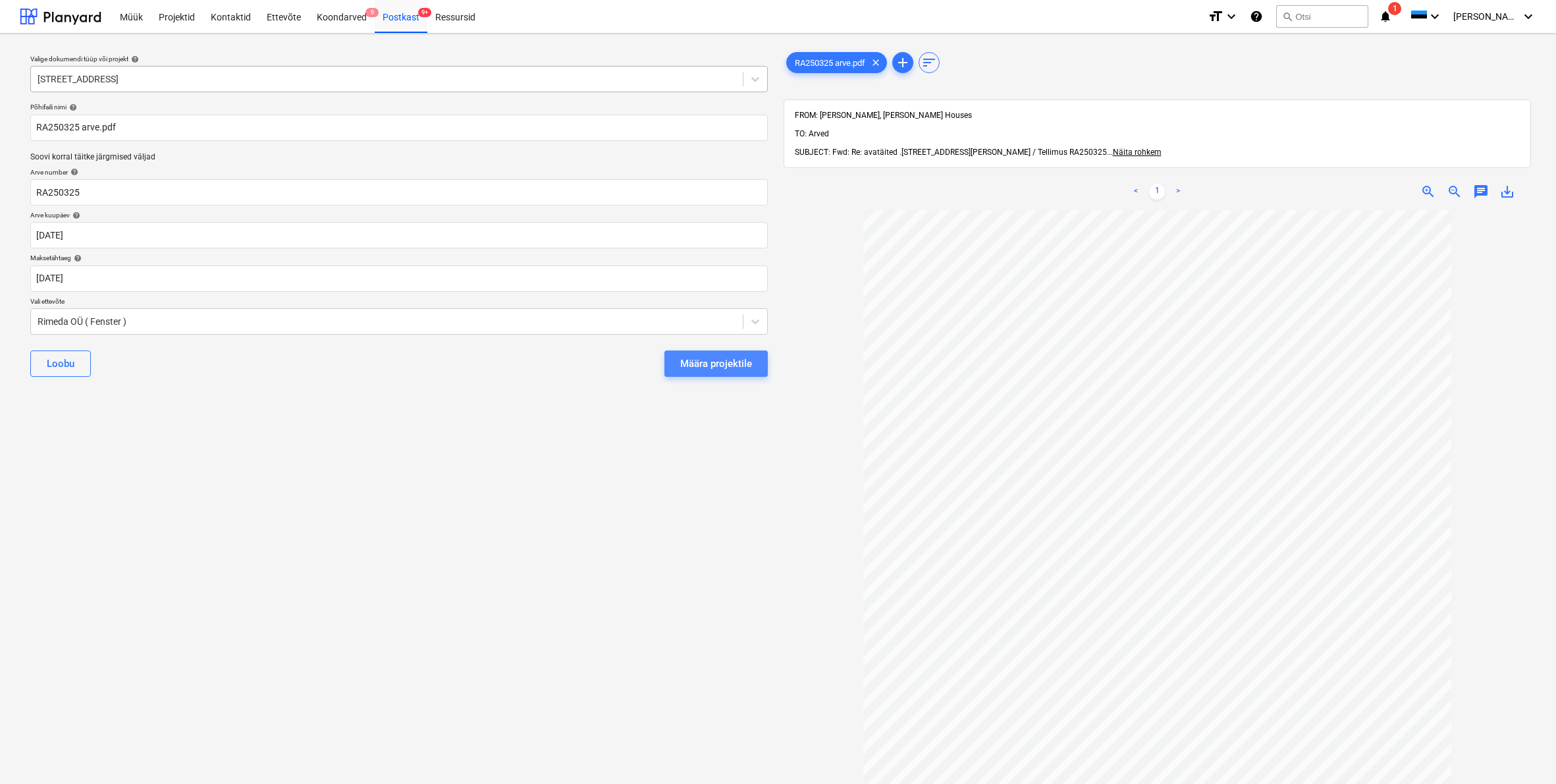
click at [725, 367] on div "Määra projektile" at bounding box center [717, 363] width 72 height 18
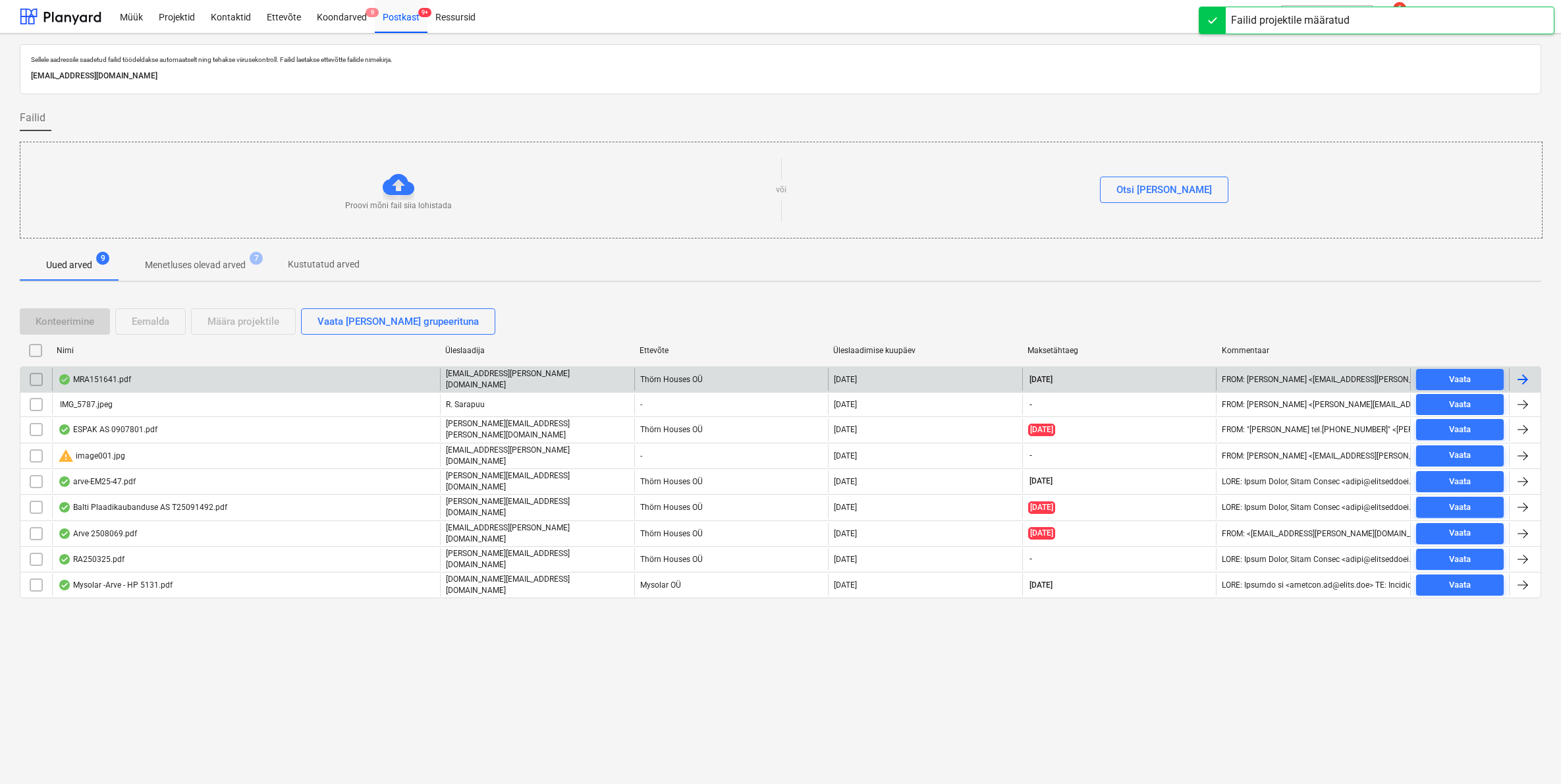
click at [116, 380] on div "MRA151641.pdf" at bounding box center [94, 379] width 73 height 10
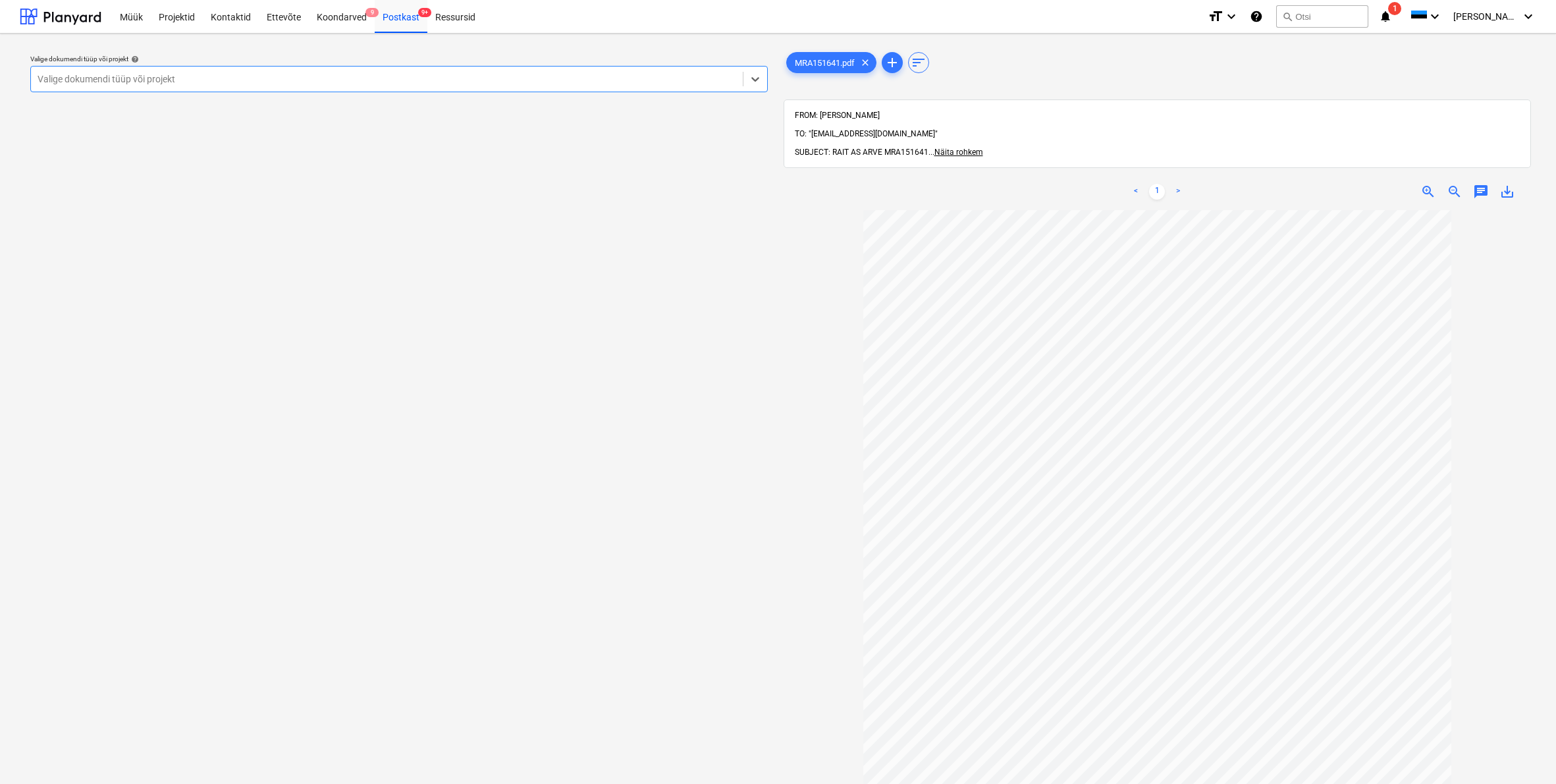
click at [76, 78] on div "Valige dokumendi tüüp või projekt" at bounding box center [387, 79] width 699 height 10
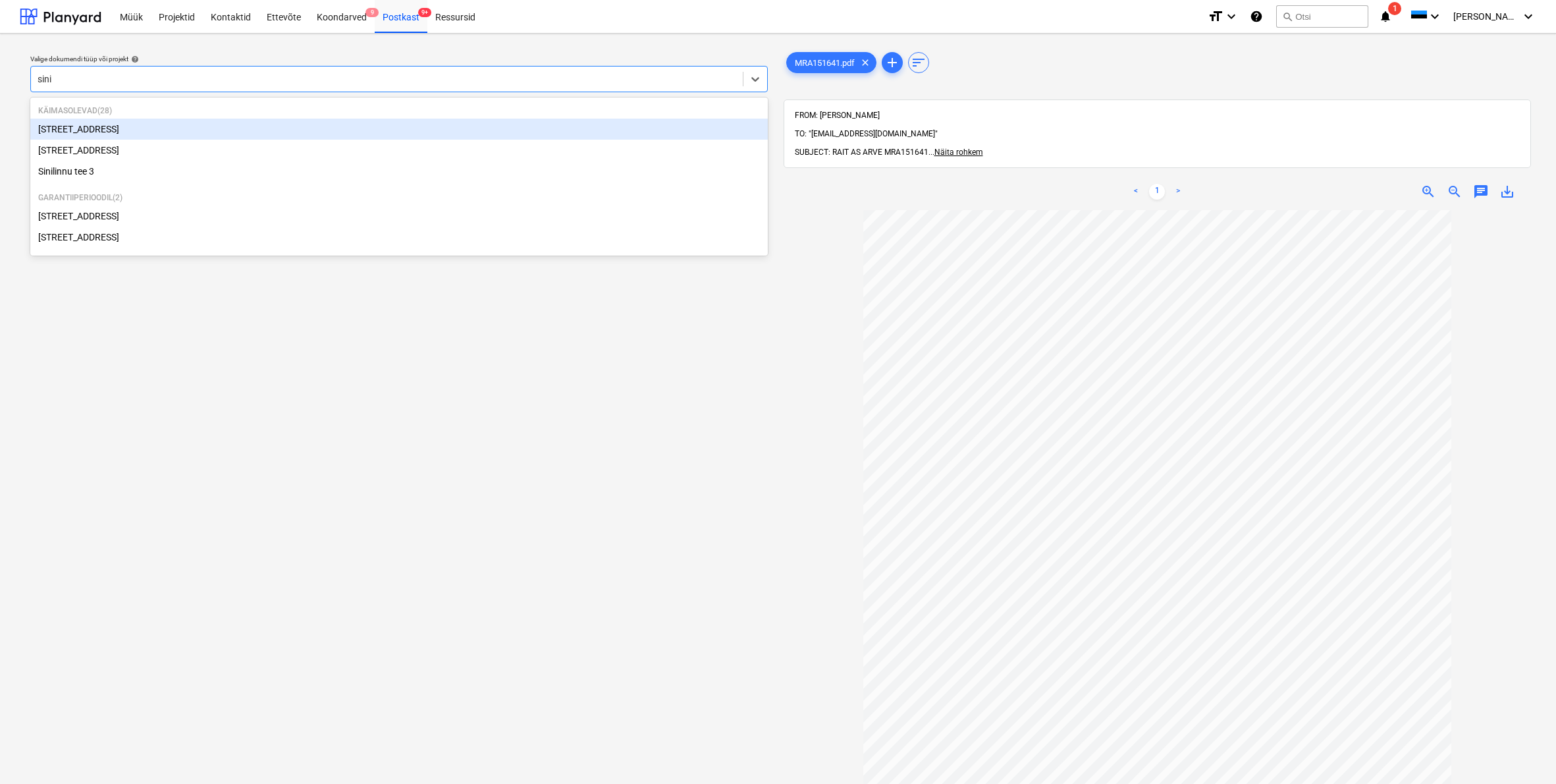
type input "sinil"
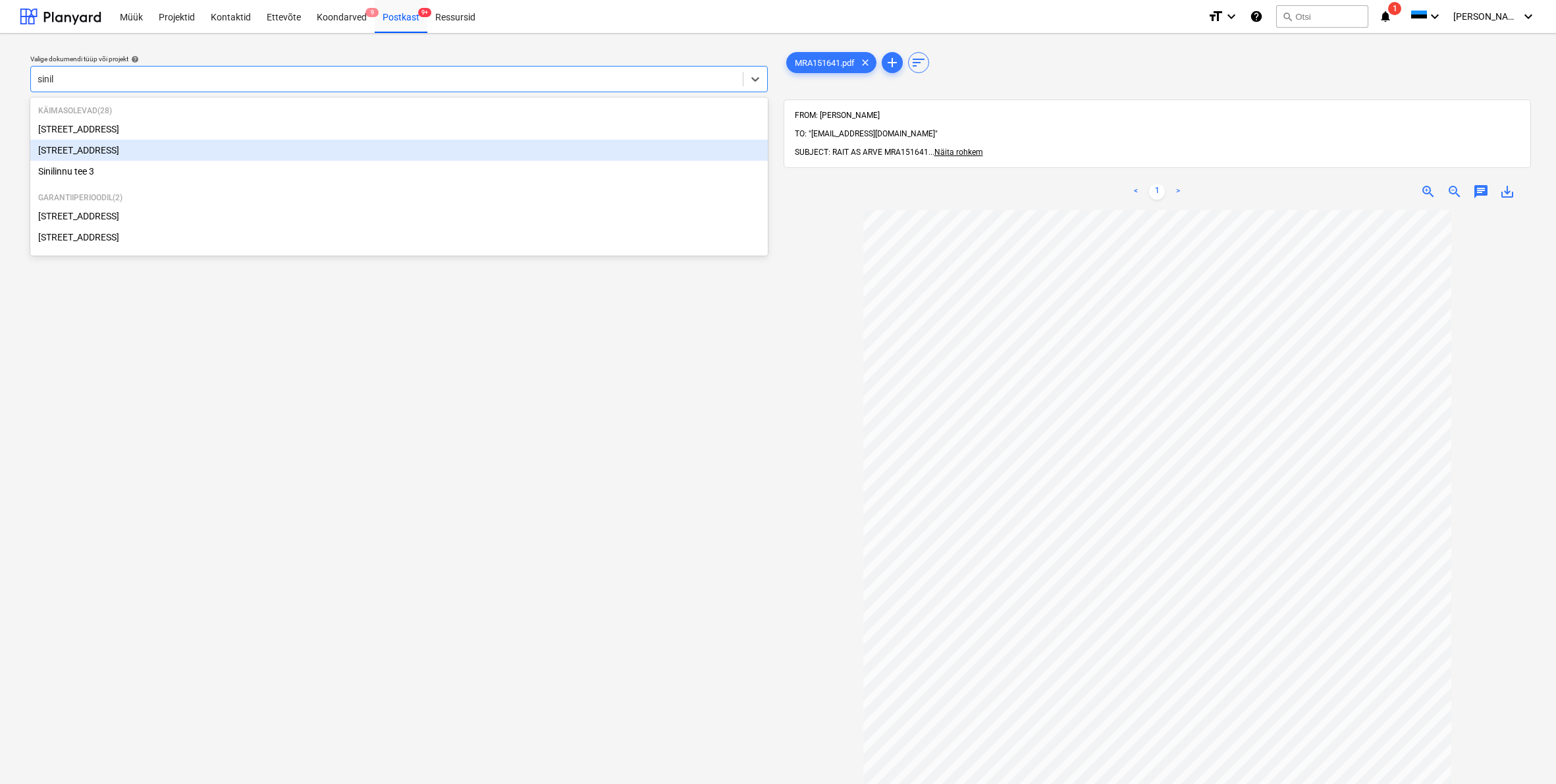
click at [83, 152] on div "[STREET_ADDRESS]" at bounding box center [399, 150] width 738 height 21
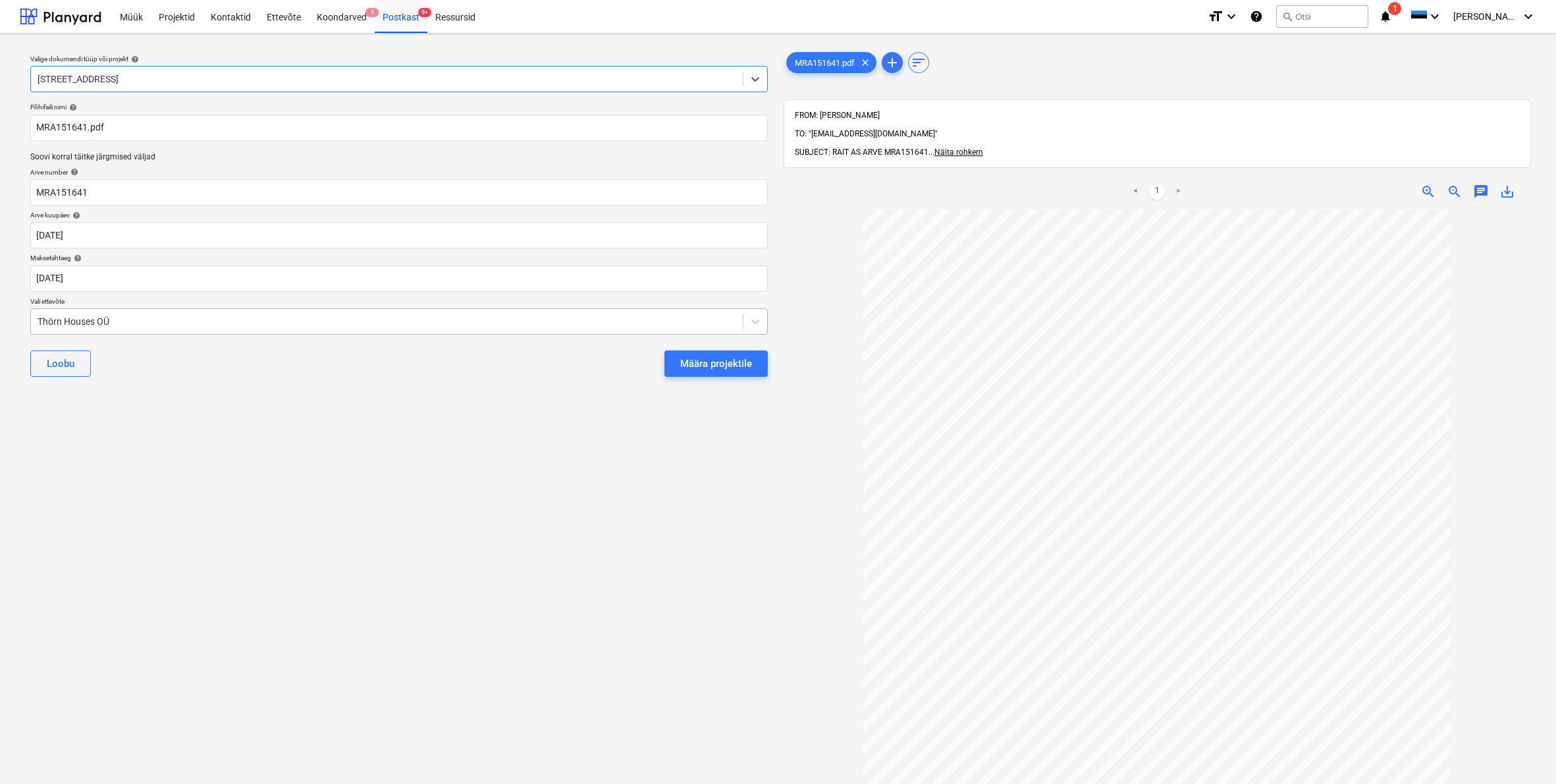
click at [36, 317] on div "Thörn Houses OÜ" at bounding box center [386, 322] width 712 height 18
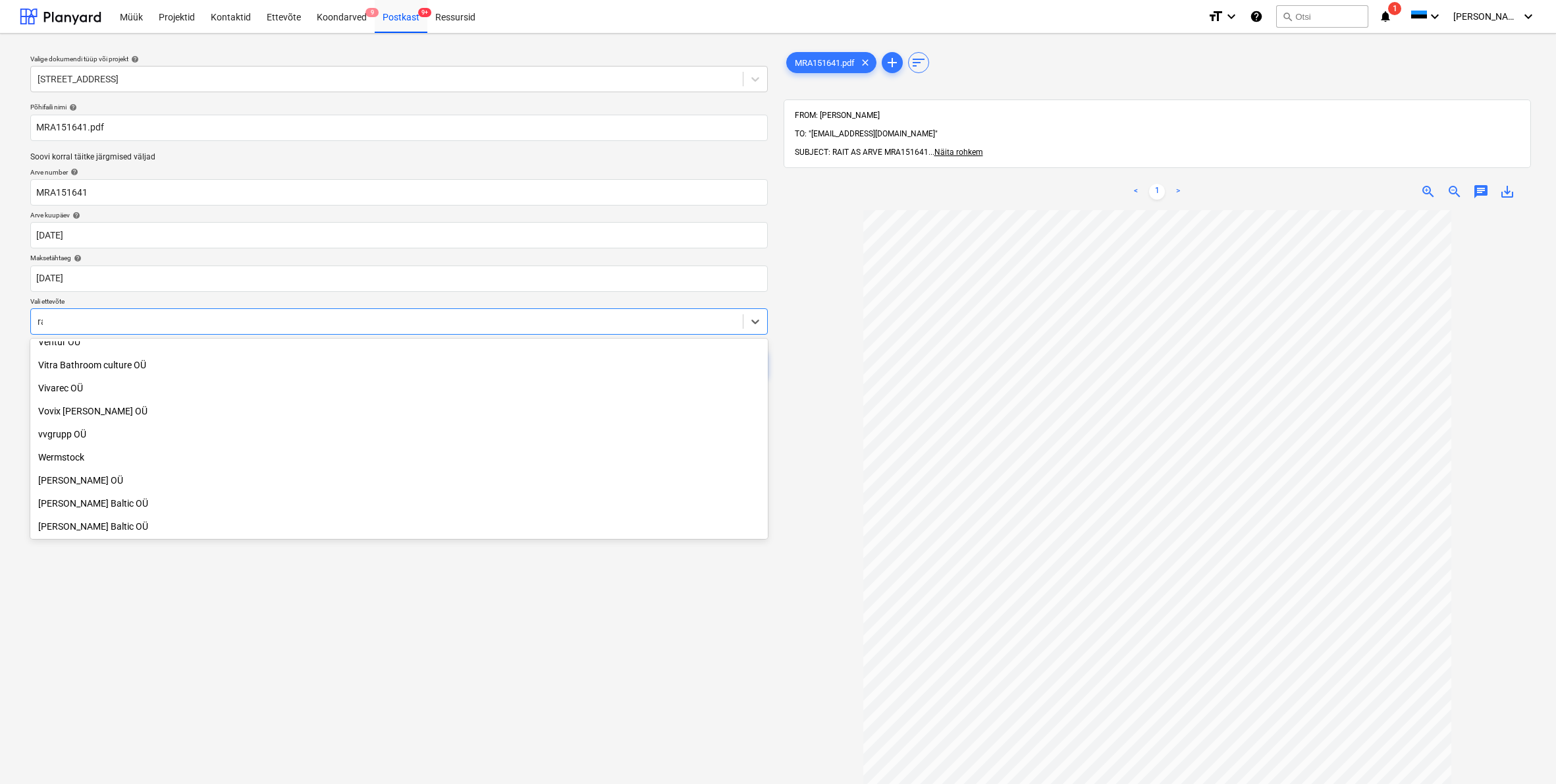
scroll to position [863, 0]
type input "rai"
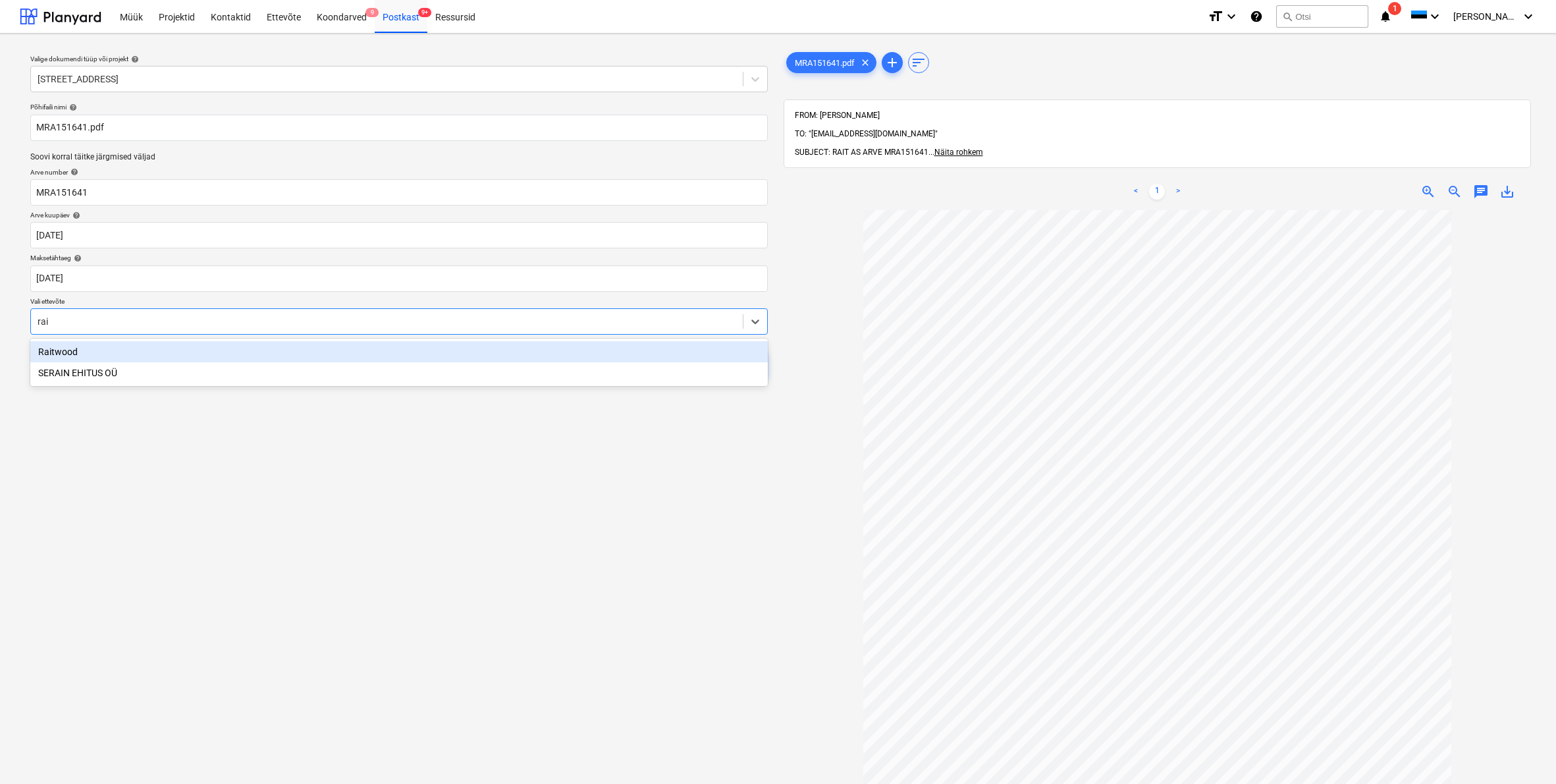
click at [47, 355] on div "Raitwood" at bounding box center [399, 351] width 738 height 21
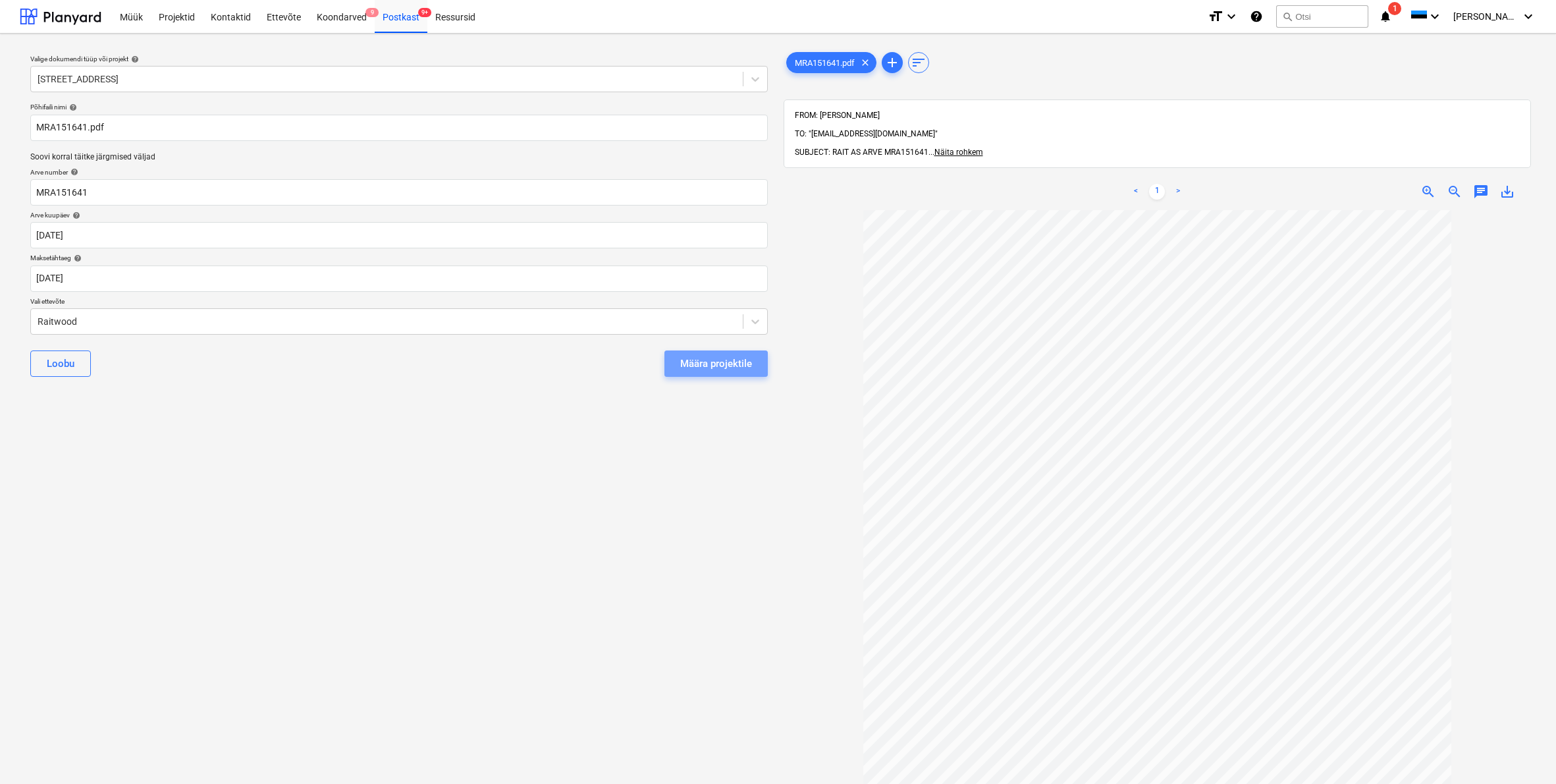
click at [720, 366] on div "Määra projektile" at bounding box center [717, 363] width 72 height 18
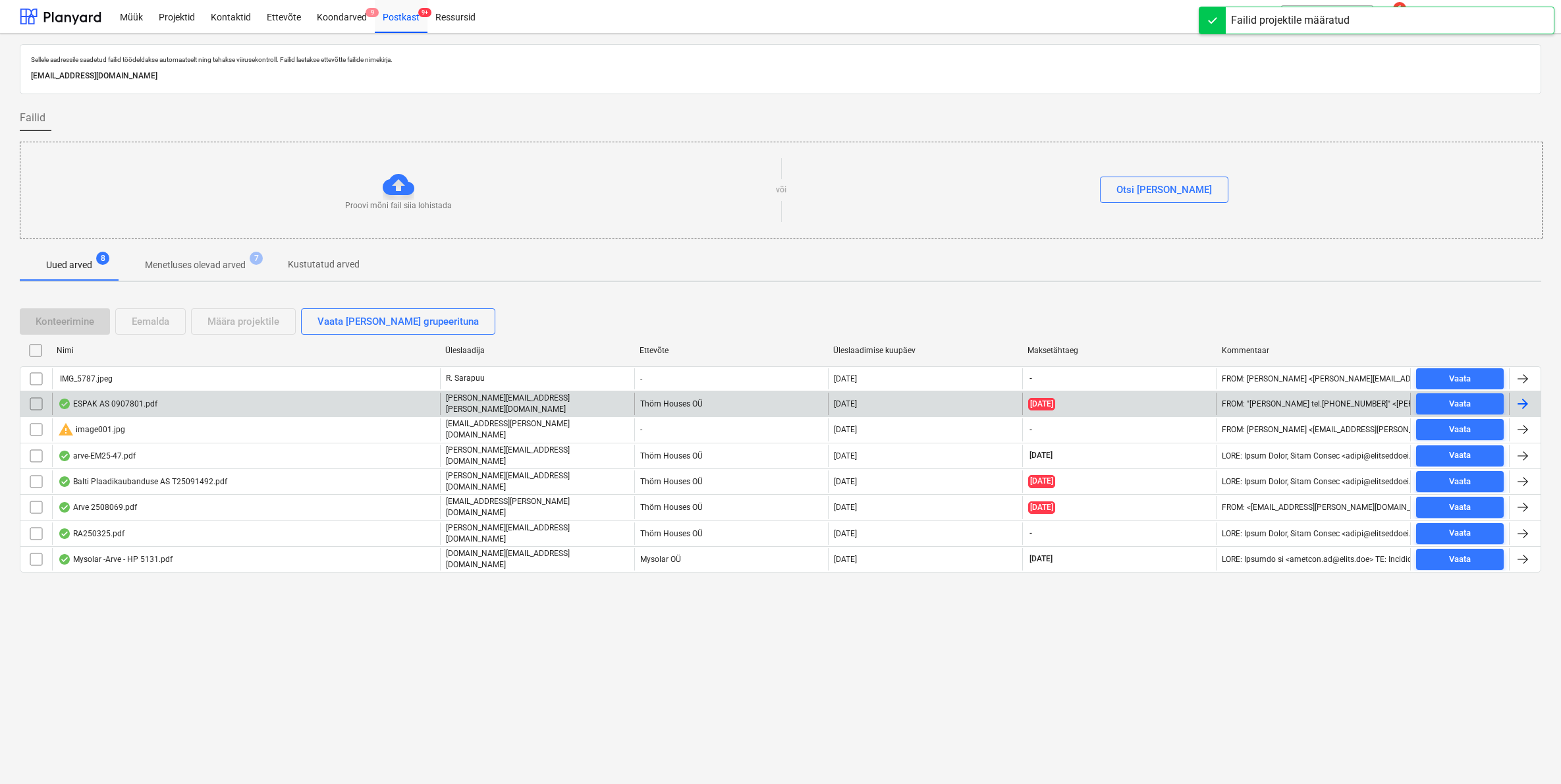
click at [88, 404] on div "ESPAK AS 0907801.pdf" at bounding box center [108, 403] width 100 height 10
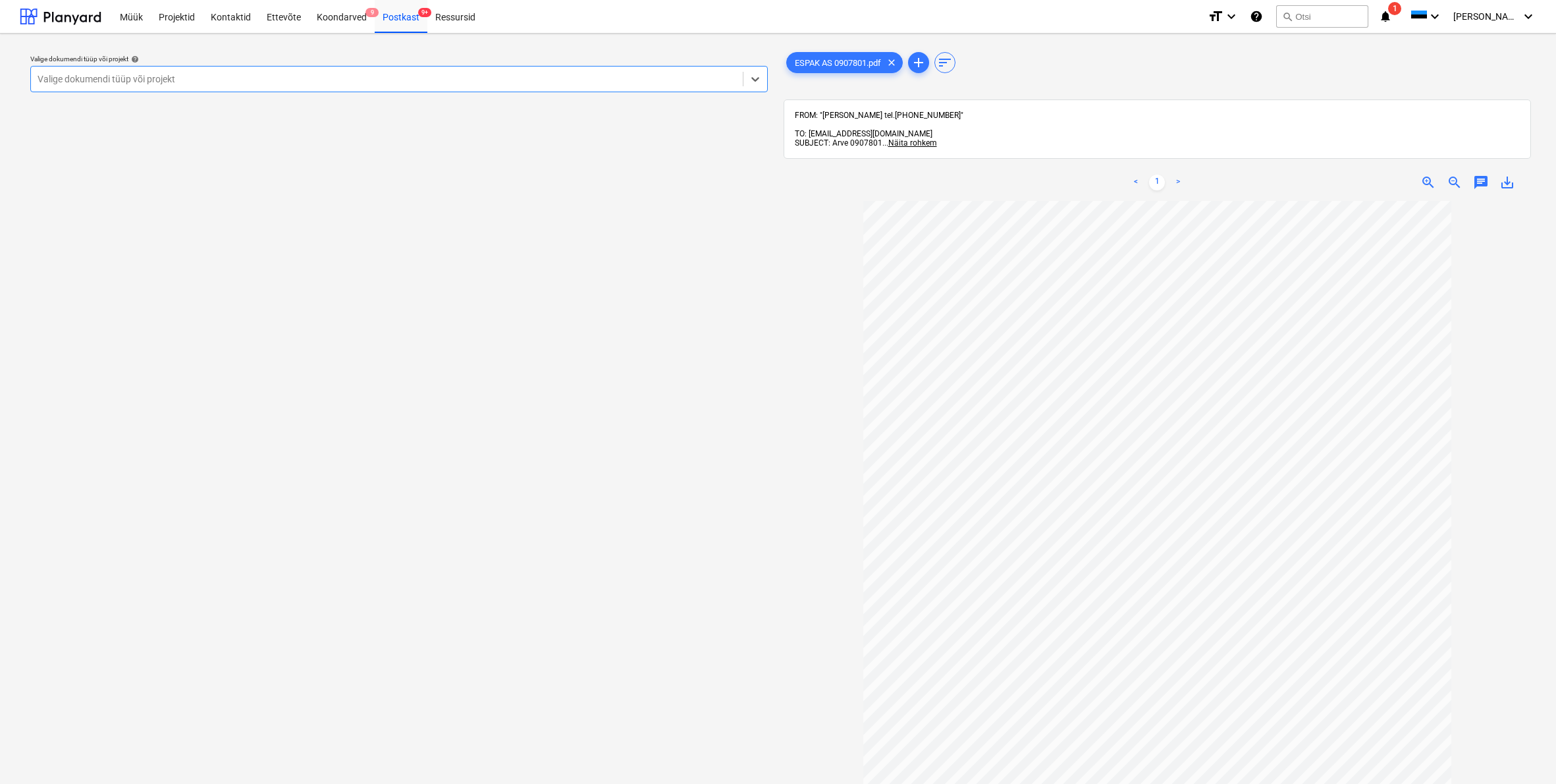
click at [43, 74] on div "Valige dokumendi tüüp või projekt" at bounding box center [387, 79] width 699 height 10
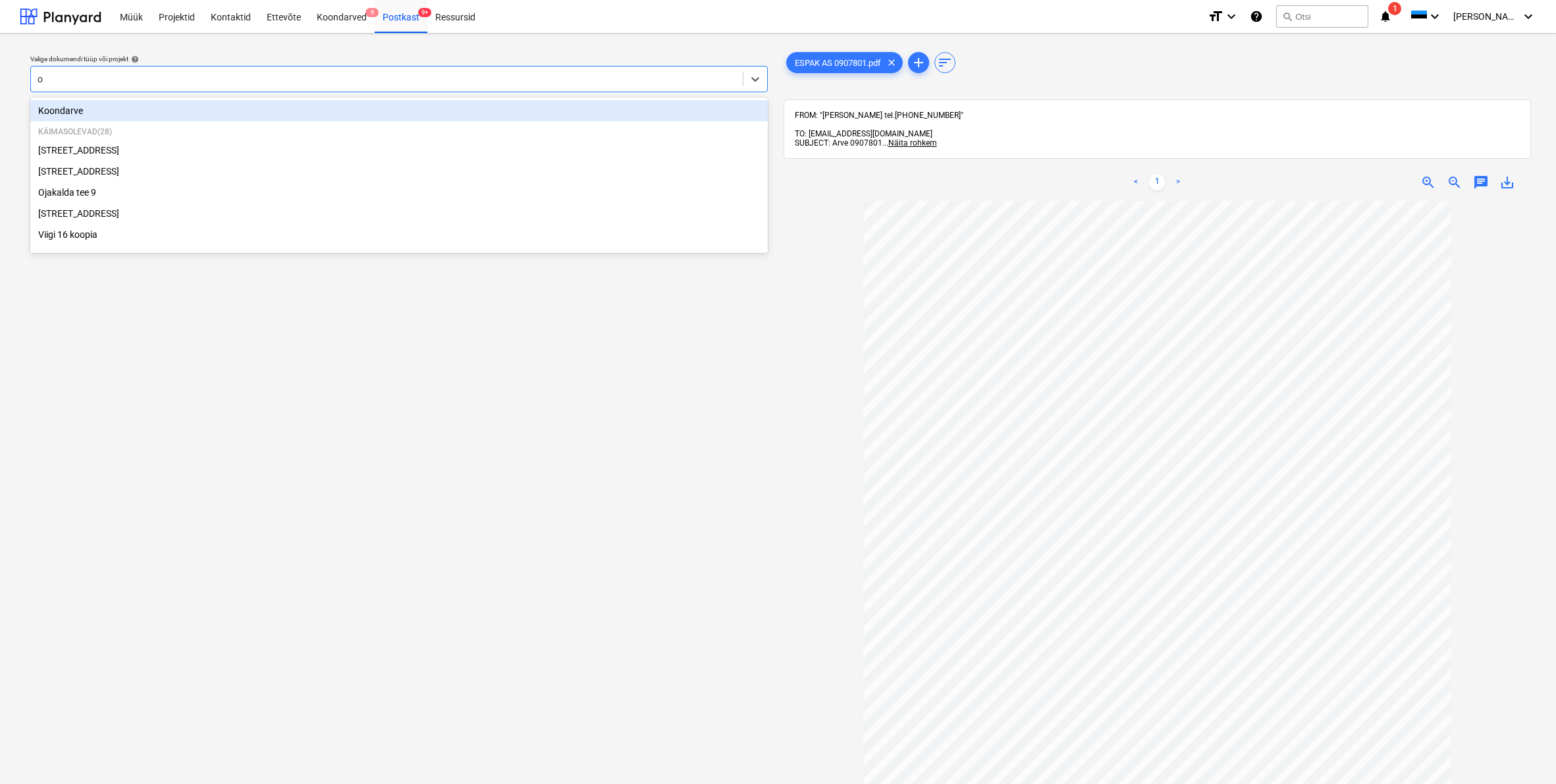
type input "oj"
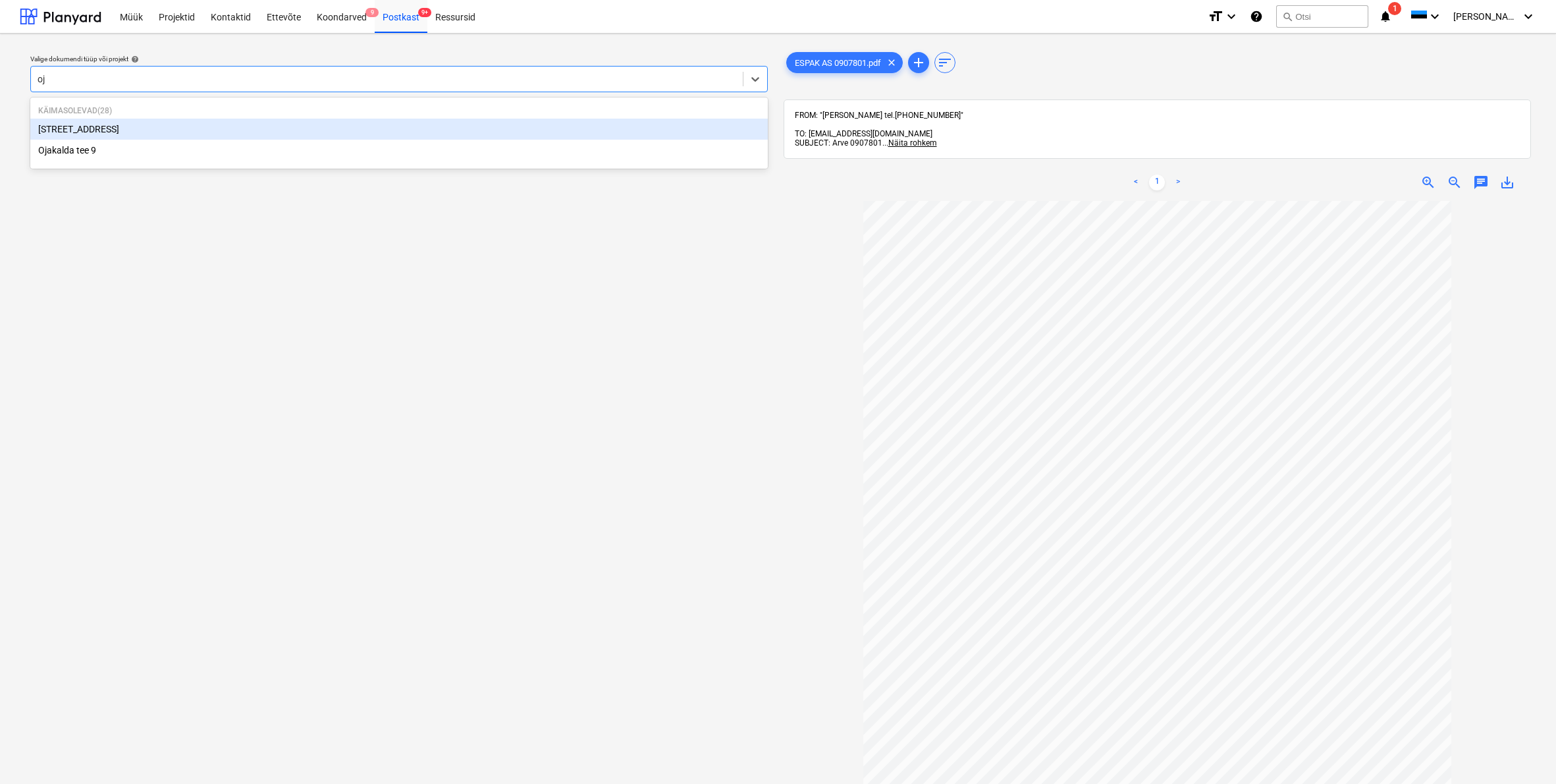
click at [79, 134] on div "[STREET_ADDRESS]" at bounding box center [399, 129] width 738 height 21
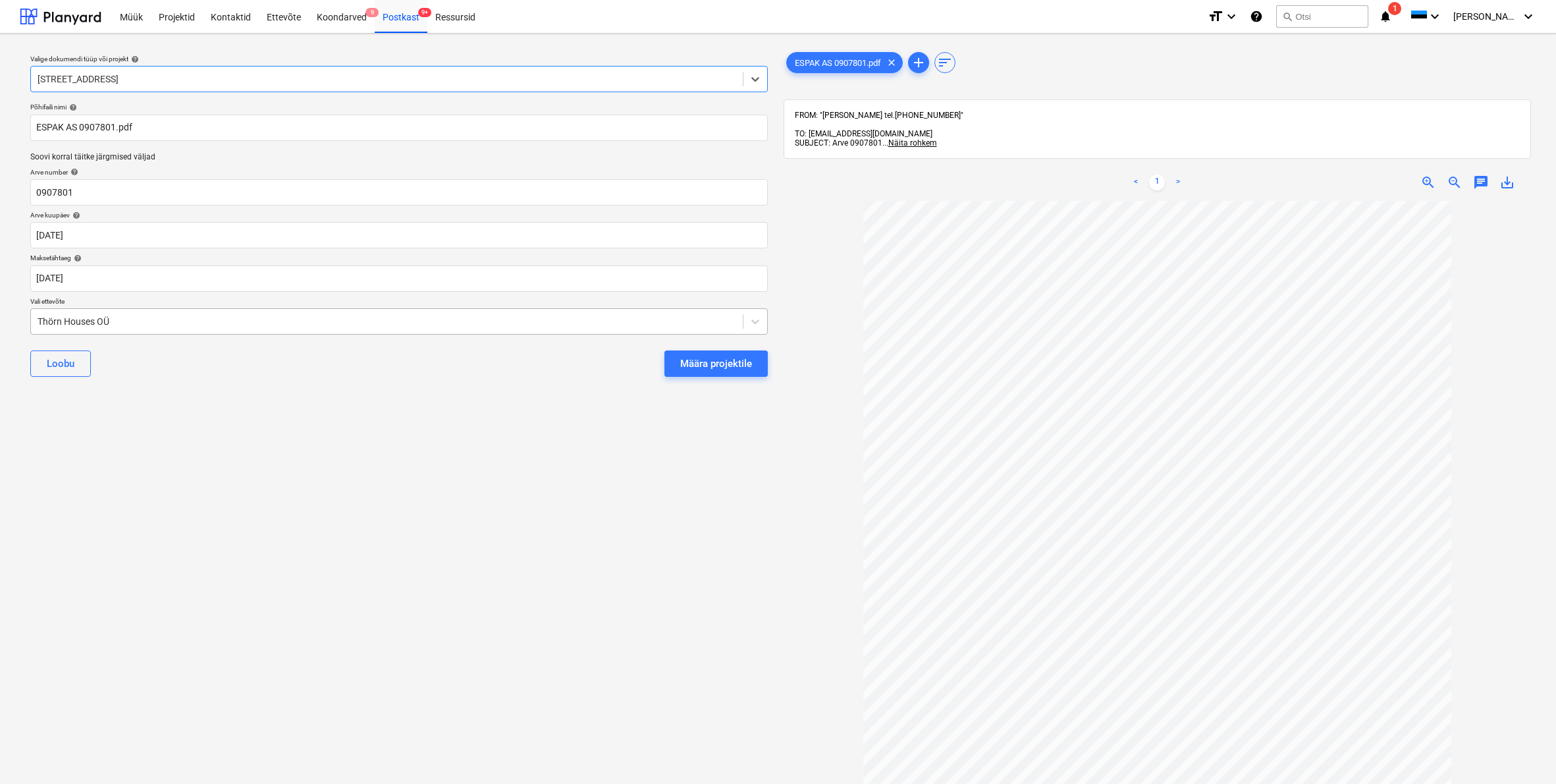
click at [33, 318] on div "Thörn Houses OÜ" at bounding box center [386, 322] width 712 height 18
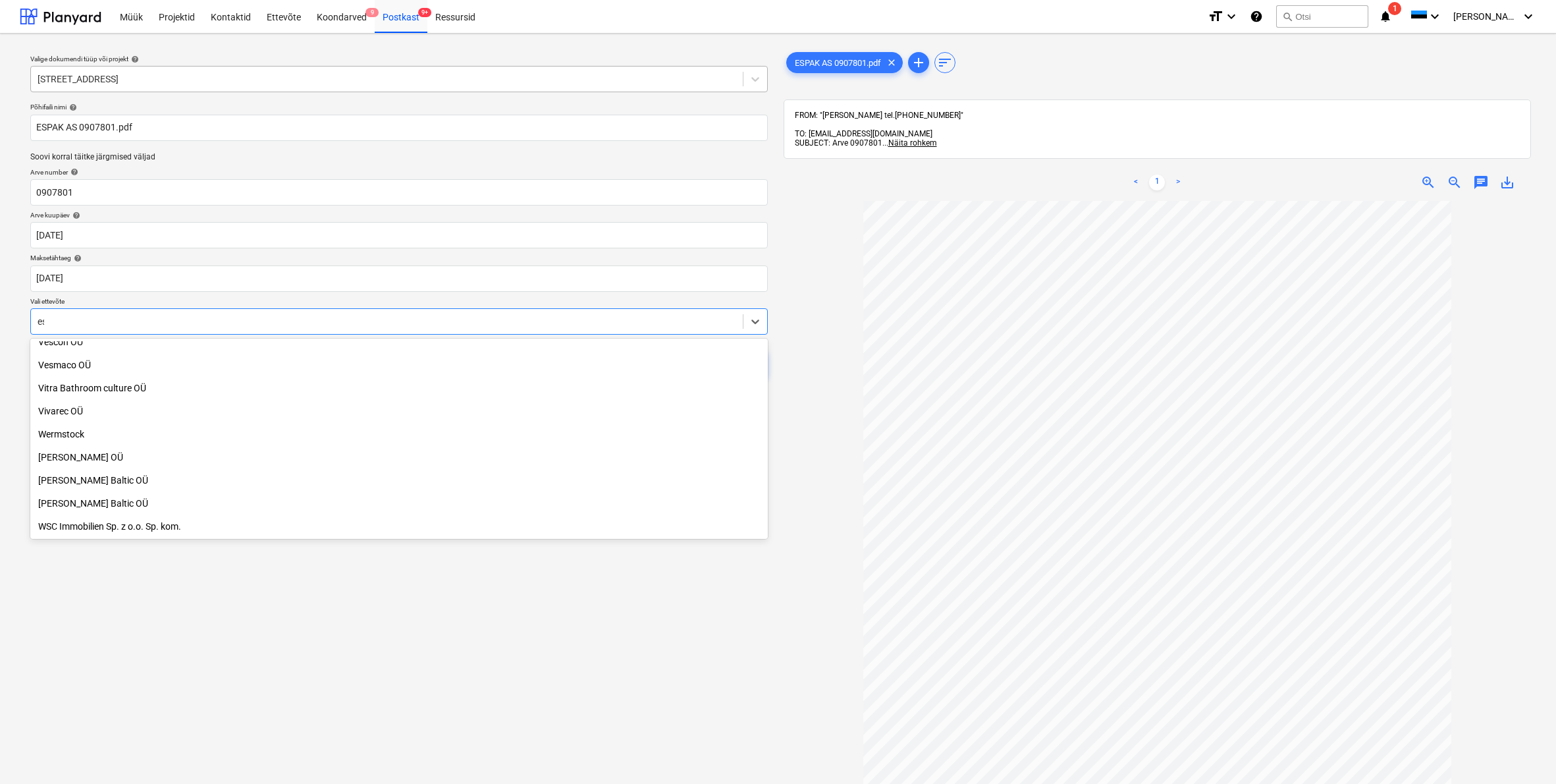
scroll to position [955, 0]
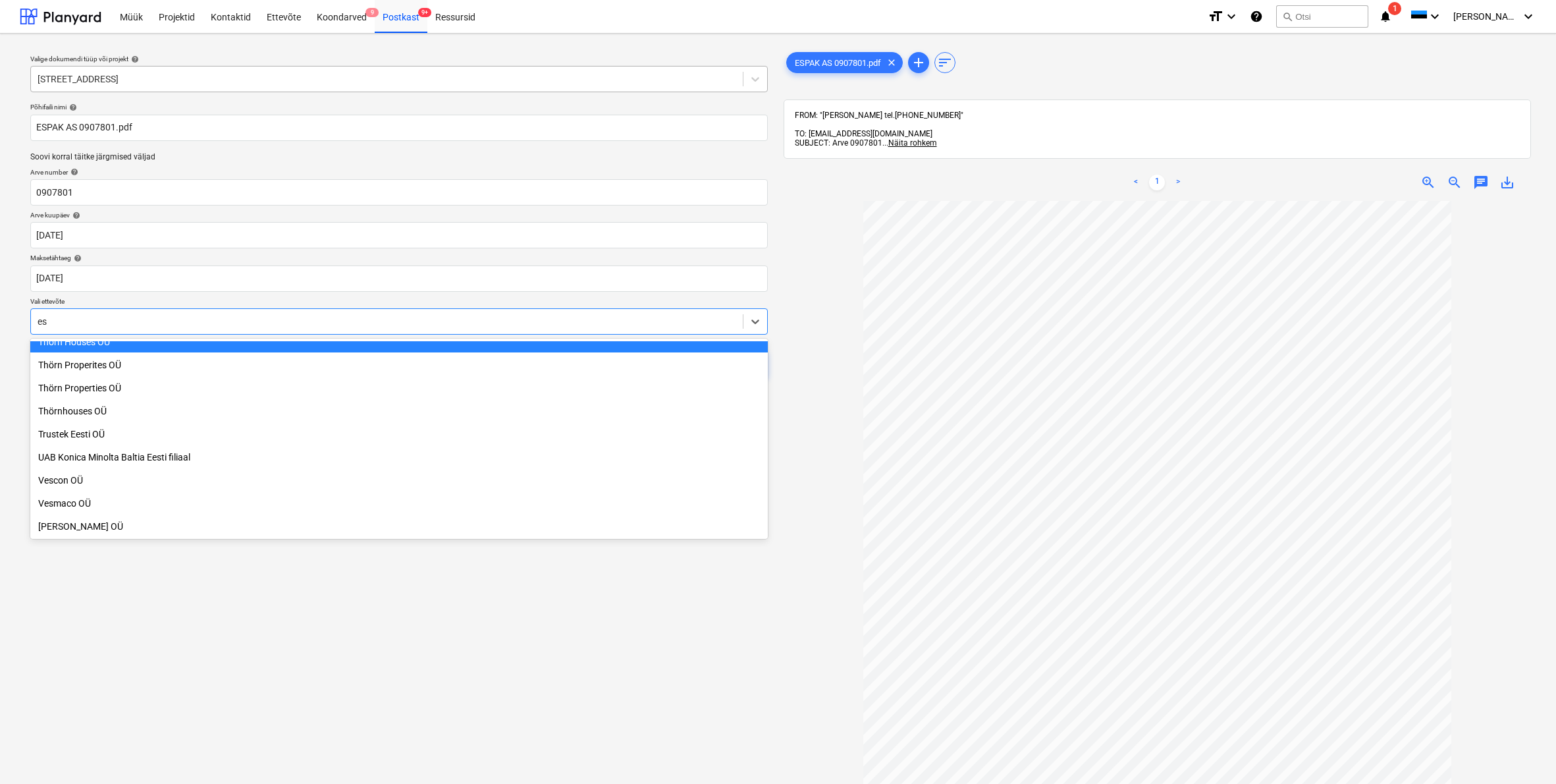
type input "esp"
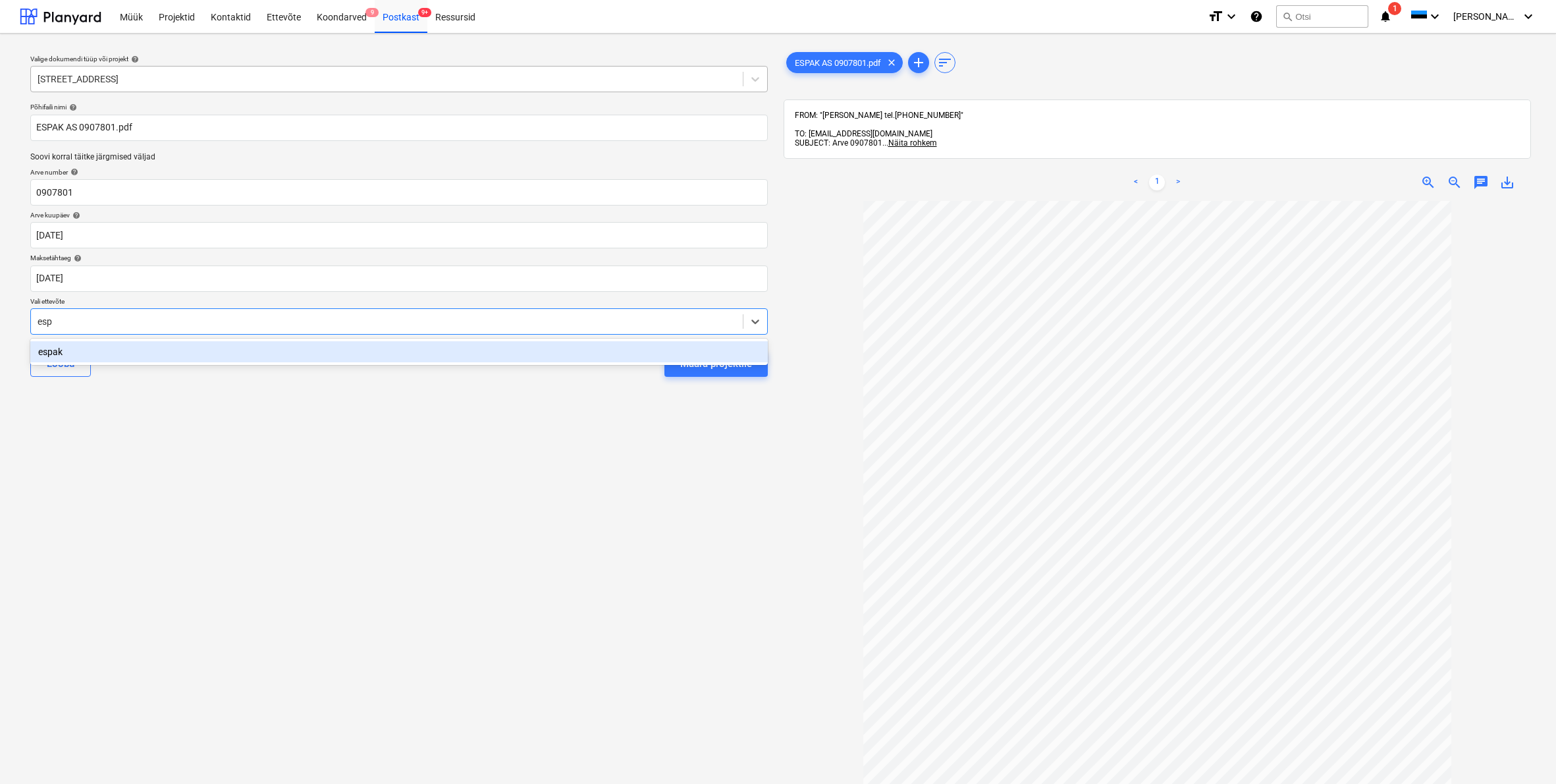
drag, startPoint x: 49, startPoint y: 349, endPoint x: 289, endPoint y: 349, distance: 240.0
click at [49, 349] on div "espak" at bounding box center [399, 351] width 738 height 21
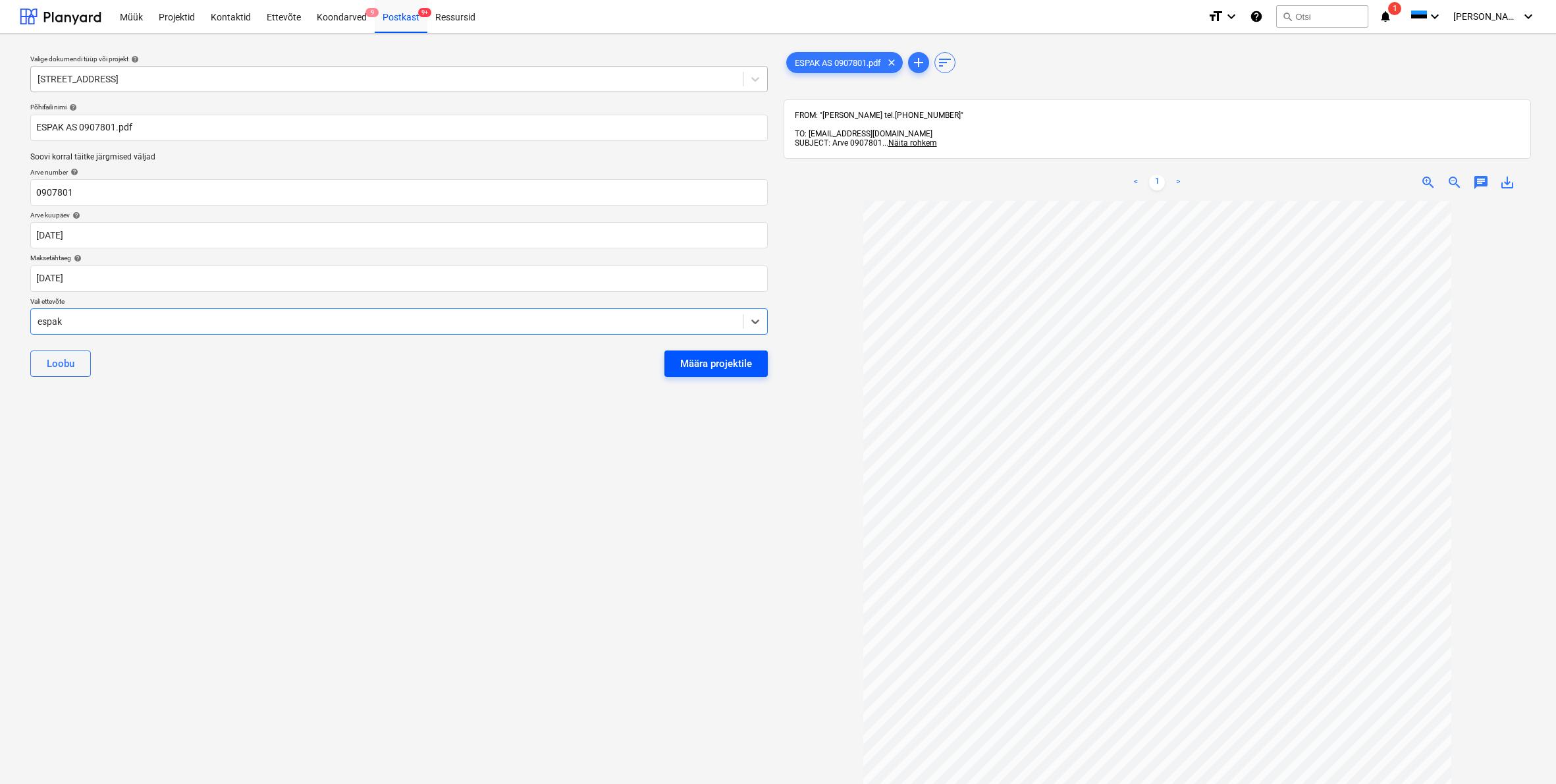
click at [702, 364] on div "Määra projektile" at bounding box center [717, 363] width 72 height 18
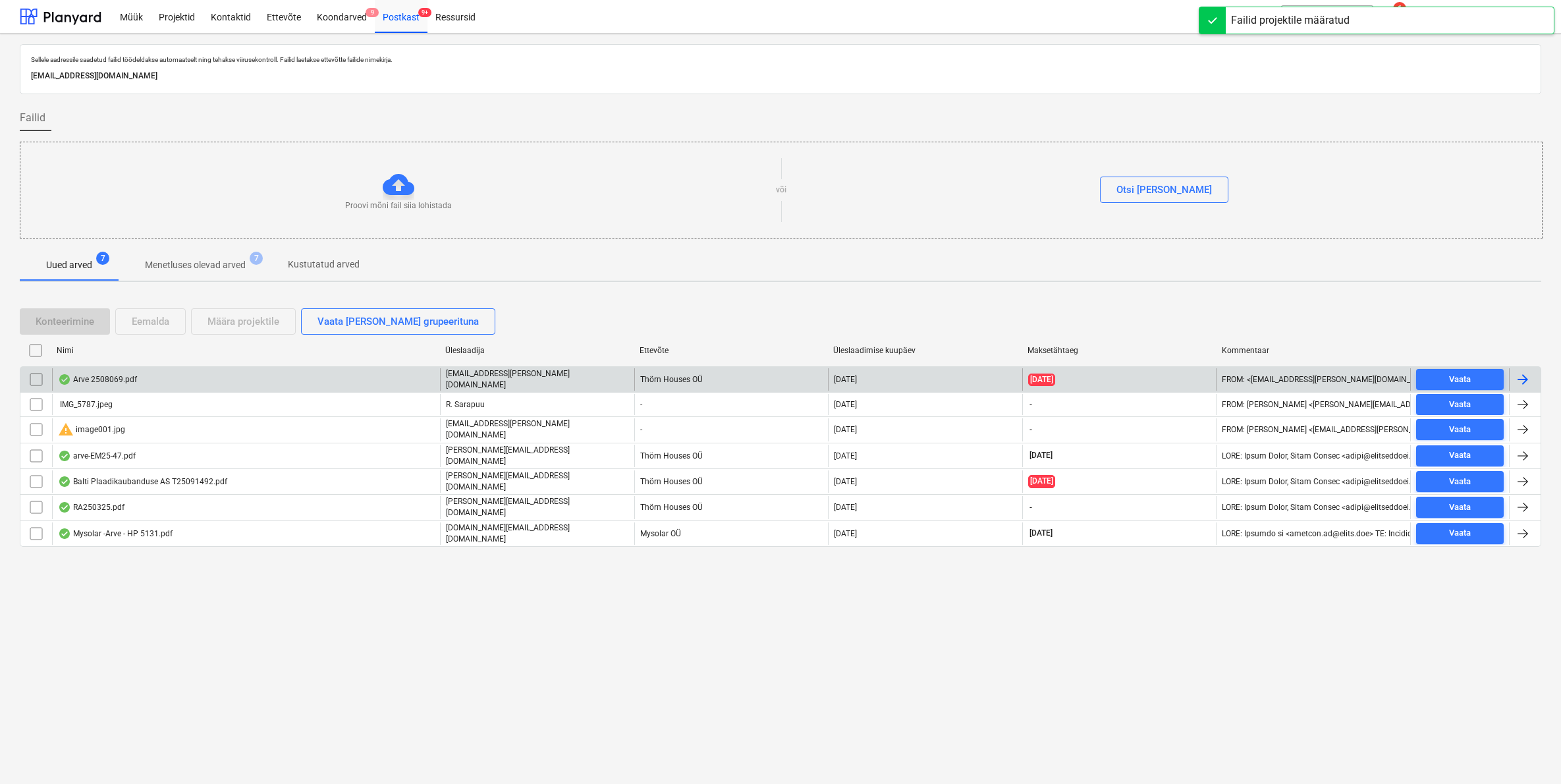
click at [92, 381] on div "Arve 2508069.pdf" at bounding box center [97, 379] width 79 height 10
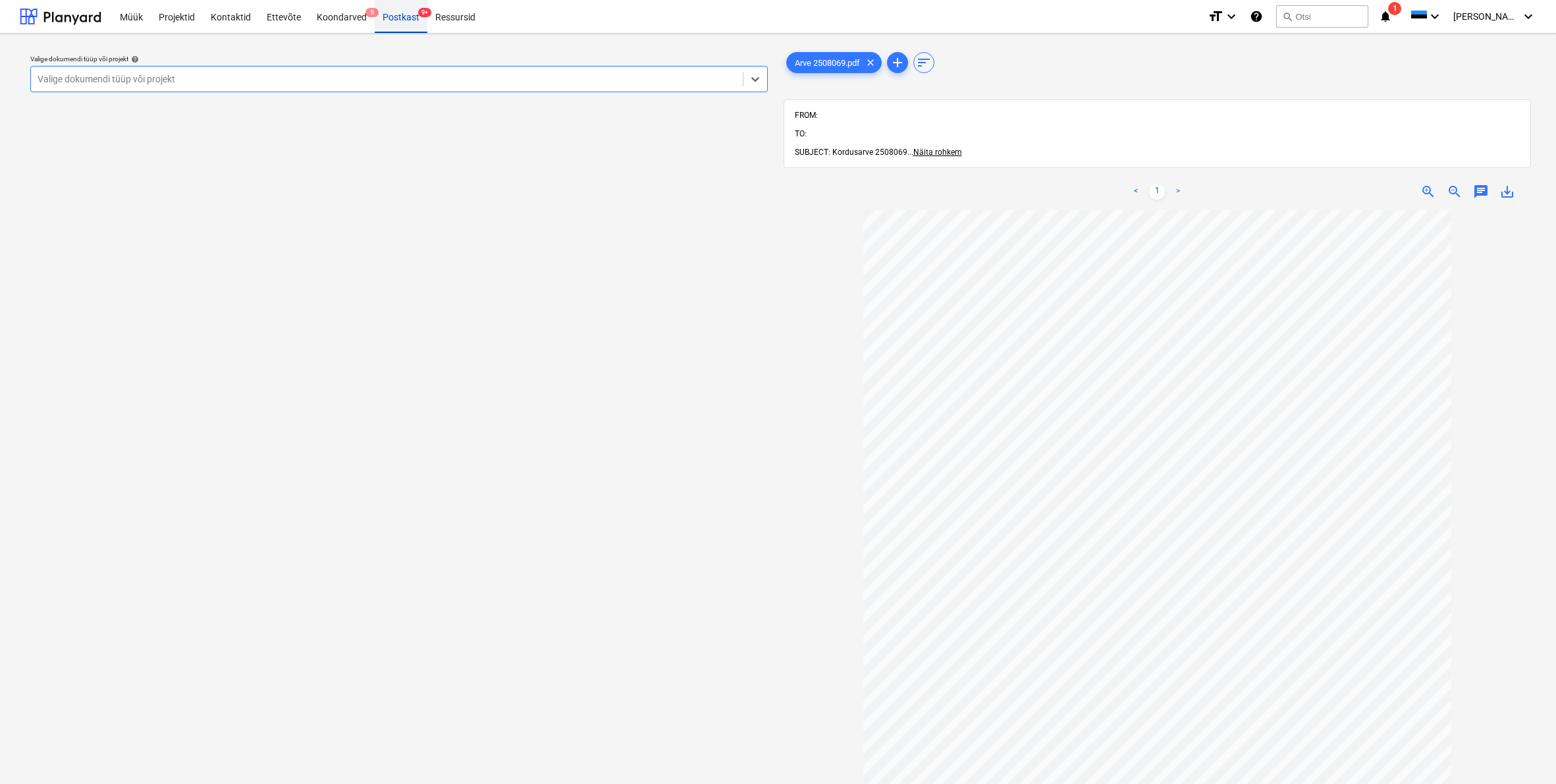
click at [400, 17] on div "Postkast 9+" at bounding box center [400, 16] width 53 height 33
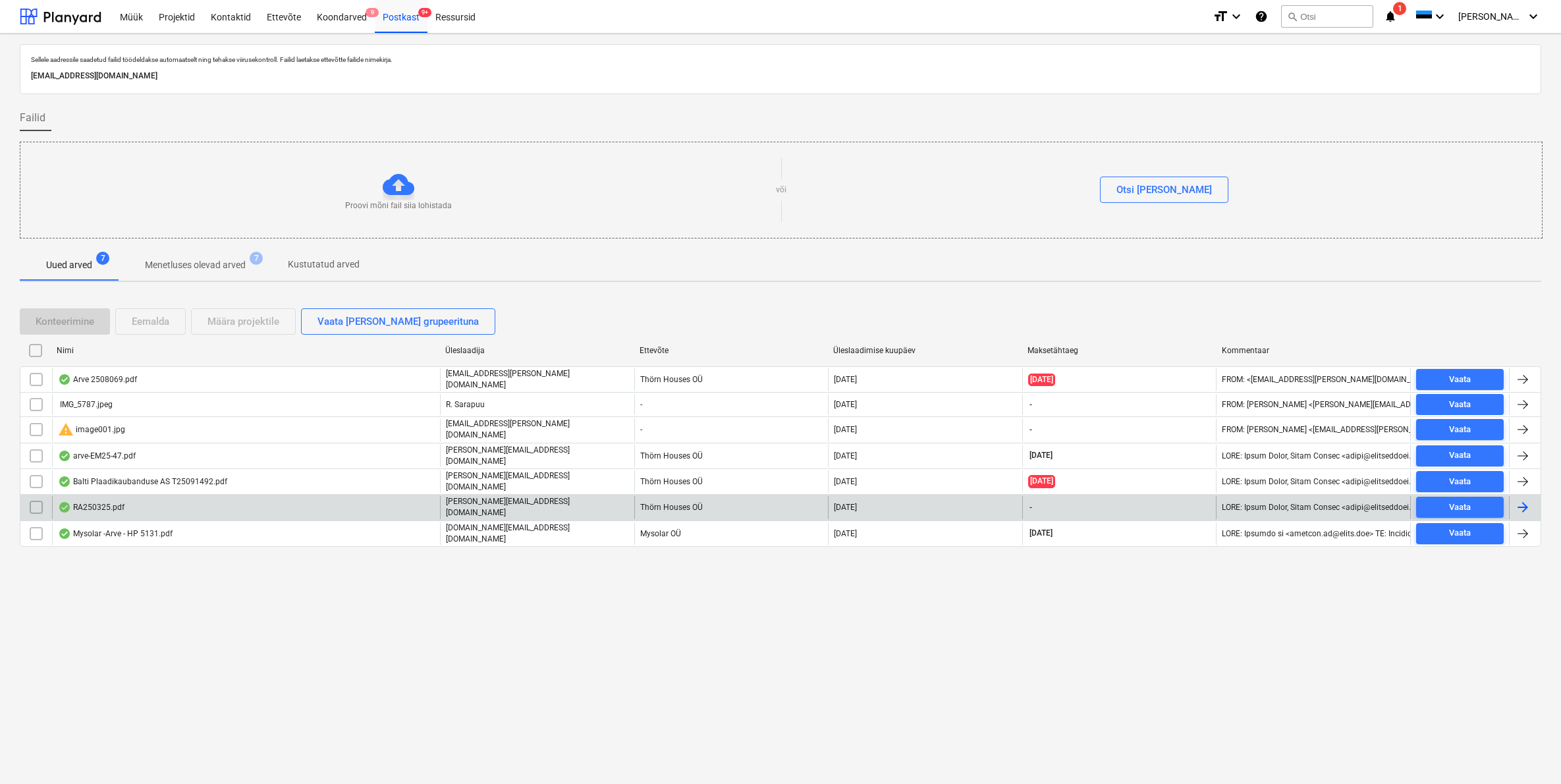
click at [93, 504] on div "RA250325.pdf" at bounding box center [92, 507] width 67 height 10
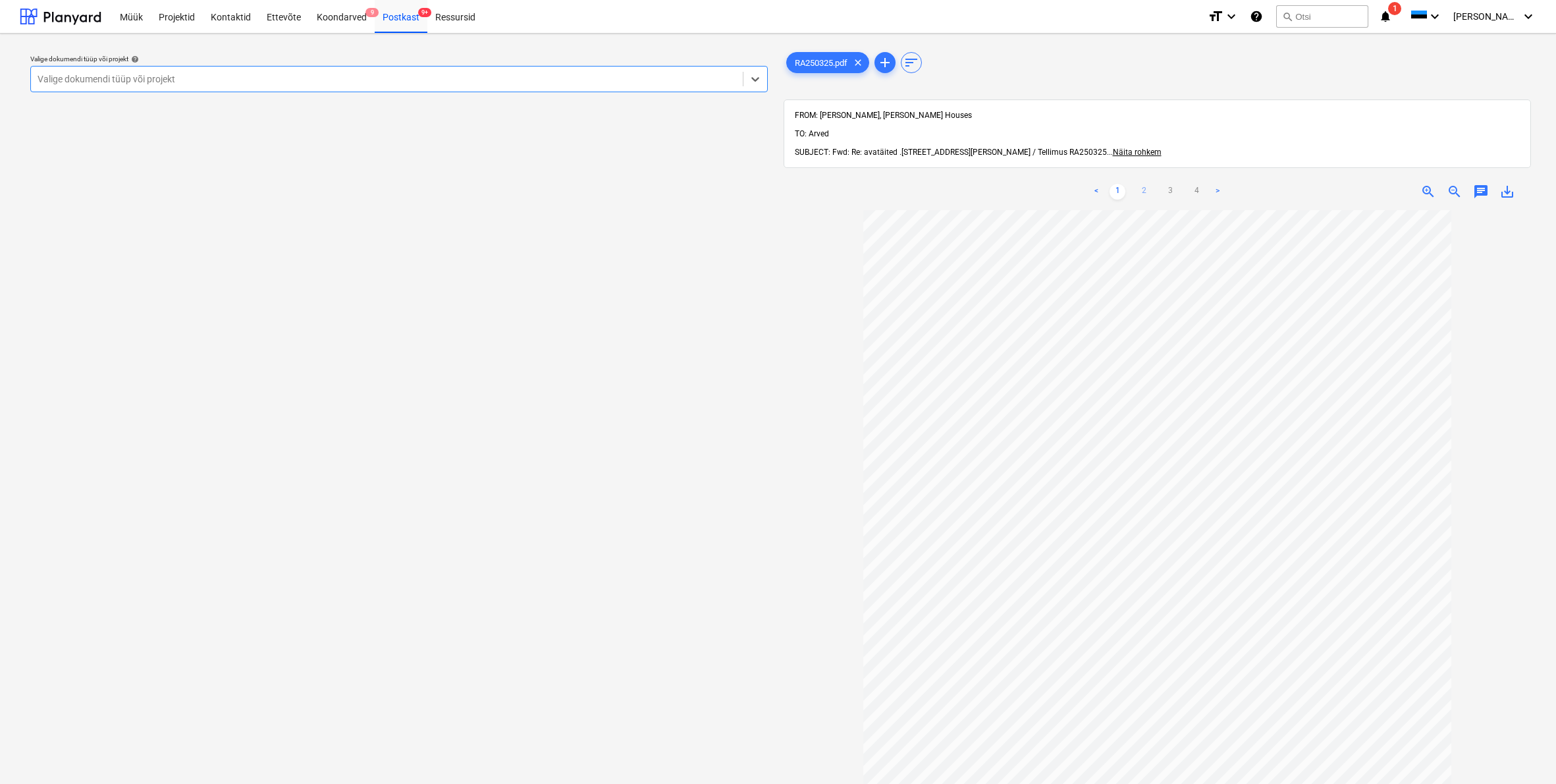
click at [1141, 184] on link "2" at bounding box center [1144, 191] width 16 height 16
click at [1174, 184] on link "3" at bounding box center [1170, 191] width 16 height 16
click at [1195, 184] on link "4" at bounding box center [1196, 191] width 16 height 16
click at [1170, 184] on link "3" at bounding box center [1170, 191] width 16 height 16
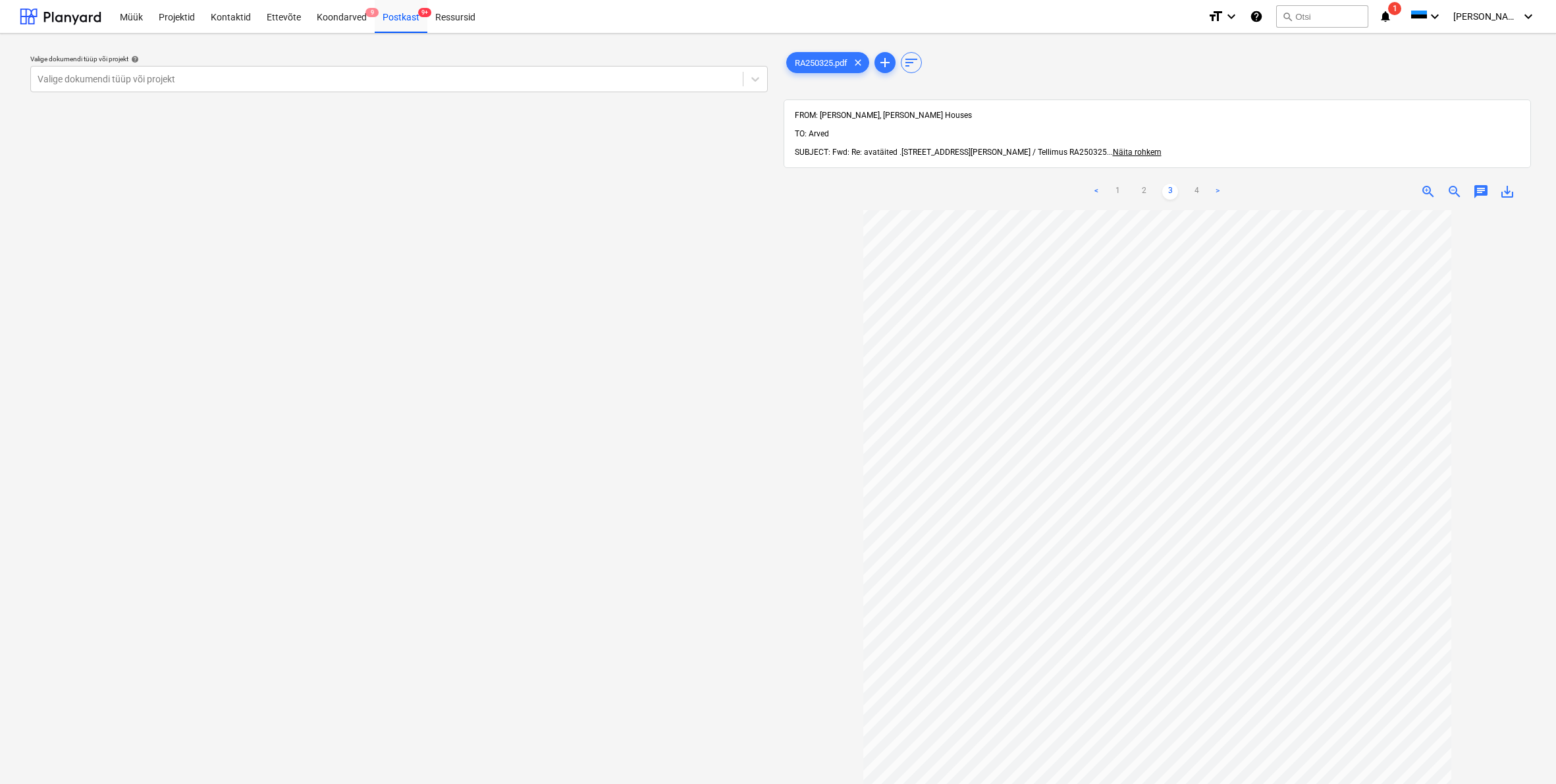
click at [1508, 184] on span "save_alt" at bounding box center [1507, 191] width 16 height 16
click at [1162, 148] on span "Näita rohkem" at bounding box center [1137, 153] width 49 height 9
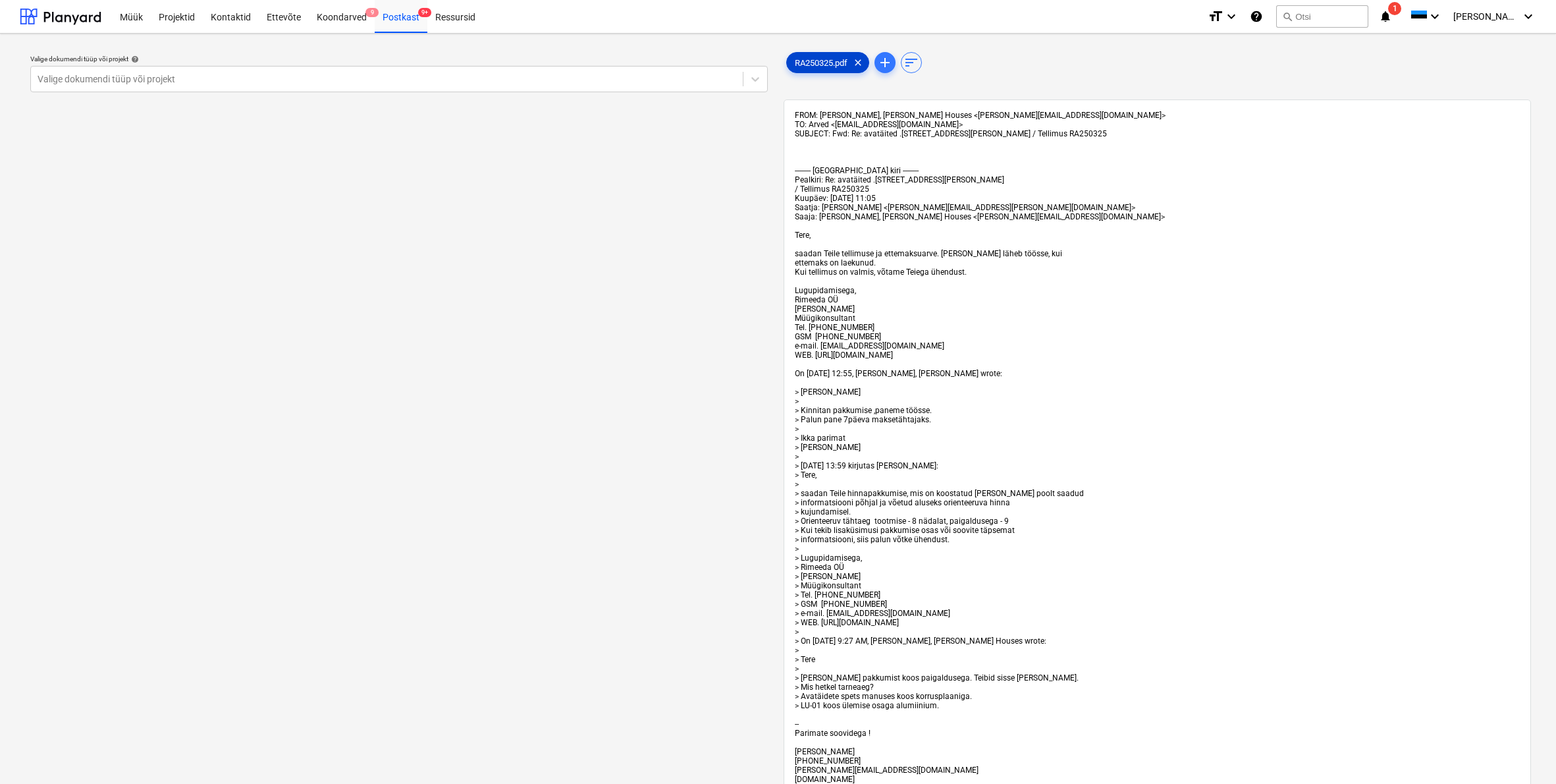
click at [834, 58] on span "RA250325.pdf" at bounding box center [821, 63] width 68 height 10
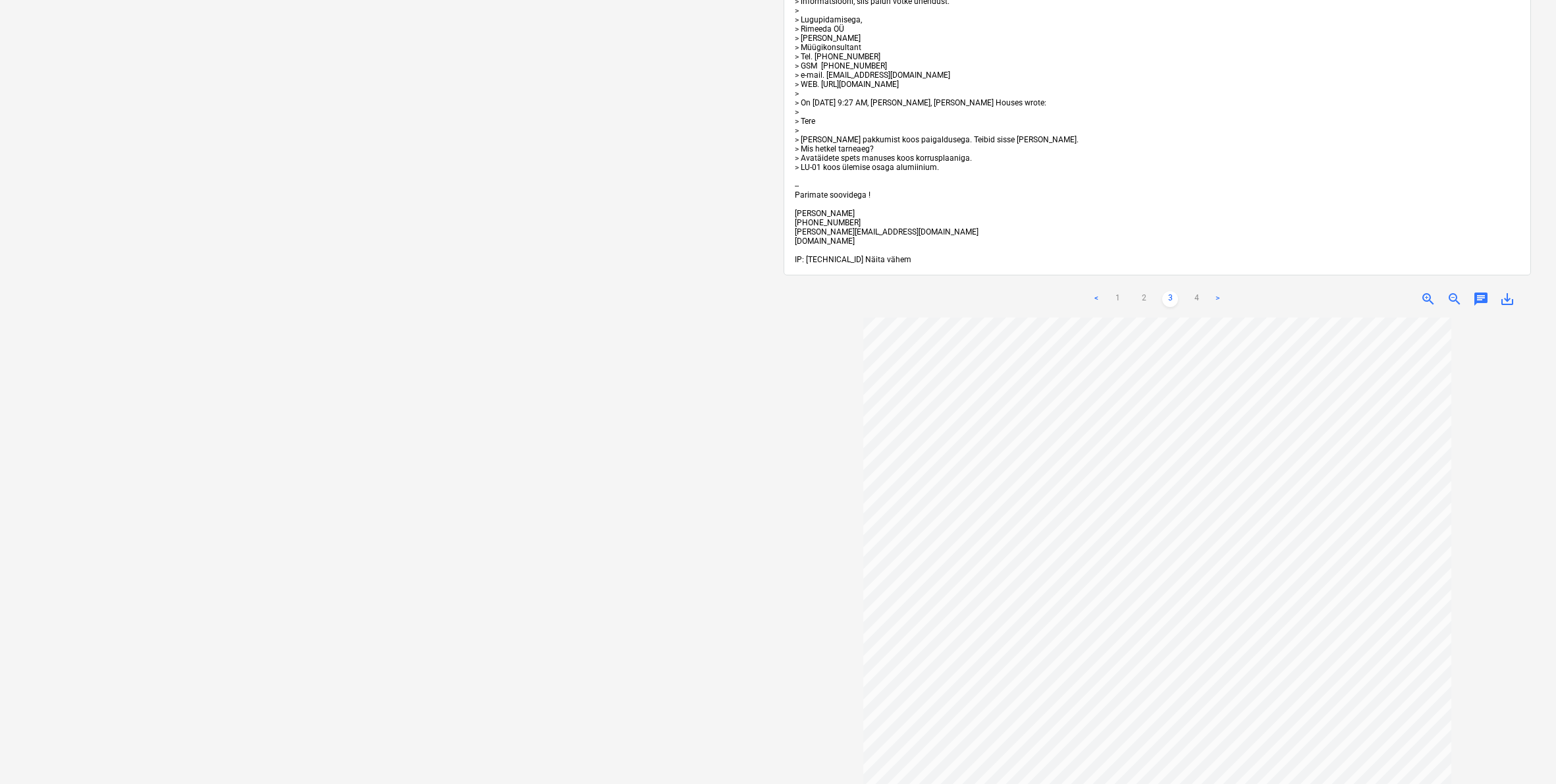
click at [893, 262] on span "Näita vähem" at bounding box center [888, 260] width 46 height 9
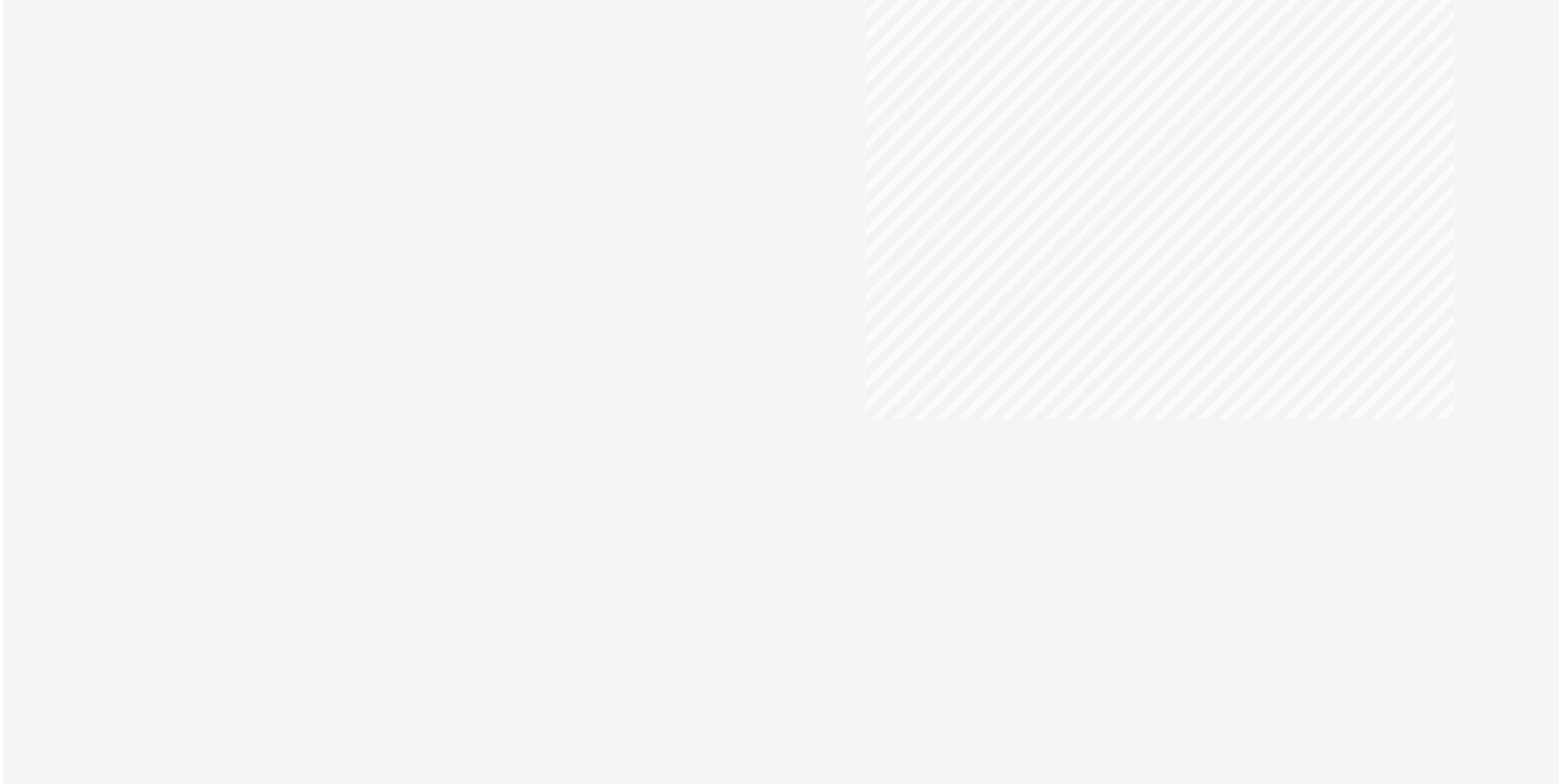
scroll to position [0, 0]
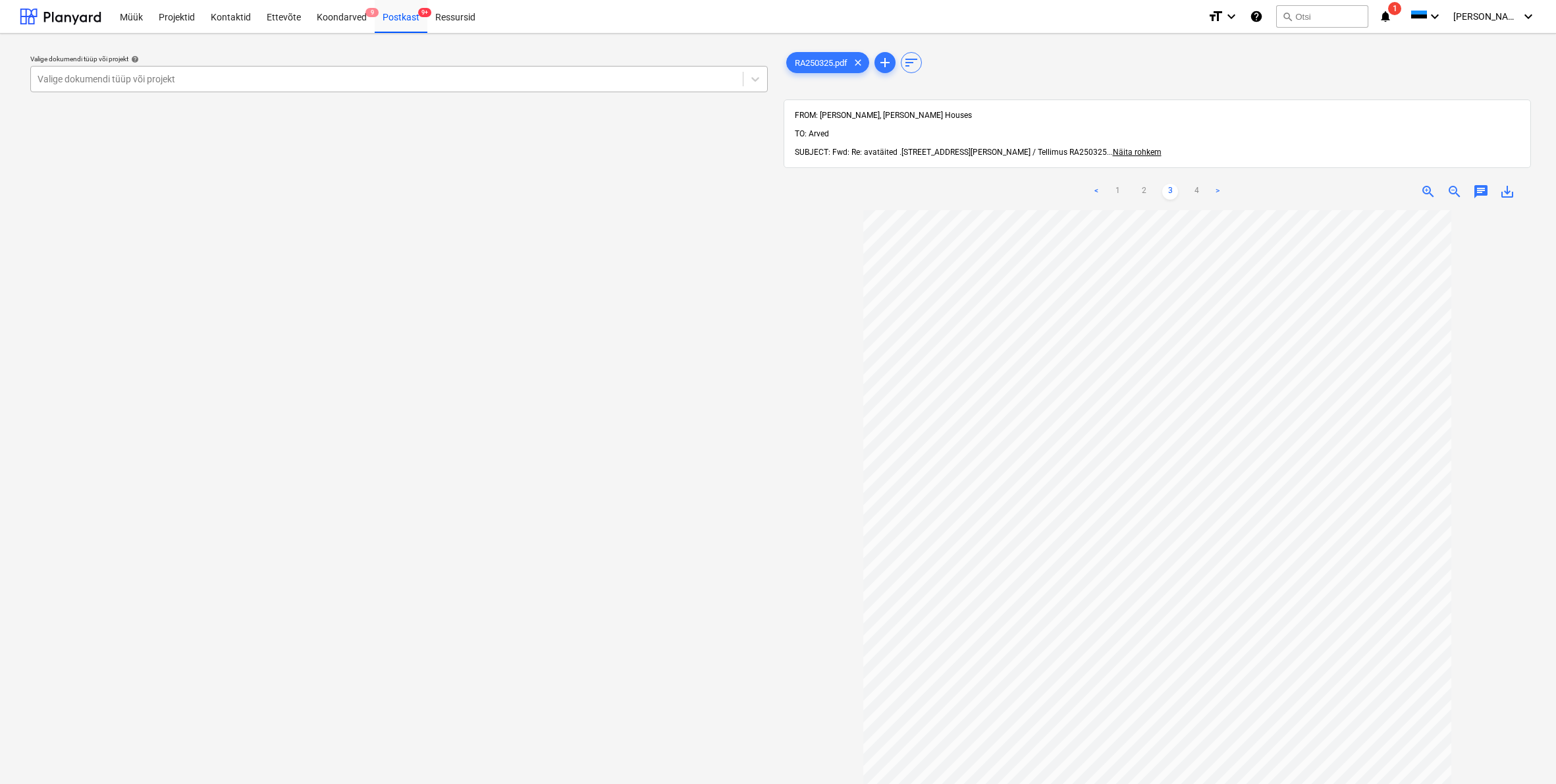
click at [58, 80] on div "Valige dokumendi tüüp või projekt" at bounding box center [387, 79] width 699 height 10
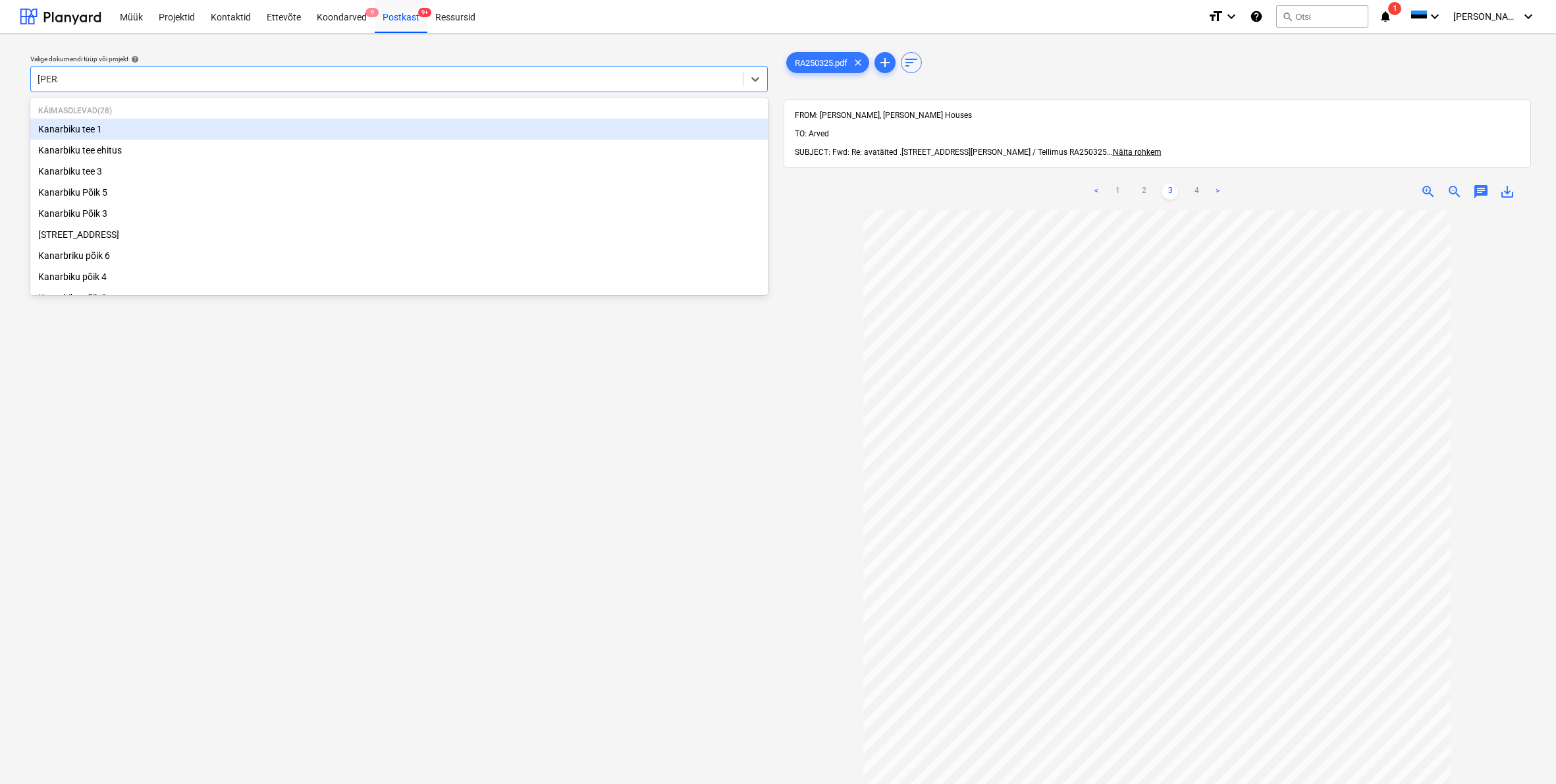
type input "Kan"
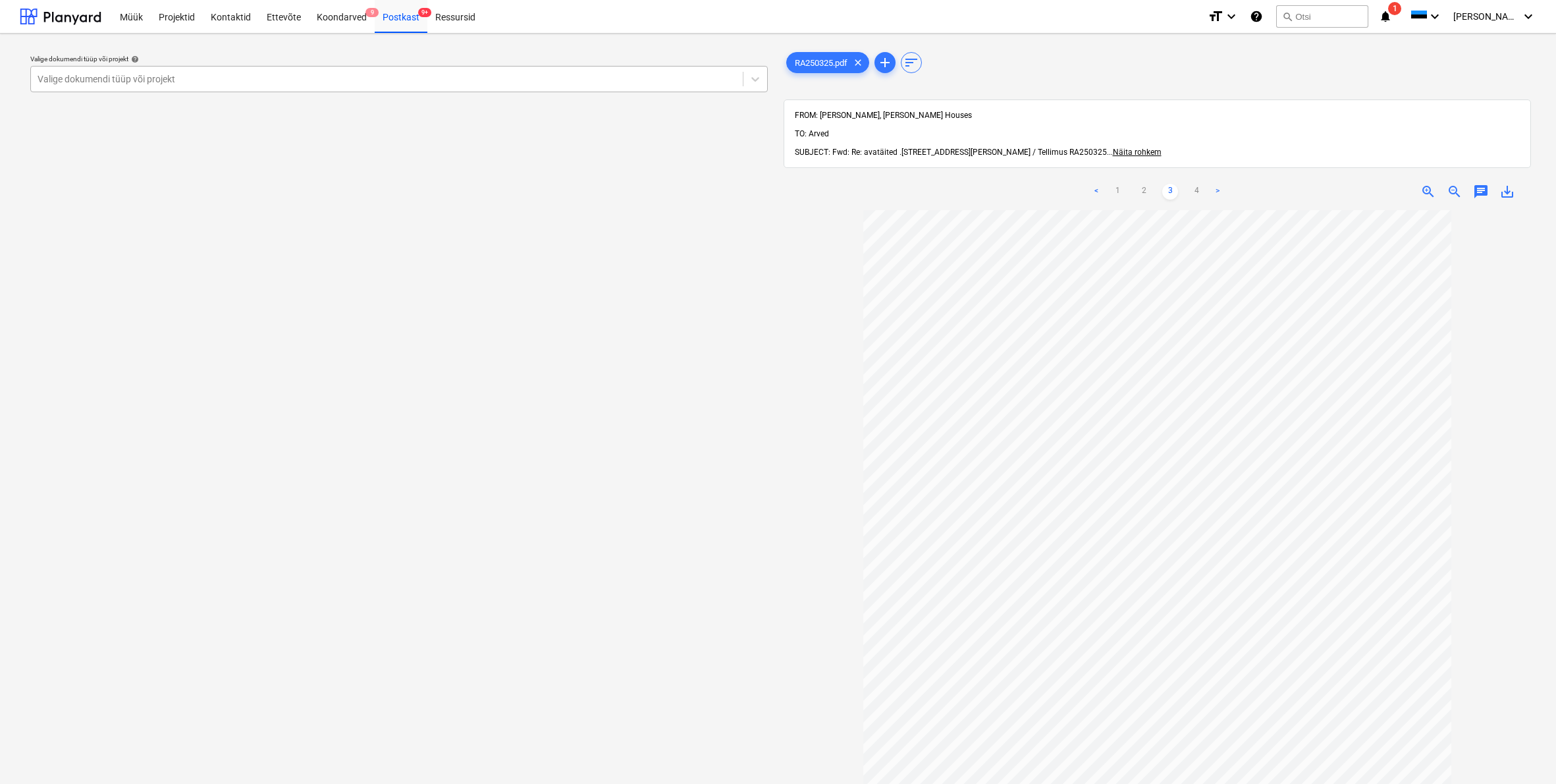
click at [1117, 52] on div "RA250325.pdf clear add sort" at bounding box center [1158, 62] width 748 height 26
click at [400, 19] on div "Postkast 9+" at bounding box center [400, 16] width 53 height 33
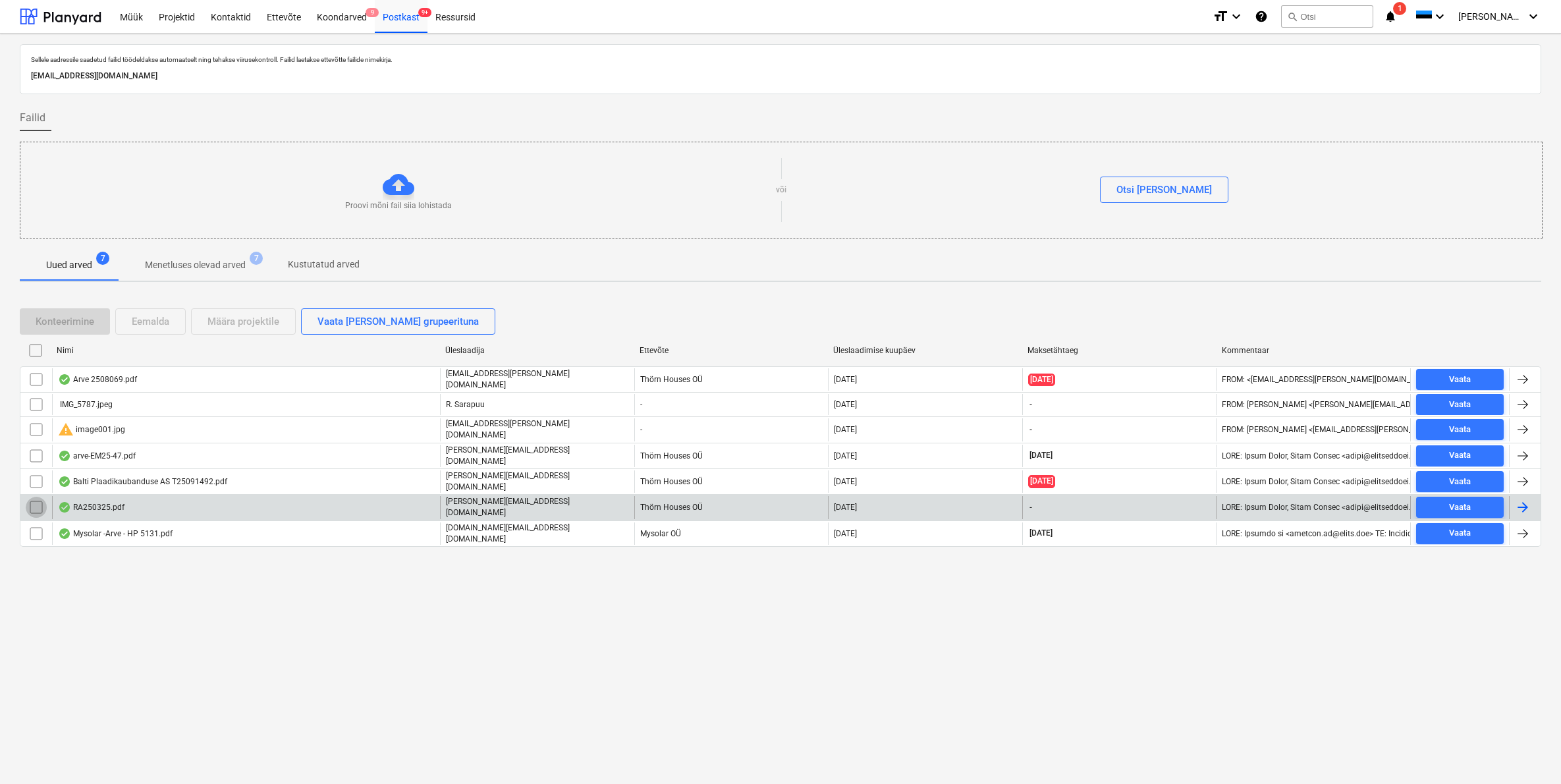
click at [31, 498] on input "checkbox" at bounding box center [36, 507] width 21 height 21
click at [150, 324] on div "Eemalda" at bounding box center [150, 321] width 38 height 18
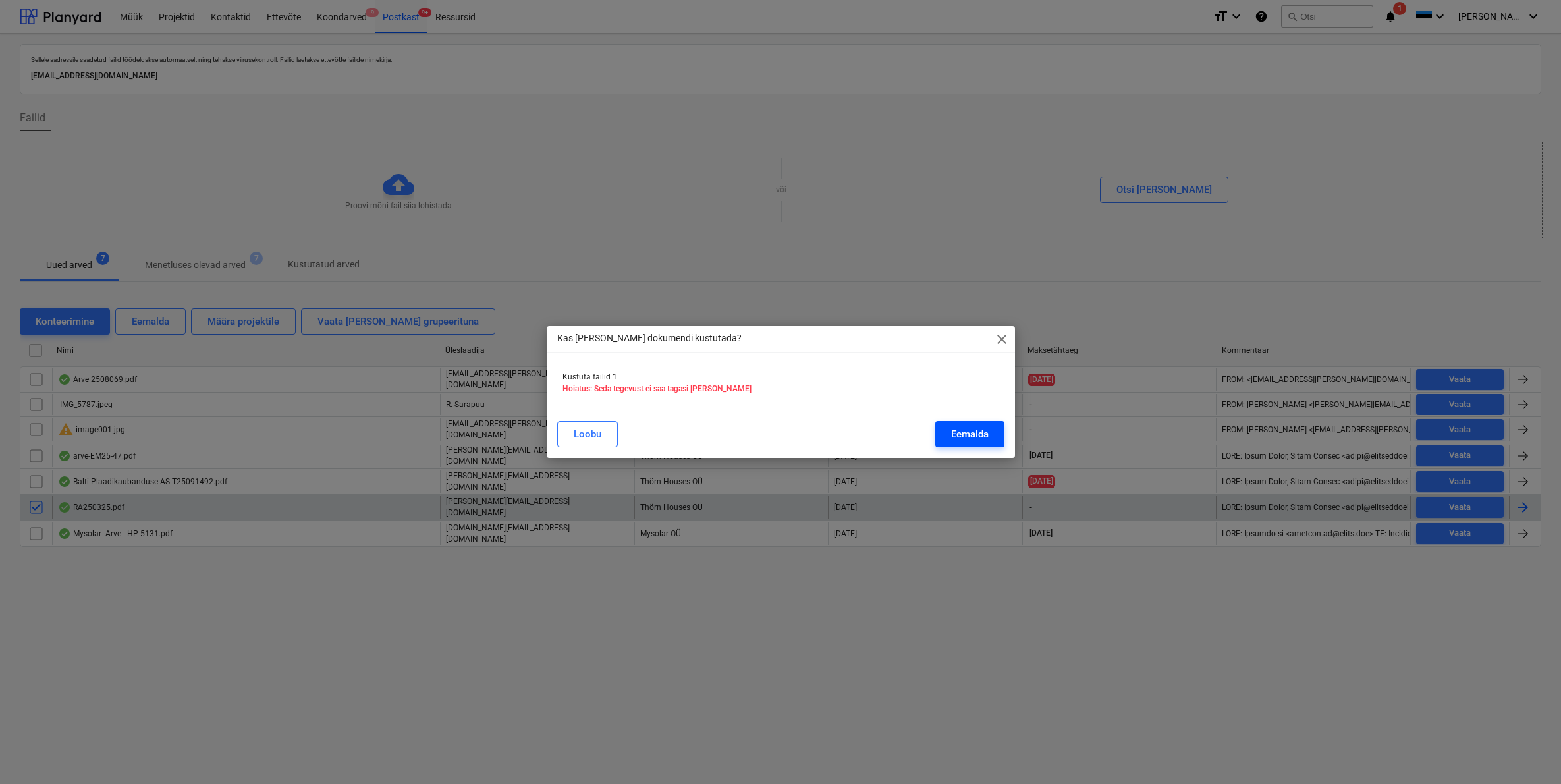
click at [975, 429] on div "Eemalda" at bounding box center [970, 434] width 38 height 18
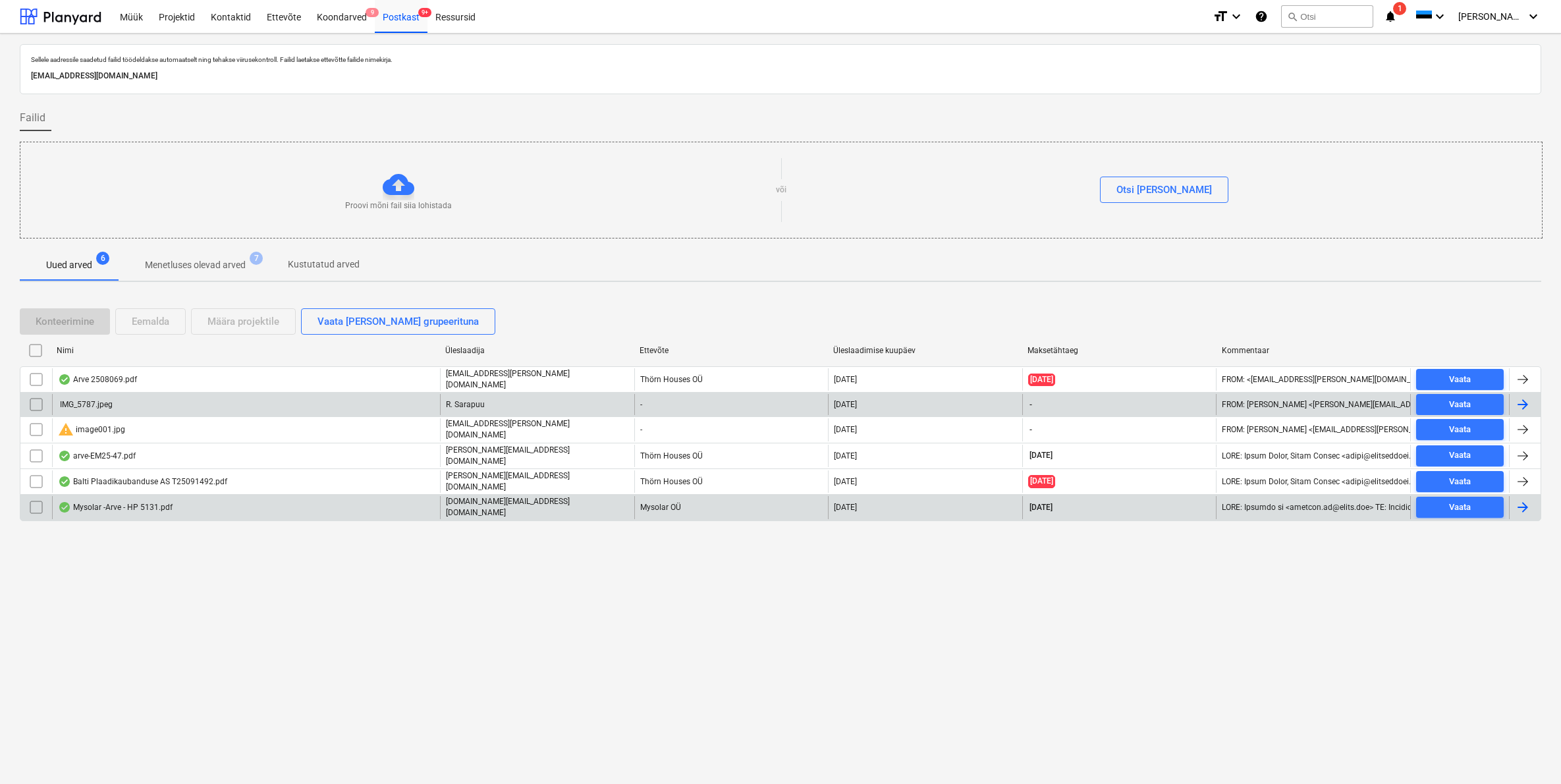
click at [89, 402] on div "IMG_5787.jpeg" at bounding box center [85, 404] width 55 height 9
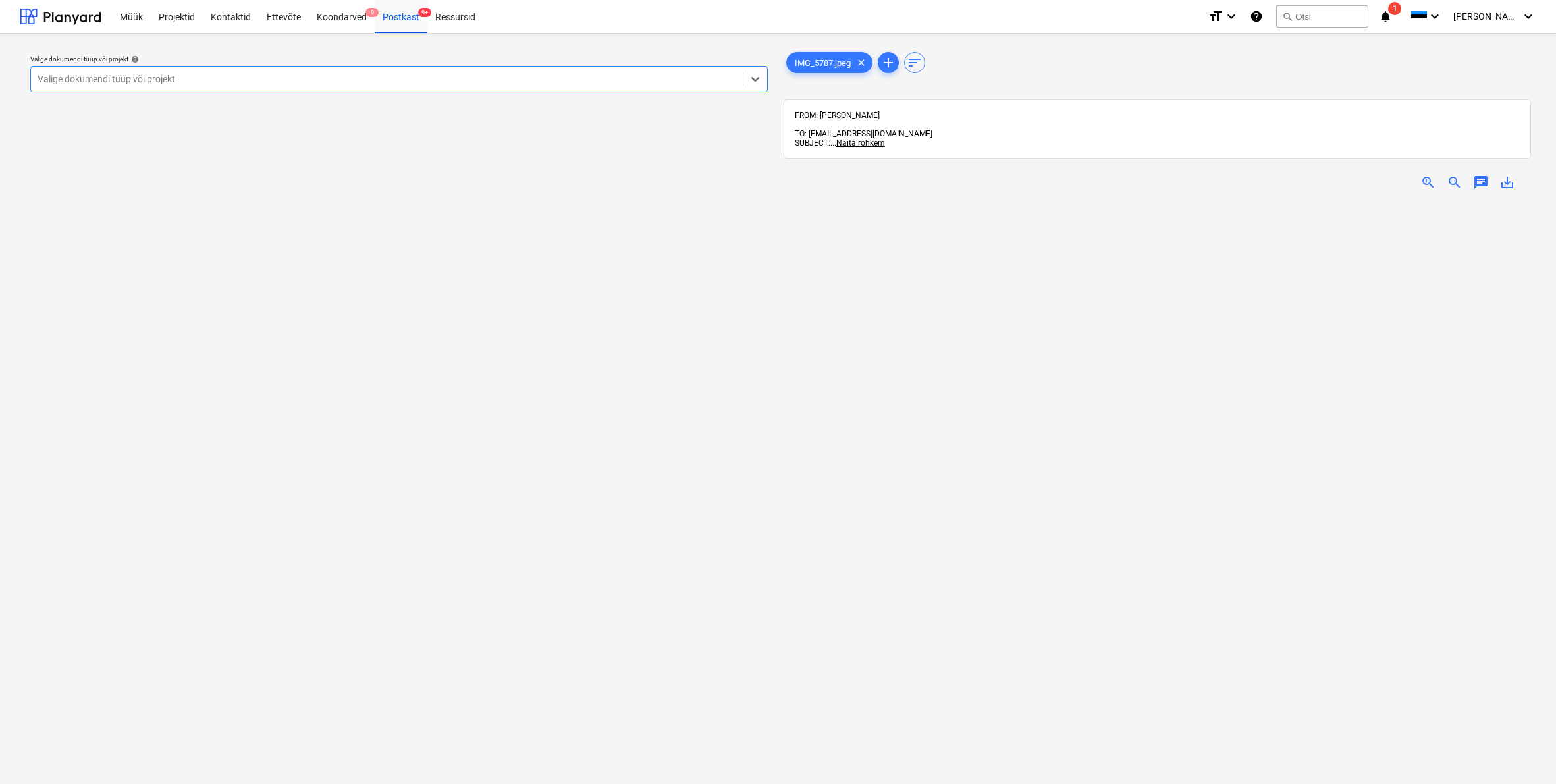
click at [49, 78] on div "Valige dokumendi tüüp või projekt" at bounding box center [387, 79] width 699 height 10
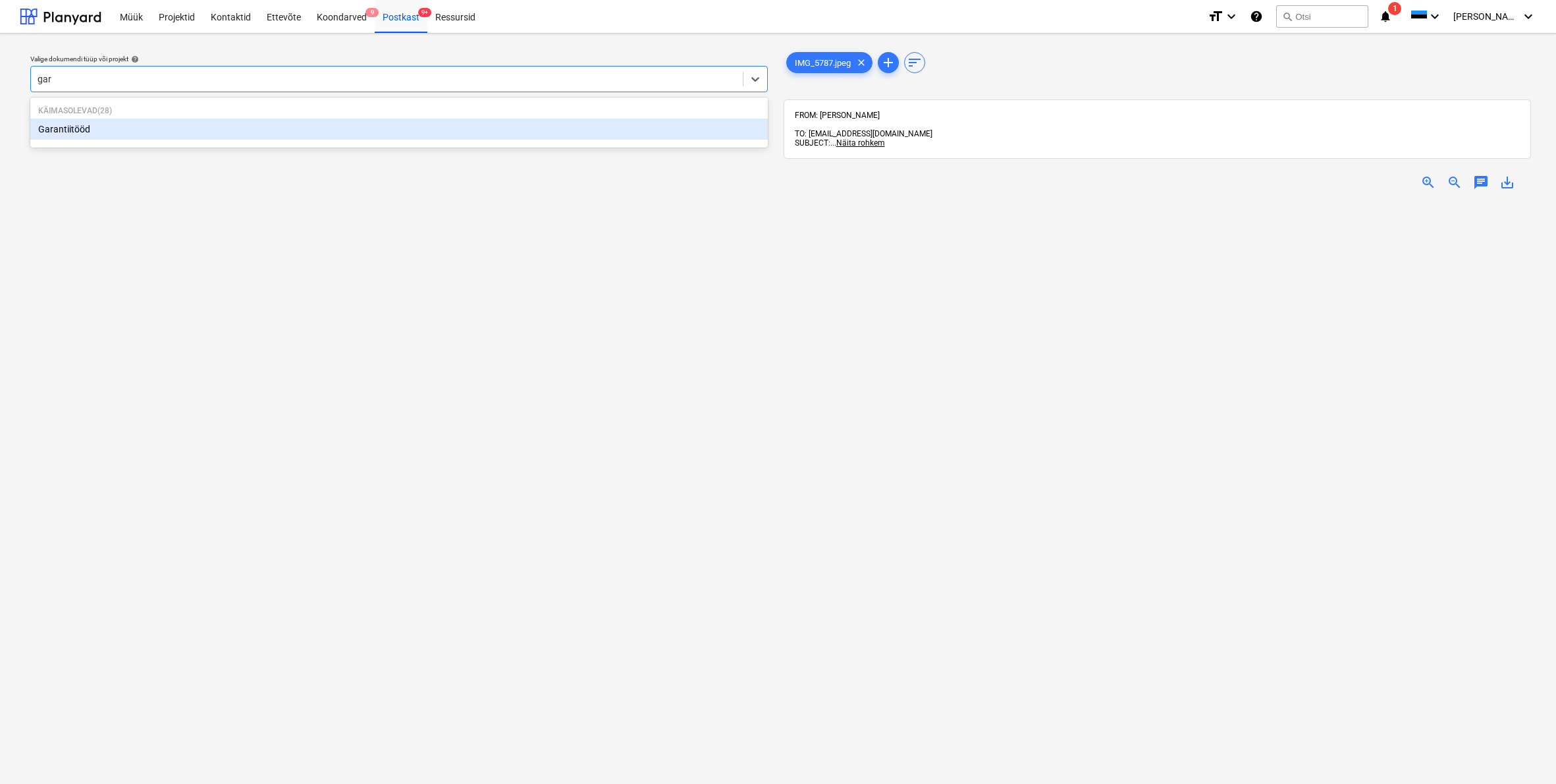
type input "gara"
click at [64, 128] on div "Garantiitööd" at bounding box center [399, 129] width 738 height 21
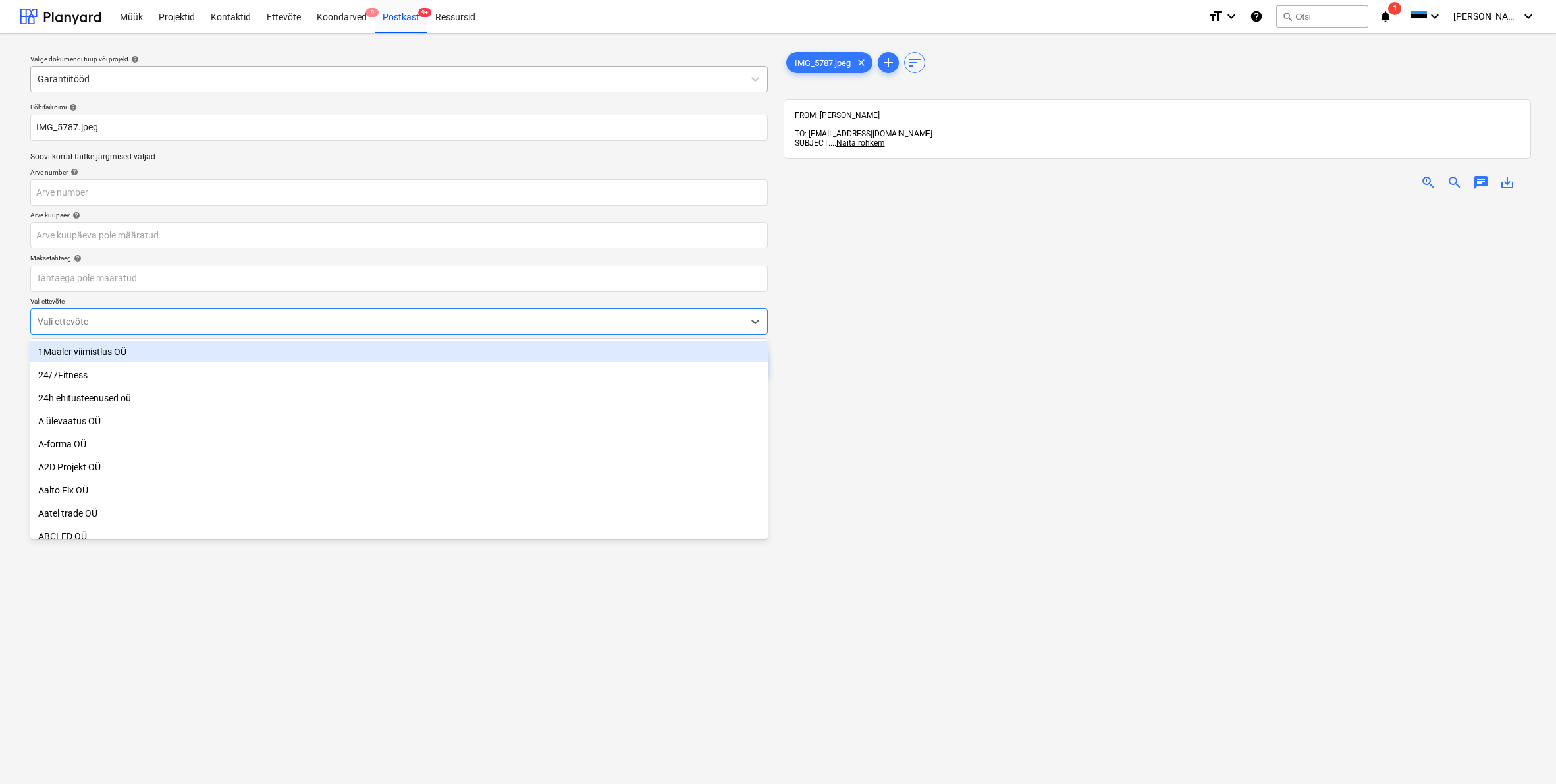
click at [41, 319] on div "Vali ettevõte" at bounding box center [387, 321] width 699 height 10
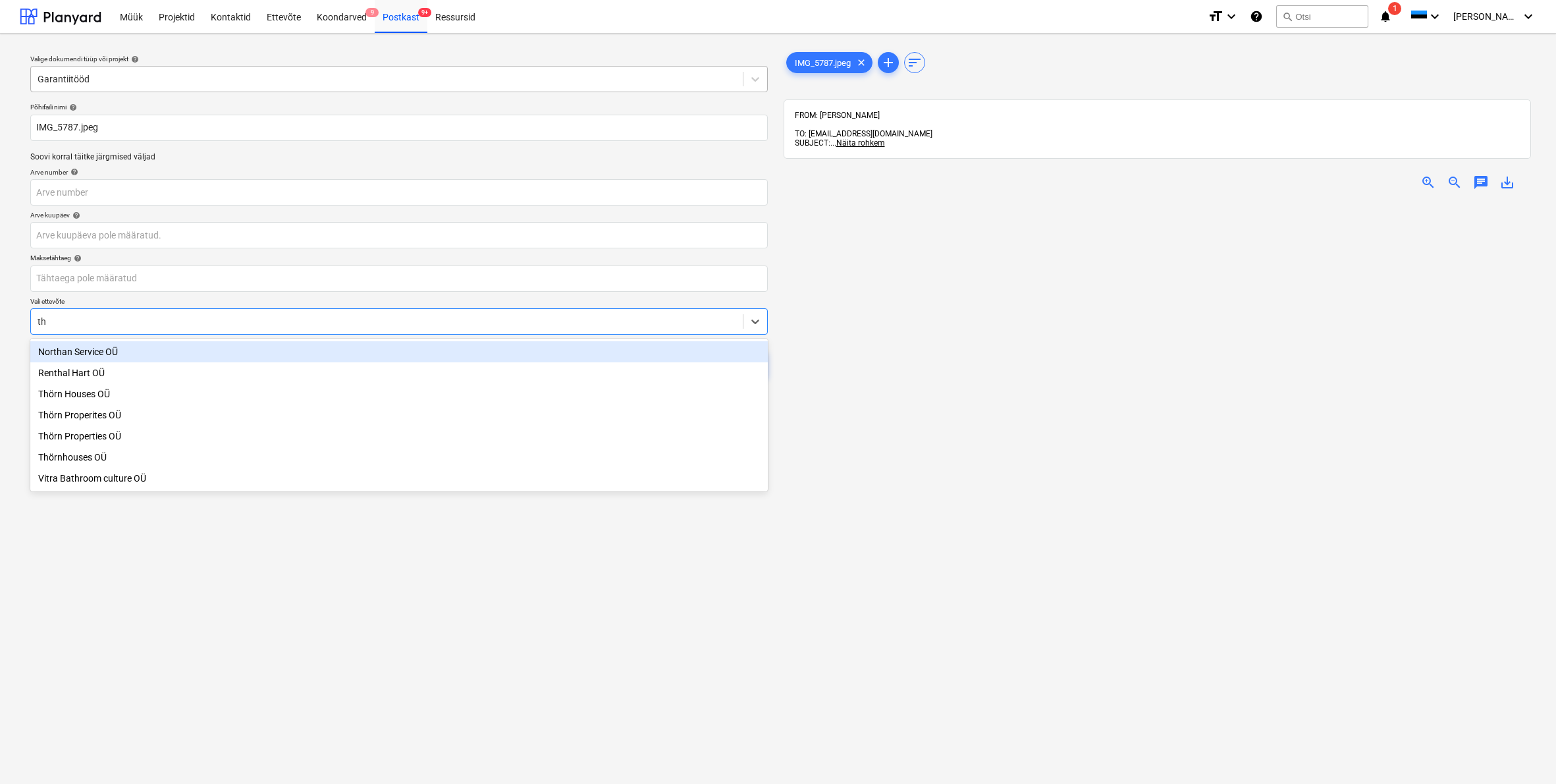
type input "thö"
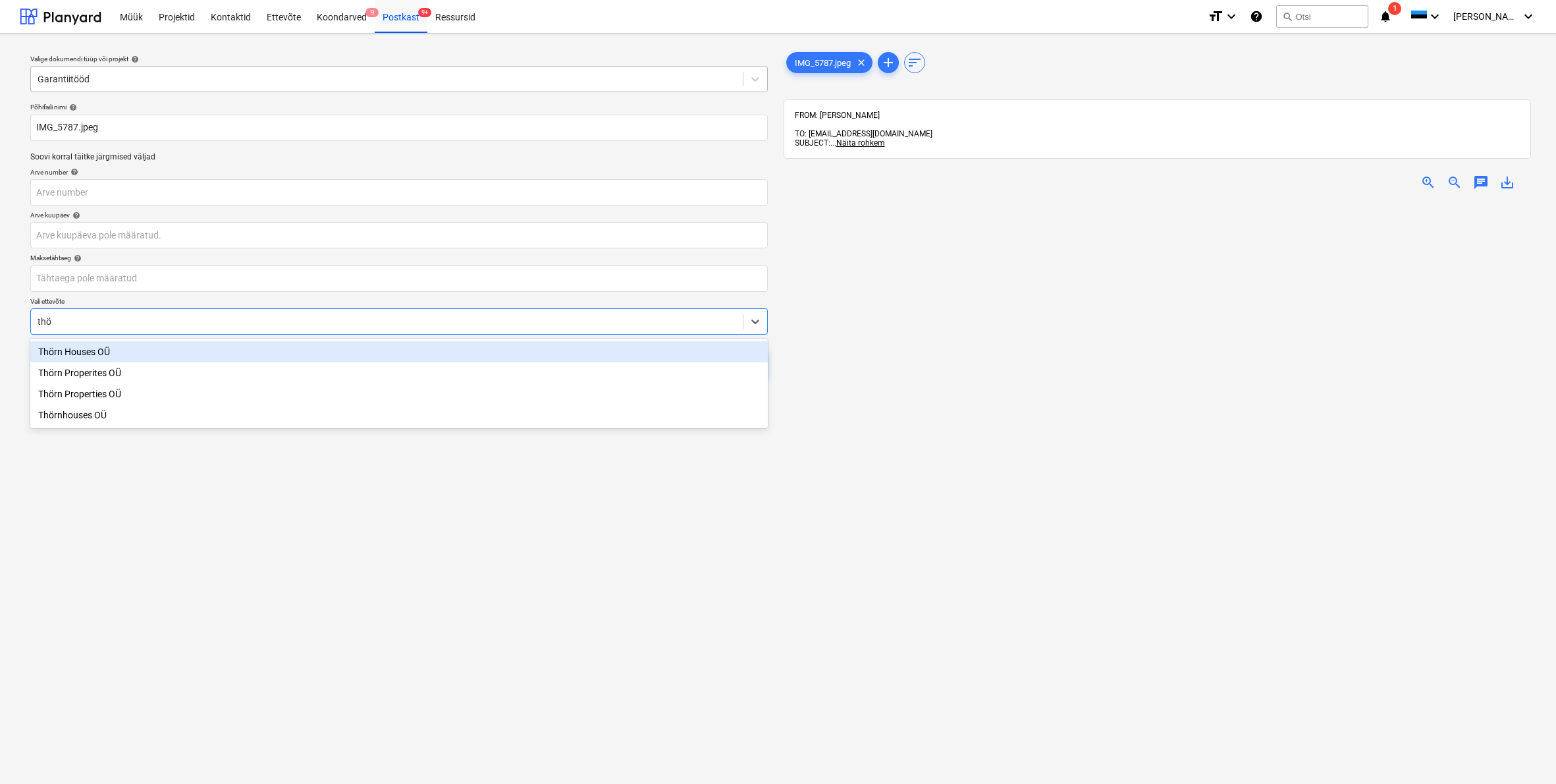
click at [70, 349] on div "Thörn Houses OÜ" at bounding box center [399, 351] width 738 height 21
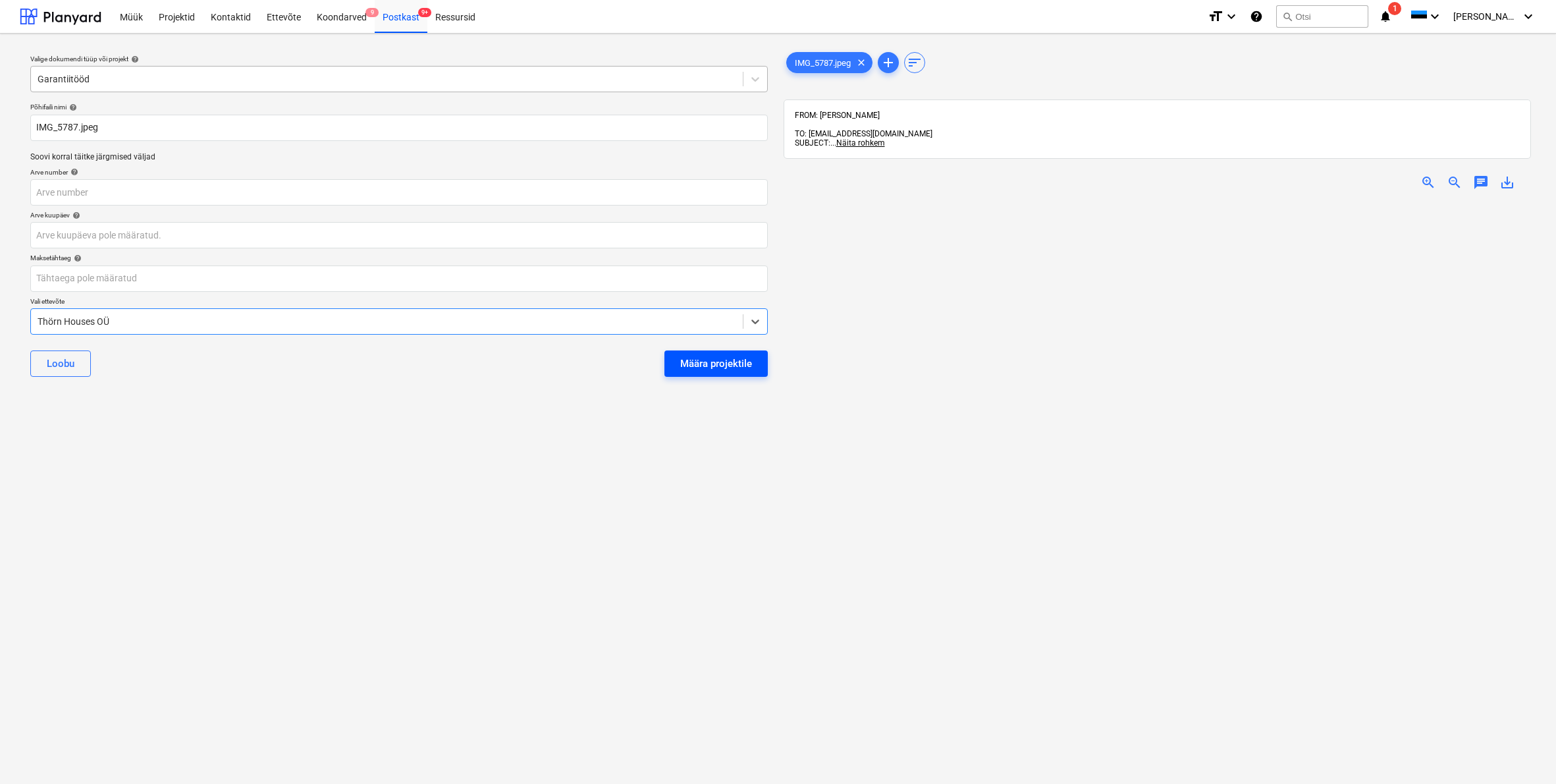
click at [696, 364] on div "Määra projektile" at bounding box center [717, 363] width 72 height 18
